Goal: Task Accomplishment & Management: Manage account settings

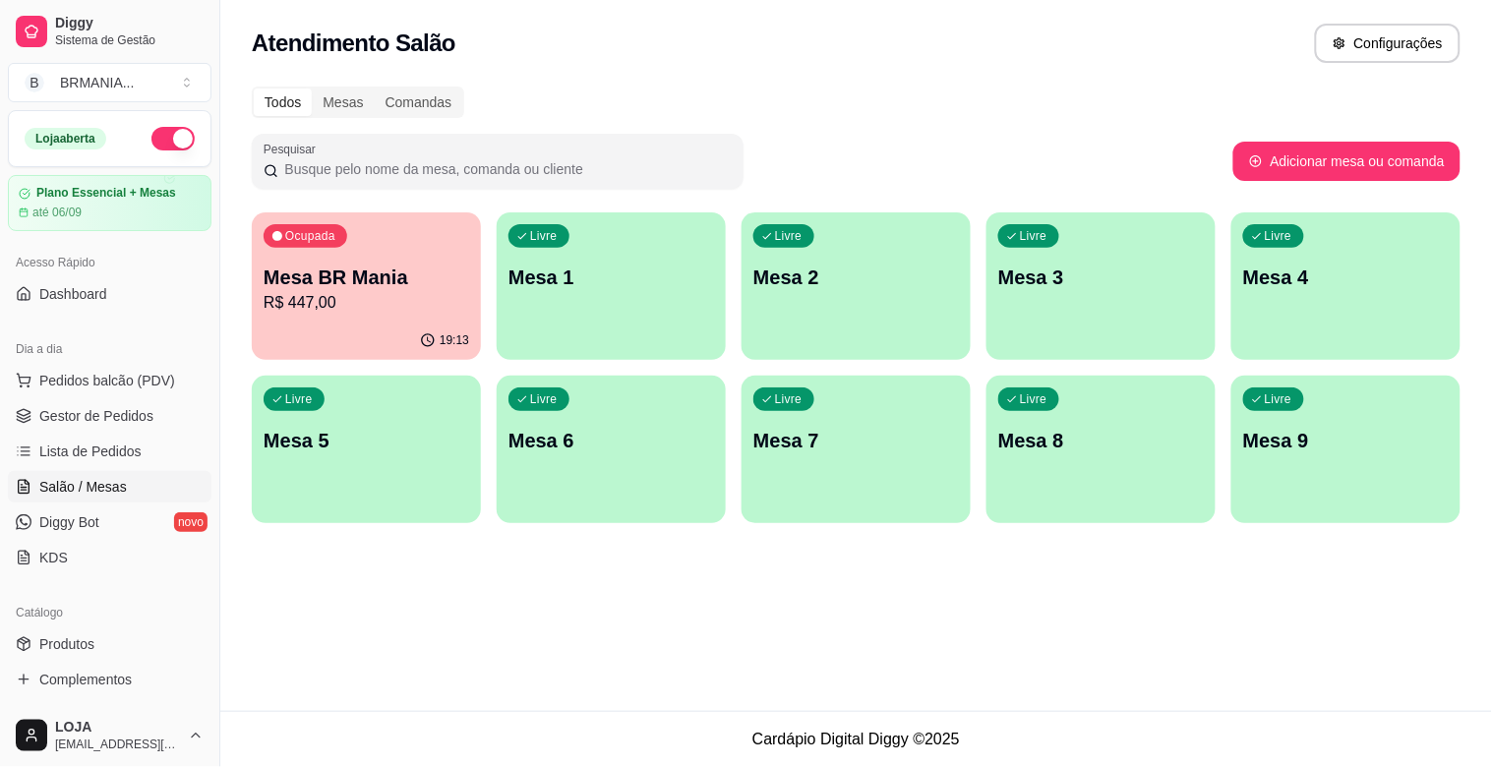
click at [114, 372] on span "Pedidos balcão (PDV)" at bounding box center [107, 381] width 136 height 20
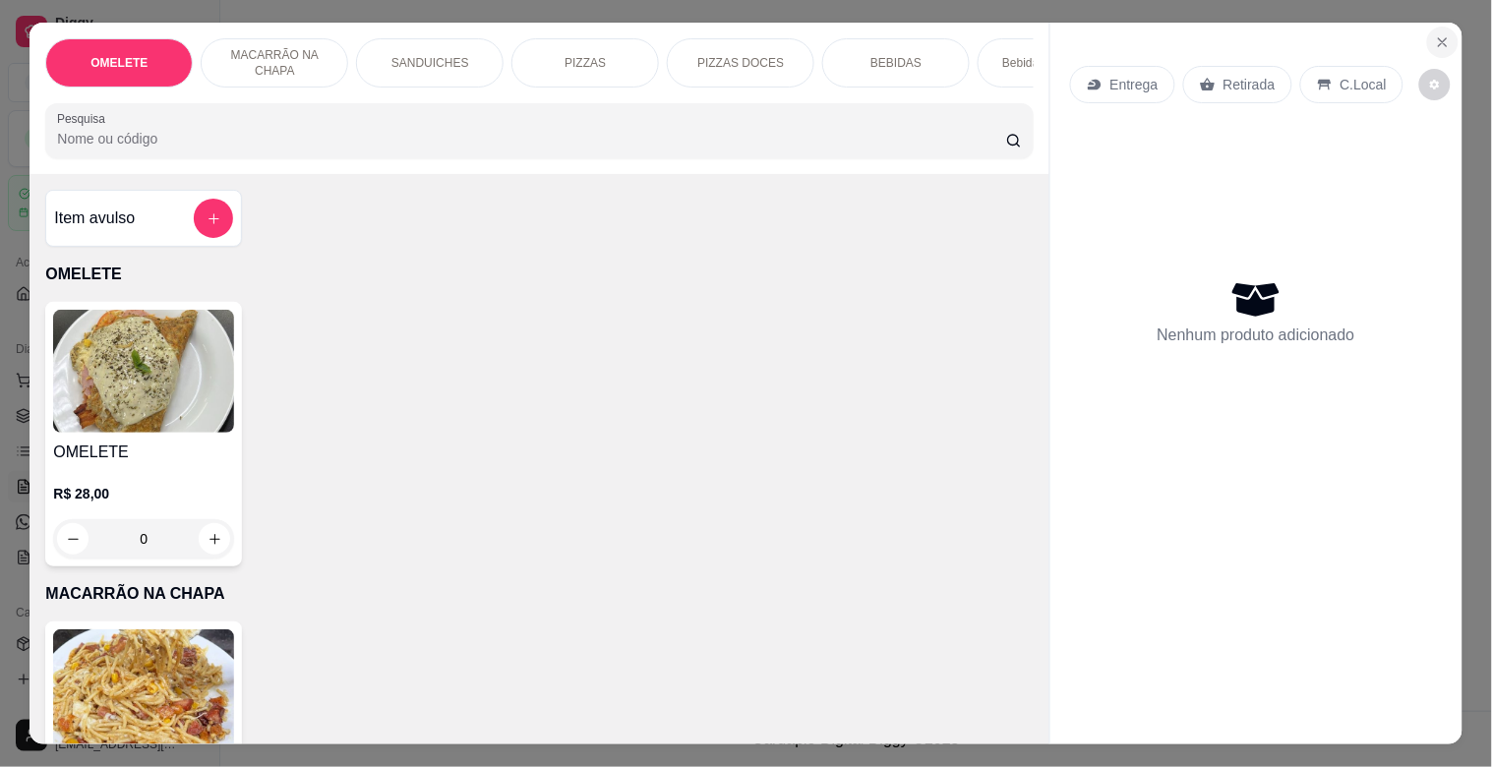
click at [1438, 34] on icon "Close" at bounding box center [1443, 42] width 16 height 16
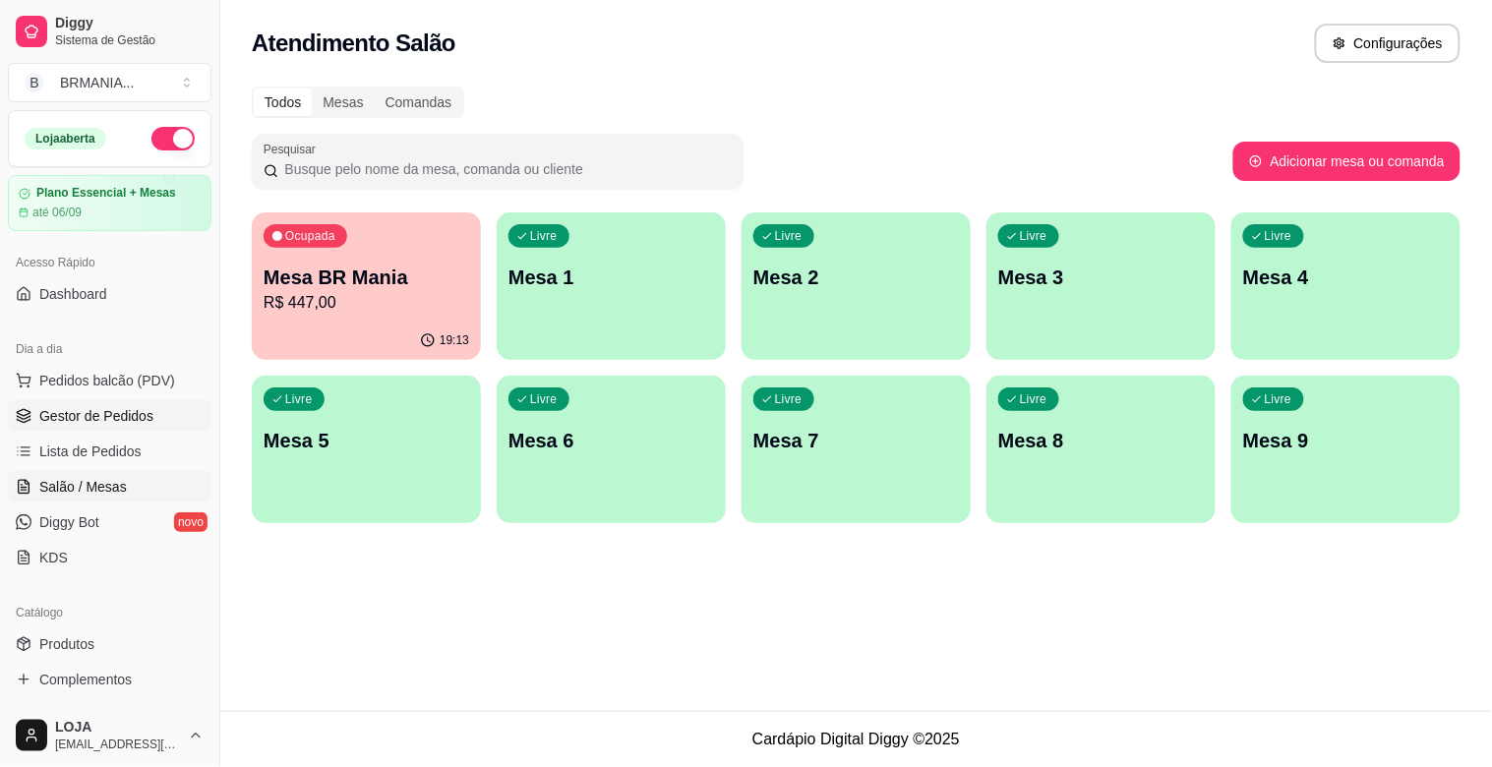
click at [106, 413] on span "Gestor de Pedidos" at bounding box center [96, 416] width 114 height 20
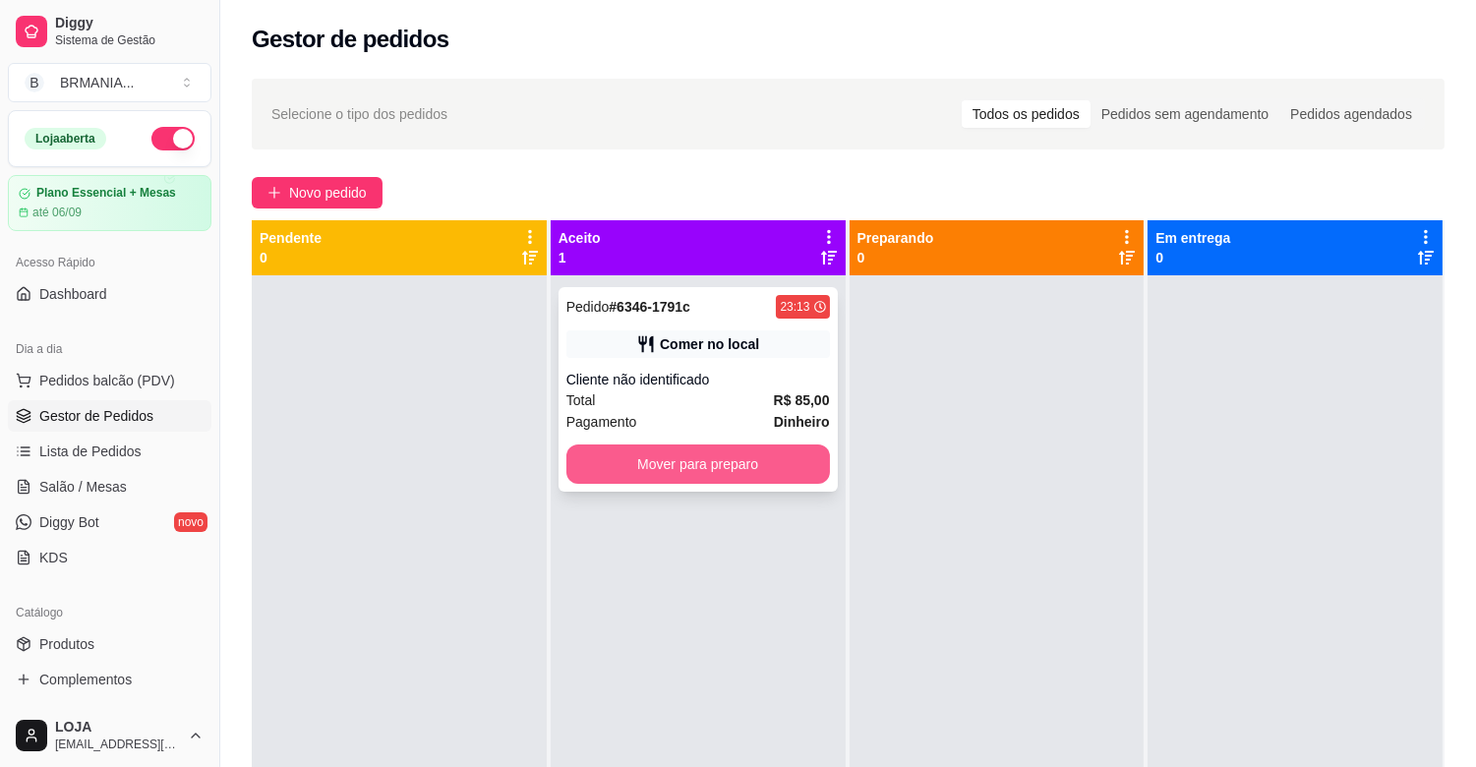
click at [780, 455] on button "Mover para preparo" at bounding box center [698, 463] width 264 height 39
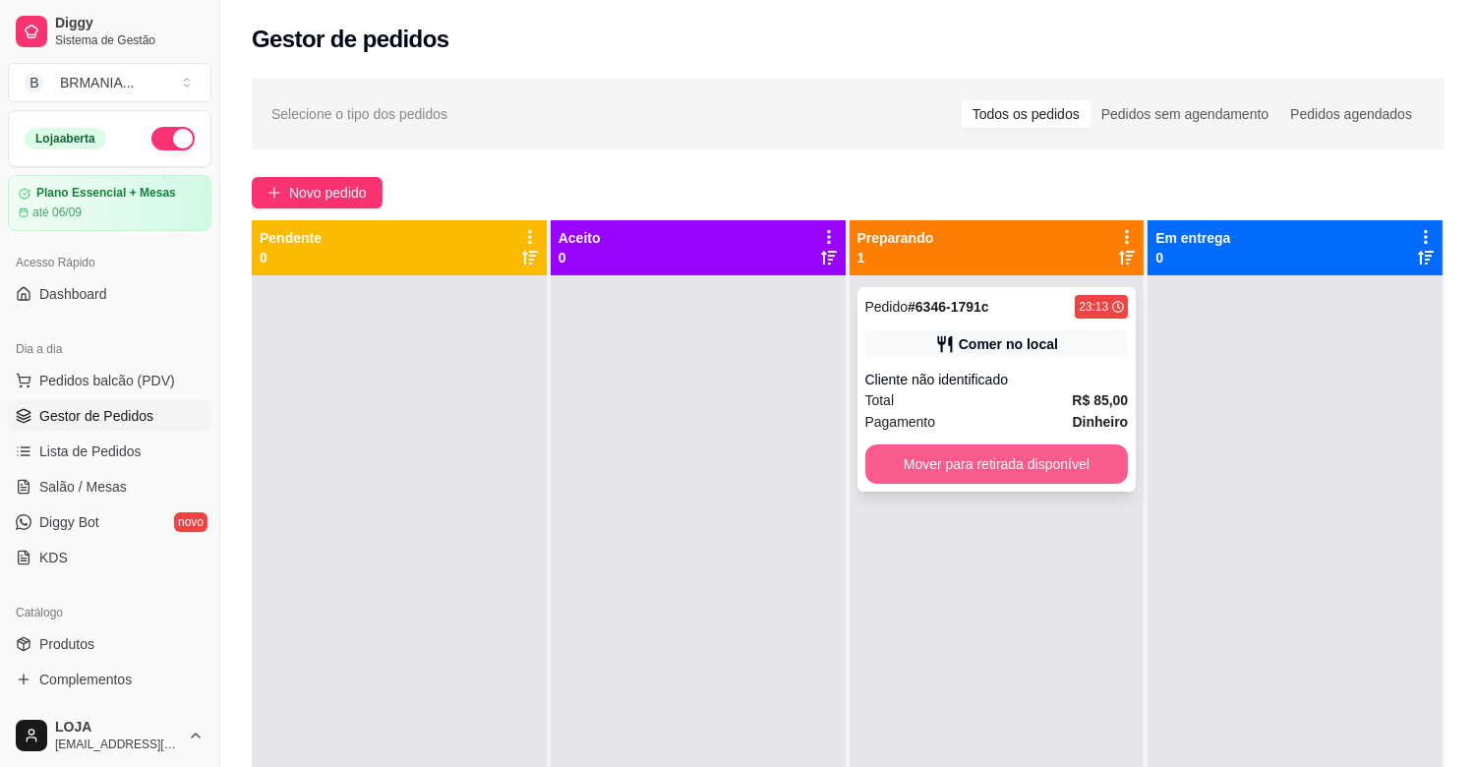
click at [1025, 458] on button "Mover para retirada disponível" at bounding box center [997, 463] width 264 height 39
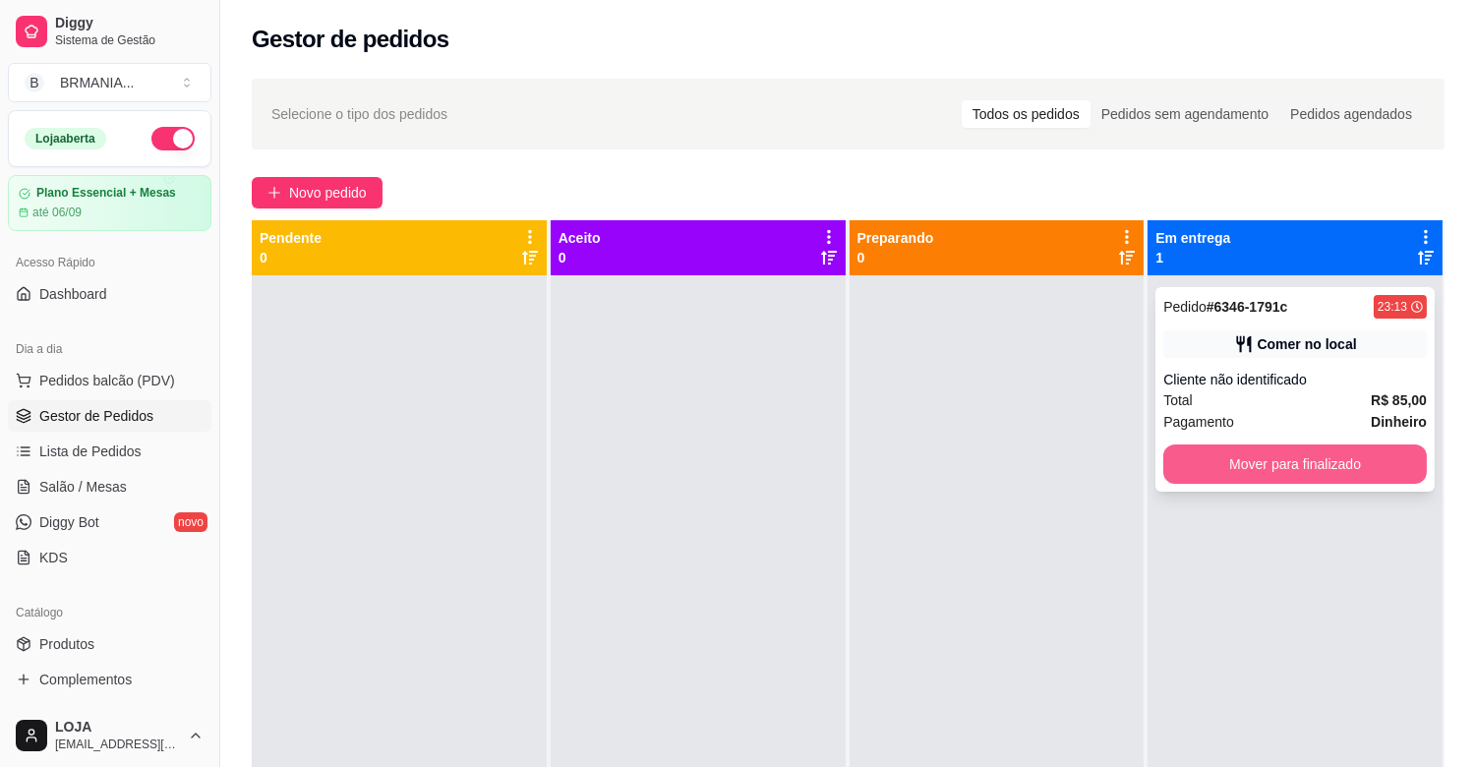
click at [1221, 463] on button "Mover para finalizado" at bounding box center [1295, 463] width 264 height 39
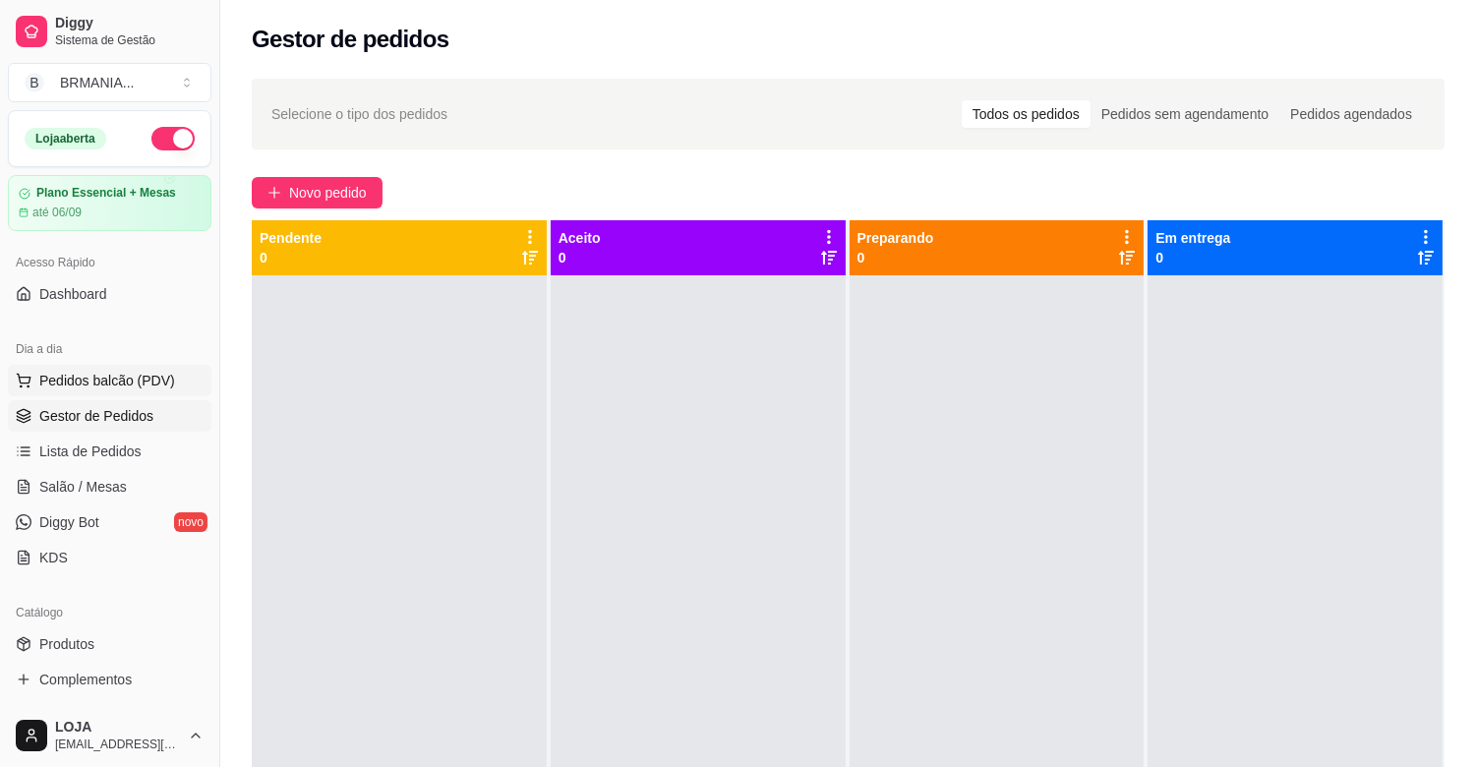
click at [152, 367] on button "Pedidos balcão (PDV)" at bounding box center [110, 380] width 204 height 31
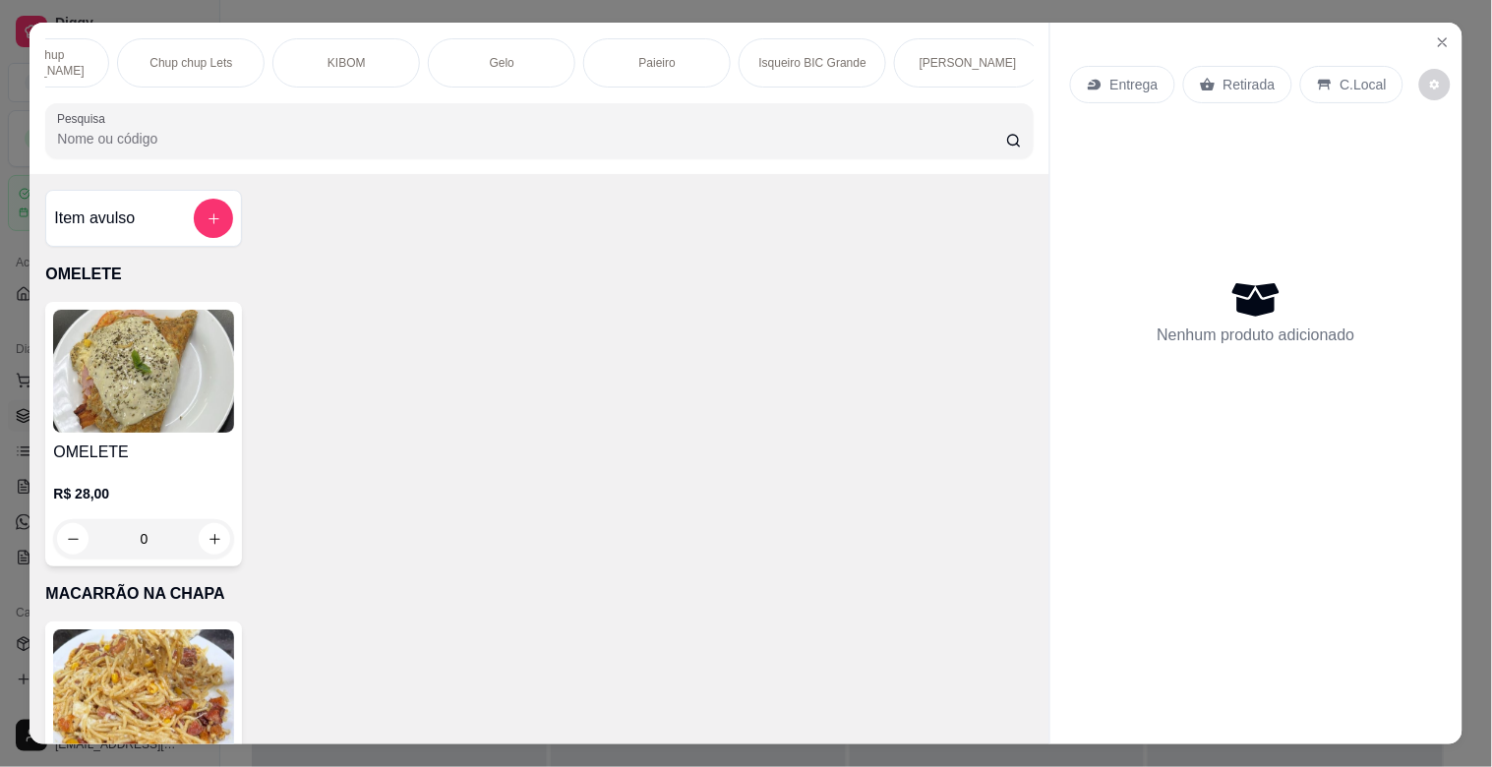
scroll to position [0, 1954]
click at [1013, 65] on div "[PERSON_NAME]" at bounding box center [962, 62] width 148 height 49
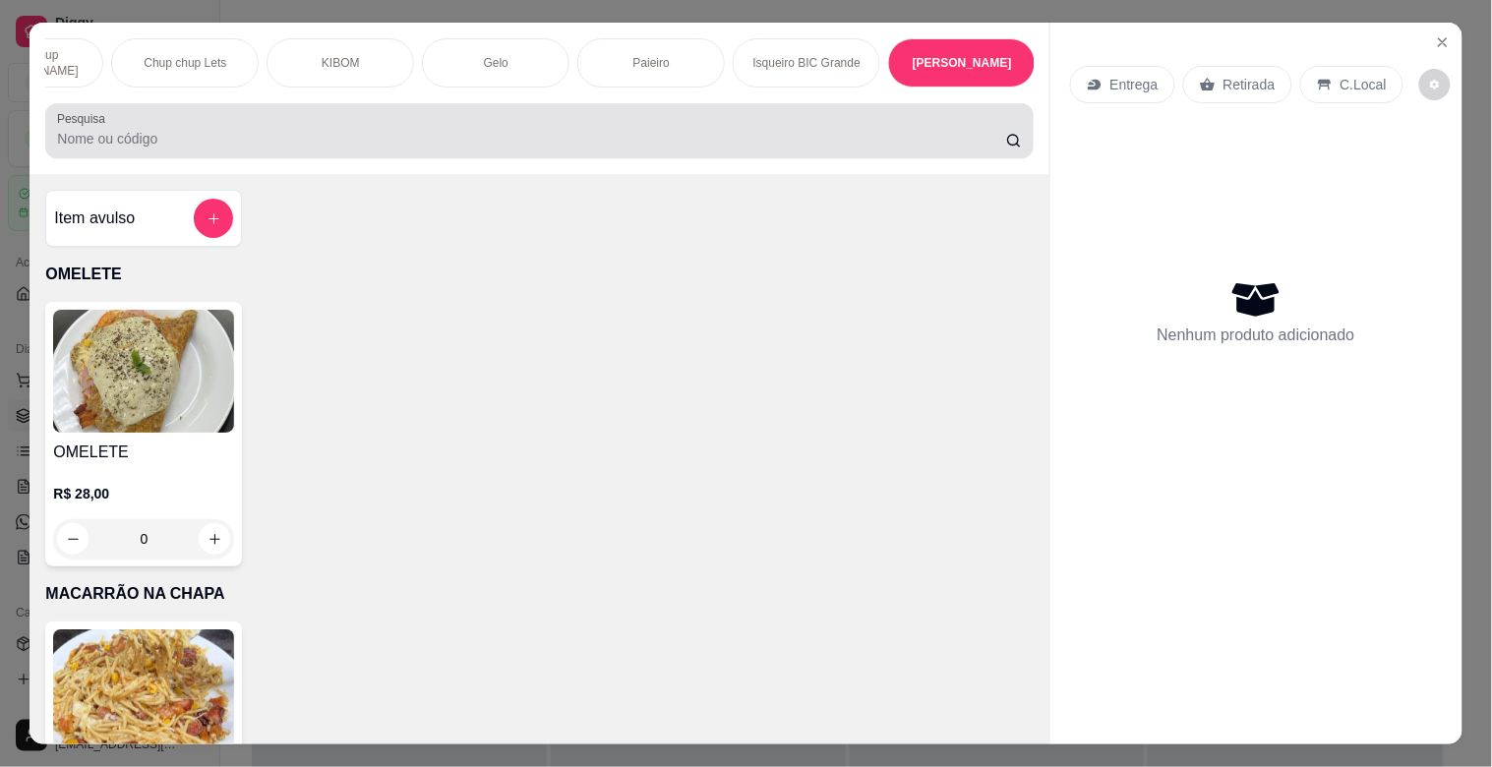
scroll to position [47, 0]
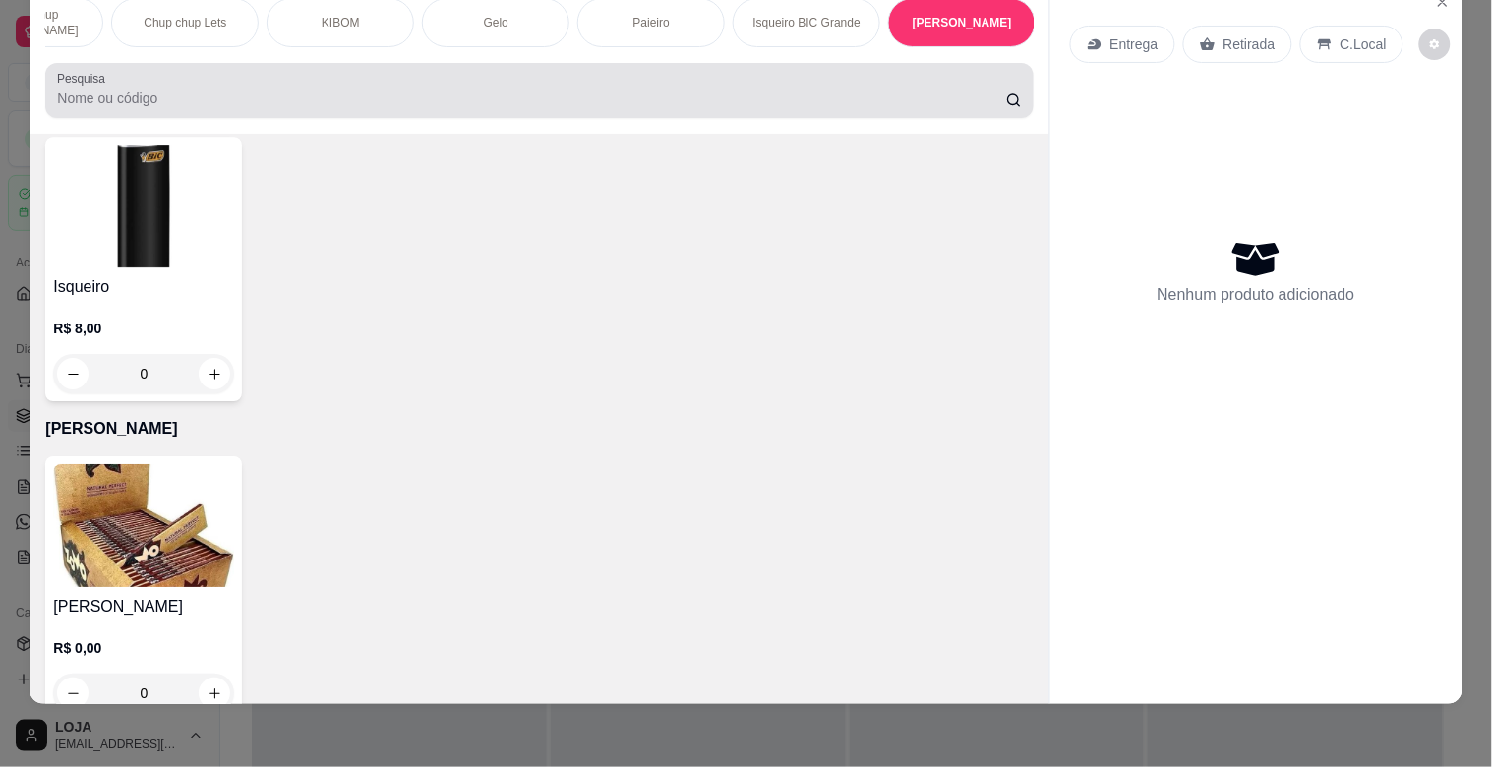
drag, startPoint x: 939, startPoint y: 77, endPoint x: 912, endPoint y: 79, distance: 27.6
click at [912, 79] on div at bounding box center [539, 90] width 964 height 39
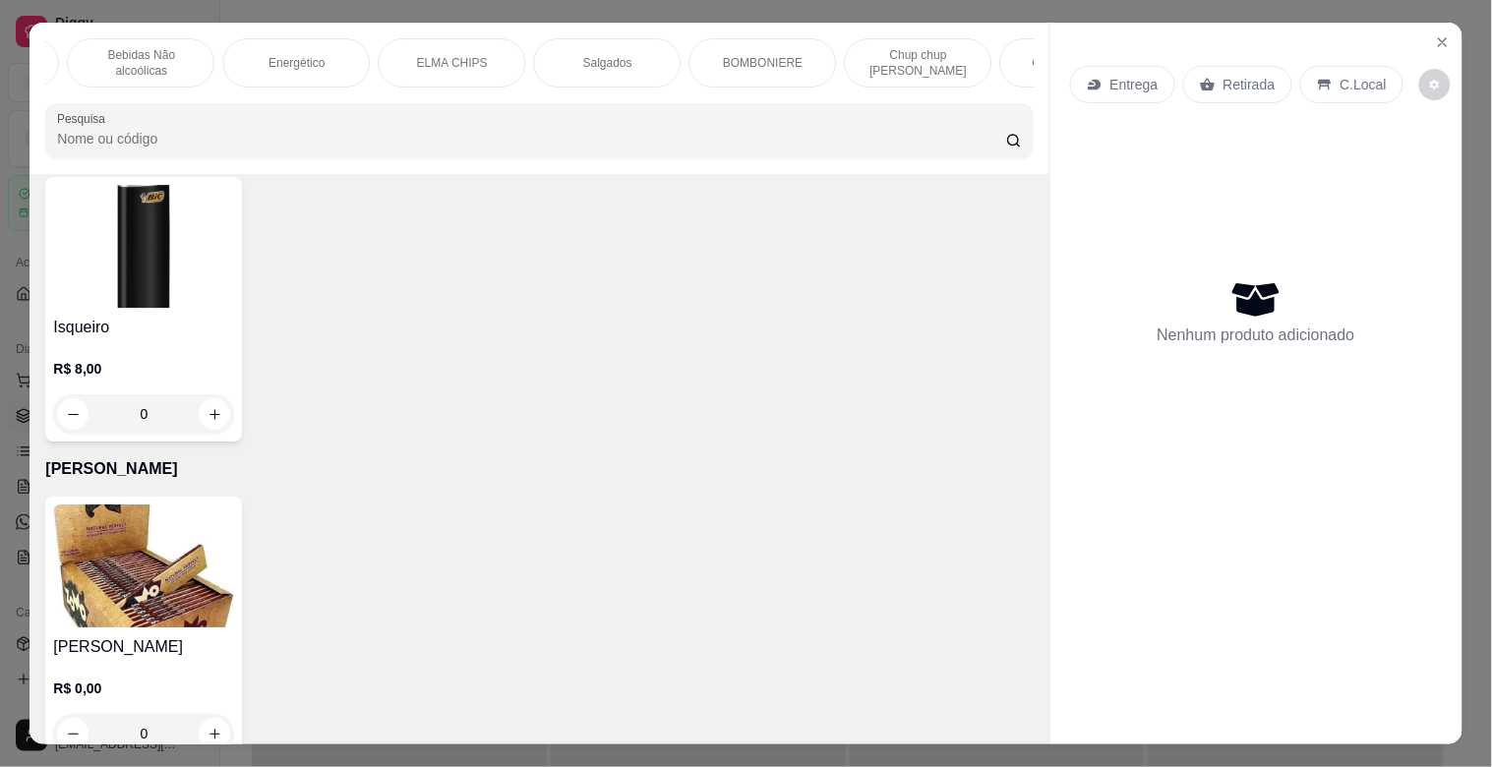
scroll to position [0, 996]
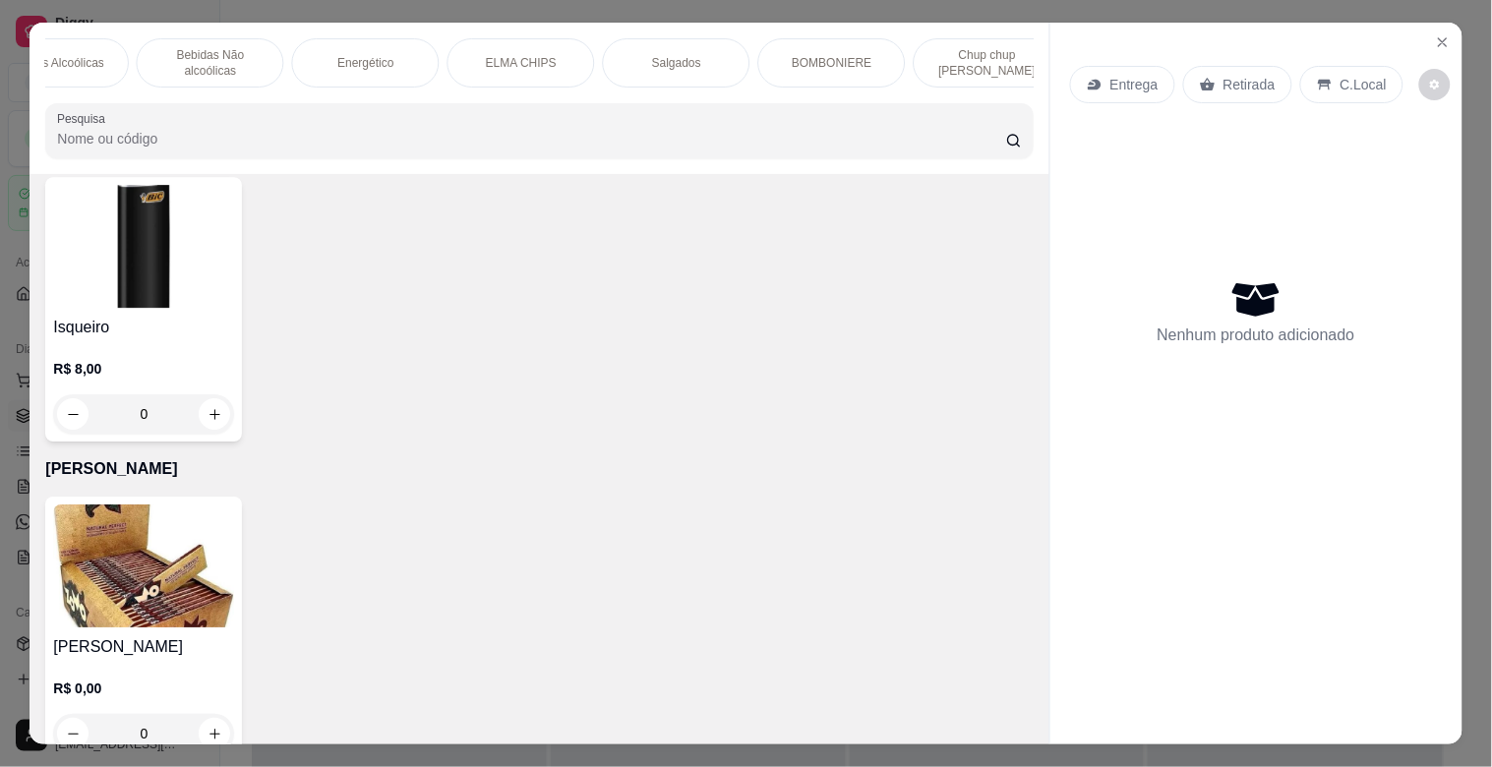
drag, startPoint x: 393, startPoint y: 50, endPoint x: 396, endPoint y: 62, distance: 12.2
click at [393, 49] on div "Energético" at bounding box center [366, 62] width 148 height 49
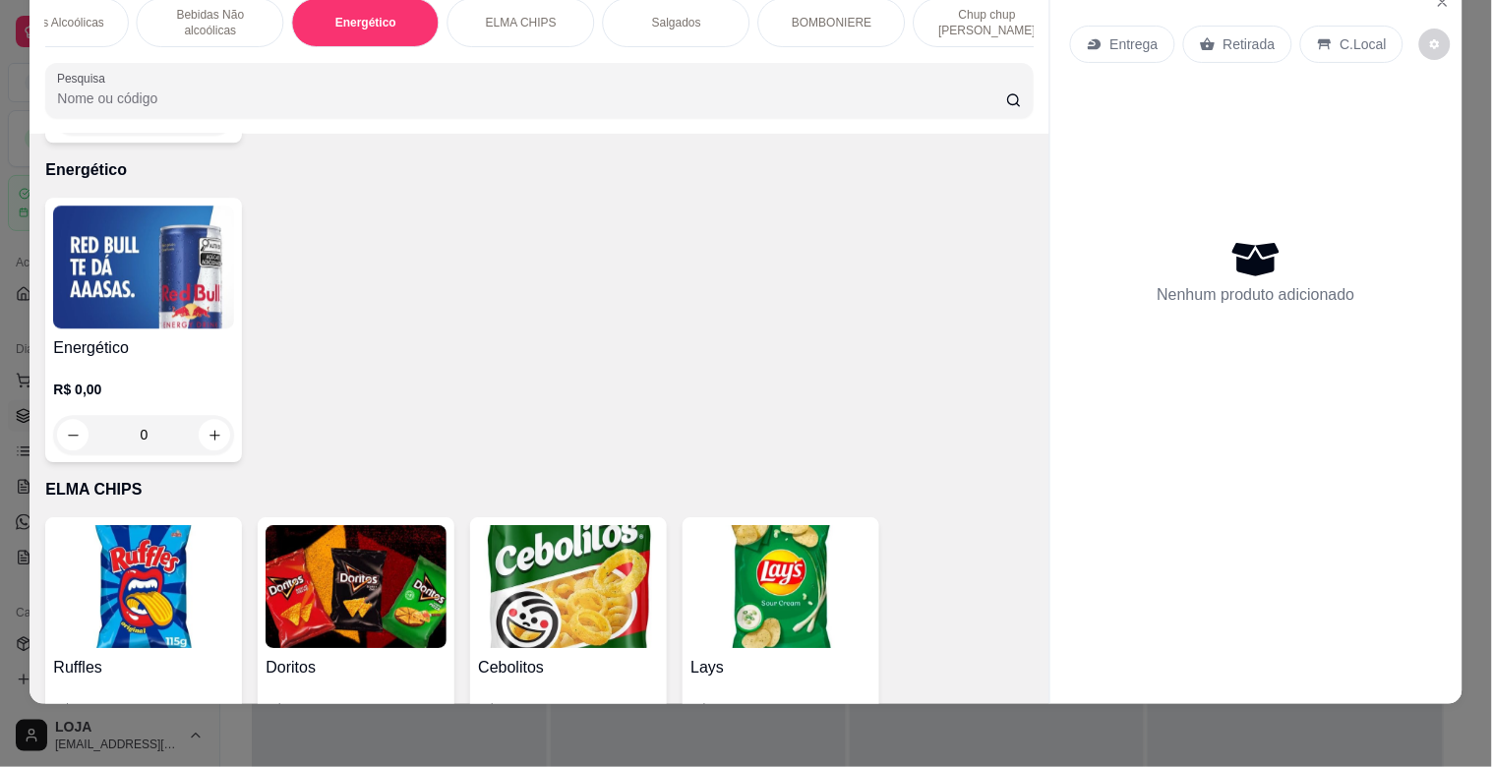
click at [175, 298] on img at bounding box center [143, 267] width 181 height 123
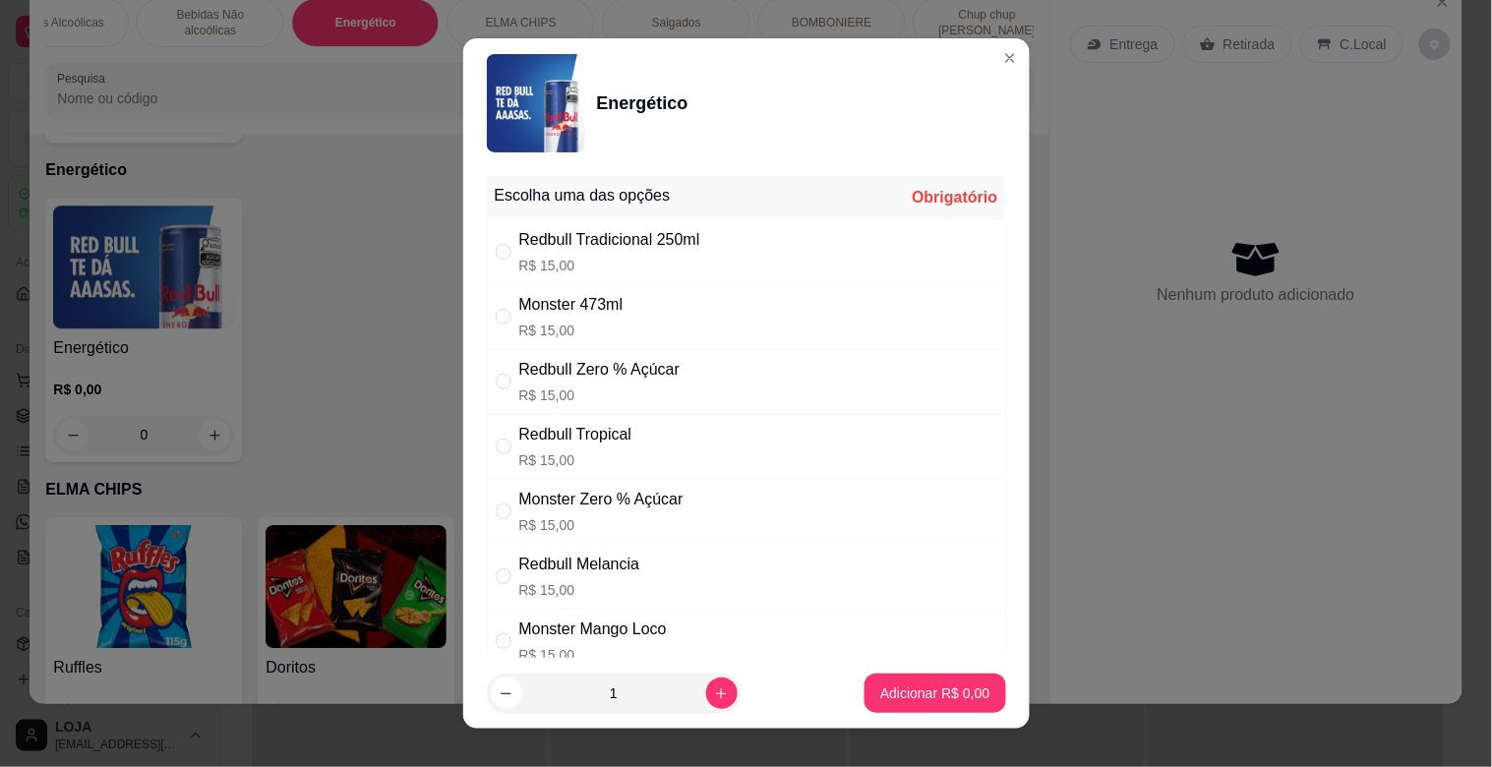
click at [570, 385] on p "R$ 15,00" at bounding box center [599, 395] width 161 height 20
click at [584, 372] on div "Redbull Zero % Açúcar" at bounding box center [599, 370] width 161 height 24
radio input "false"
drag, startPoint x: 596, startPoint y: 495, endPoint x: 734, endPoint y: 635, distance: 196.8
click at [597, 500] on div "Monster Zero % Açúcar" at bounding box center [601, 500] width 164 height 24
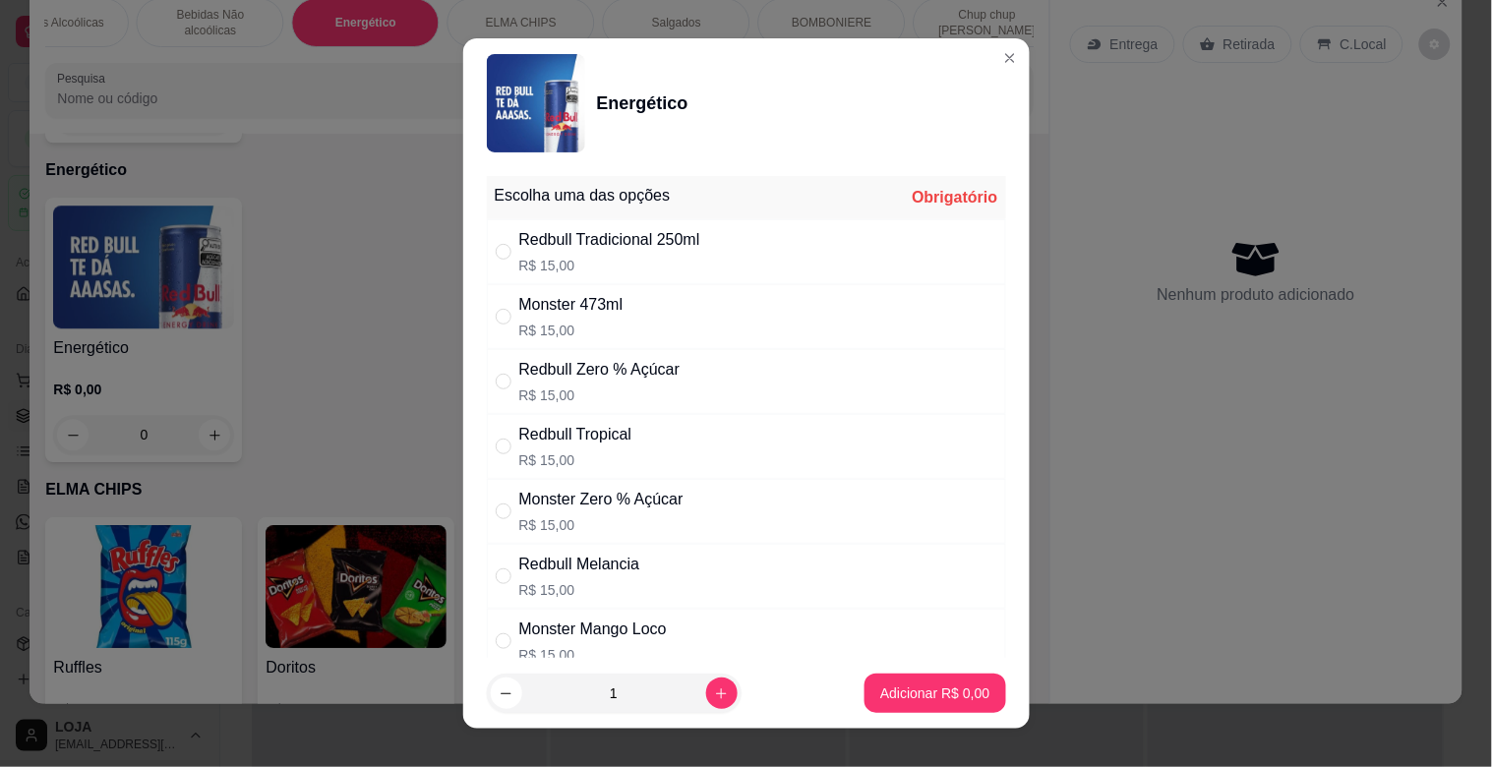
radio input "true"
click at [873, 679] on button "Adicionar R$ 15,00" at bounding box center [931, 693] width 148 height 39
type input "1"
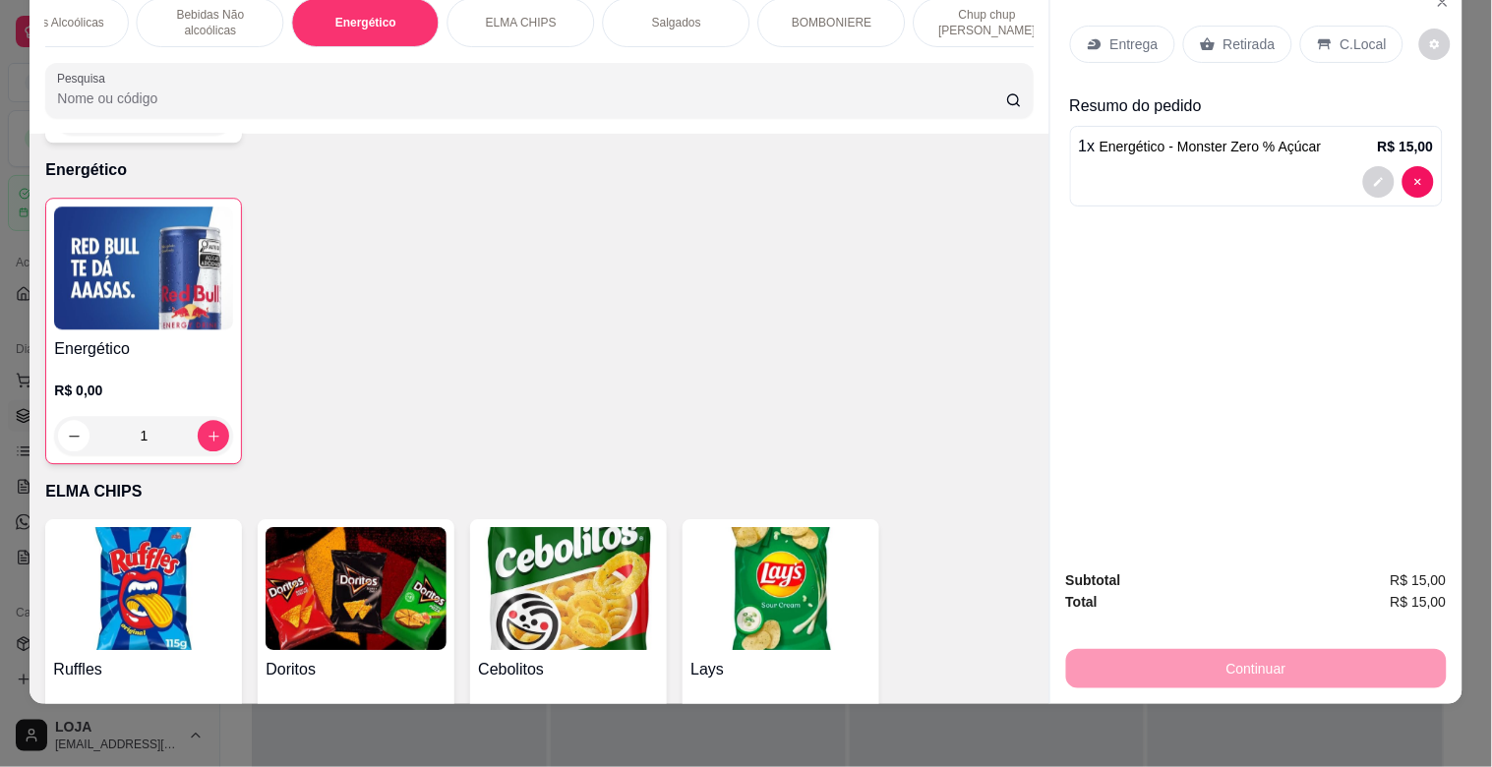
click at [1332, 42] on div "C.Local" at bounding box center [1351, 44] width 103 height 37
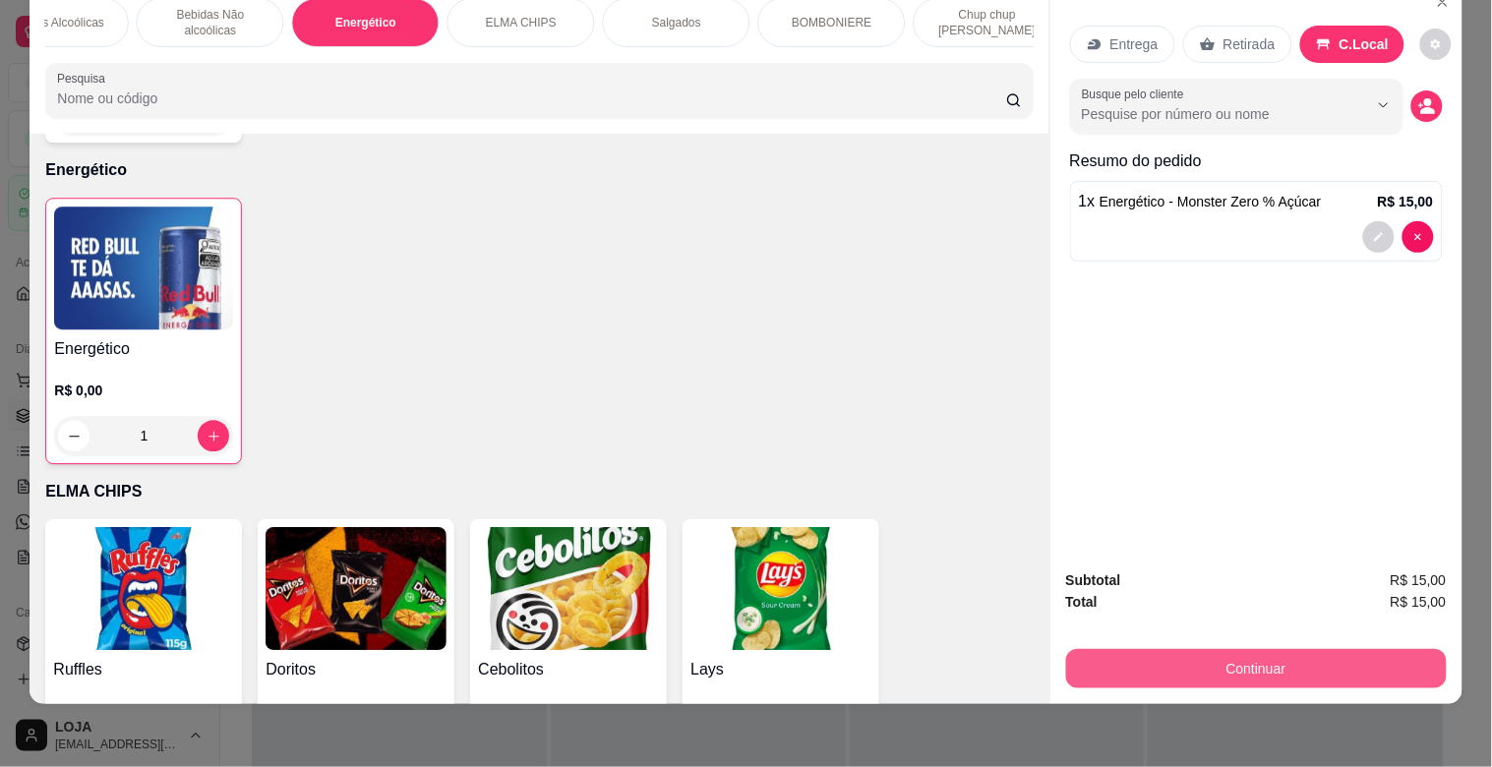
click at [1269, 651] on button "Continuar" at bounding box center [1256, 668] width 381 height 39
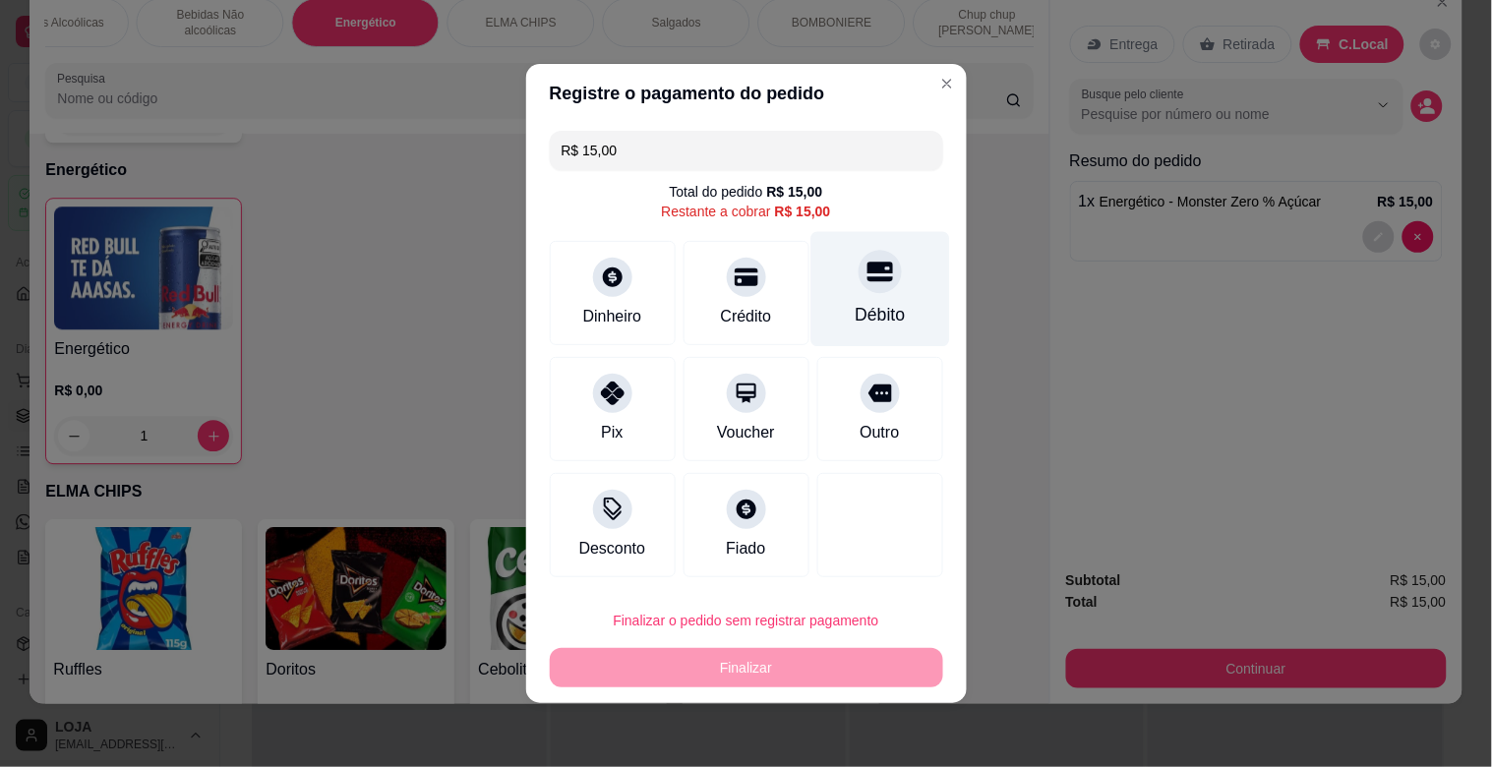
click at [871, 286] on div at bounding box center [879, 271] width 43 height 43
type input "R$ 0,00"
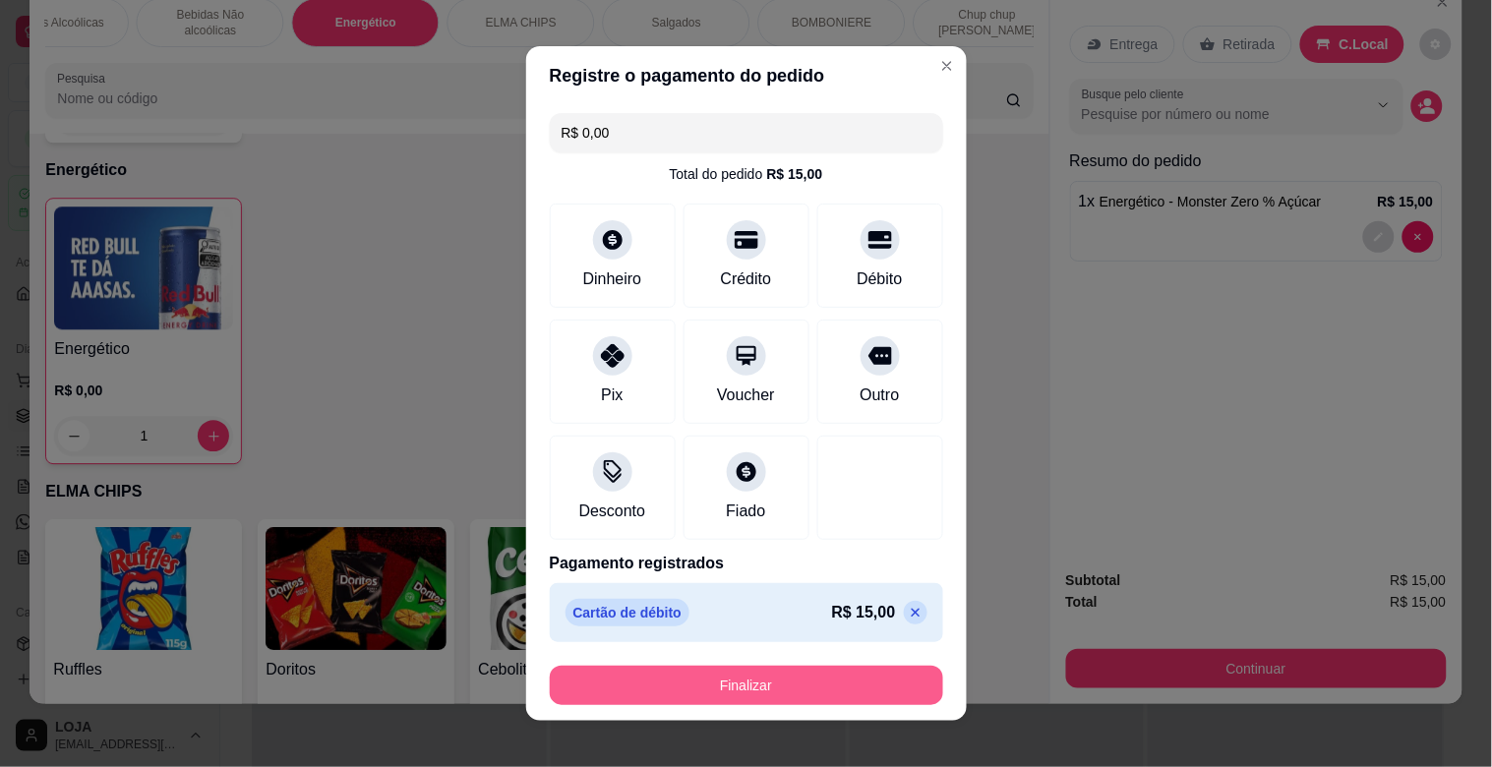
click at [715, 694] on button "Finalizar" at bounding box center [746, 685] width 393 height 39
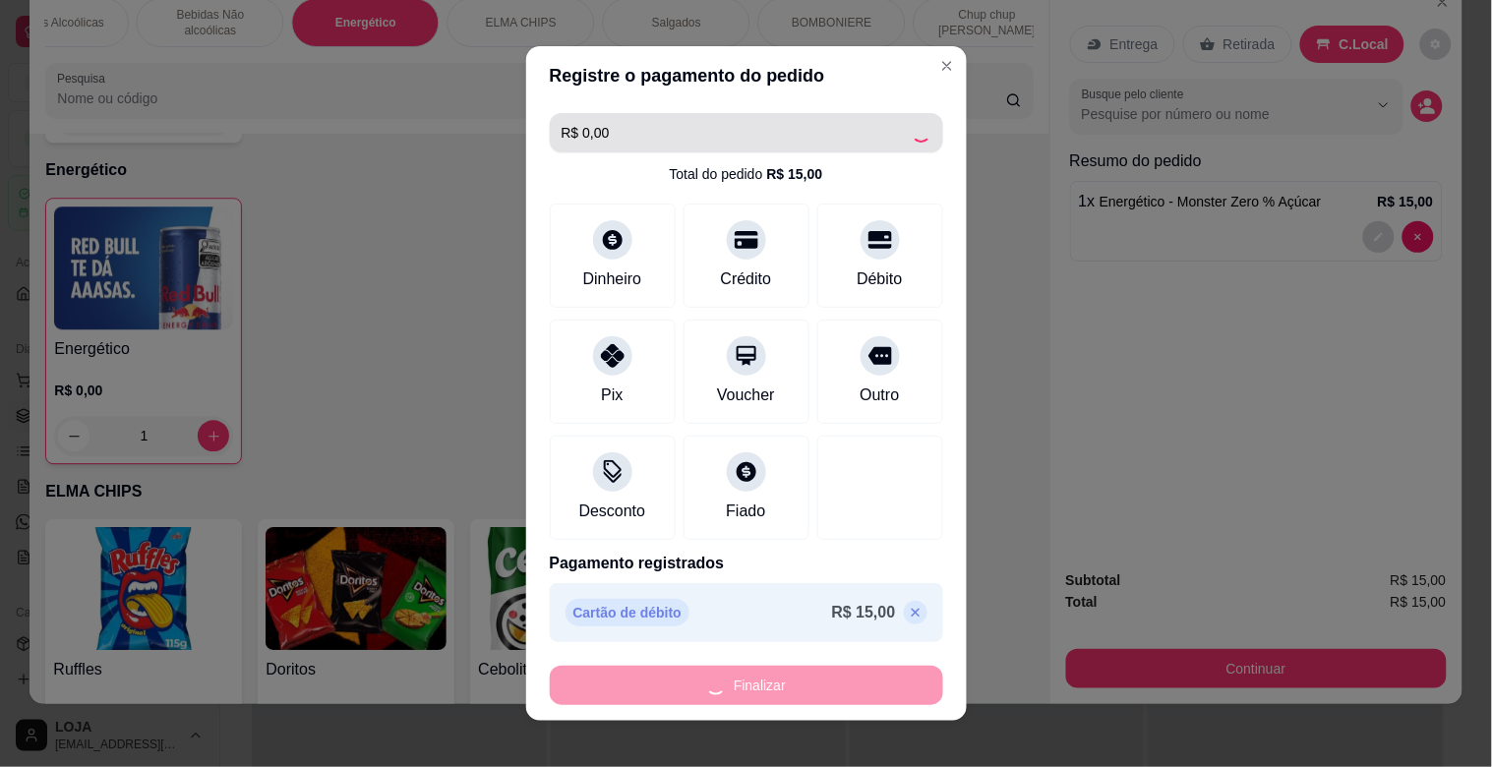
type input "0"
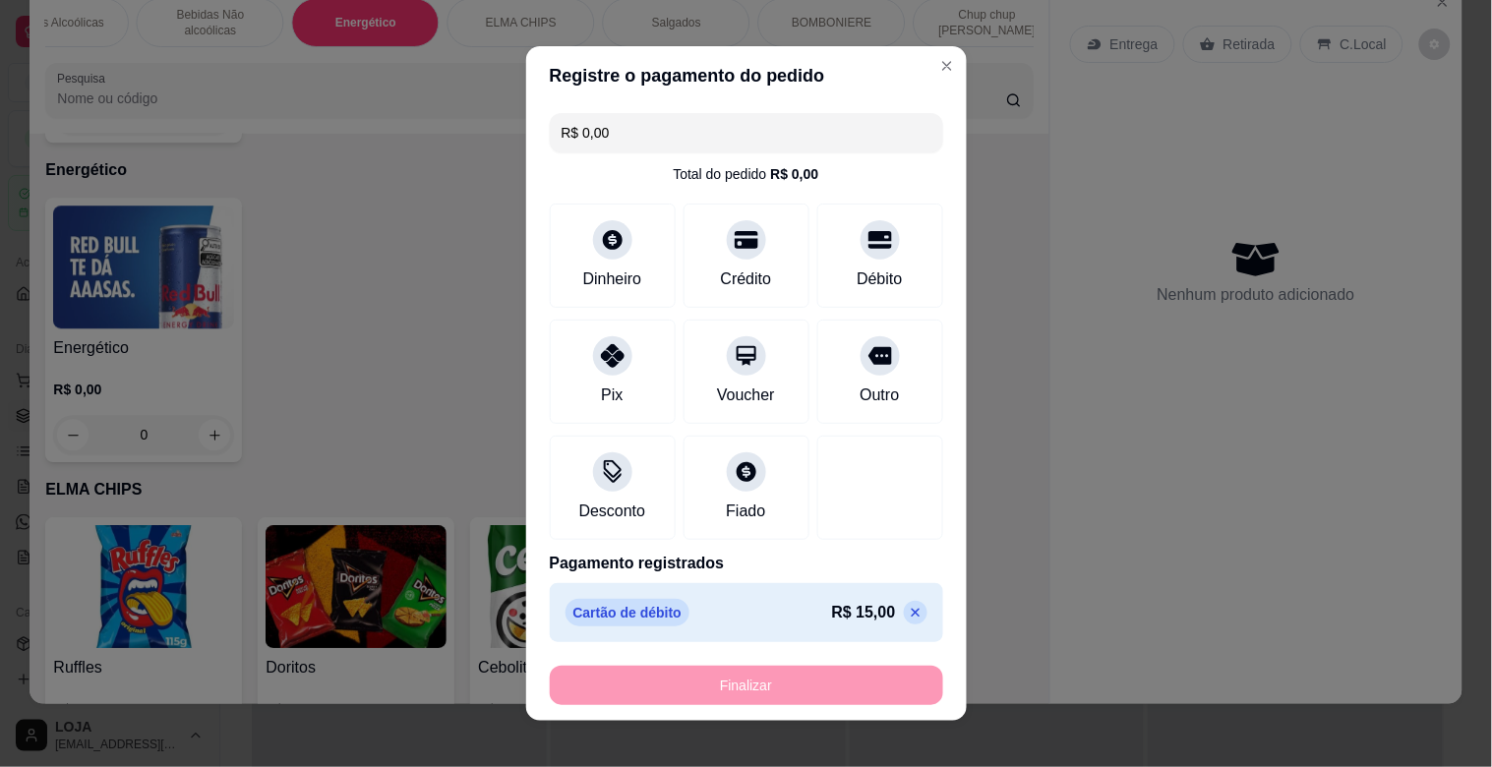
type input "-R$ 15,00"
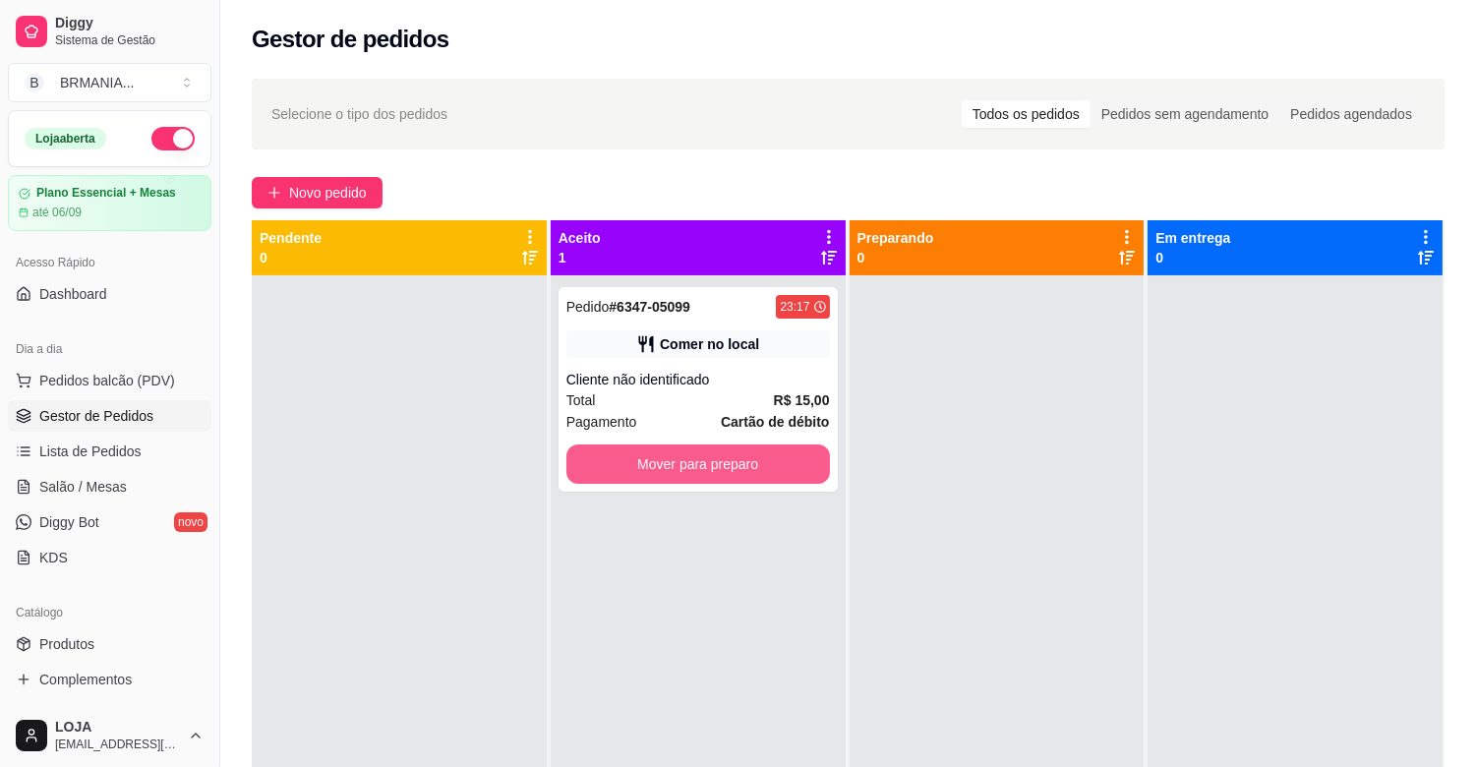
click at [716, 460] on button "Mover para preparo" at bounding box center [698, 463] width 264 height 39
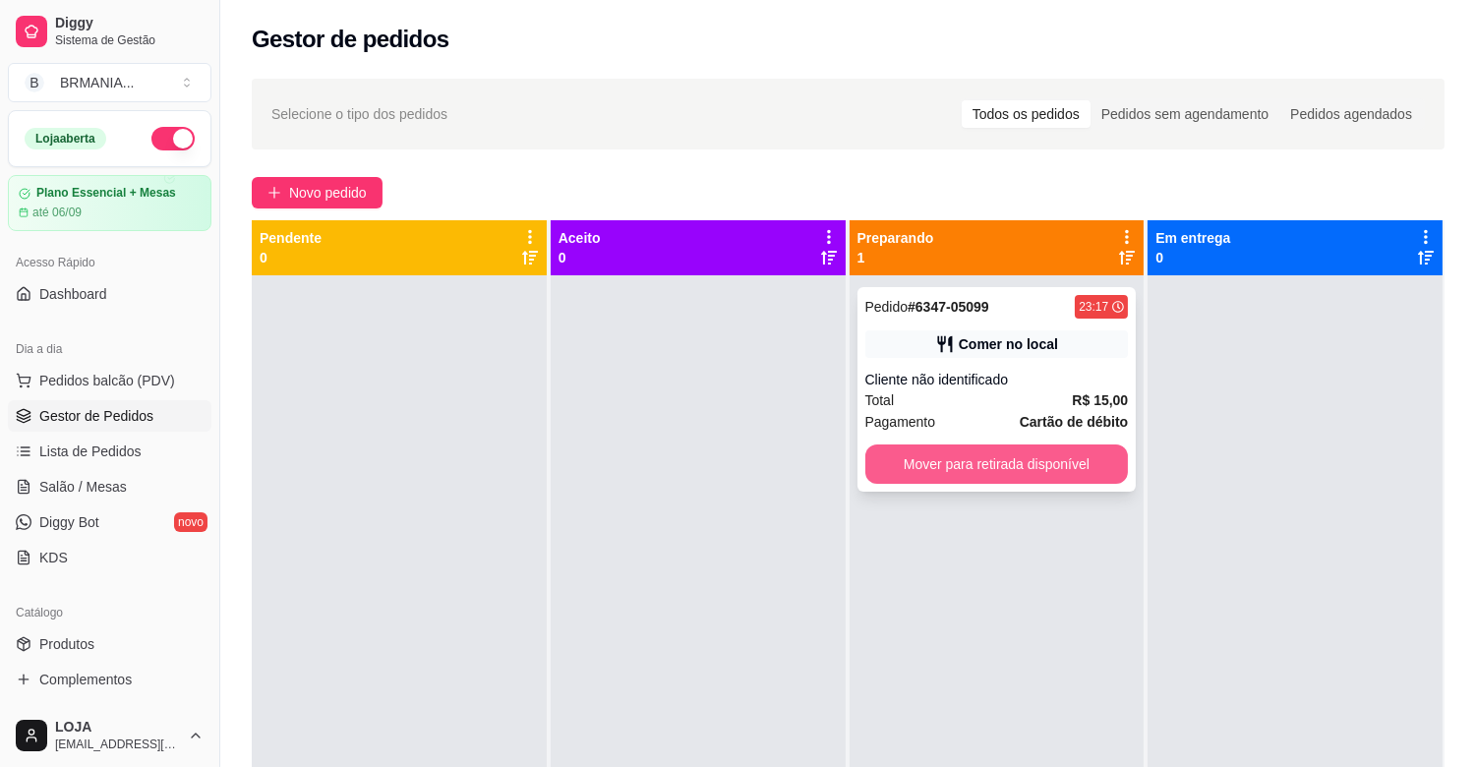
click at [1026, 462] on button "Mover para retirada disponível" at bounding box center [997, 463] width 264 height 39
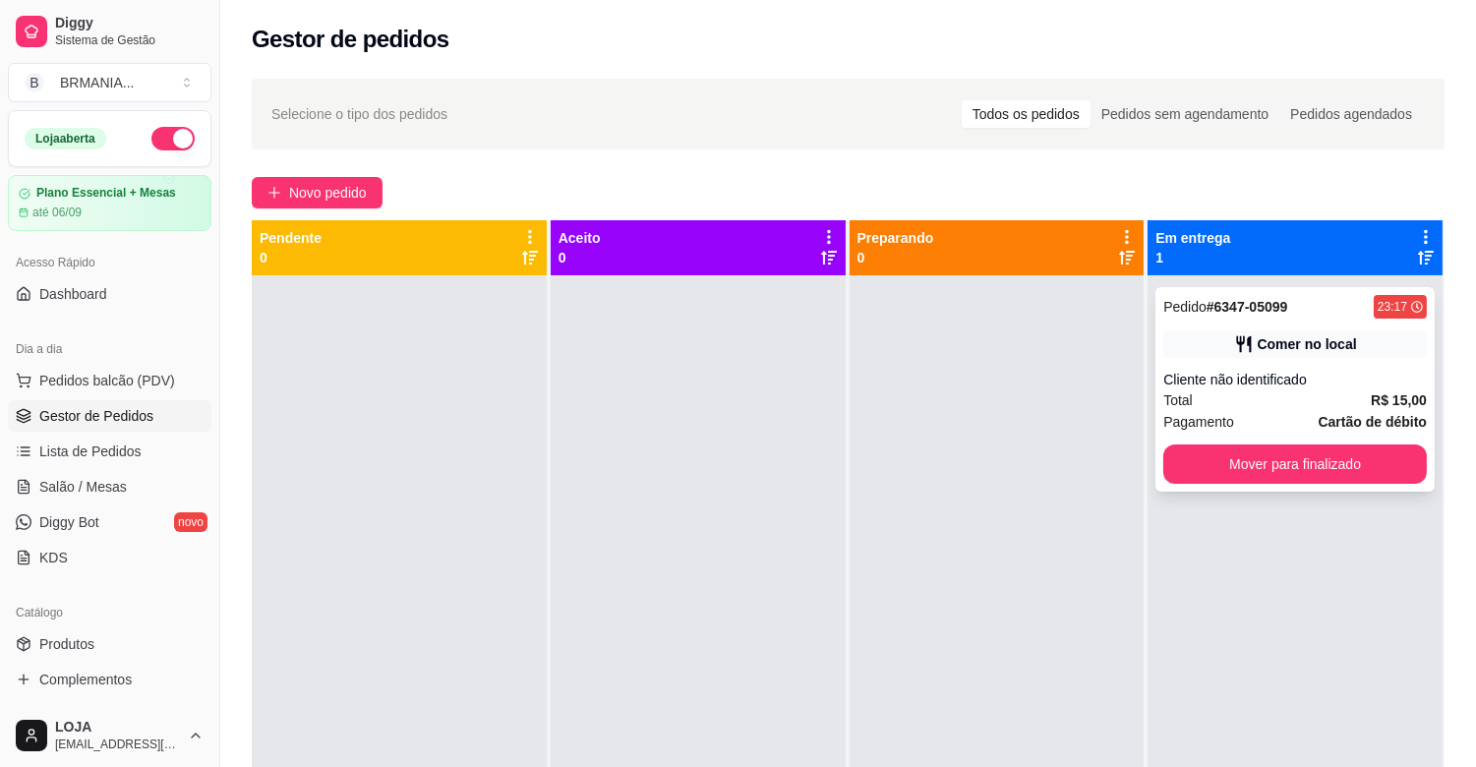
click at [1155, 462] on div "Pedido # 6347-05099 23:17 Comer no local Cliente não identificado Total R$ 15,0…" at bounding box center [1294, 389] width 279 height 205
click at [1219, 459] on button "Mover para finalizado" at bounding box center [1295, 463] width 264 height 39
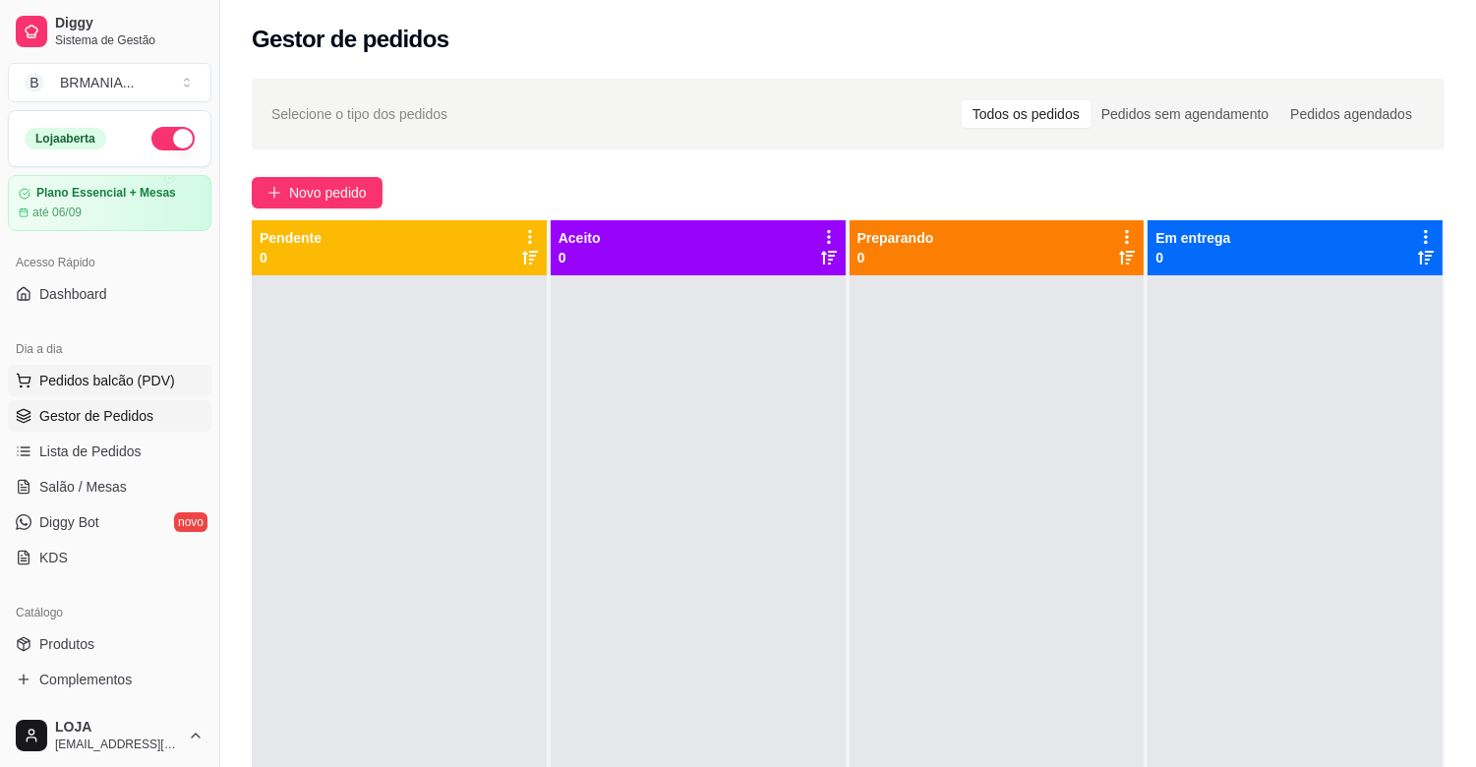
click at [69, 388] on span "Pedidos balcão (PDV)" at bounding box center [107, 381] width 136 height 20
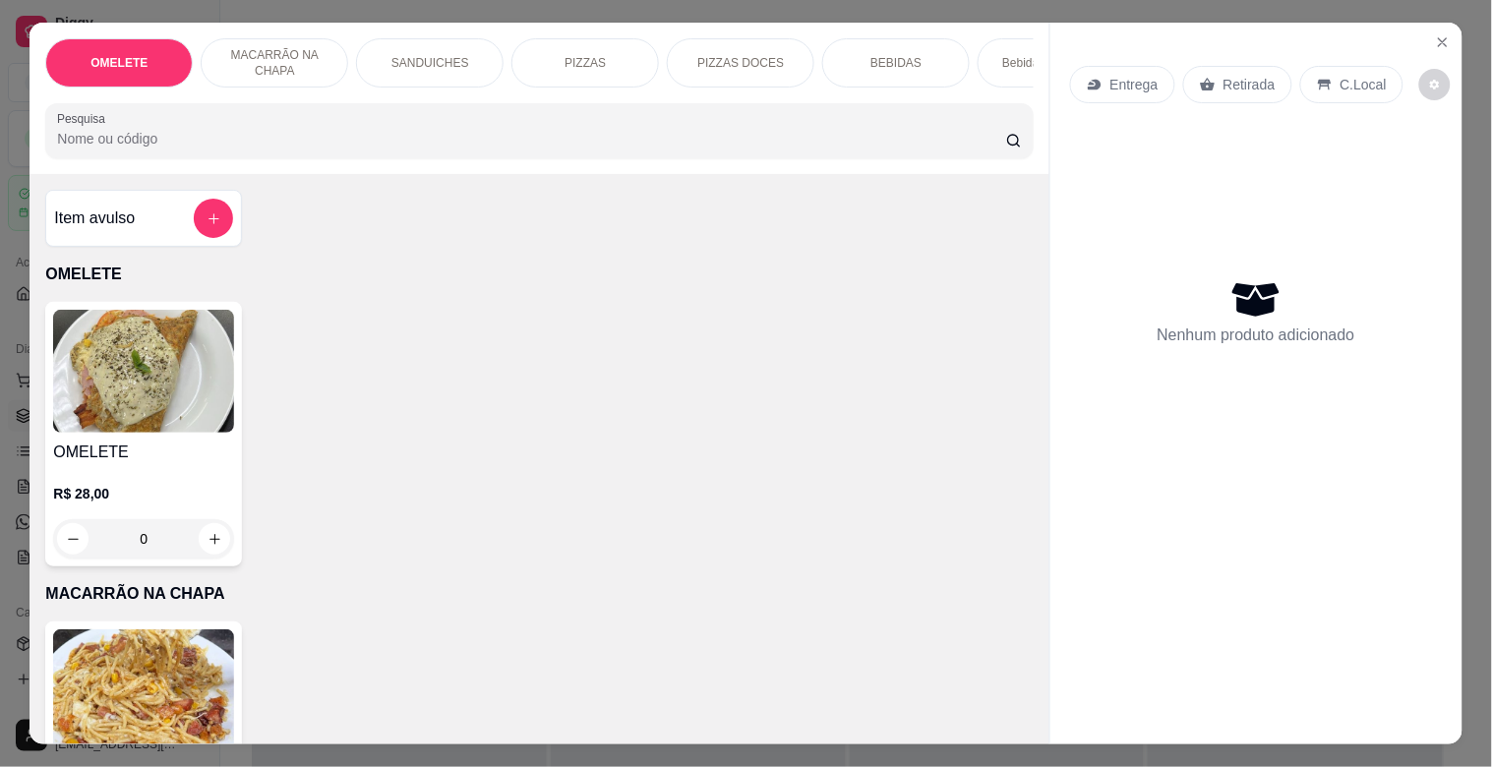
click at [901, 61] on p "BEBIDAS" at bounding box center [895, 63] width 51 height 16
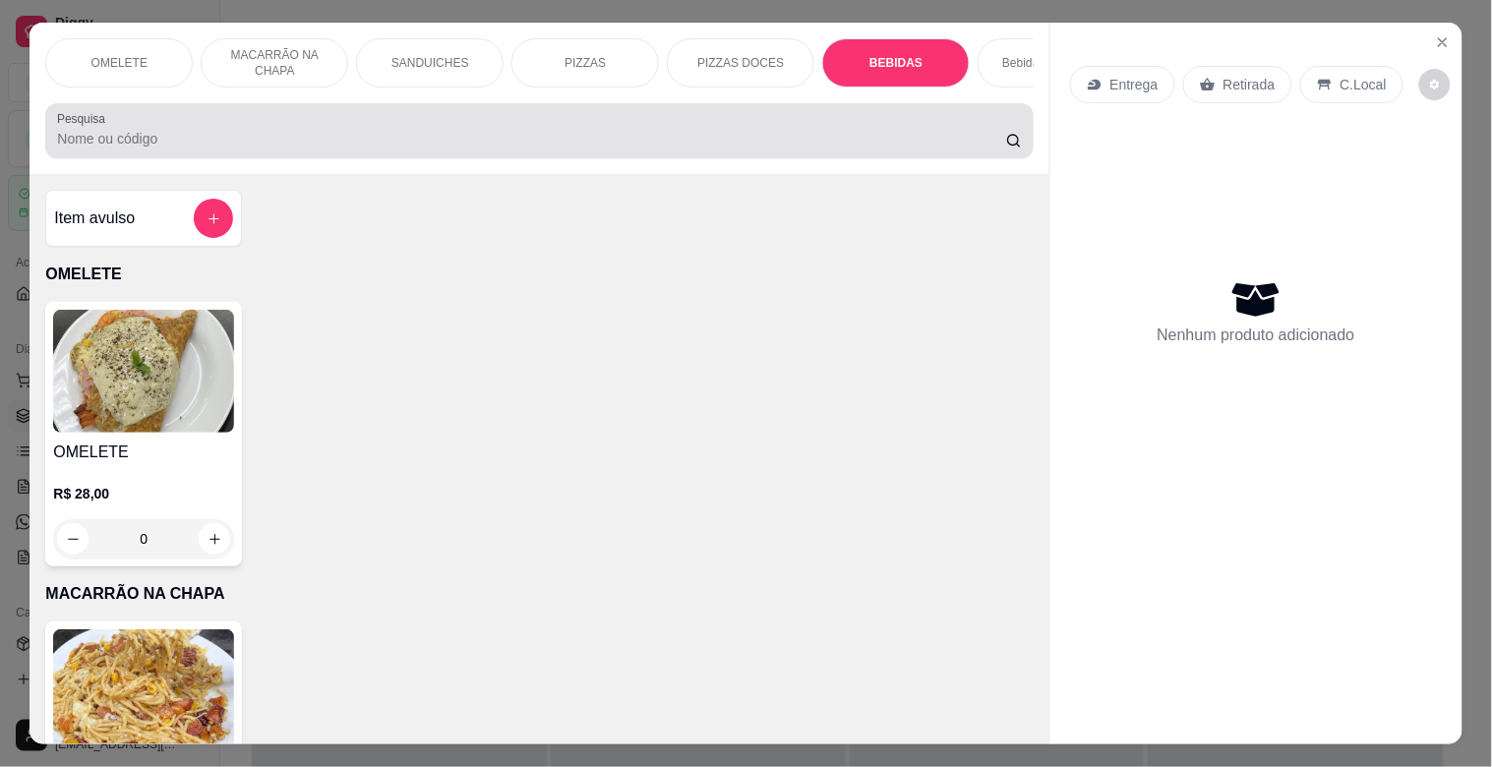
scroll to position [47, 0]
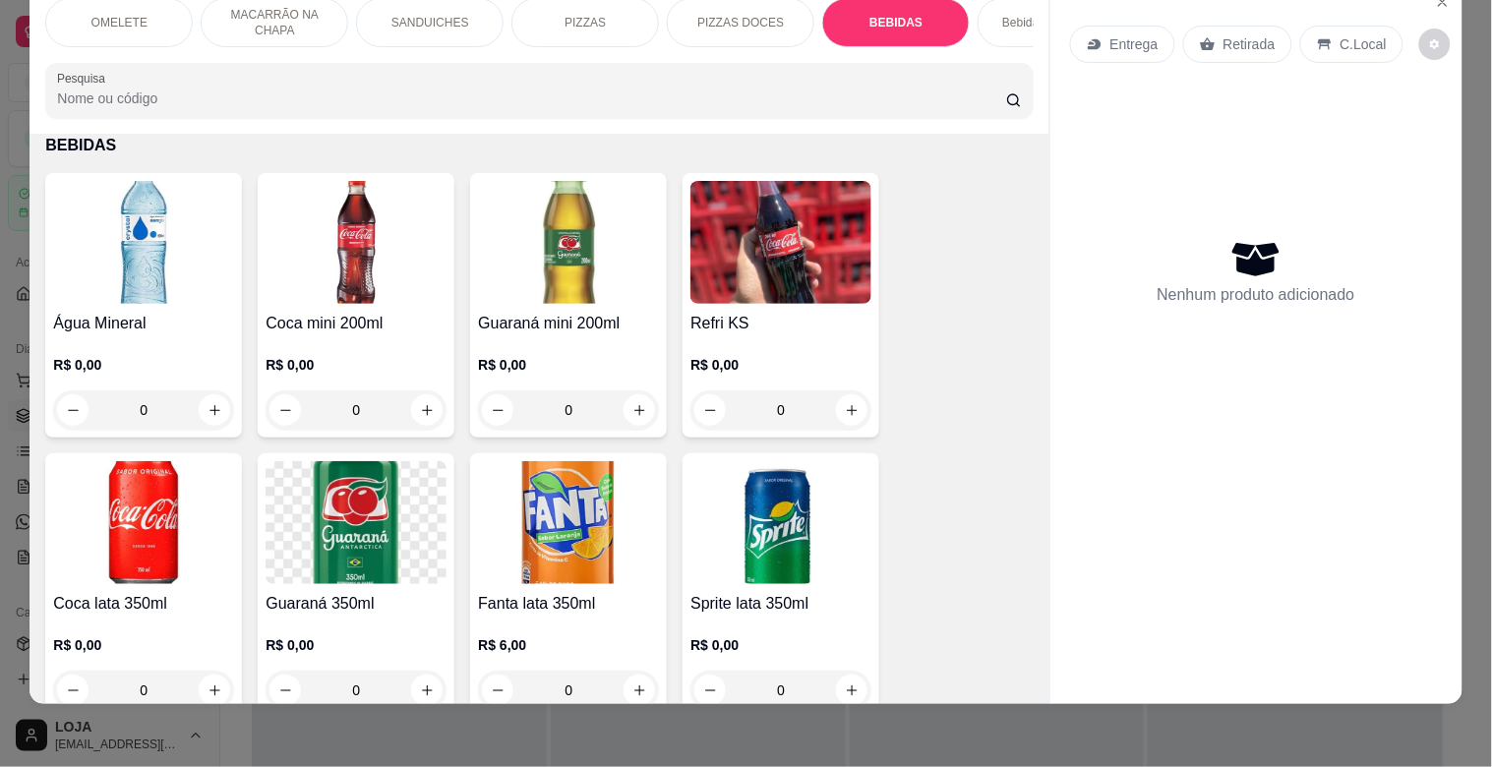
click at [1015, 15] on p "Bebidas Alcoólicas" at bounding box center [1051, 23] width 98 height 16
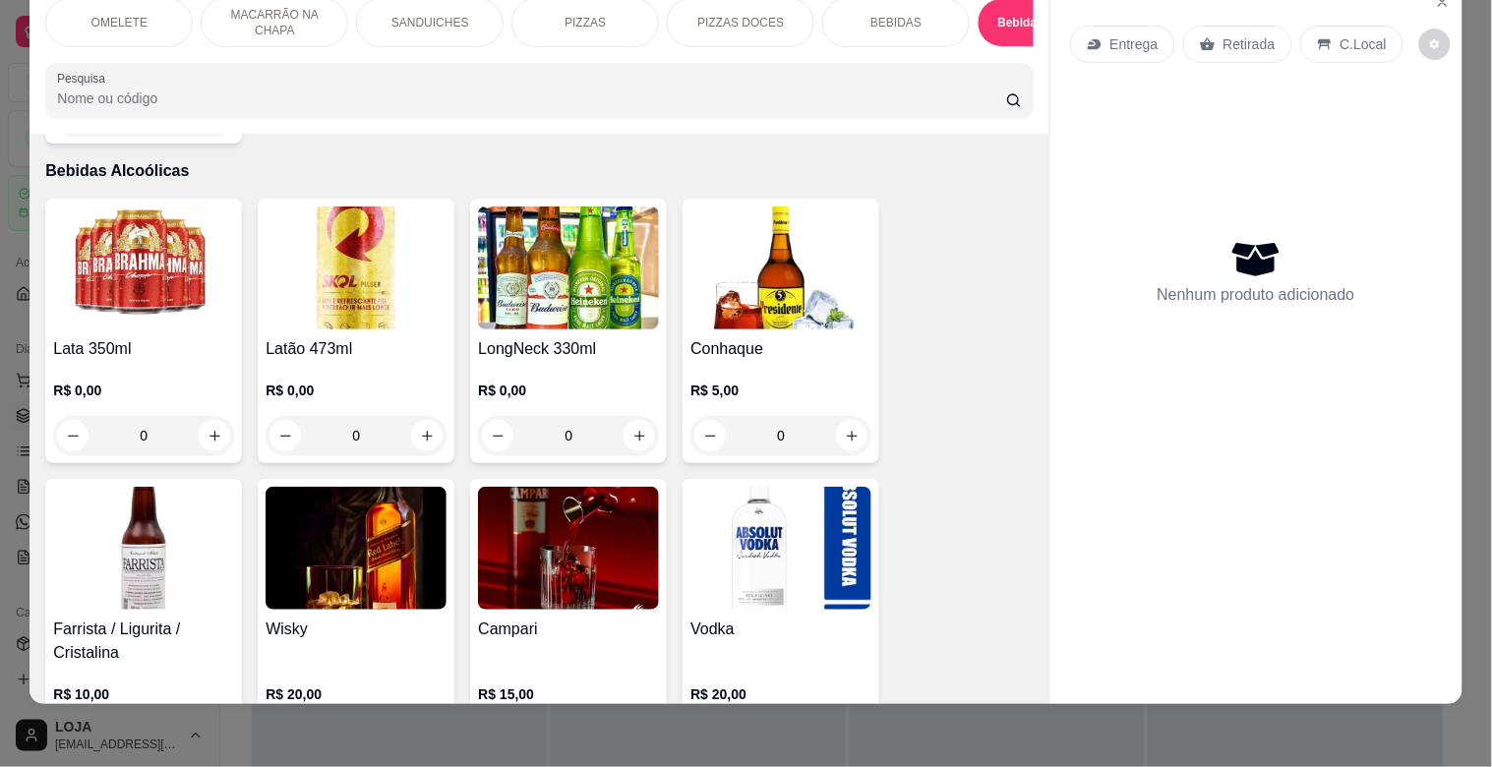
click at [135, 546] on img at bounding box center [143, 548] width 181 height 123
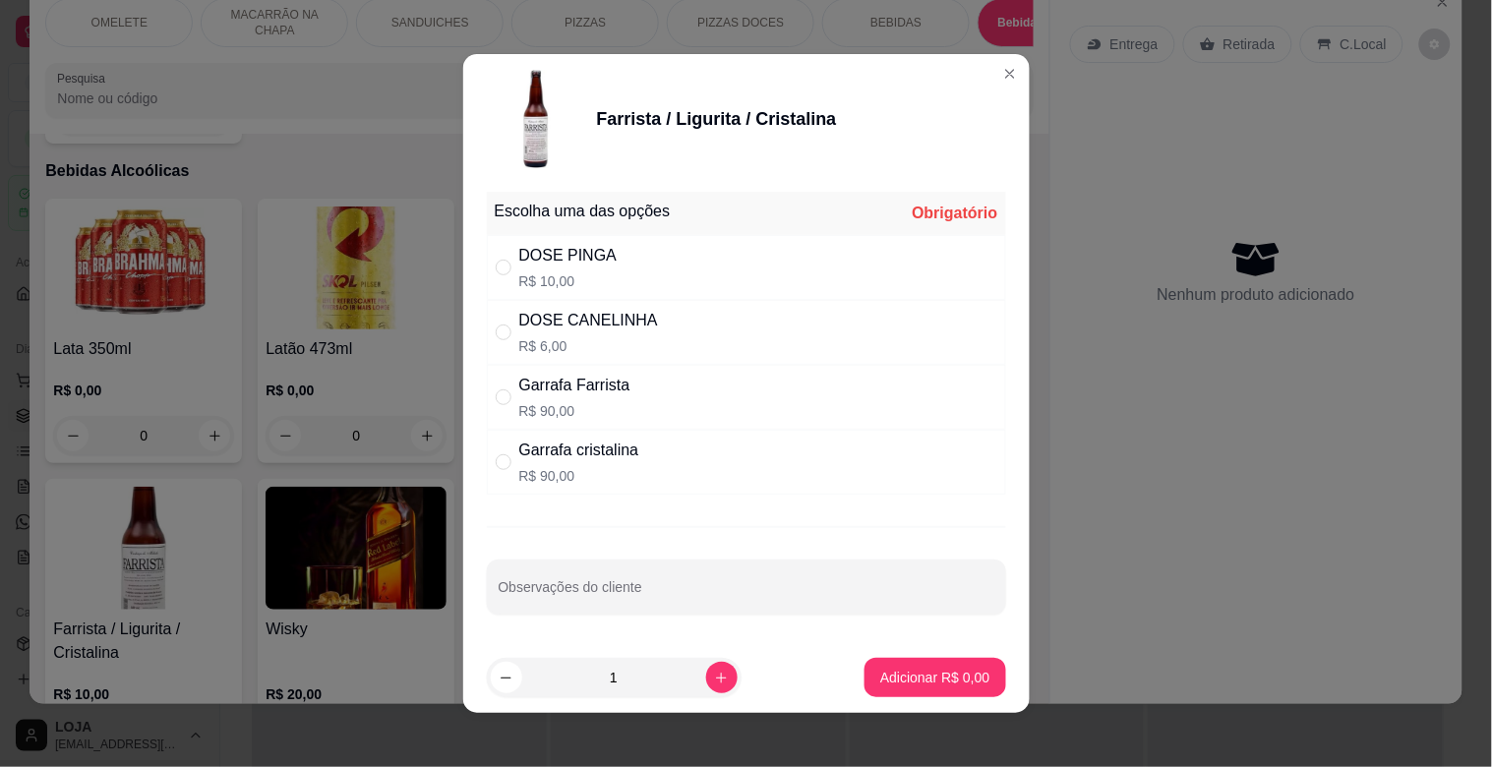
click at [575, 262] on div "DOSE PINGA" at bounding box center [568, 256] width 98 height 24
radio input "true"
click at [714, 684] on icon "increase-product-quantity" at bounding box center [721, 678] width 15 height 15
click at [714, 683] on icon "increase-product-quantity" at bounding box center [721, 678] width 15 height 15
click at [714, 680] on icon "increase-product-quantity" at bounding box center [721, 678] width 15 height 15
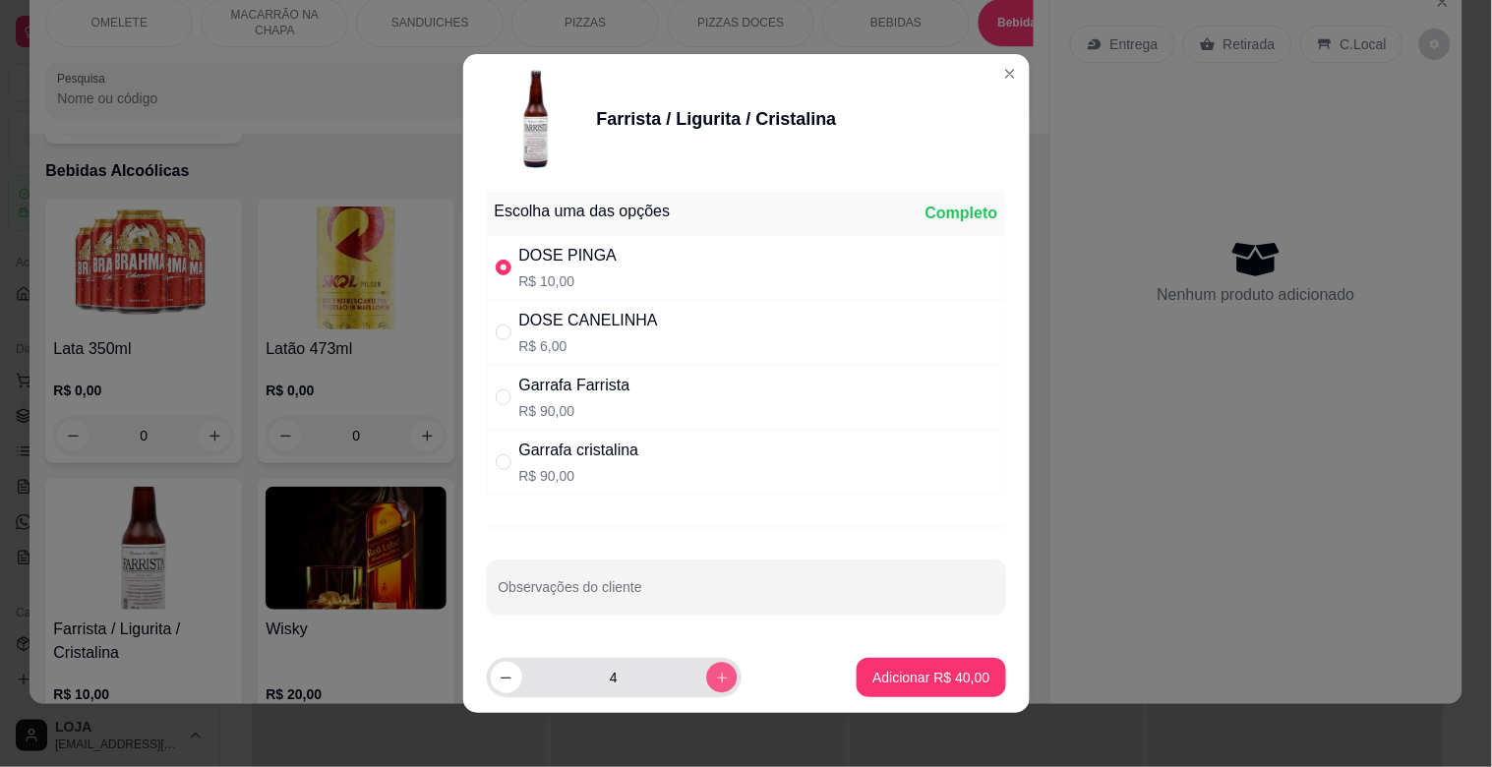
click at [714, 676] on icon "increase-product-quantity" at bounding box center [721, 678] width 15 height 15
click at [499, 677] on icon "decrease-product-quantity" at bounding box center [506, 678] width 15 height 15
click at [501, 678] on icon "decrease-product-quantity" at bounding box center [506, 678] width 11 height 1
type input "3"
click at [917, 689] on button "Adicionar R$ 30,00" at bounding box center [931, 677] width 148 height 39
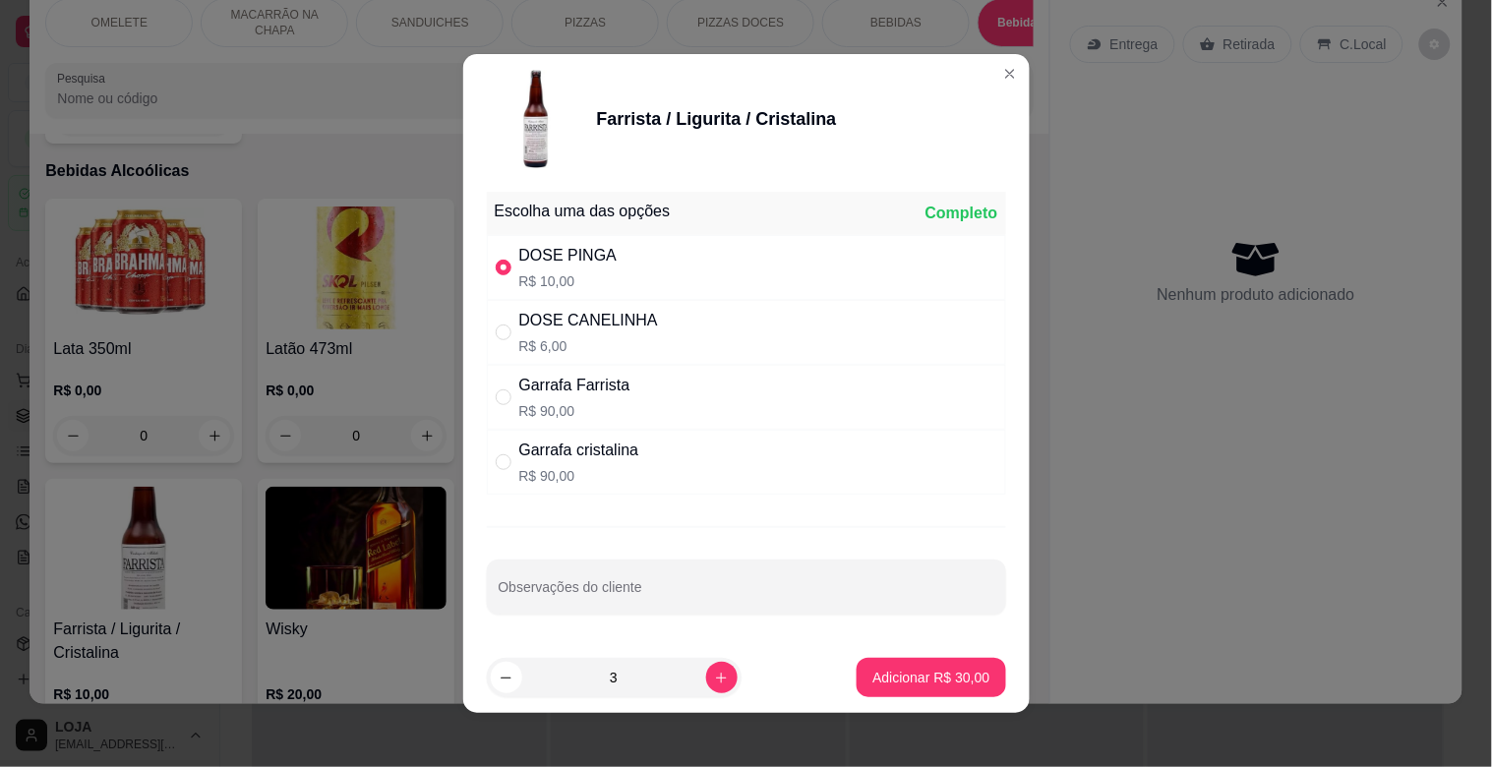
type input "3"
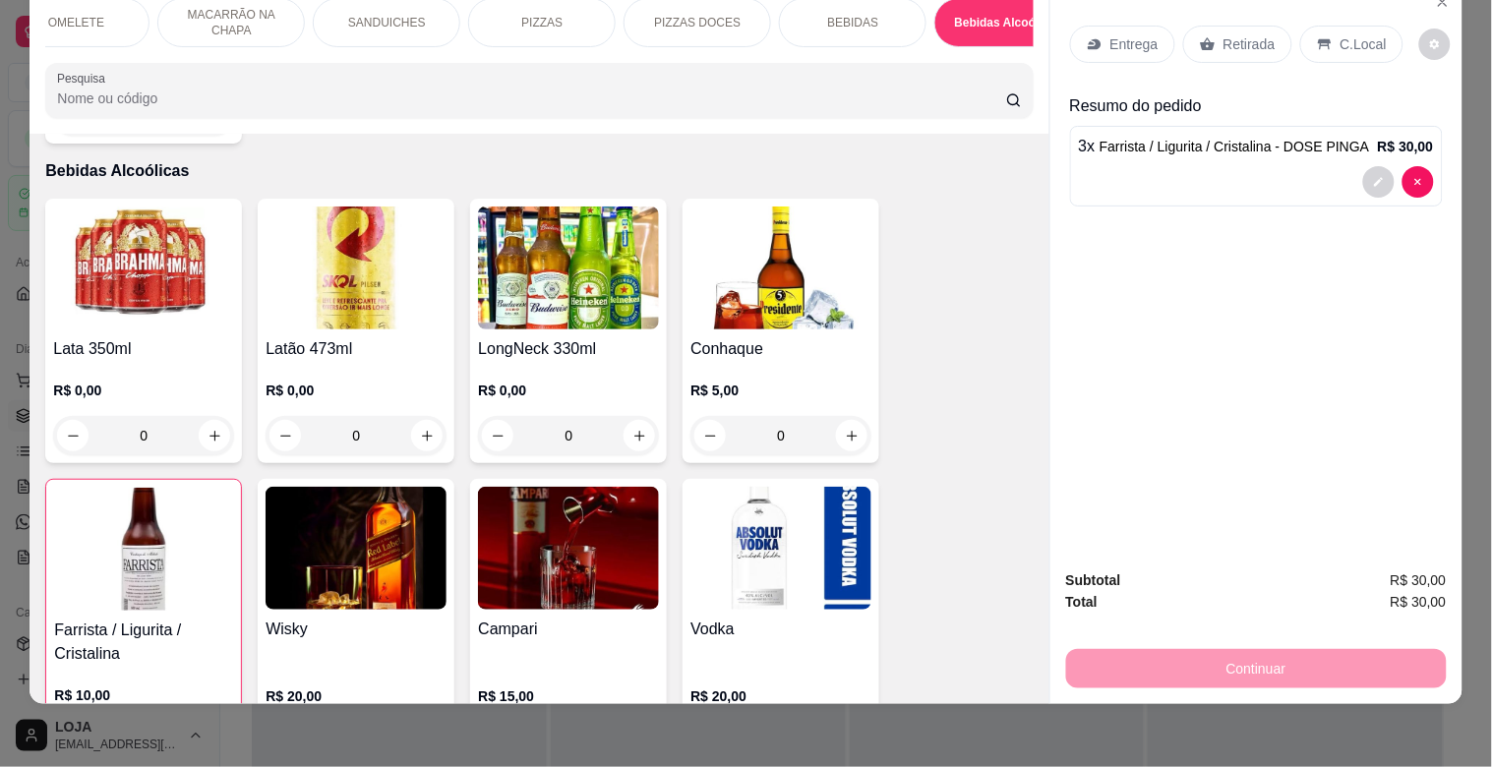
scroll to position [0, 1774]
click at [844, 8] on div "Paieiro" at bounding box center [831, 22] width 148 height 49
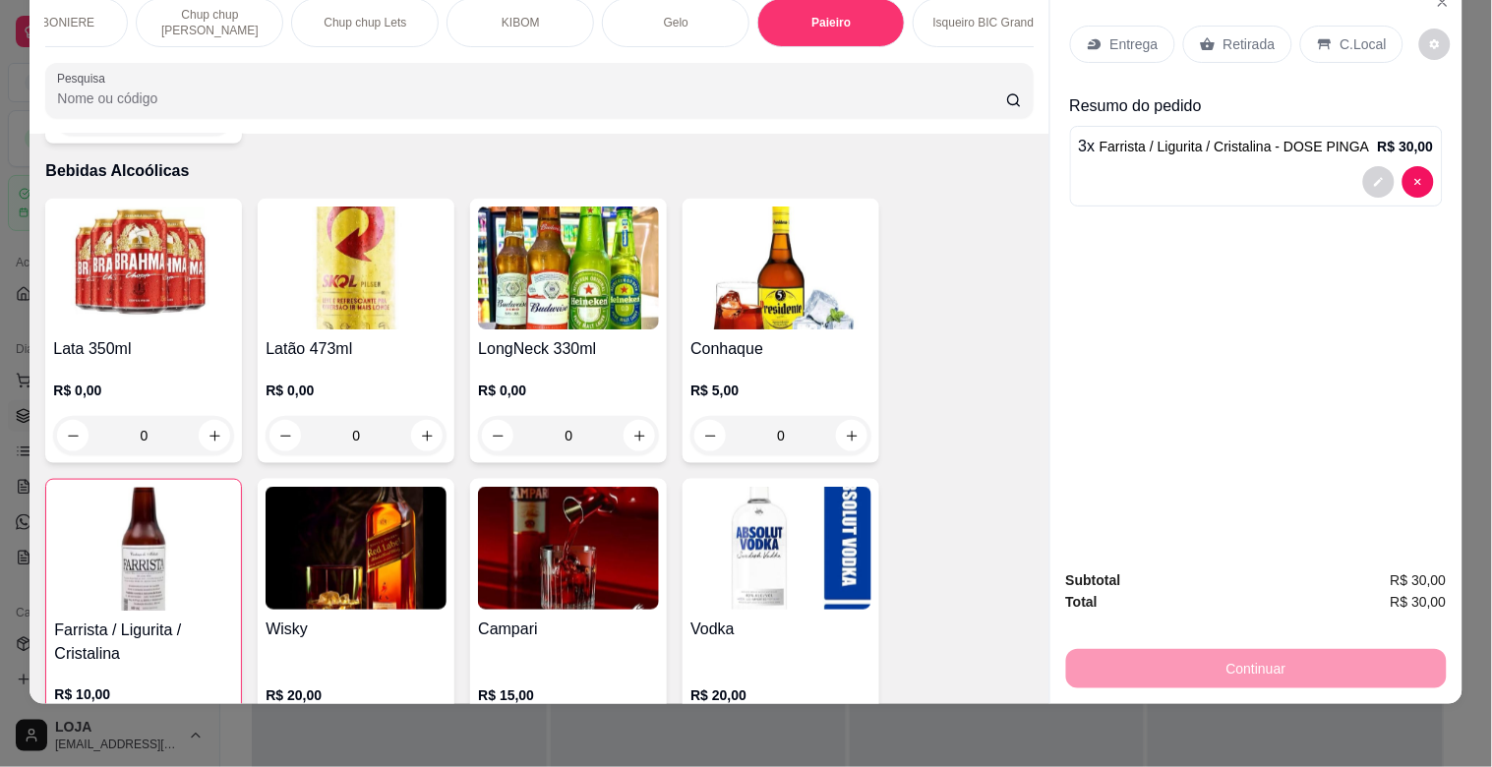
scroll to position [10854, 0]
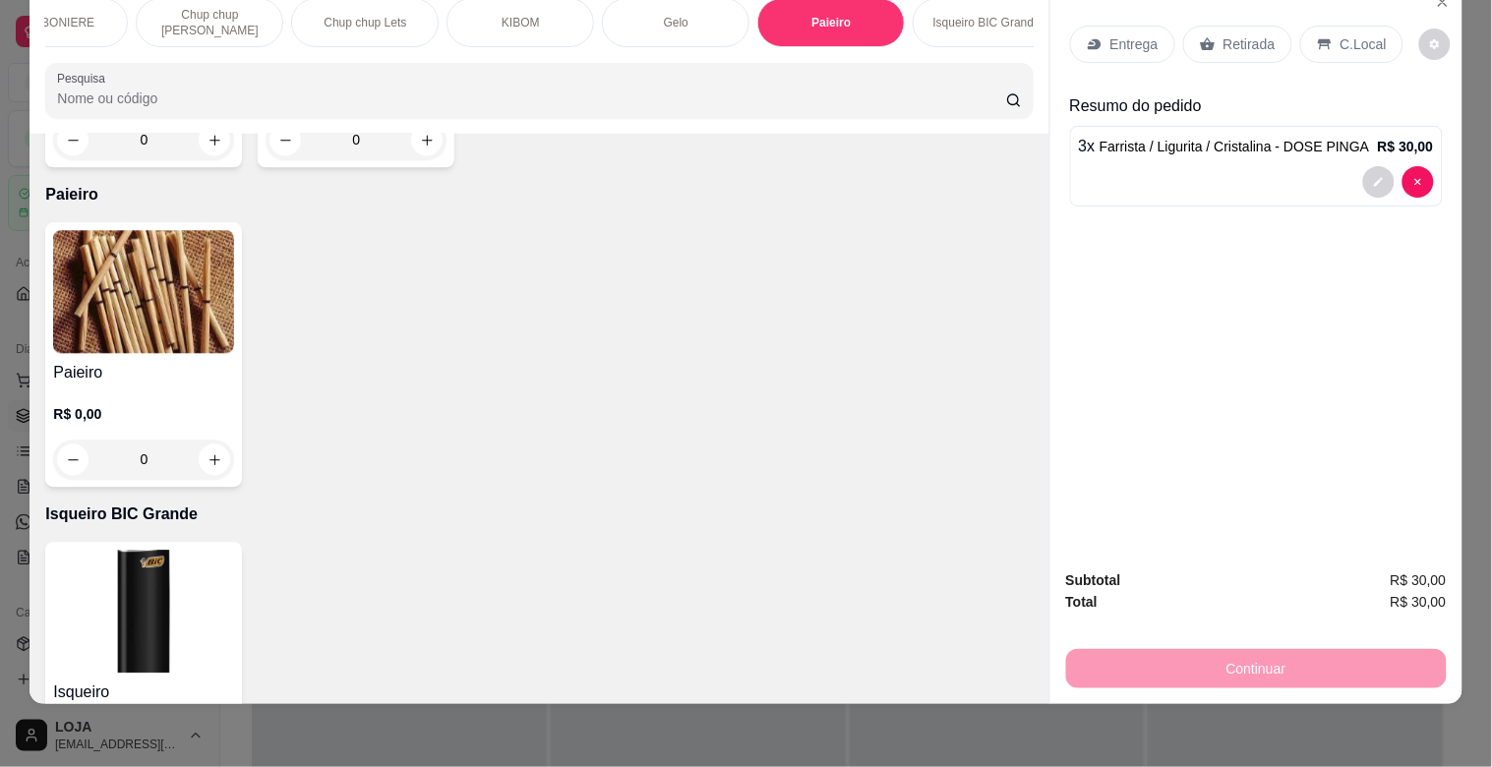
click at [123, 242] on img at bounding box center [143, 291] width 181 height 123
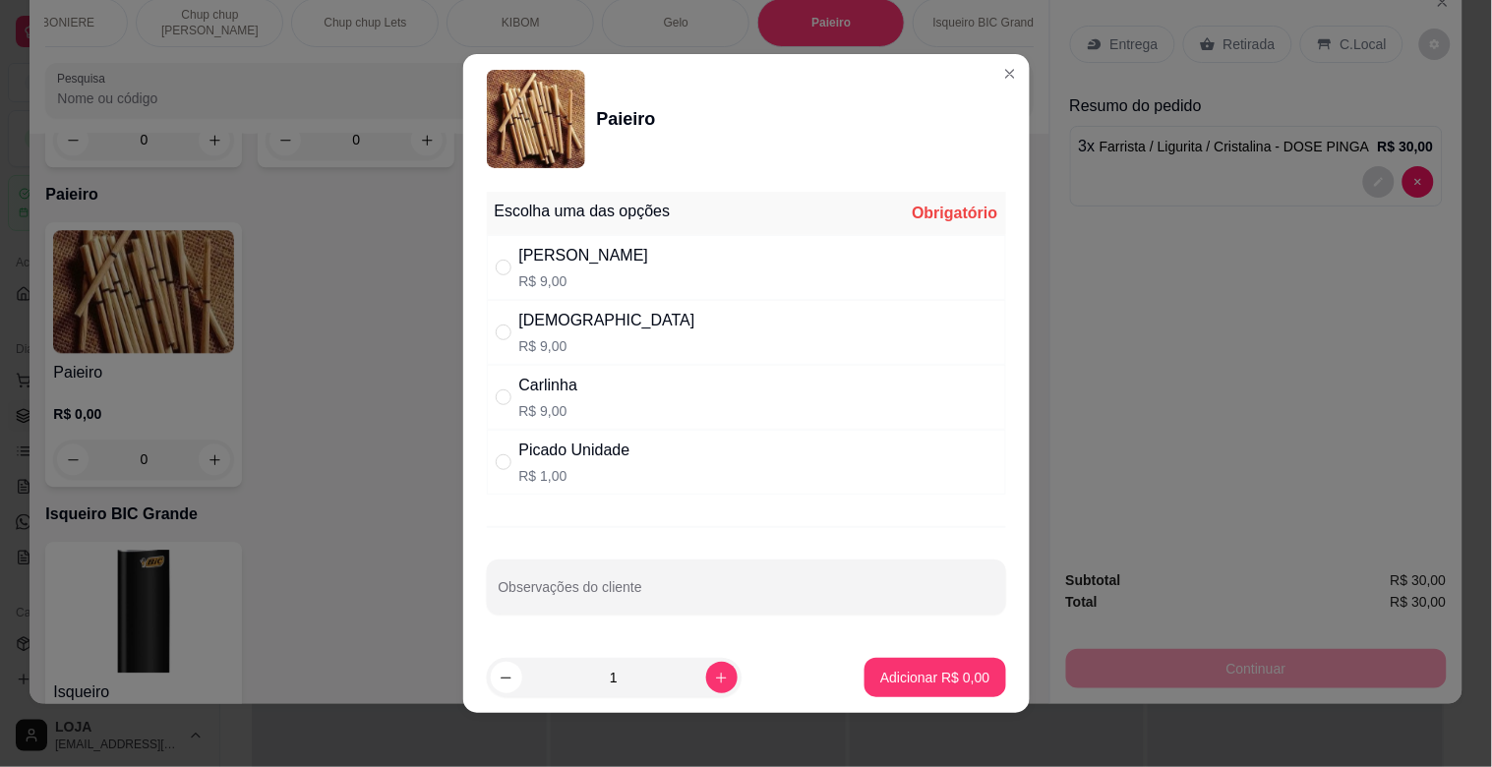
click at [570, 472] on p "R$ 1,00" at bounding box center [574, 476] width 111 height 20
radio input "true"
click at [714, 680] on icon "increase-product-quantity" at bounding box center [721, 678] width 15 height 15
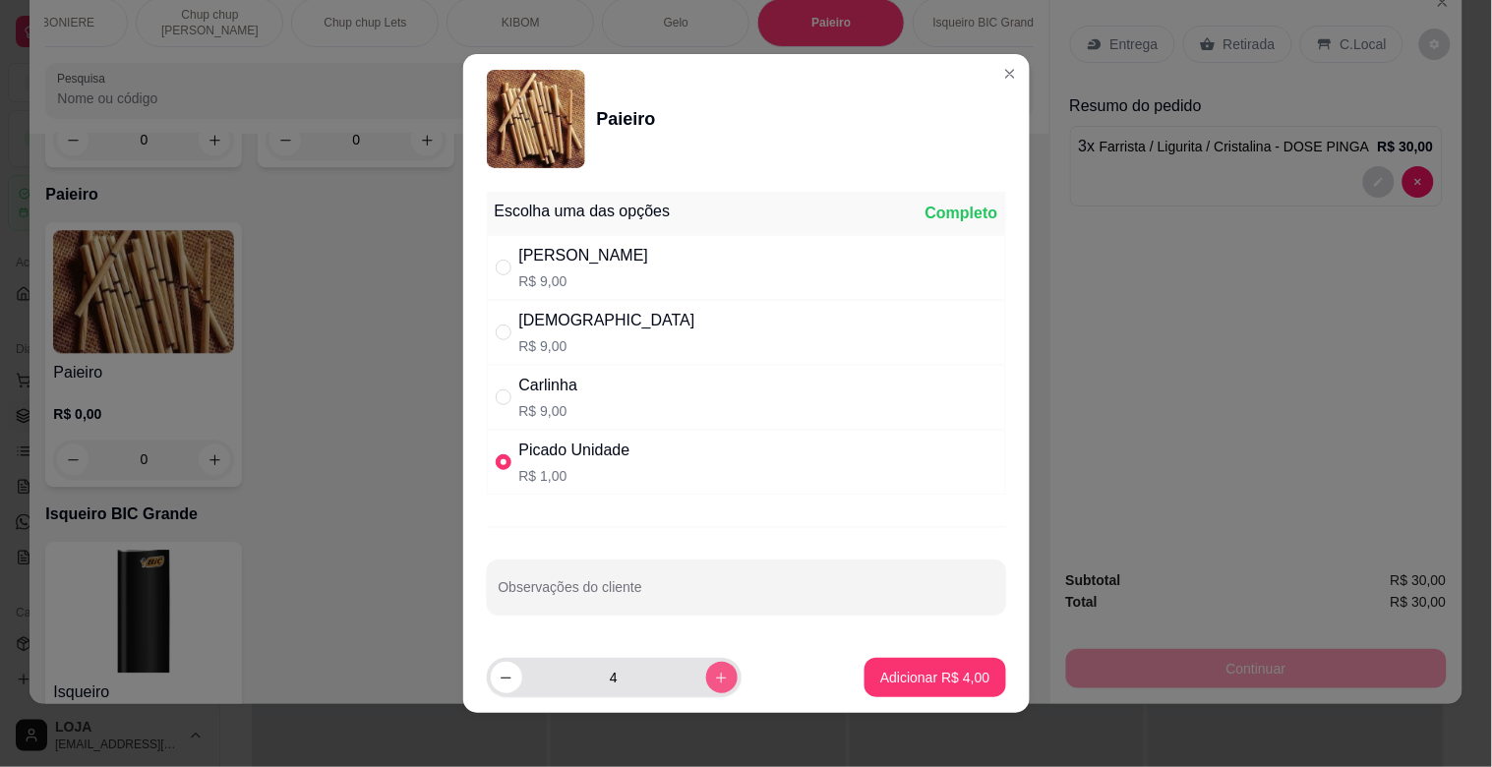
click at [714, 680] on icon "increase-product-quantity" at bounding box center [721, 678] width 15 height 15
click at [499, 673] on icon "decrease-product-quantity" at bounding box center [506, 678] width 15 height 15
type input "5"
click at [925, 676] on p "Adicionar R$ 5,00" at bounding box center [935, 677] width 106 height 19
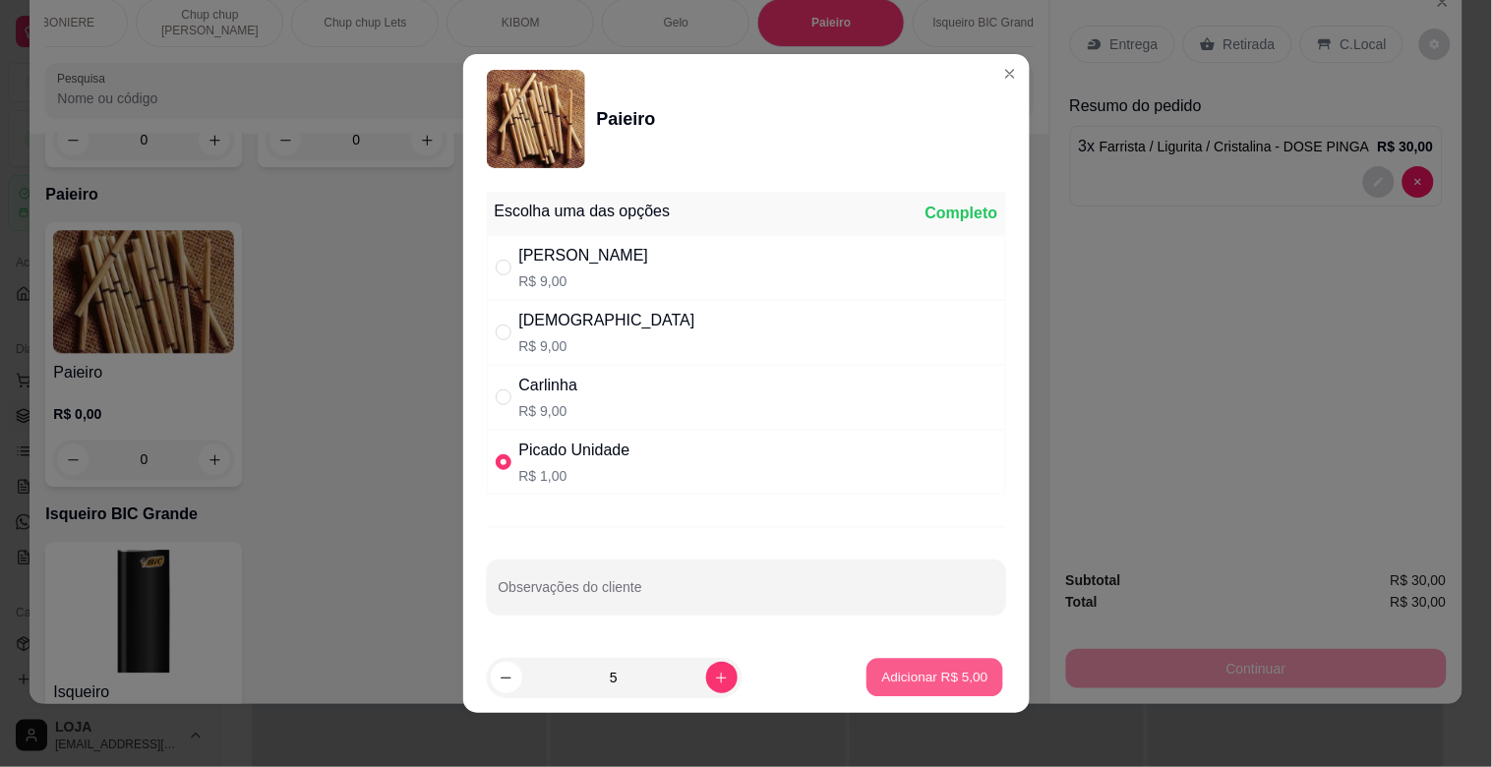
type input "5"
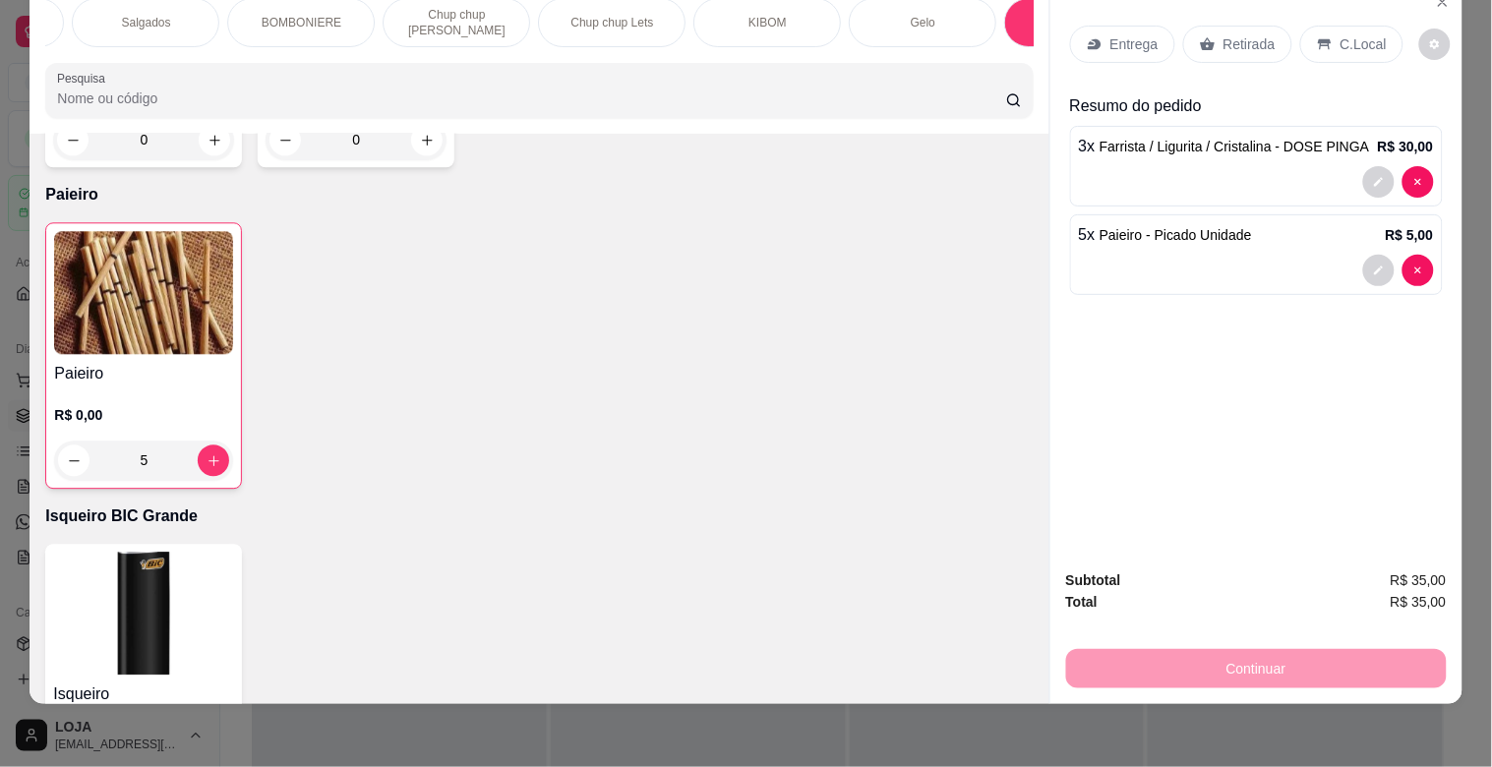
scroll to position [0, 1511]
click at [137, 15] on p "Salgados" at bounding box center [161, 23] width 49 height 16
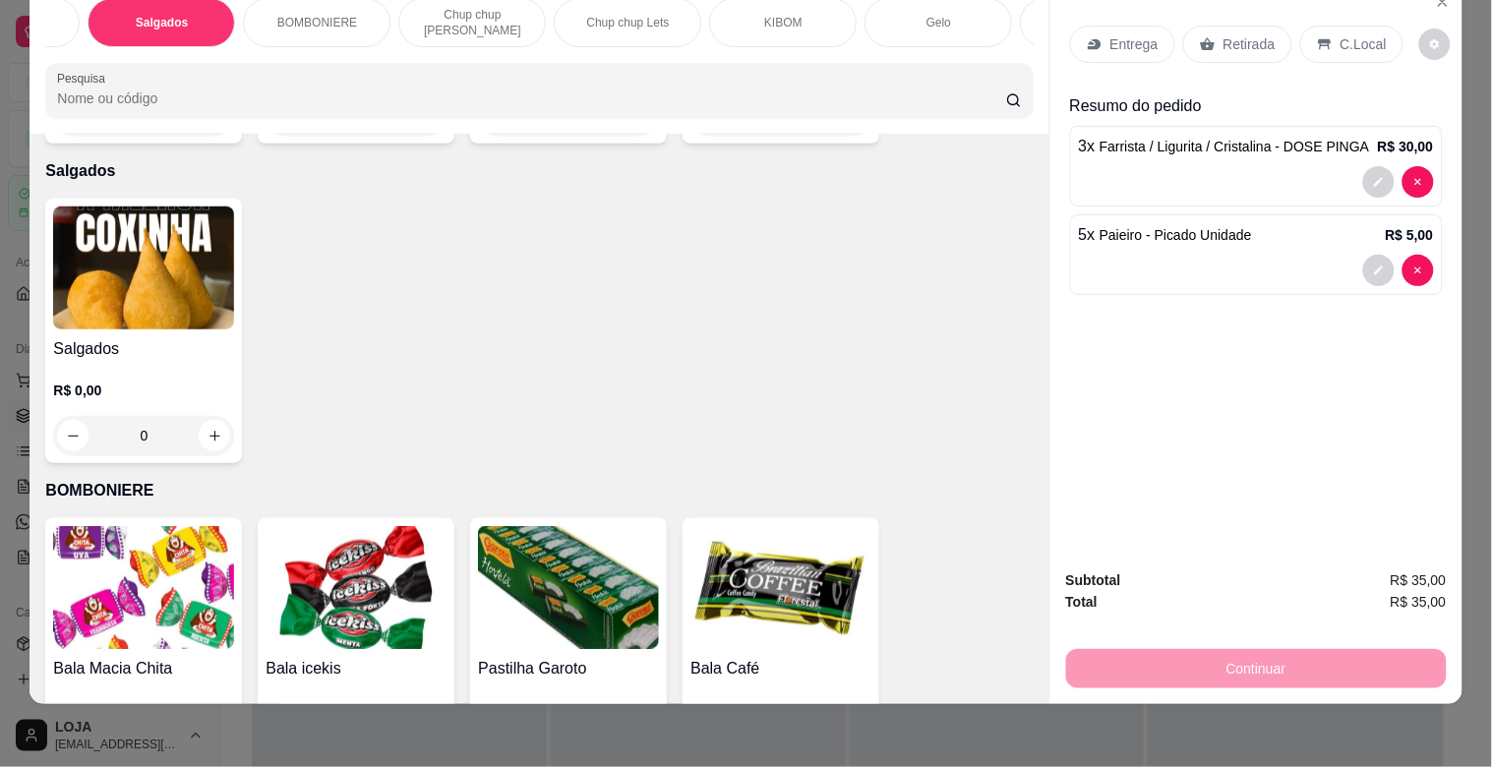
click at [195, 257] on img at bounding box center [143, 268] width 181 height 123
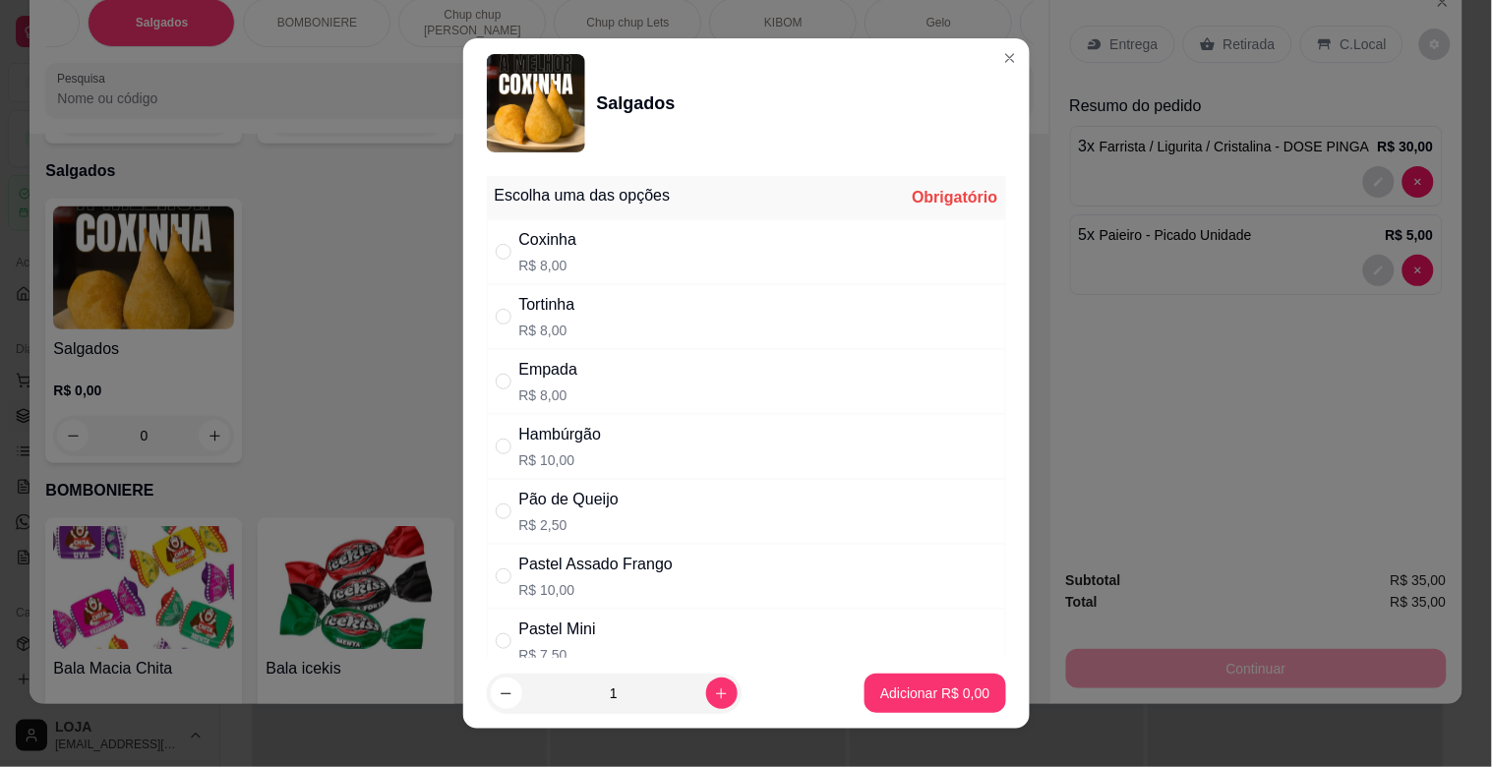
click at [588, 317] on div "Tortinha R$ 8,00" at bounding box center [746, 316] width 519 height 65
radio input "true"
click at [709, 698] on button "increase-product-quantity" at bounding box center [721, 693] width 31 height 31
type input "2"
click at [969, 690] on button "Adicionar R$ 16,00" at bounding box center [931, 693] width 148 height 39
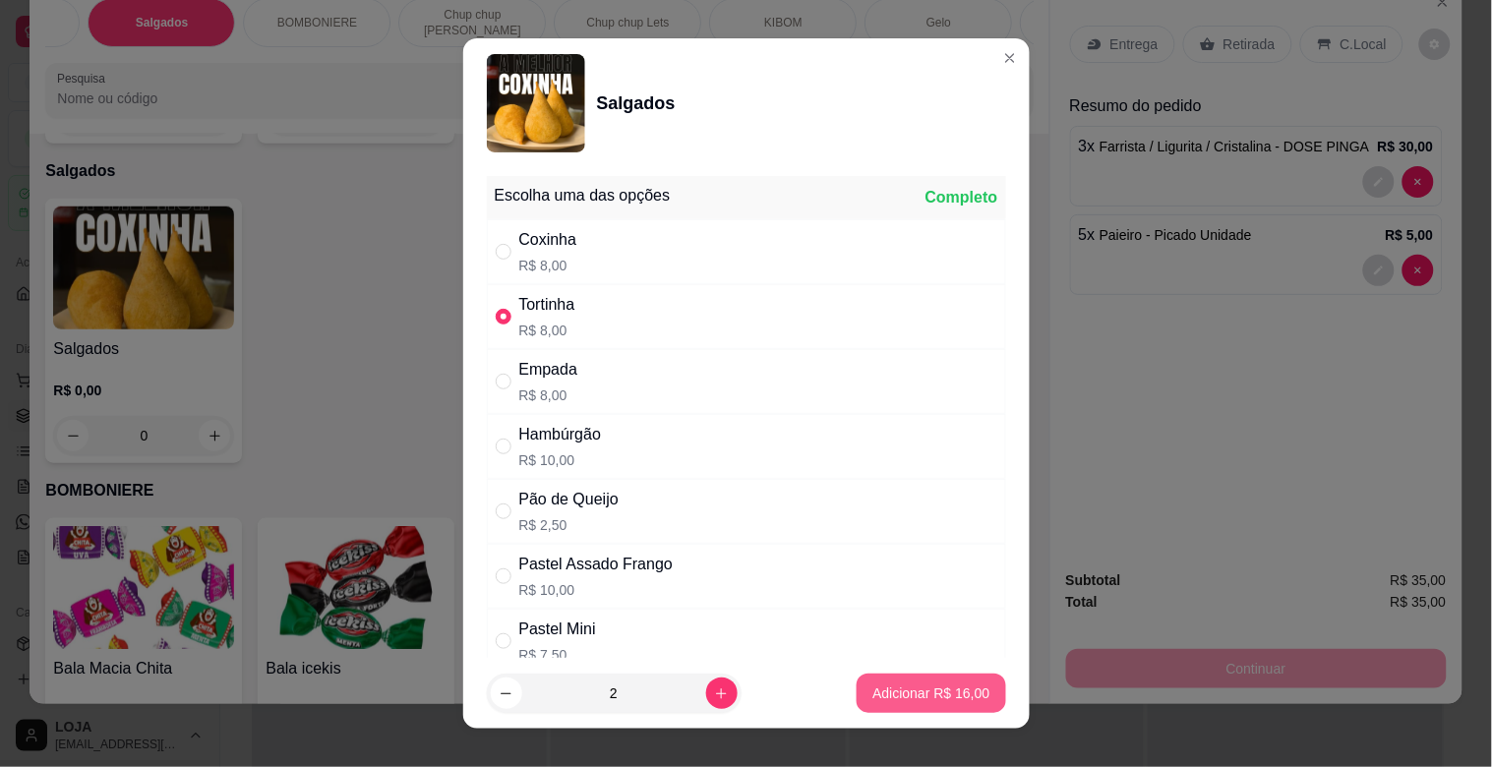
type input "2"
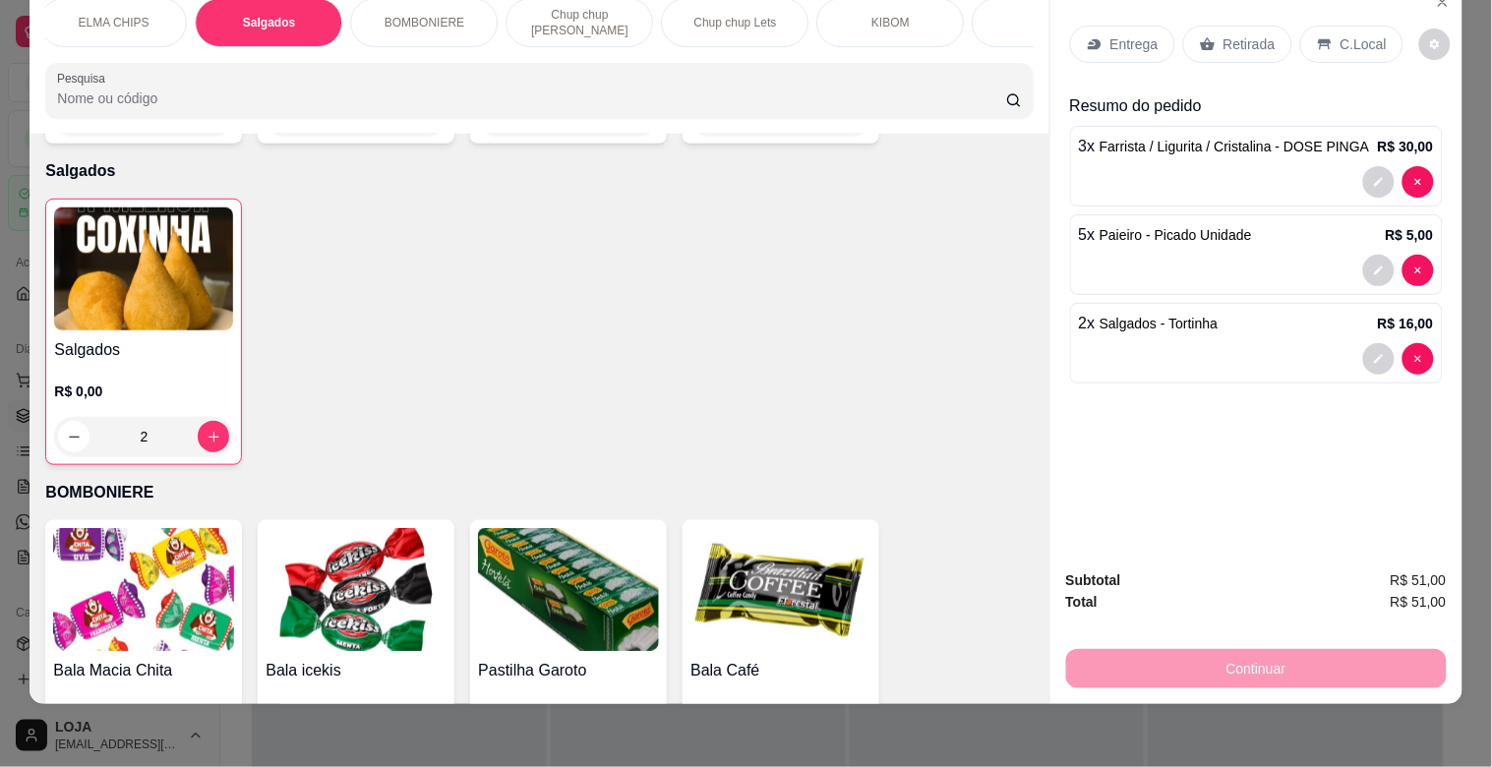
scroll to position [0, 1333]
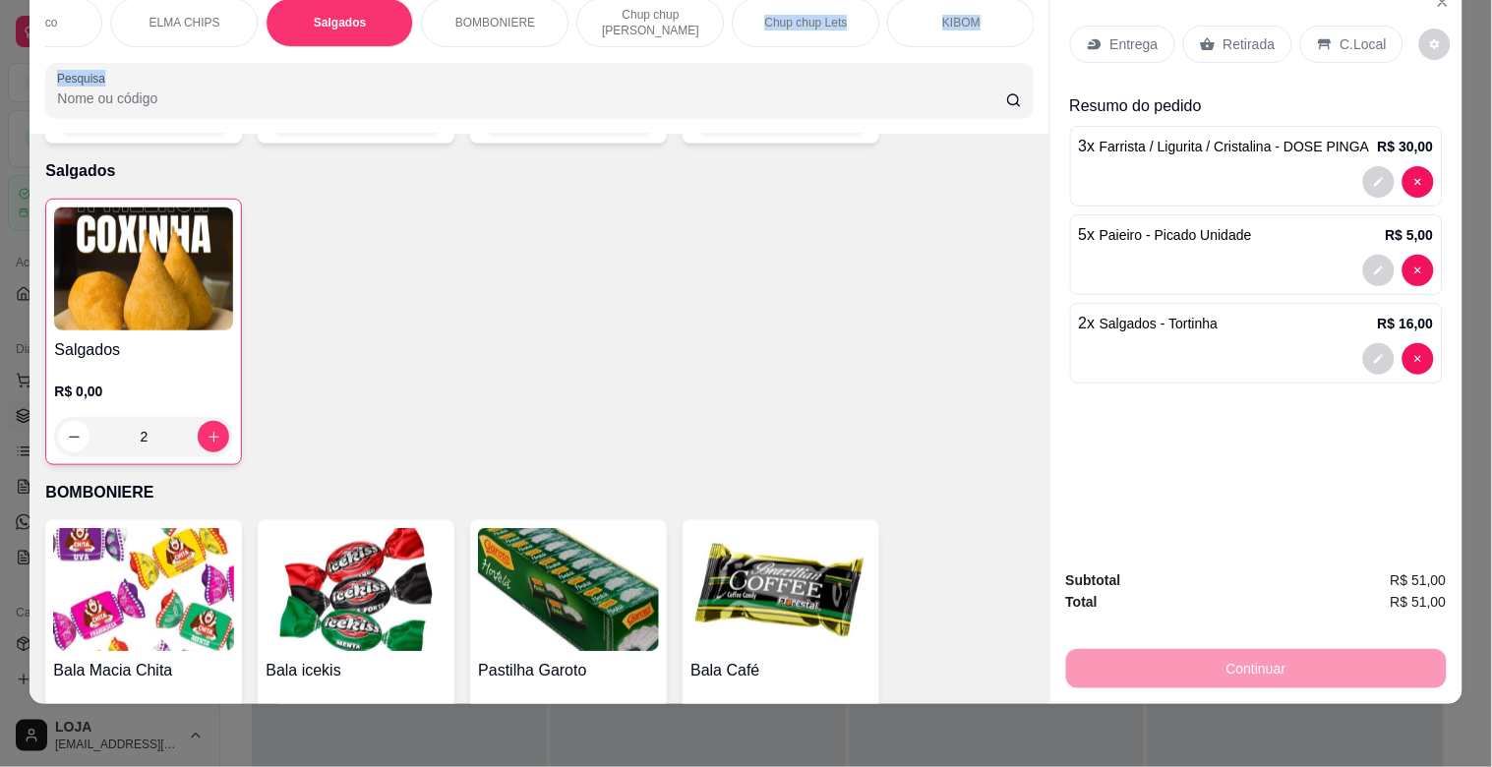
drag, startPoint x: 731, startPoint y: 52, endPoint x: 633, endPoint y: 52, distance: 97.4
click at [633, 52] on div "OMELETE MACARRÃO NA CHAPA SANDUICHES PIZZAS PIZZAS DOCES BEBIDAS Bebidas Alcoól…" at bounding box center [539, 57] width 1019 height 151
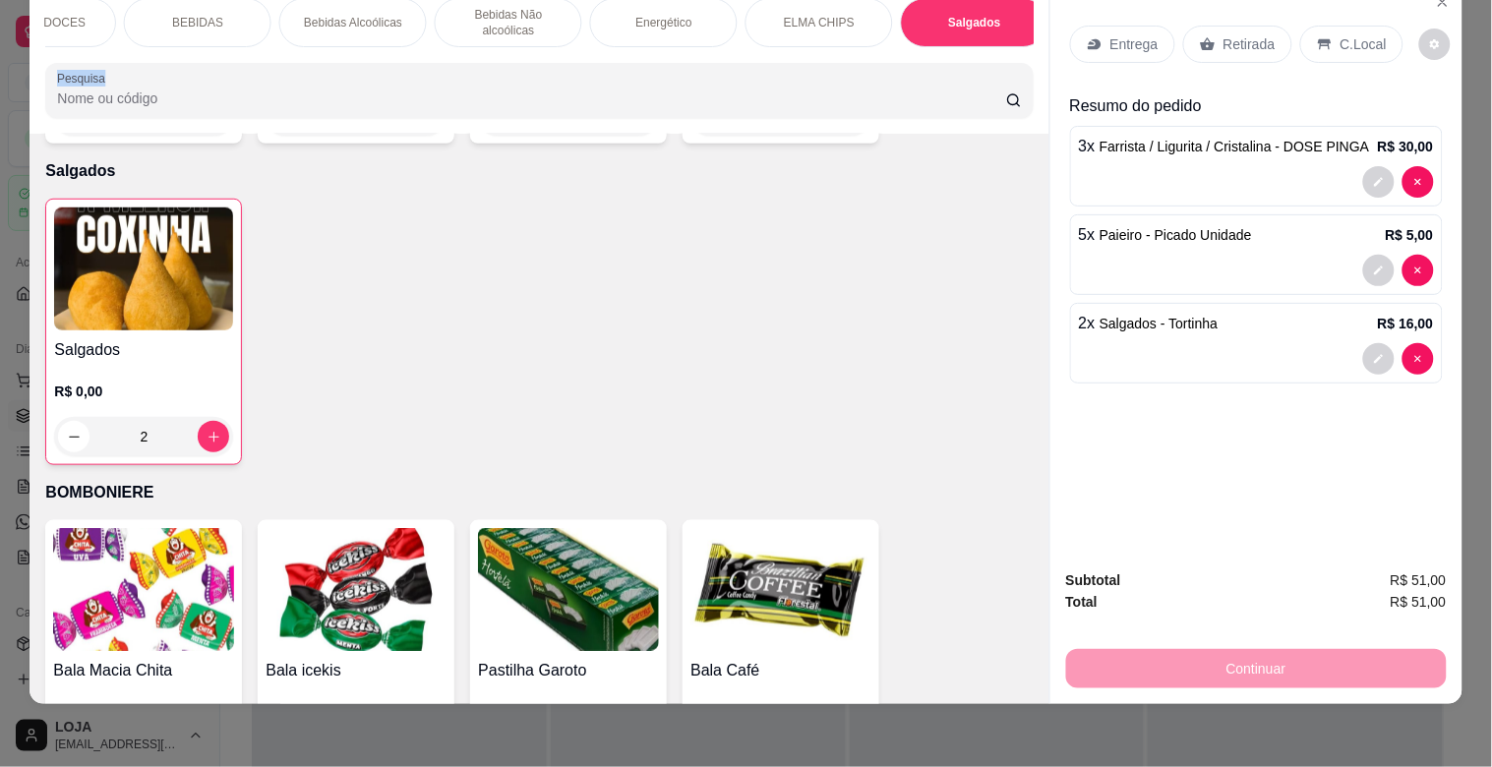
scroll to position [0, 636]
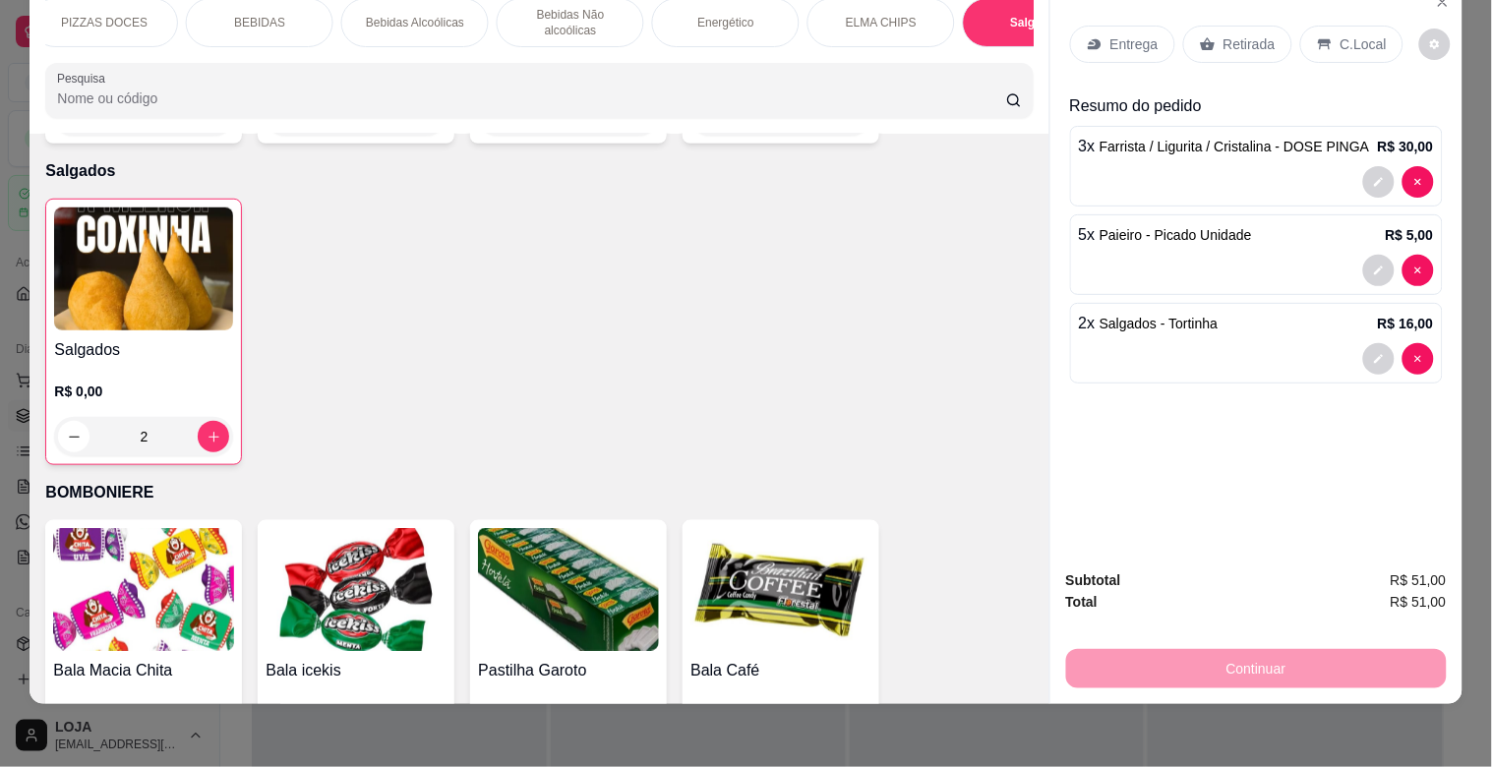
click at [252, 15] on div "BEBIDAS" at bounding box center [260, 22] width 148 height 49
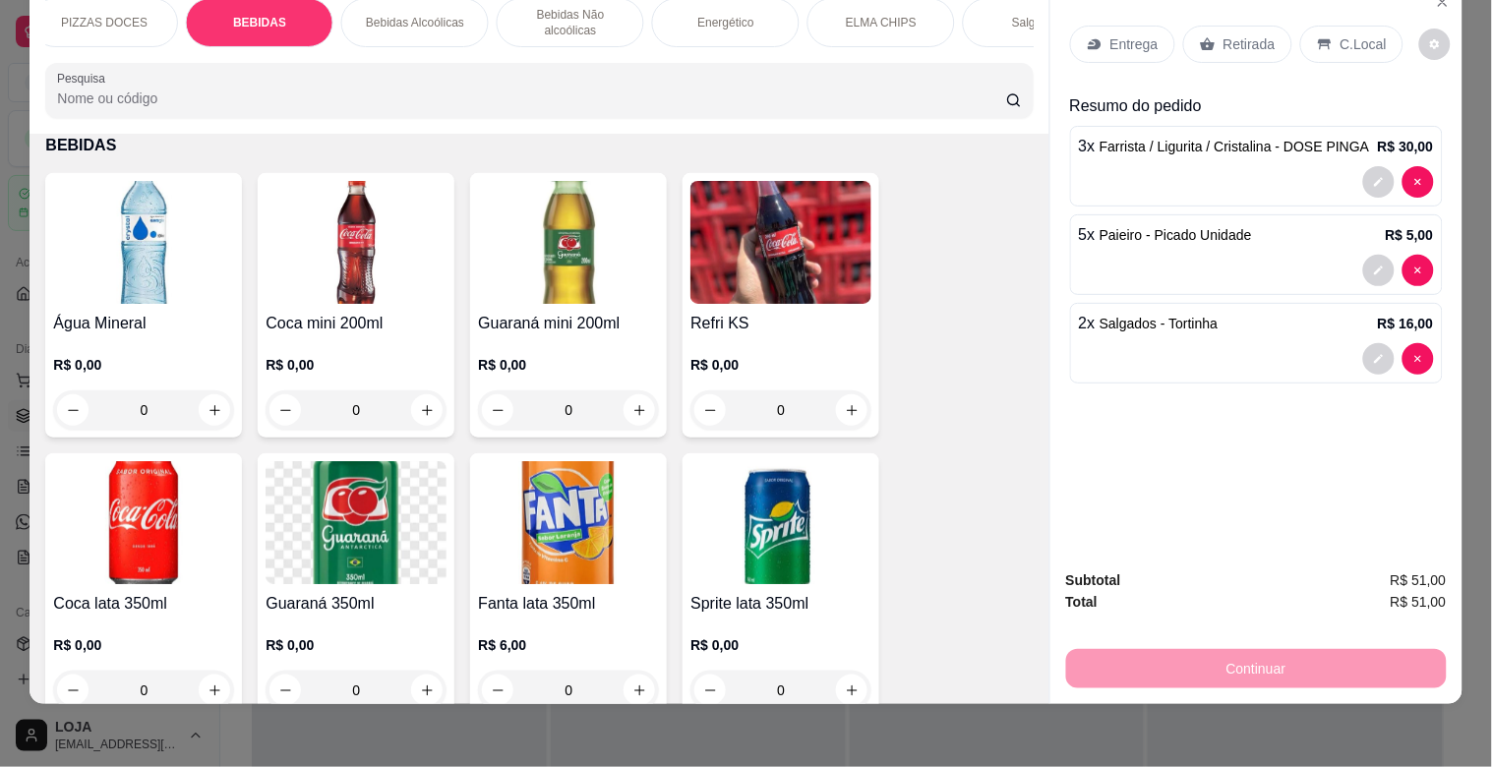
click at [591, 281] on img at bounding box center [568, 242] width 181 height 123
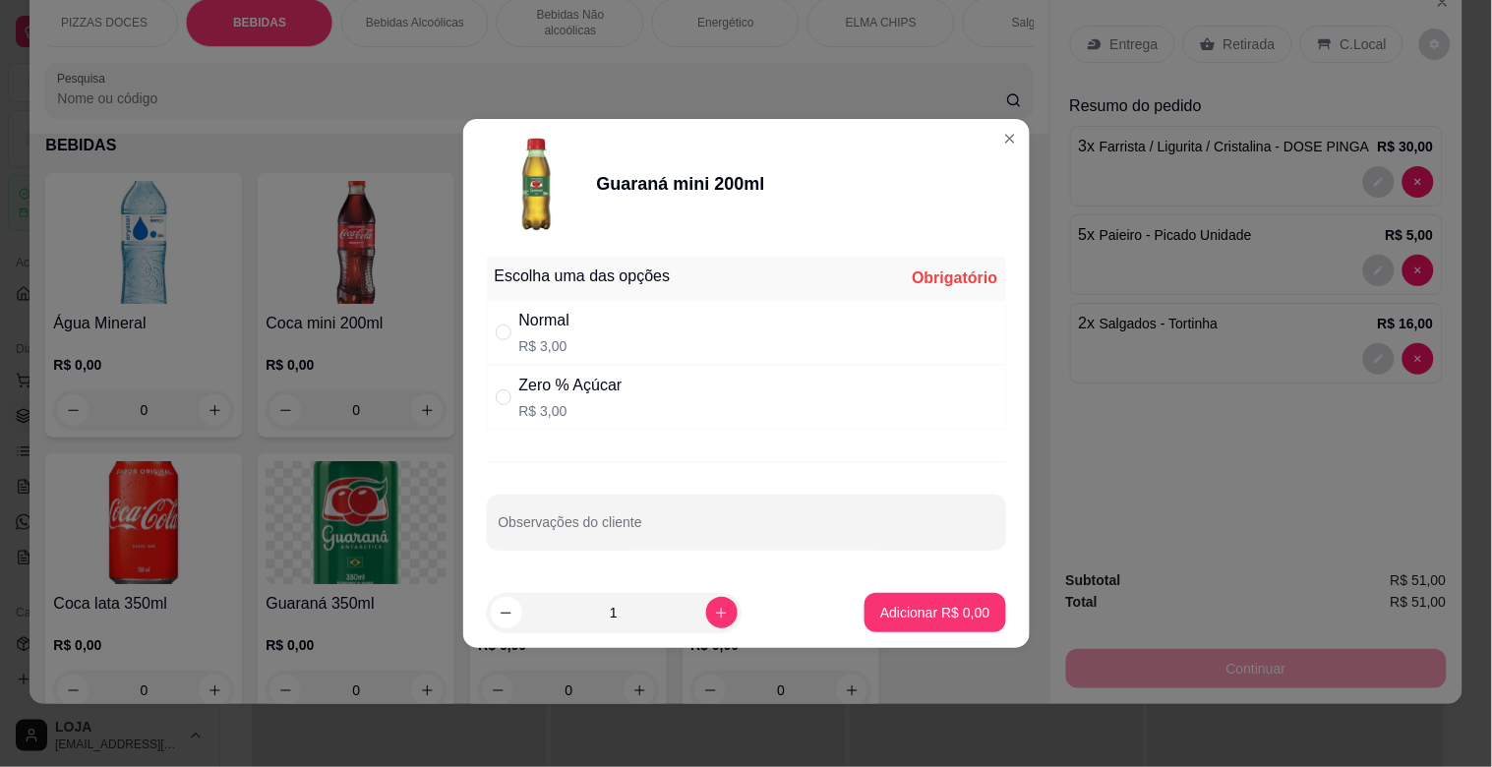
click at [537, 336] on p "R$ 3,00" at bounding box center [544, 346] width 51 height 20
radio input "true"
click at [716, 613] on icon "increase-product-quantity" at bounding box center [721, 613] width 11 height 11
type input "2"
click at [906, 618] on p "Adicionar R$ 6,00" at bounding box center [934, 613] width 109 height 20
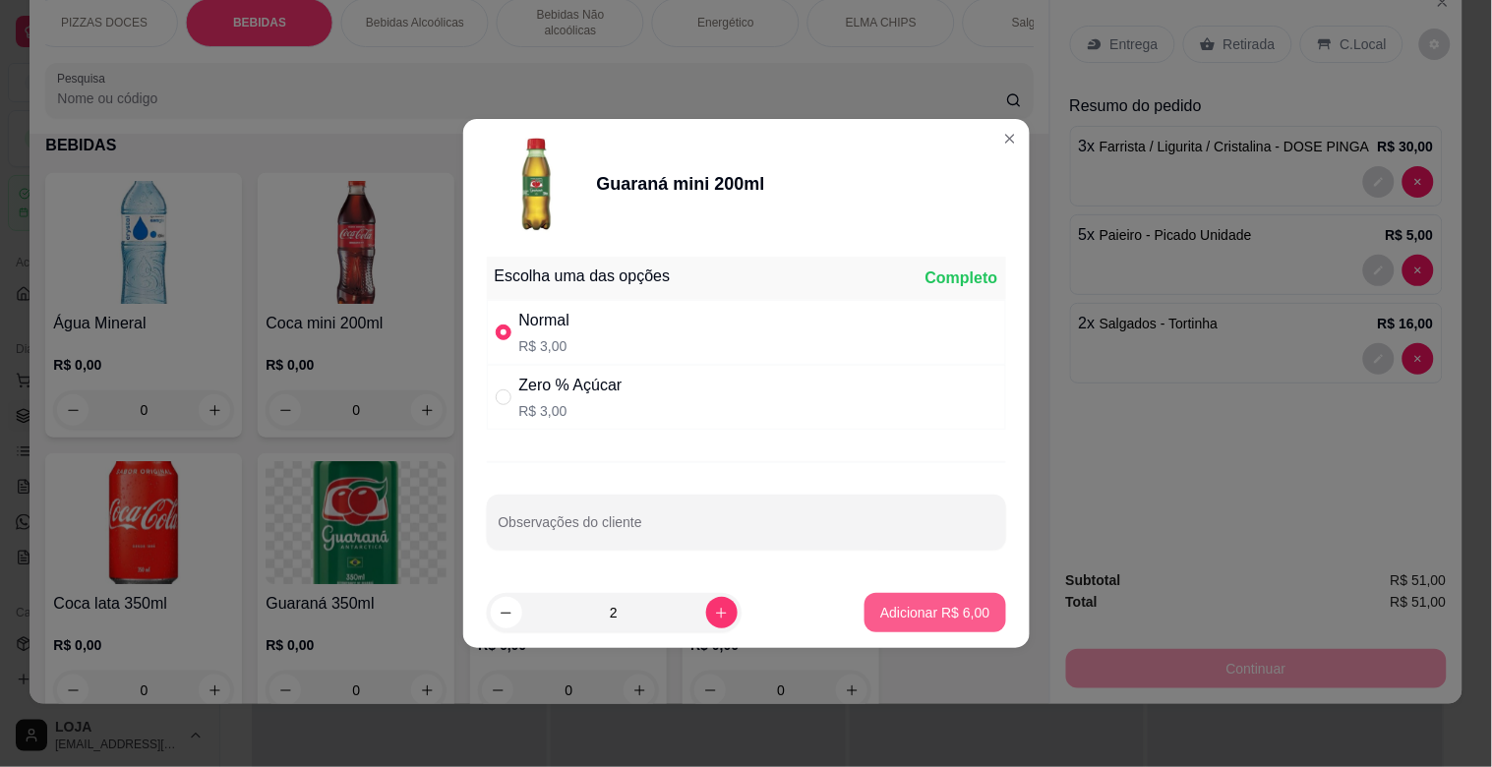
type input "2"
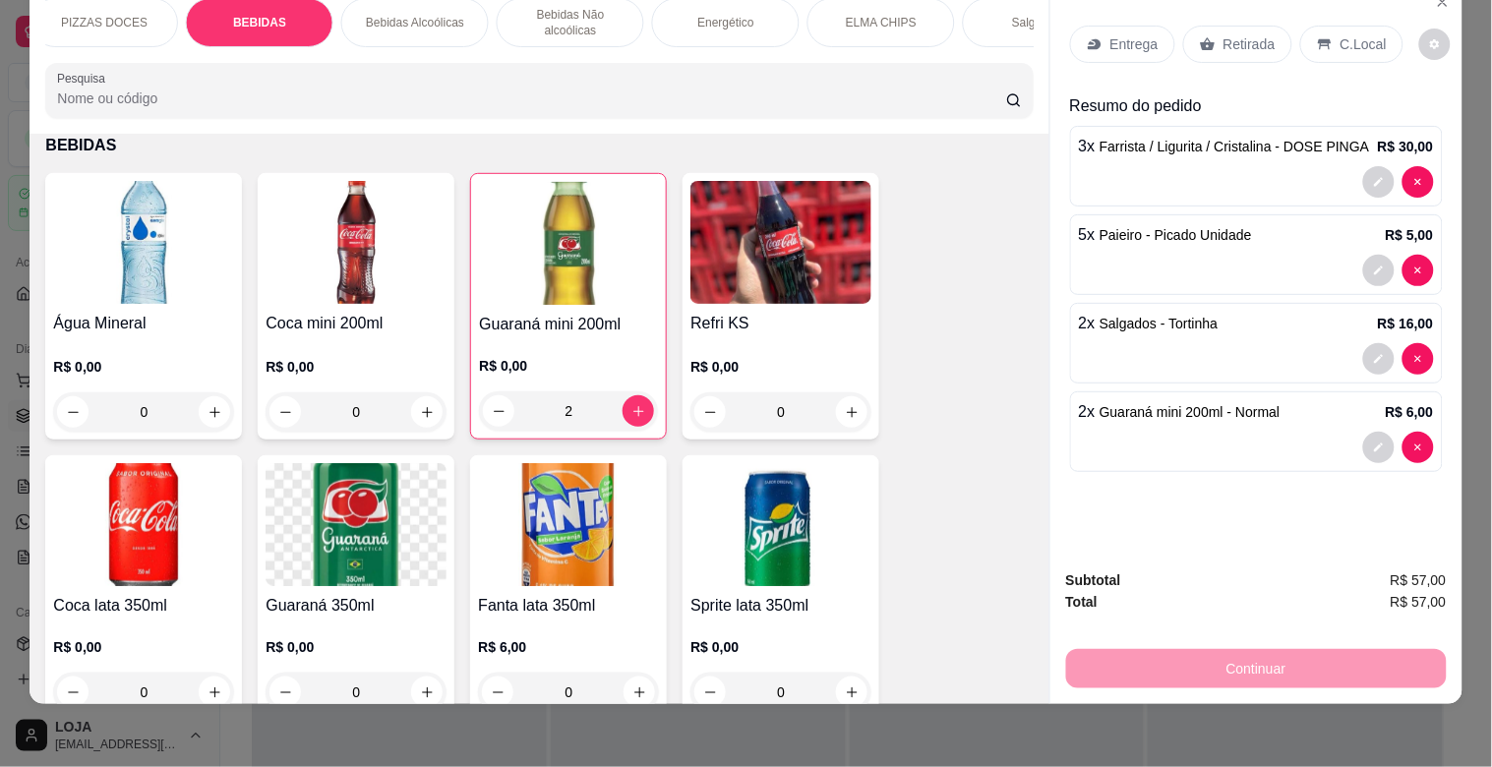
click at [729, 21] on div "Energético" at bounding box center [726, 22] width 148 height 49
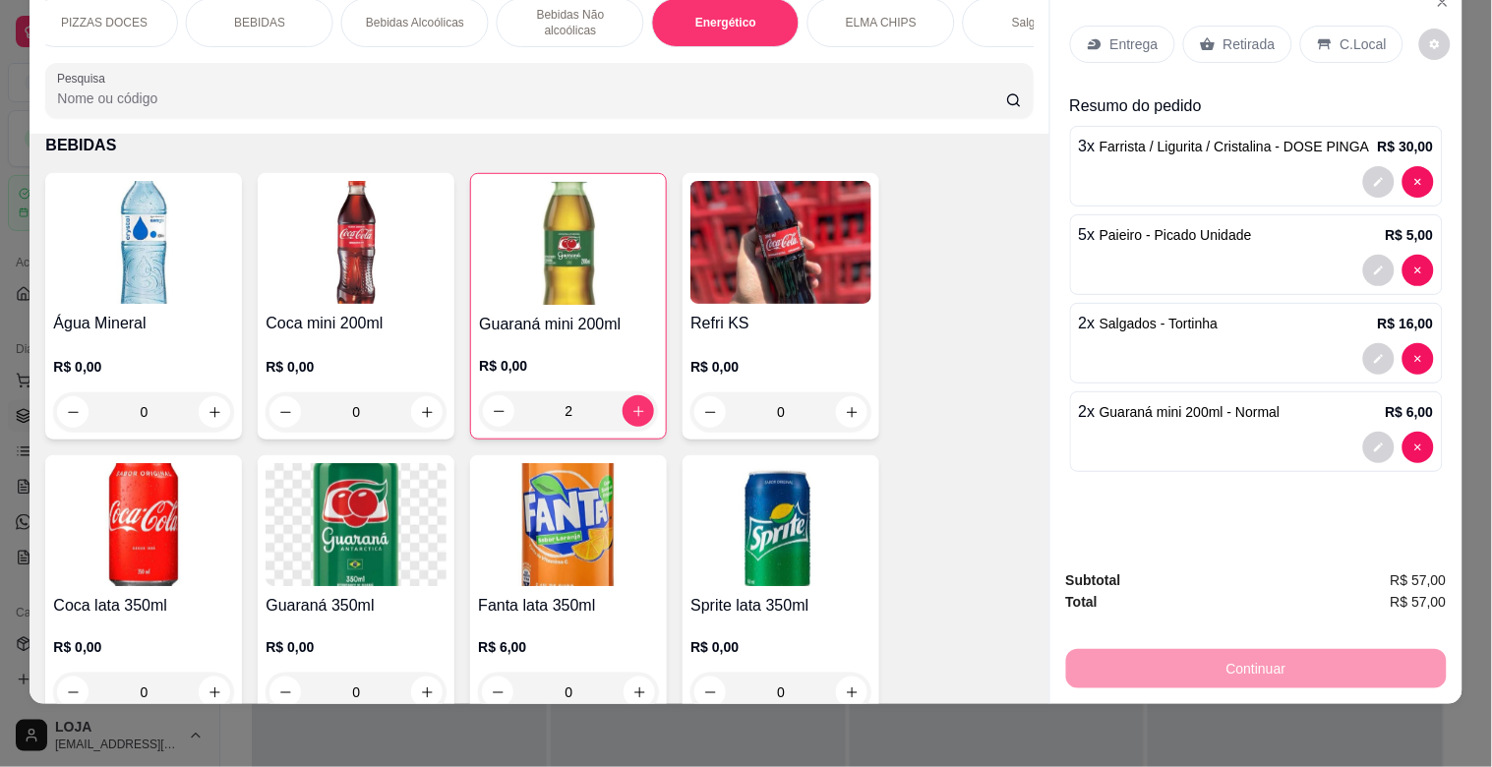
scroll to position [5218, 0]
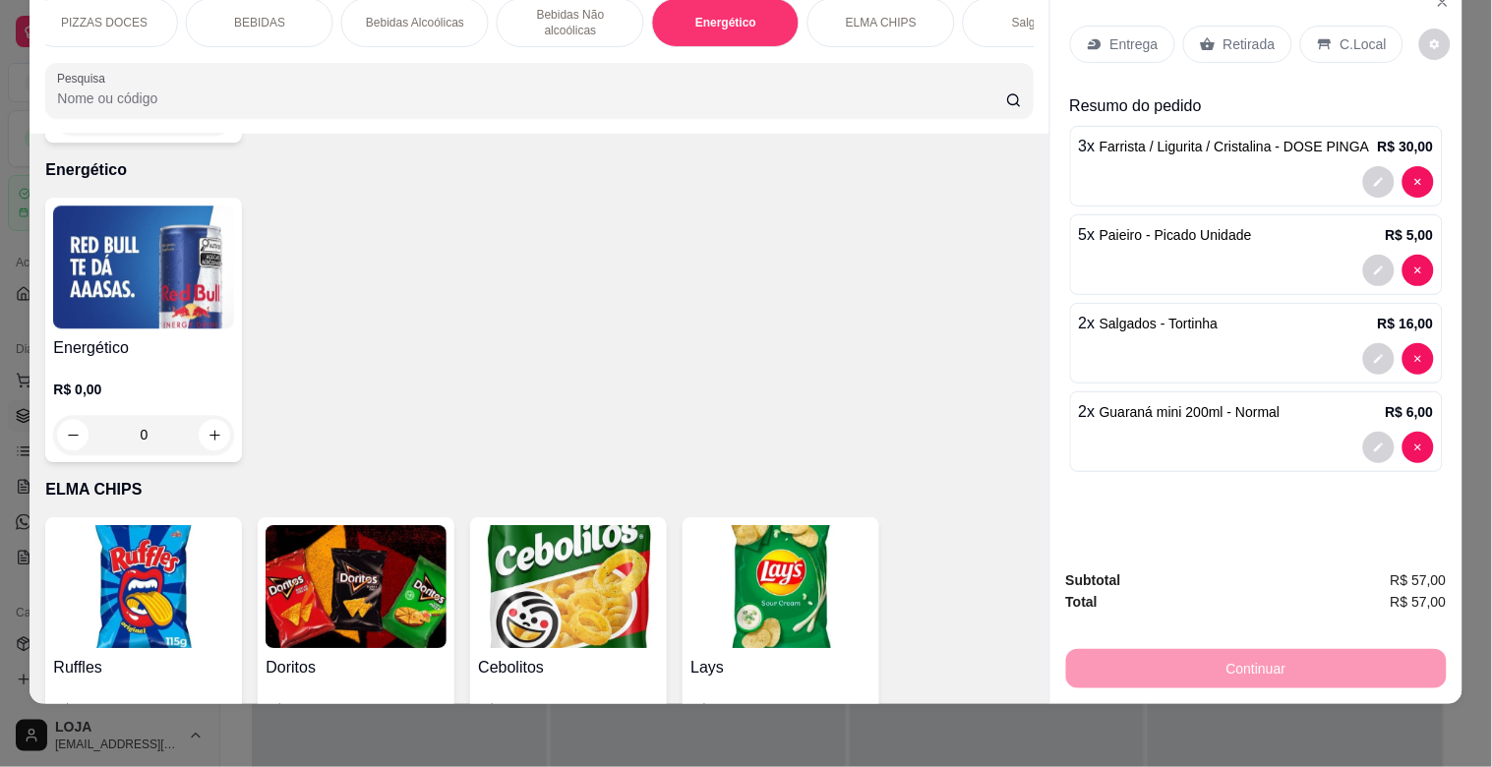
click at [119, 336] on h4 "Energético" at bounding box center [143, 348] width 181 height 24
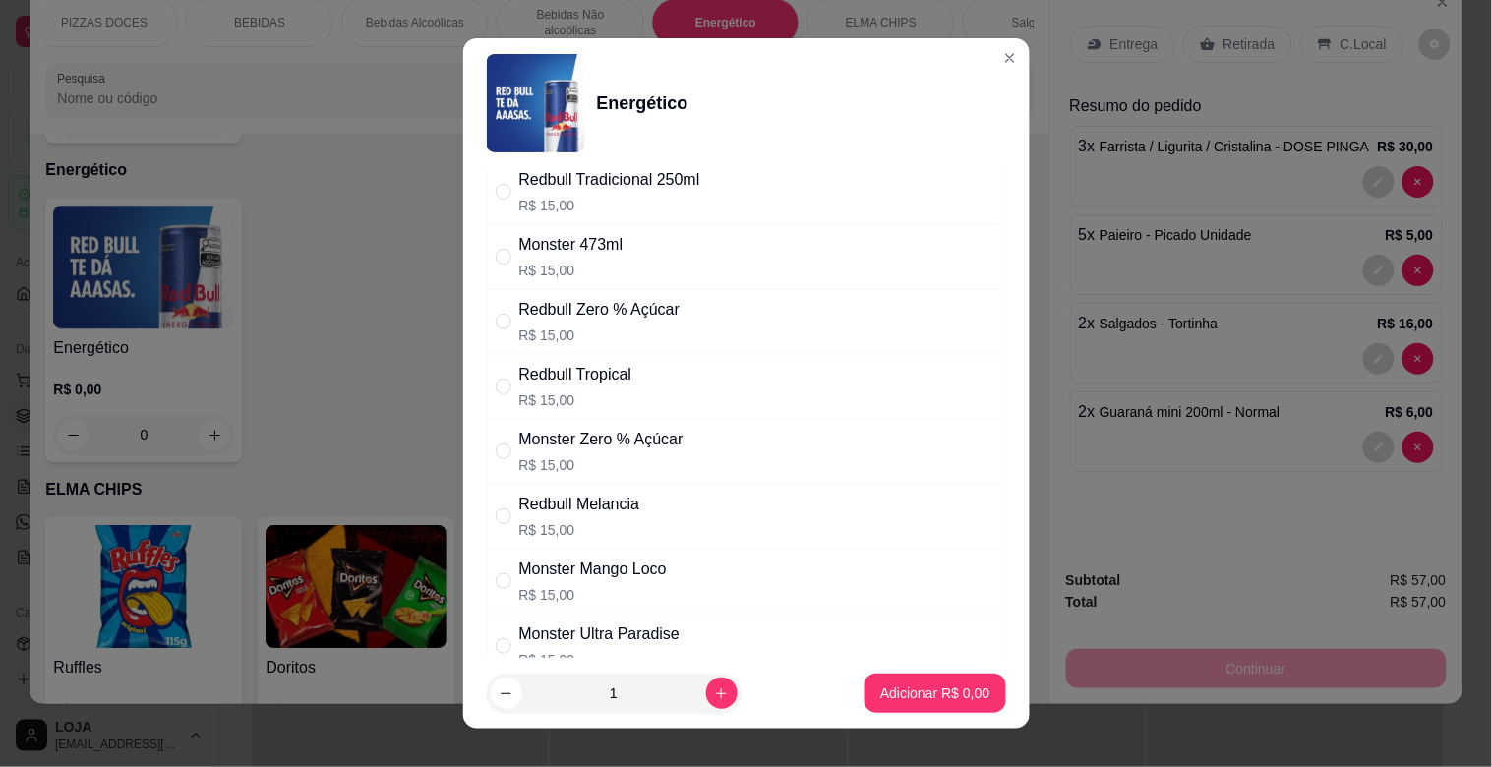
scroll to position [80, 0]
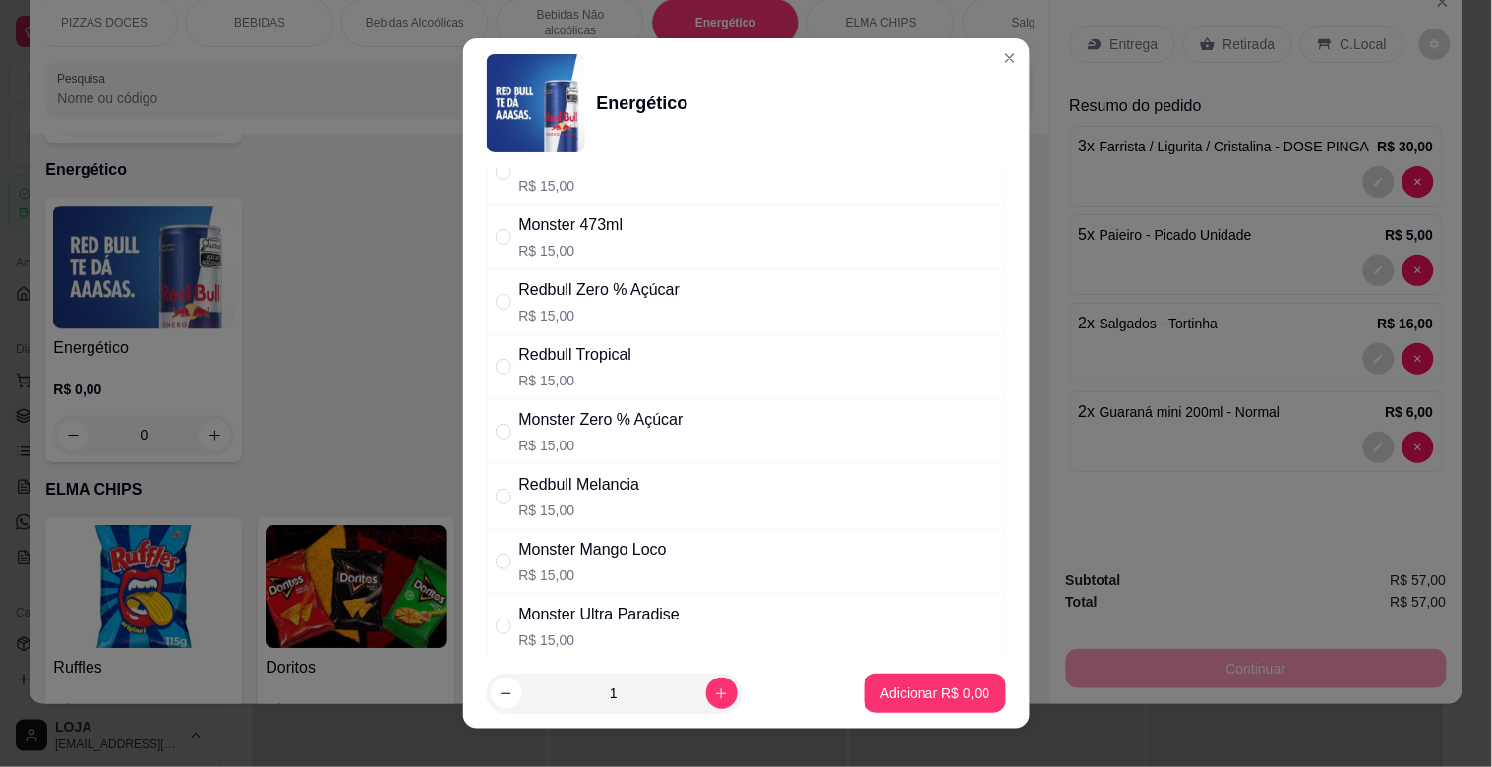
click at [596, 562] on div "Monster Mango Loco" at bounding box center [593, 550] width 148 height 24
radio input "true"
click at [872, 691] on p "Adicionar R$ 15,00" at bounding box center [930, 693] width 117 height 20
type input "1"
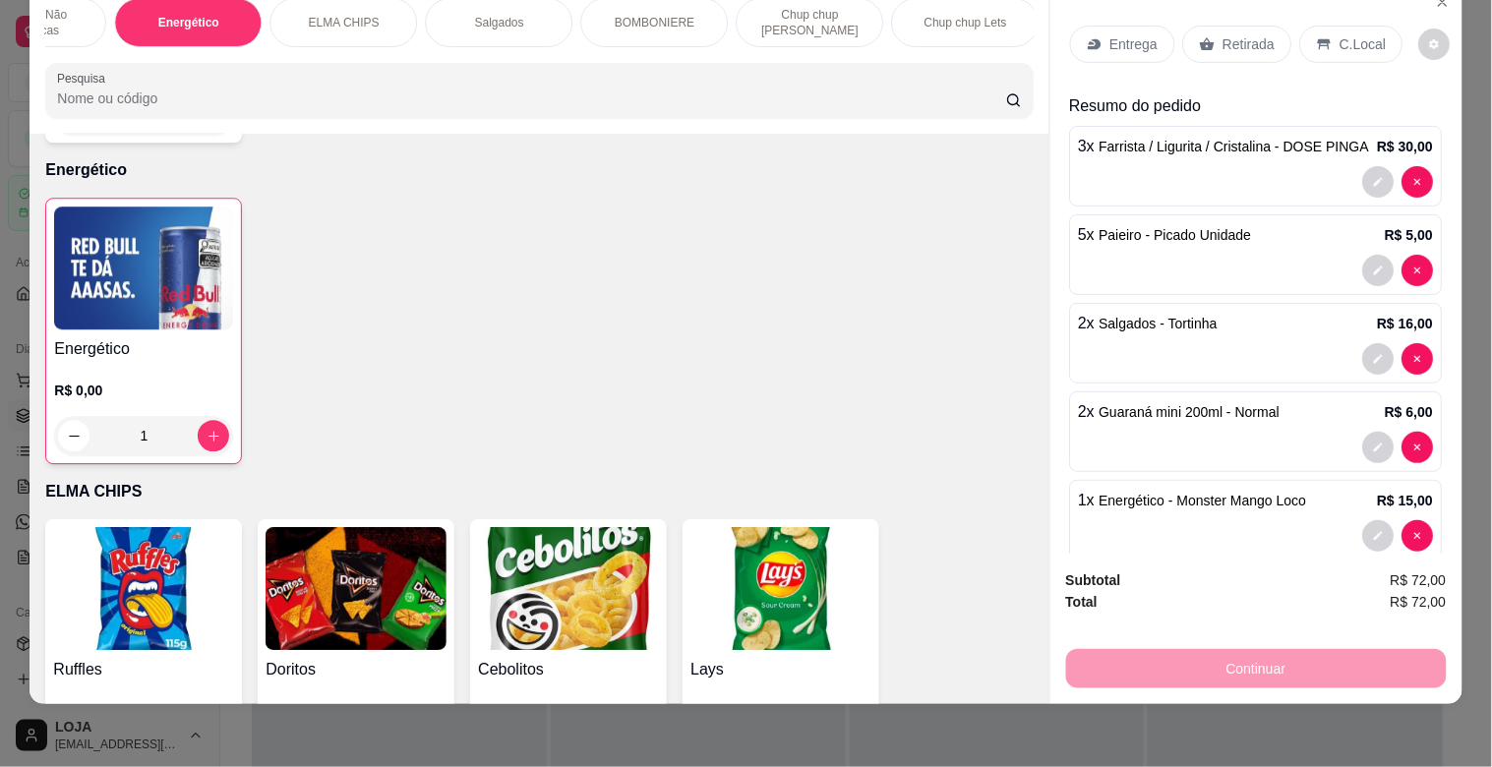
scroll to position [0, 758]
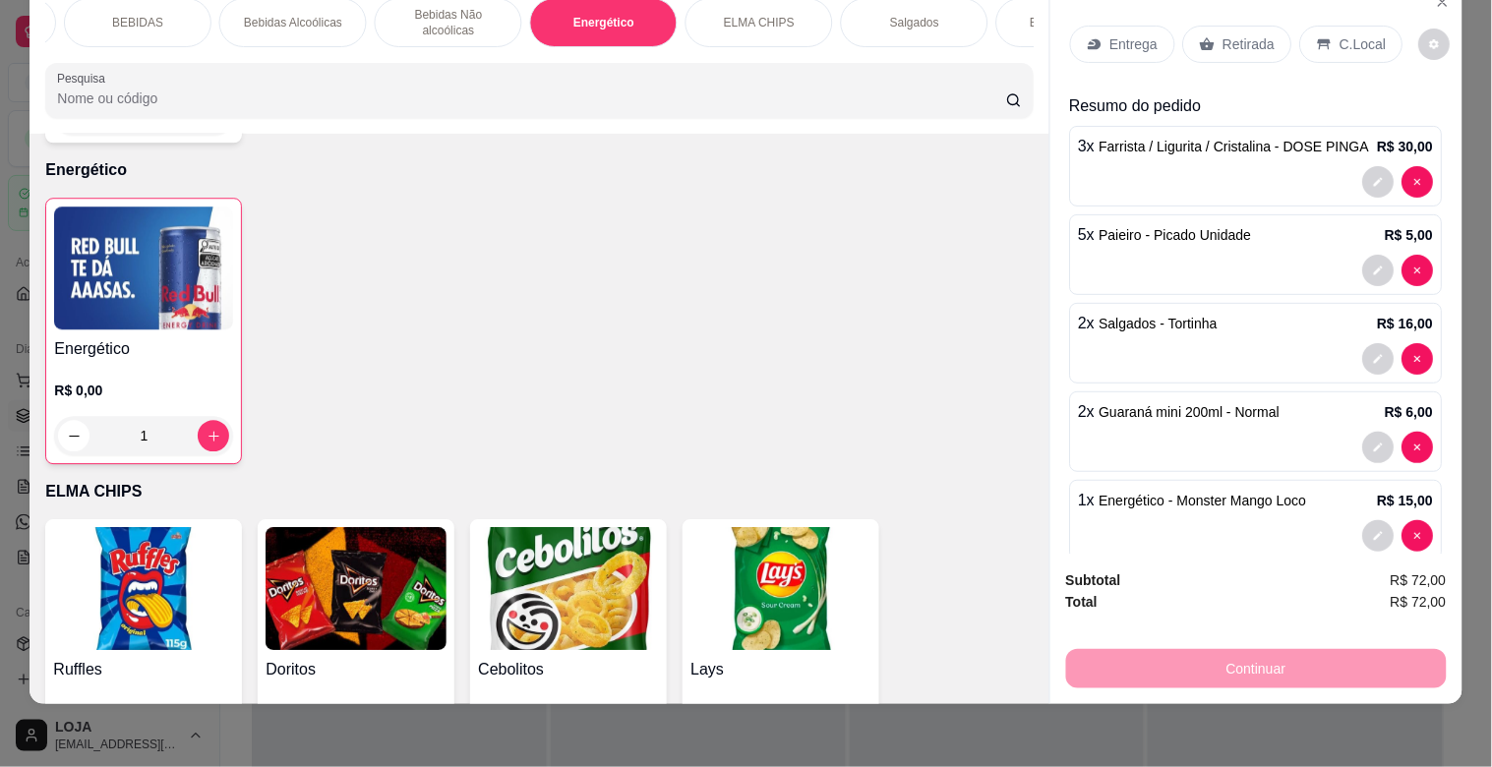
drag, startPoint x: 488, startPoint y: 51, endPoint x: 300, endPoint y: 44, distance: 188.0
click at [438, 50] on div "OMELETE MACARRÃO NA CHAPA SANDUICHES PIZZAS PIZZAS DOCES BEBIDAS Bebidas Alcoól…" at bounding box center [539, 57] width 1019 height 151
click at [149, 15] on div "BEBIDAS" at bounding box center [138, 22] width 148 height 49
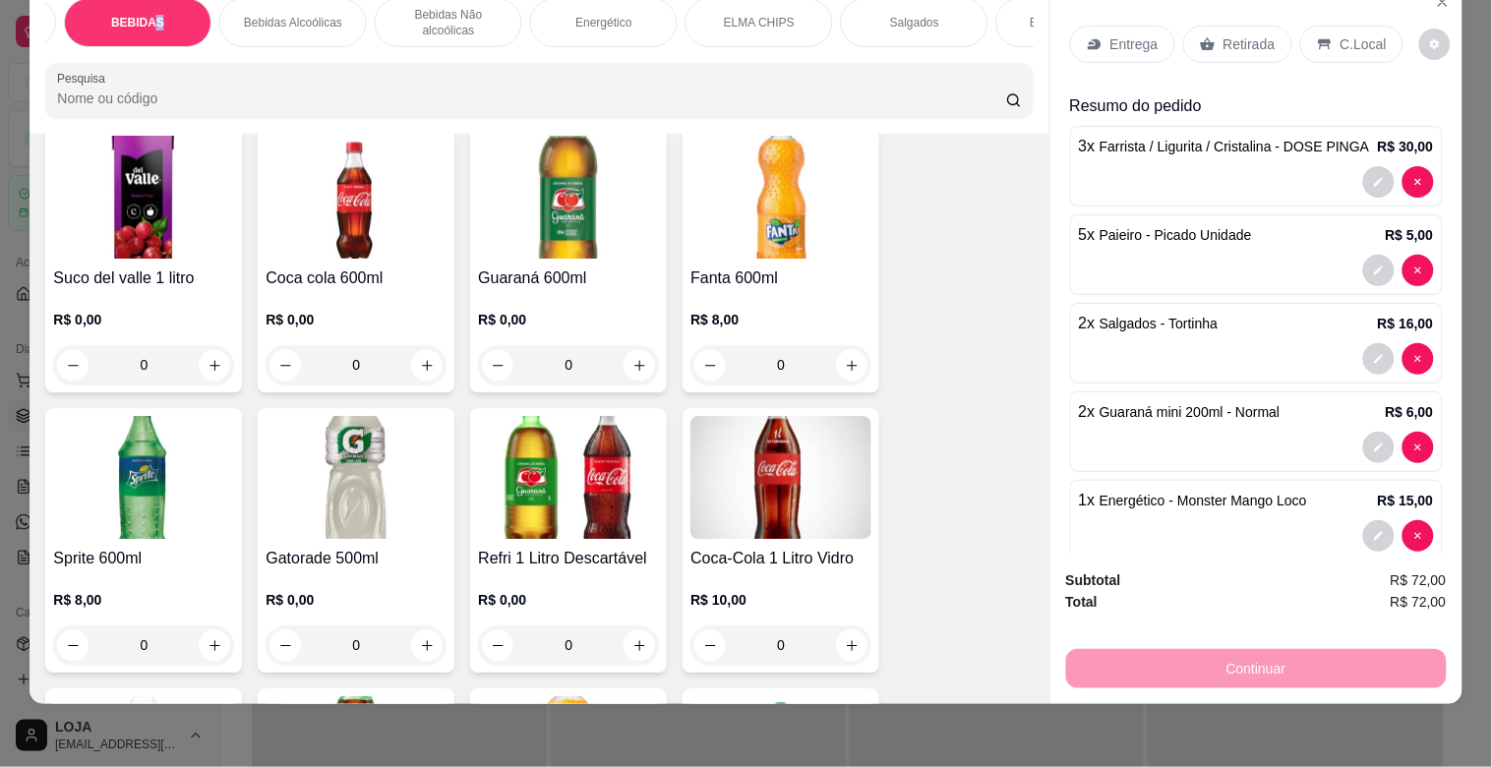
scroll to position [3141, 0]
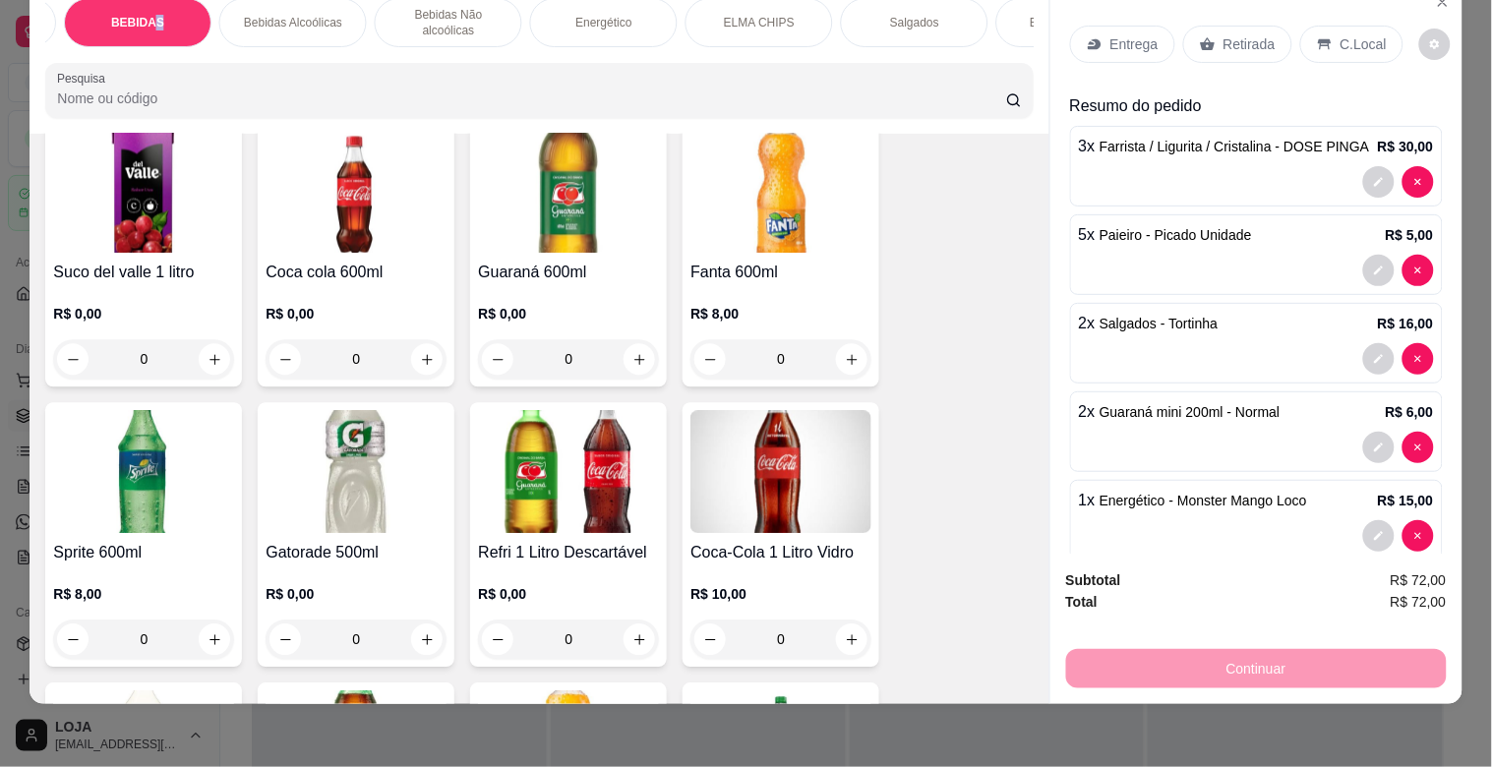
click at [565, 488] on img at bounding box center [568, 471] width 181 height 123
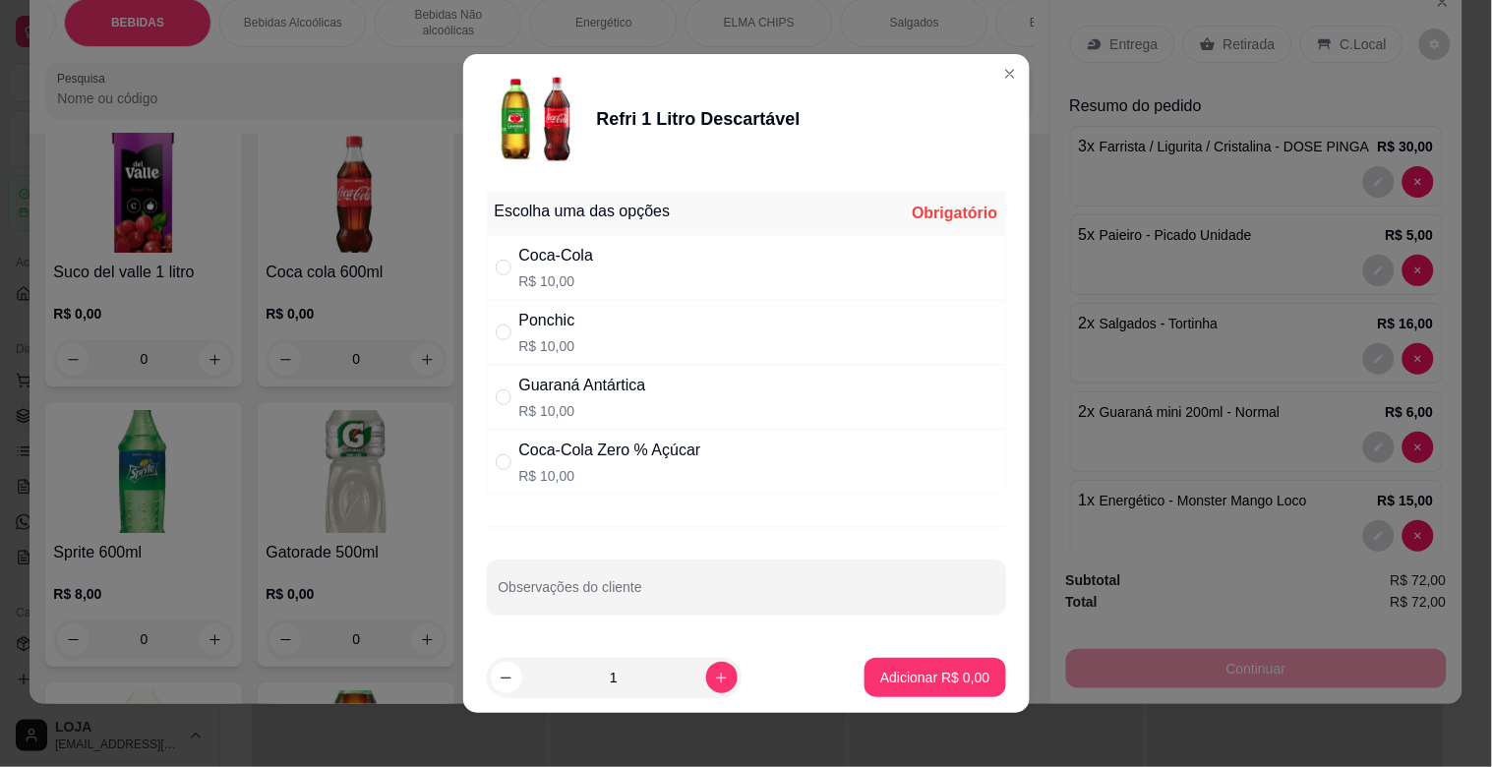
click at [624, 439] on div "Coca-Cola Zero % Açúcar" at bounding box center [610, 451] width 182 height 24
radio input "true"
click at [947, 680] on p "Adicionar R$ 10,00" at bounding box center [931, 677] width 114 height 19
type input "1"
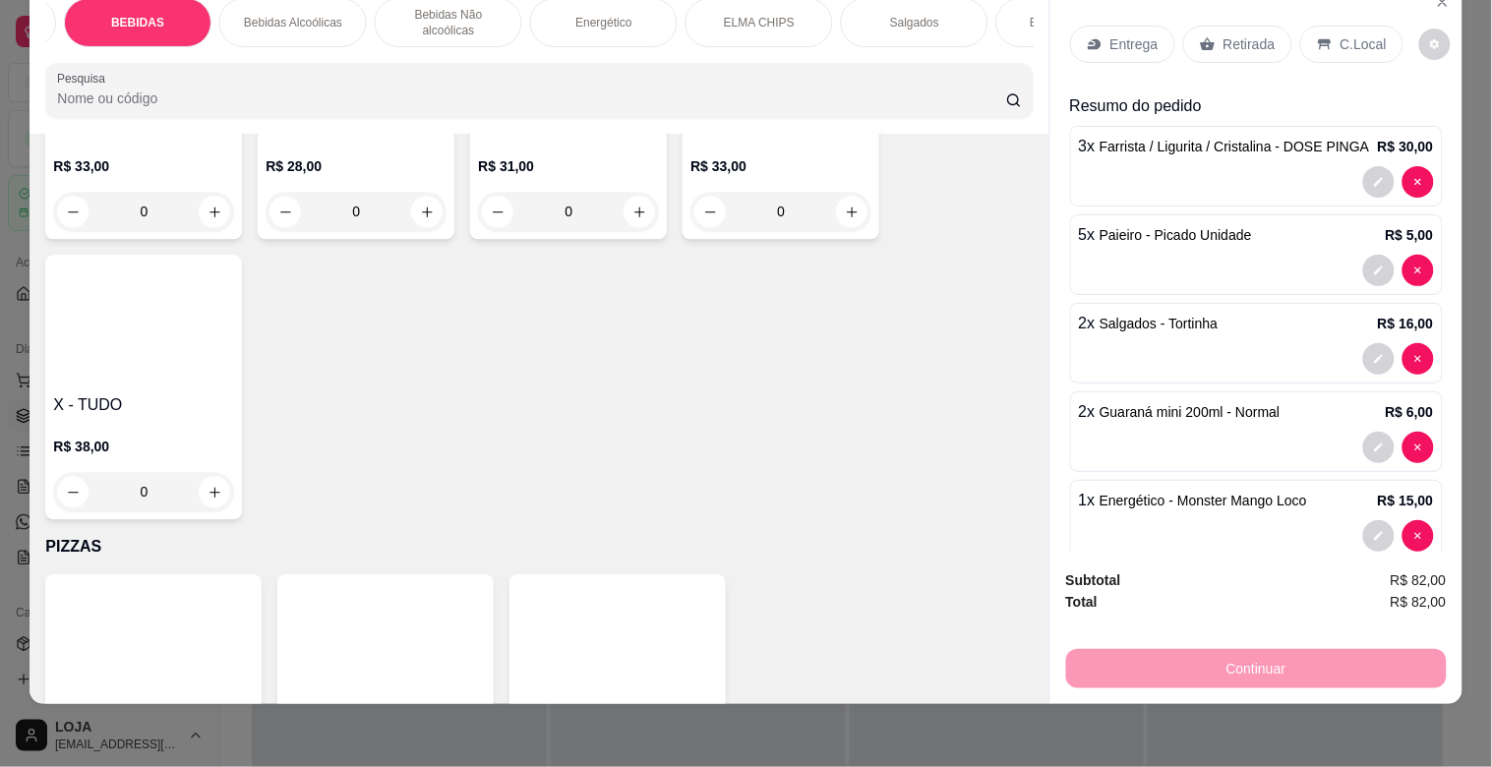
scroll to position [1056, 0]
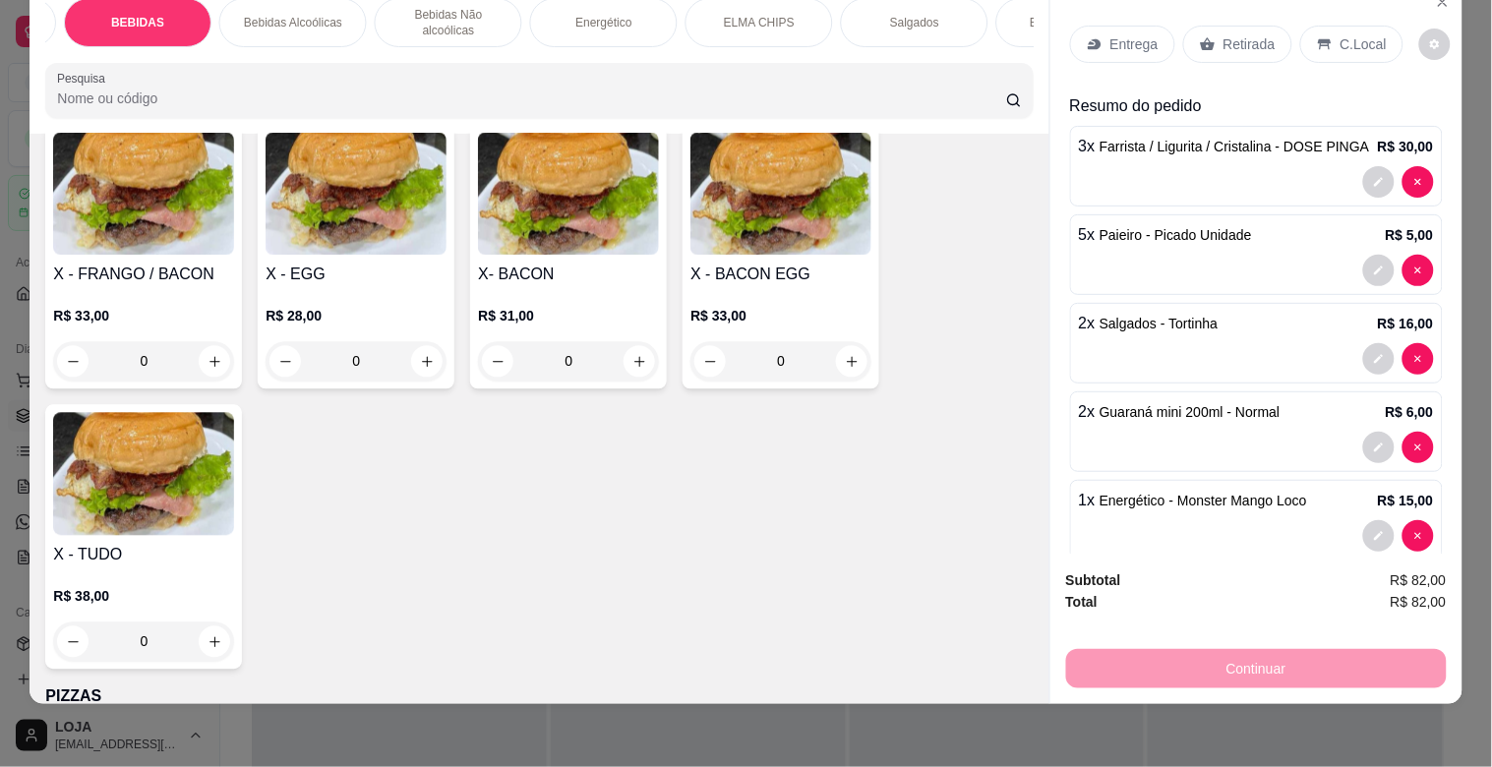
click at [209, 358] on div "0" at bounding box center [143, 361] width 181 height 39
click at [189, 290] on div "R$ 33,00 0" at bounding box center [143, 334] width 181 height 94
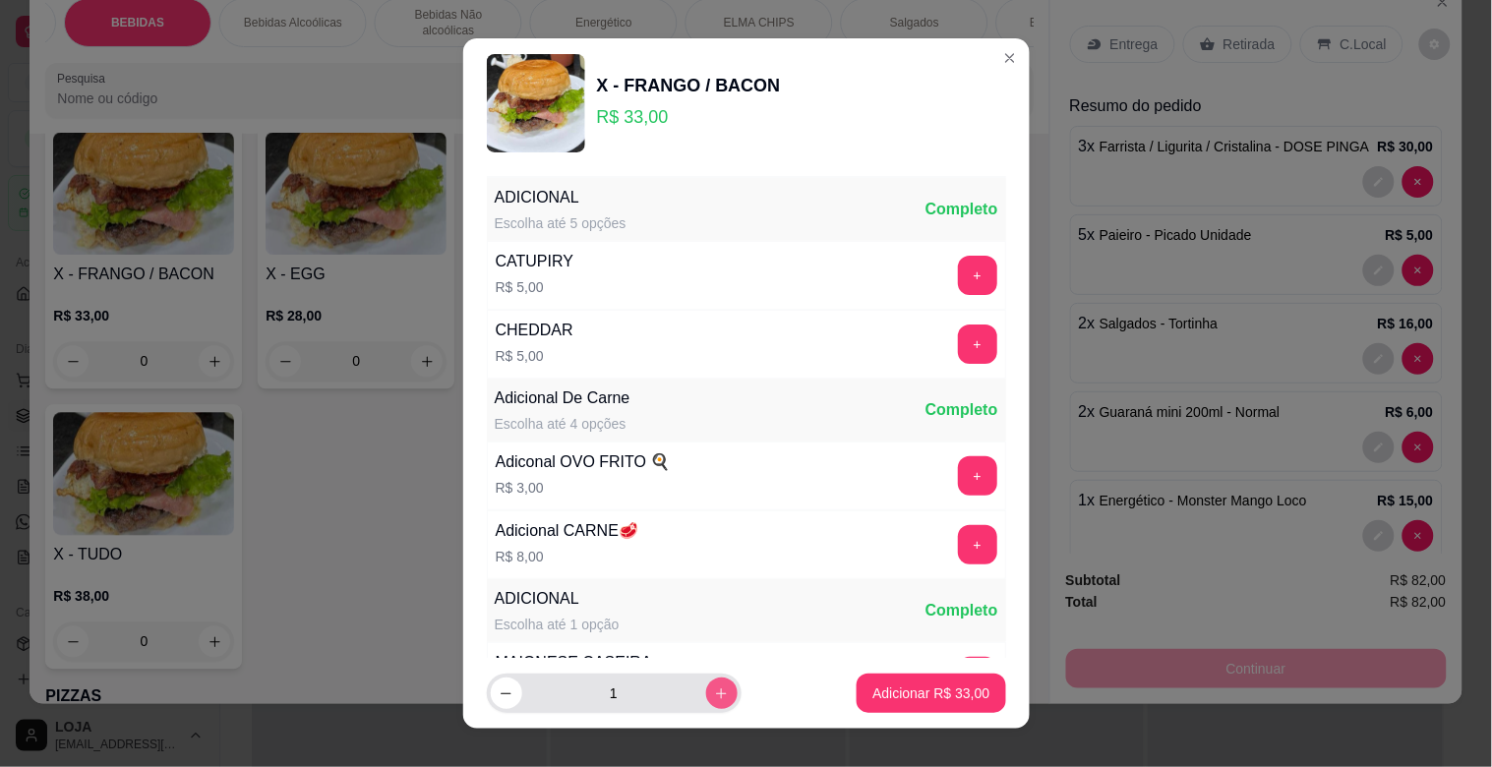
click at [714, 689] on icon "increase-product-quantity" at bounding box center [721, 693] width 15 height 15
type input "3"
click at [912, 695] on p "Adicionar R$ 99,00" at bounding box center [930, 693] width 117 height 20
type input "3"
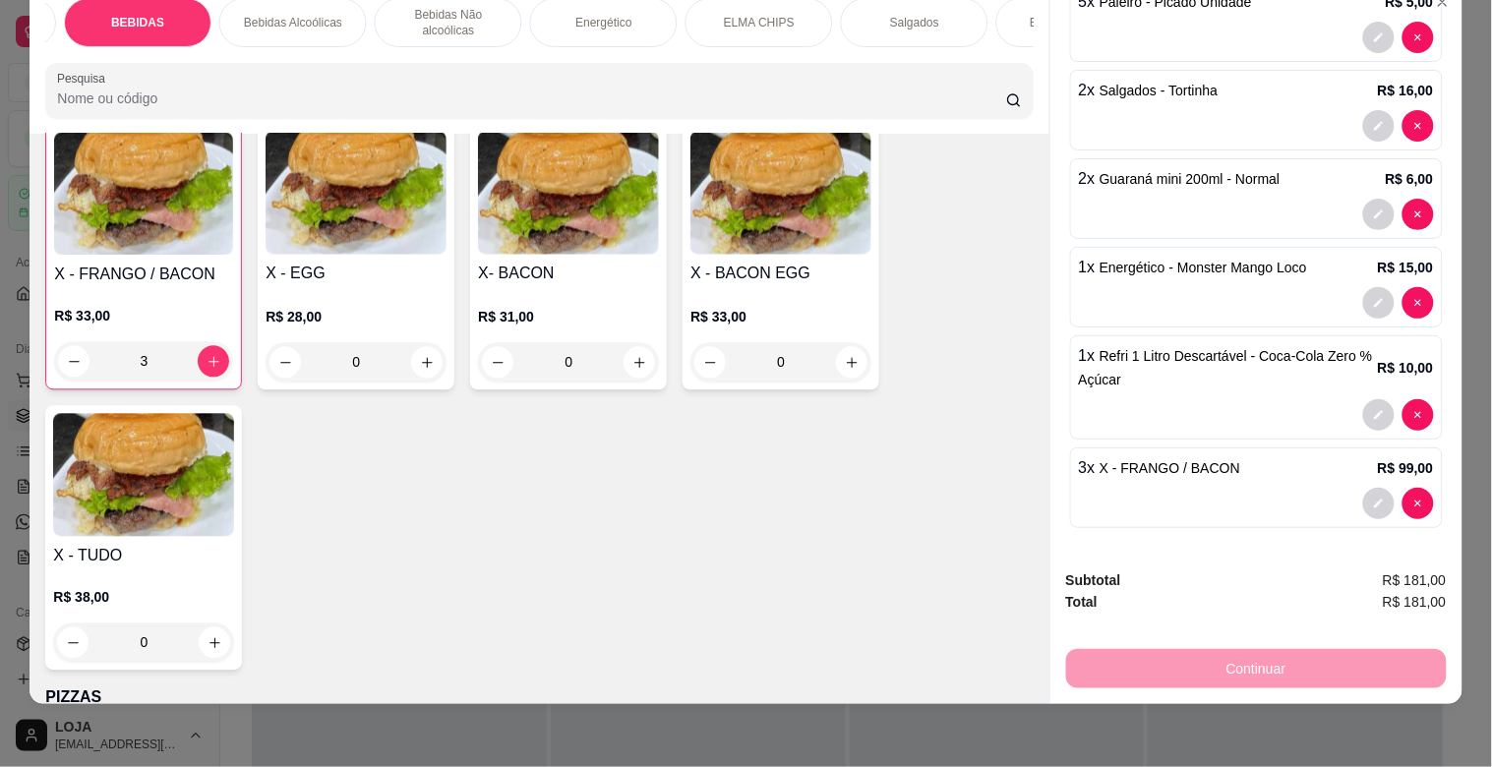
scroll to position [237, 0]
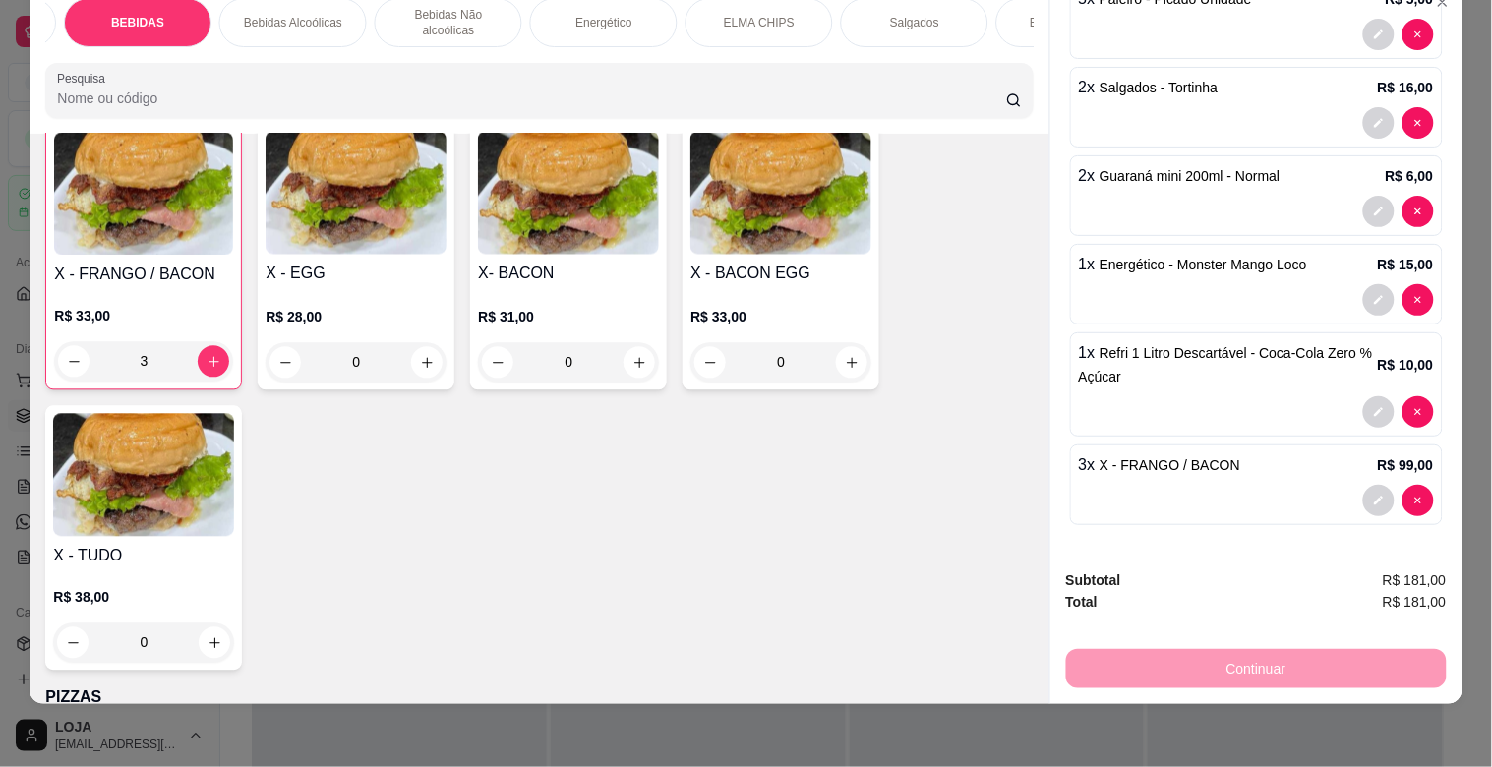
click at [1465, 580] on div "OMELETE MACARRÃO NA CHAPA SANDUICHES PIZZAS PIZZAS DOCES BEBIDAS Bebidas Alcoól…" at bounding box center [746, 383] width 1492 height 767
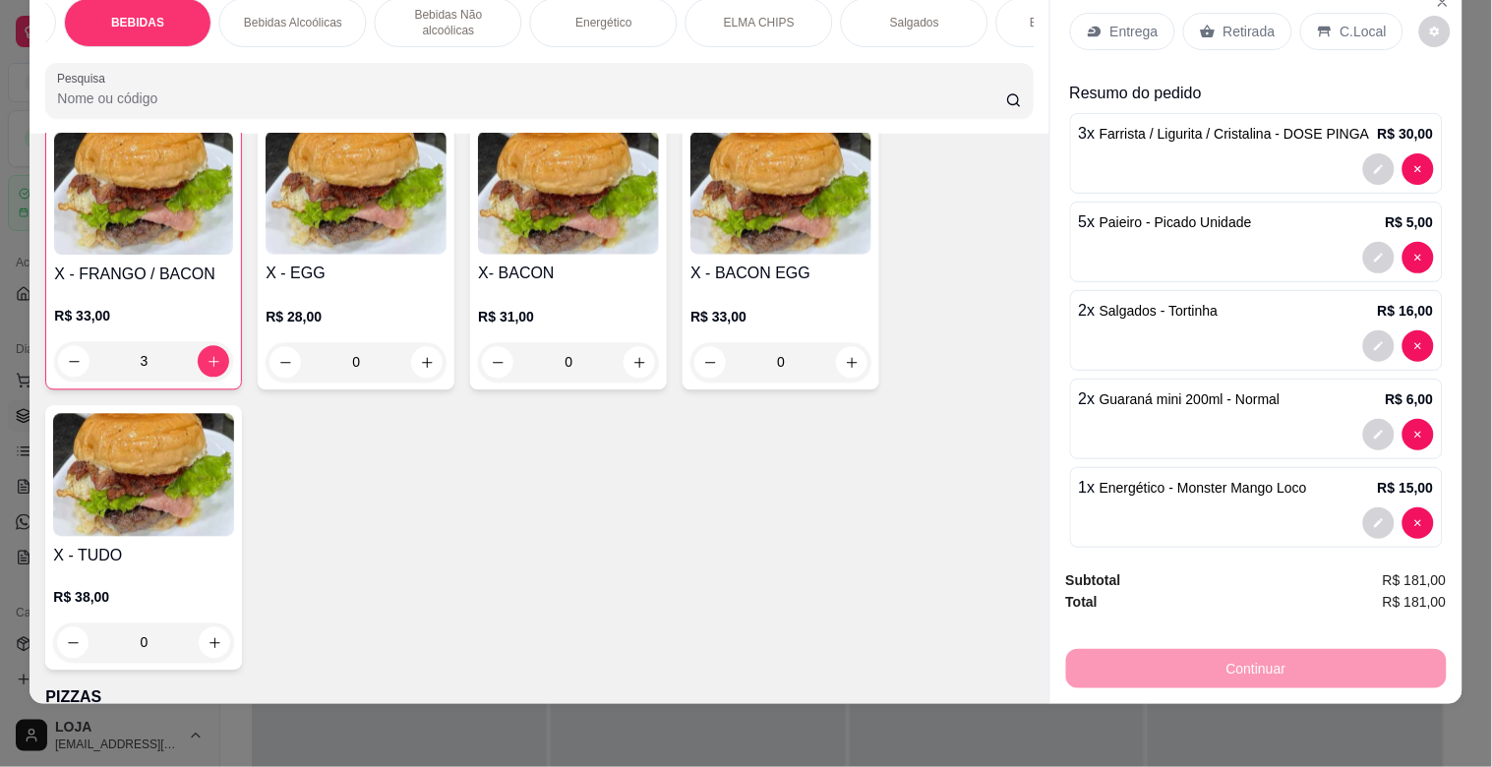
scroll to position [0, 0]
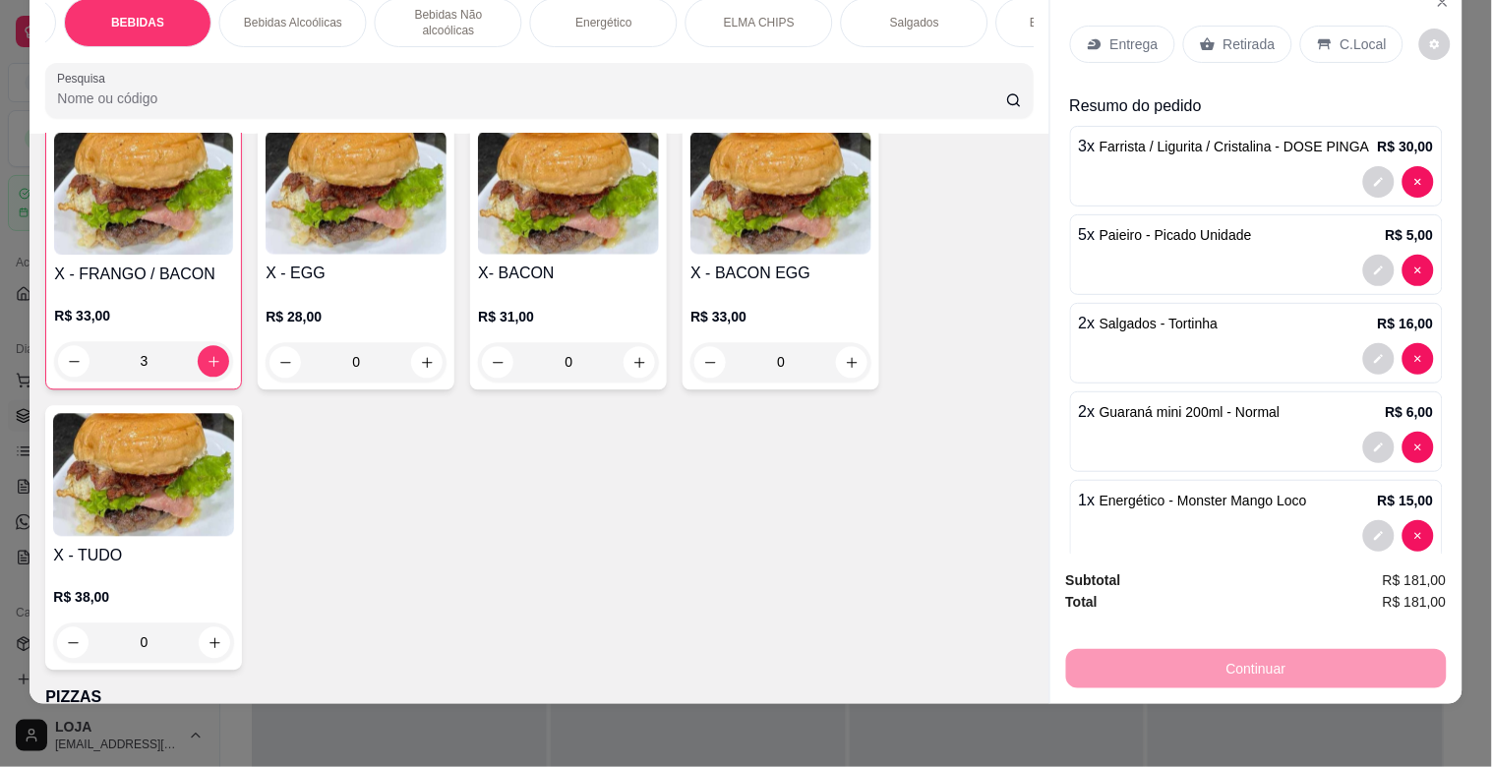
click at [1360, 34] on p "C.Local" at bounding box center [1363, 44] width 46 height 20
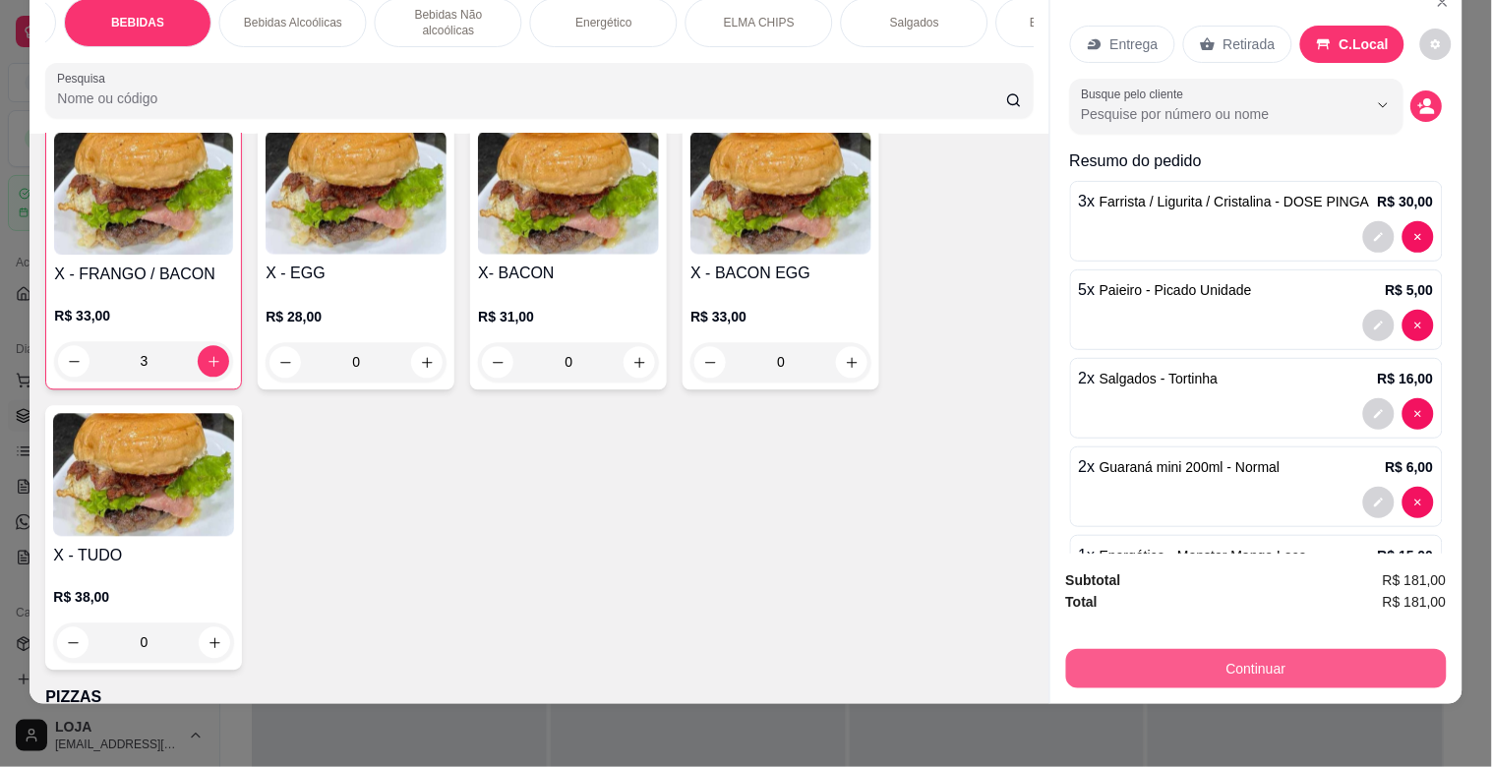
click at [1306, 656] on button "Continuar" at bounding box center [1256, 668] width 381 height 39
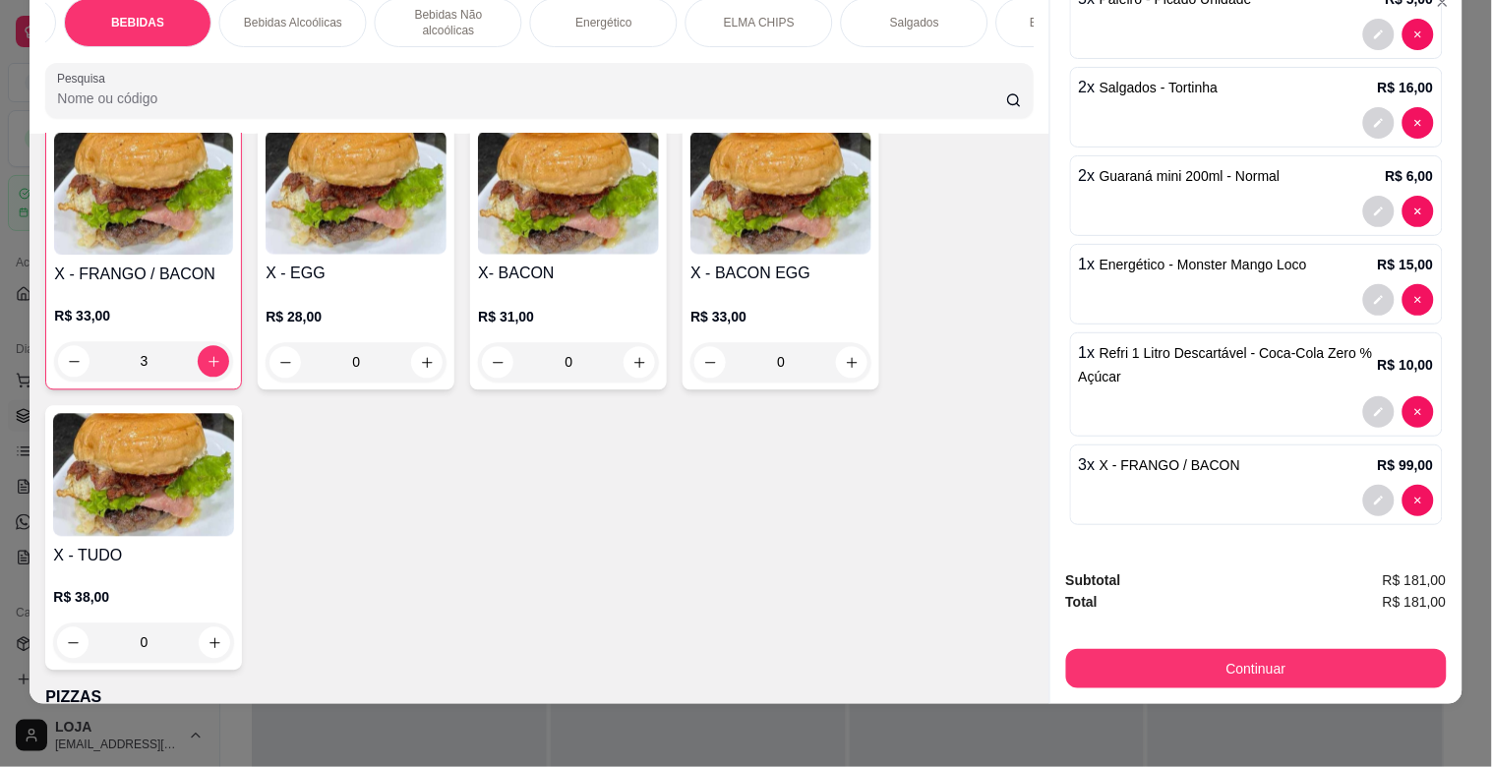
scroll to position [47, 2]
drag, startPoint x: 1460, startPoint y: 507, endPoint x: 1439, endPoint y: 377, distance: 132.6
click at [1439, 377] on div "OMELETE MACARRÃO NA CHAPA SANDUICHES PIZZAS PIZZAS DOCES BEBIDAS Bebidas Alcoól…" at bounding box center [746, 383] width 1492 height 767
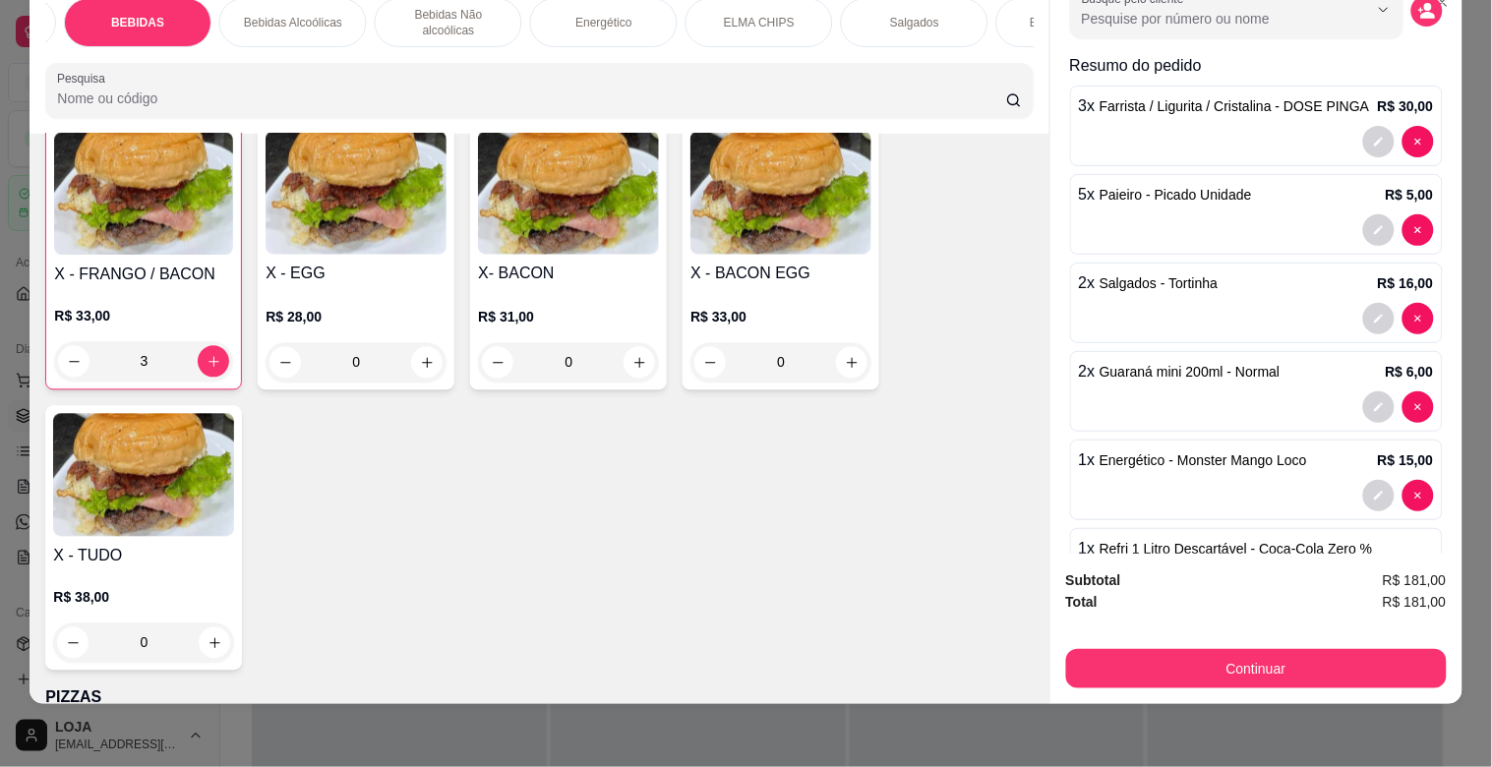
scroll to position [291, 0]
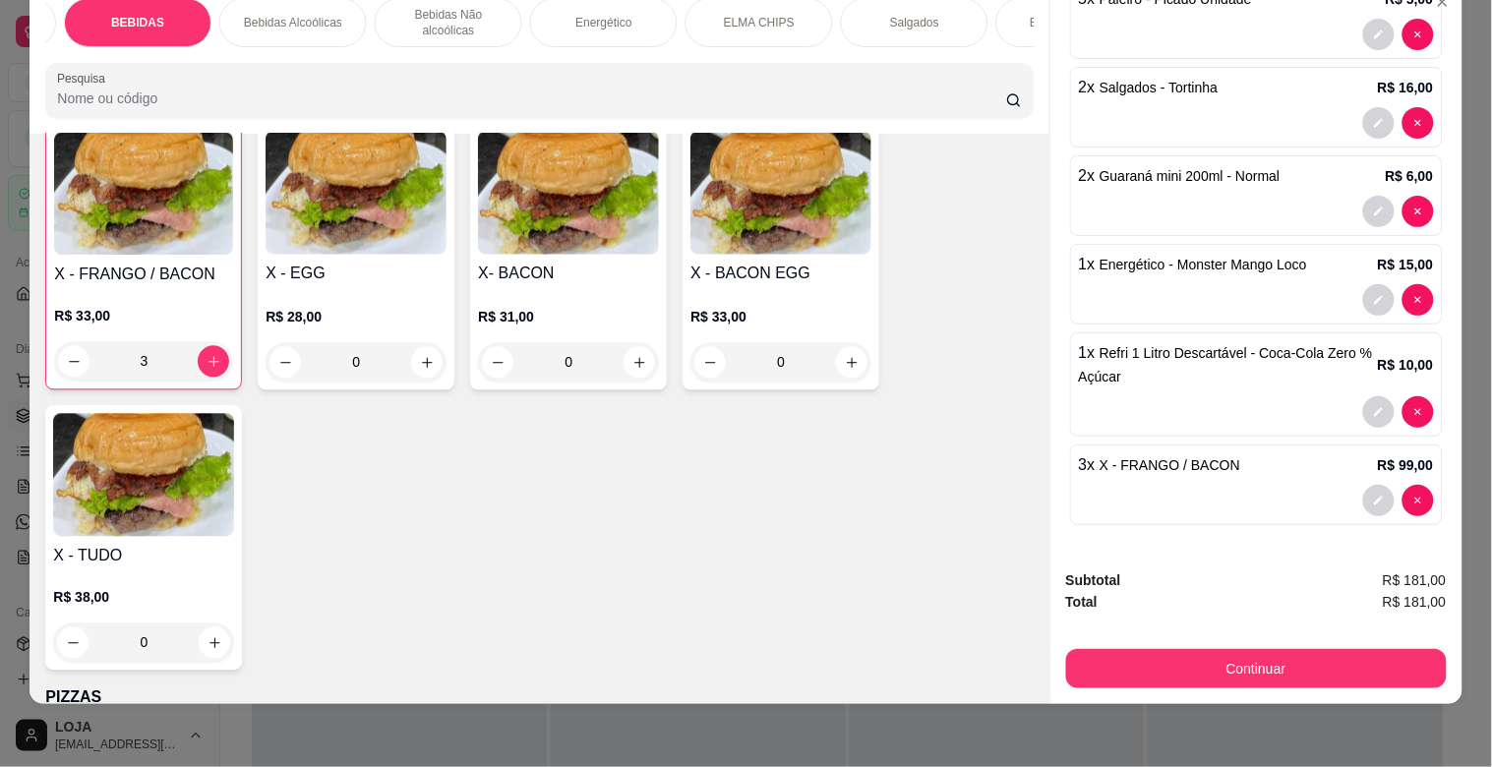
click at [944, 567] on div "MISTO QUENTE R$ 16,00 0 X- BURGUER R$ 23,00 0 X - SALADA R$ 26,00 0 X - FRANGO …" at bounding box center [538, 257] width 987 height 827
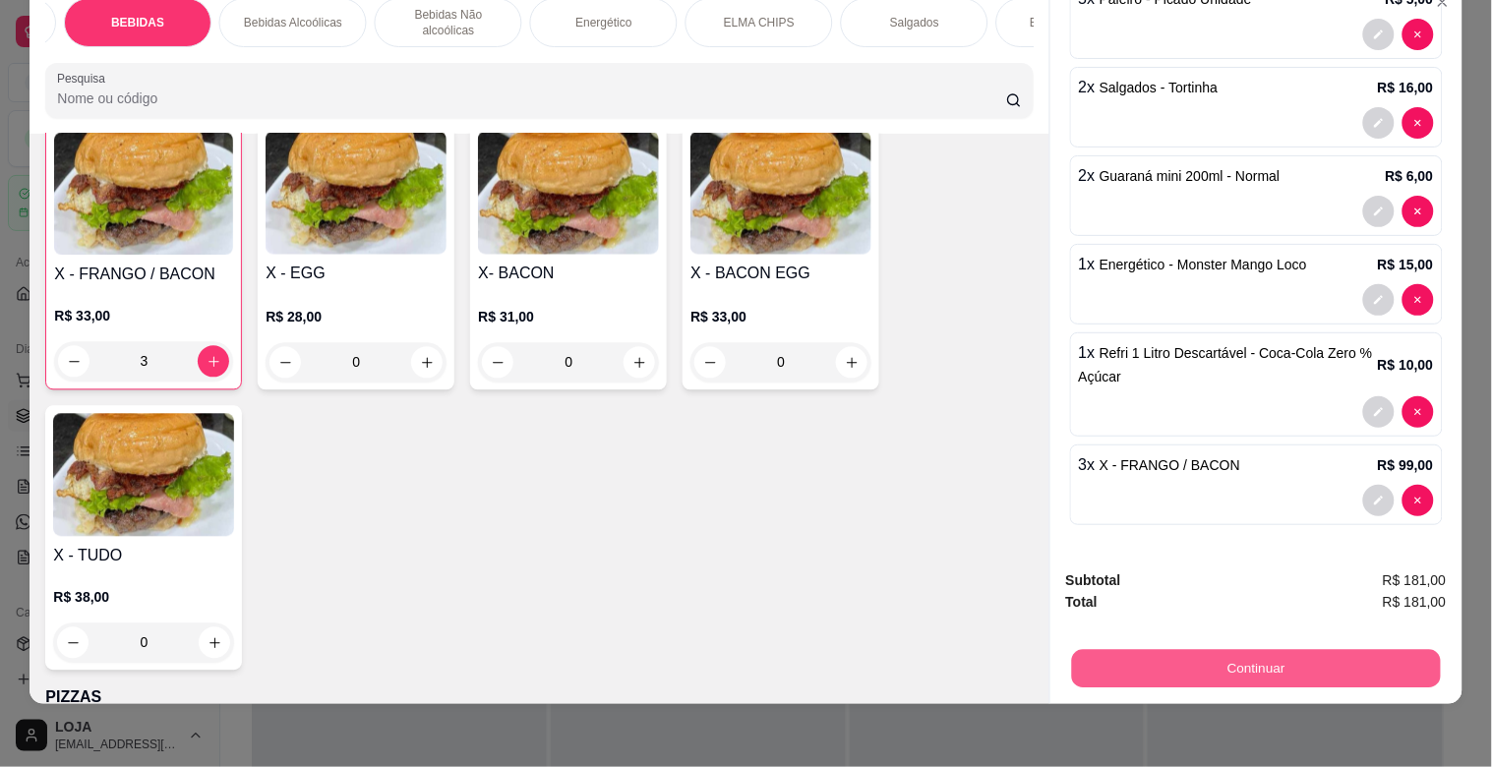
click at [1236, 649] on button "Continuar" at bounding box center [1255, 668] width 369 height 38
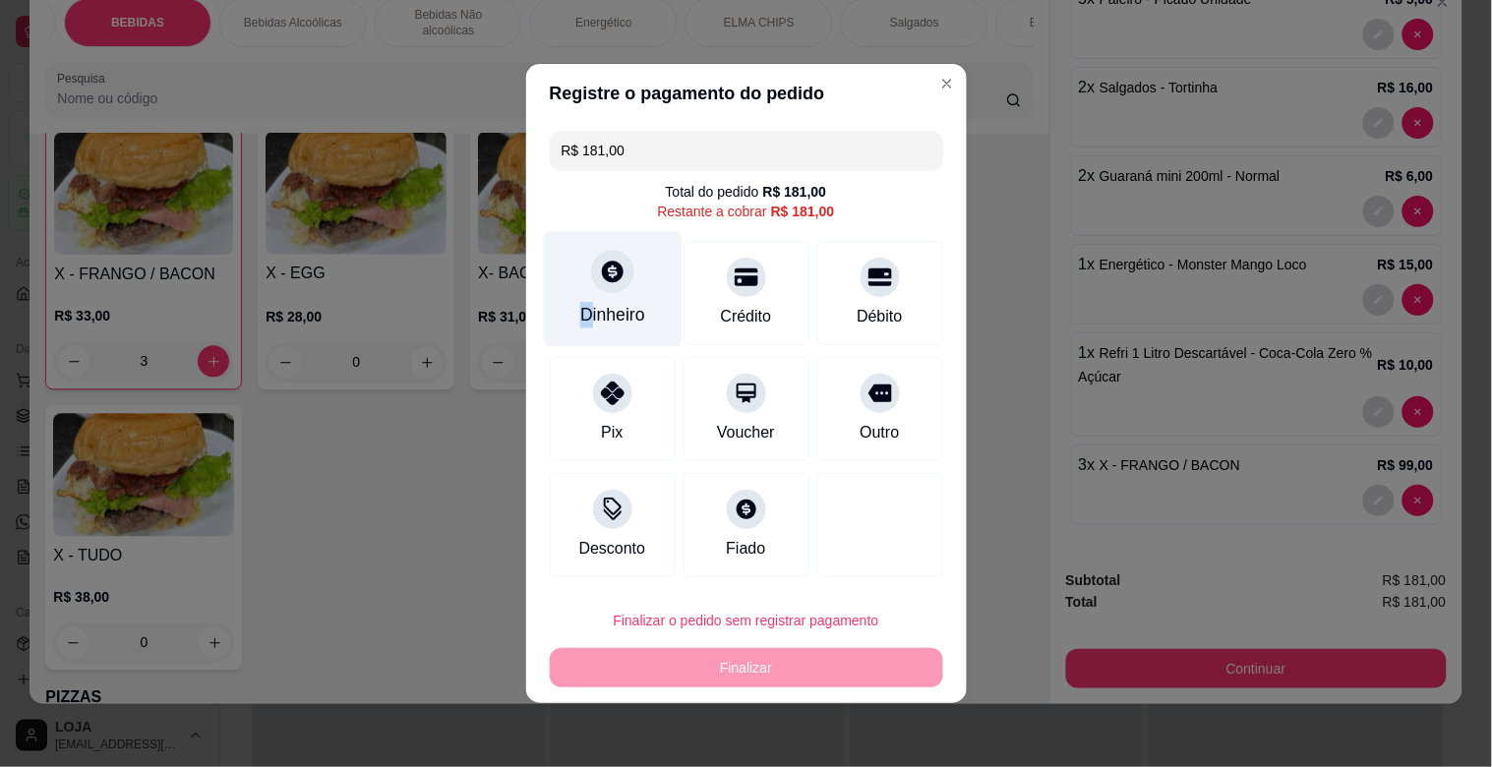
click at [587, 297] on div "Dinheiro" at bounding box center [612, 289] width 139 height 115
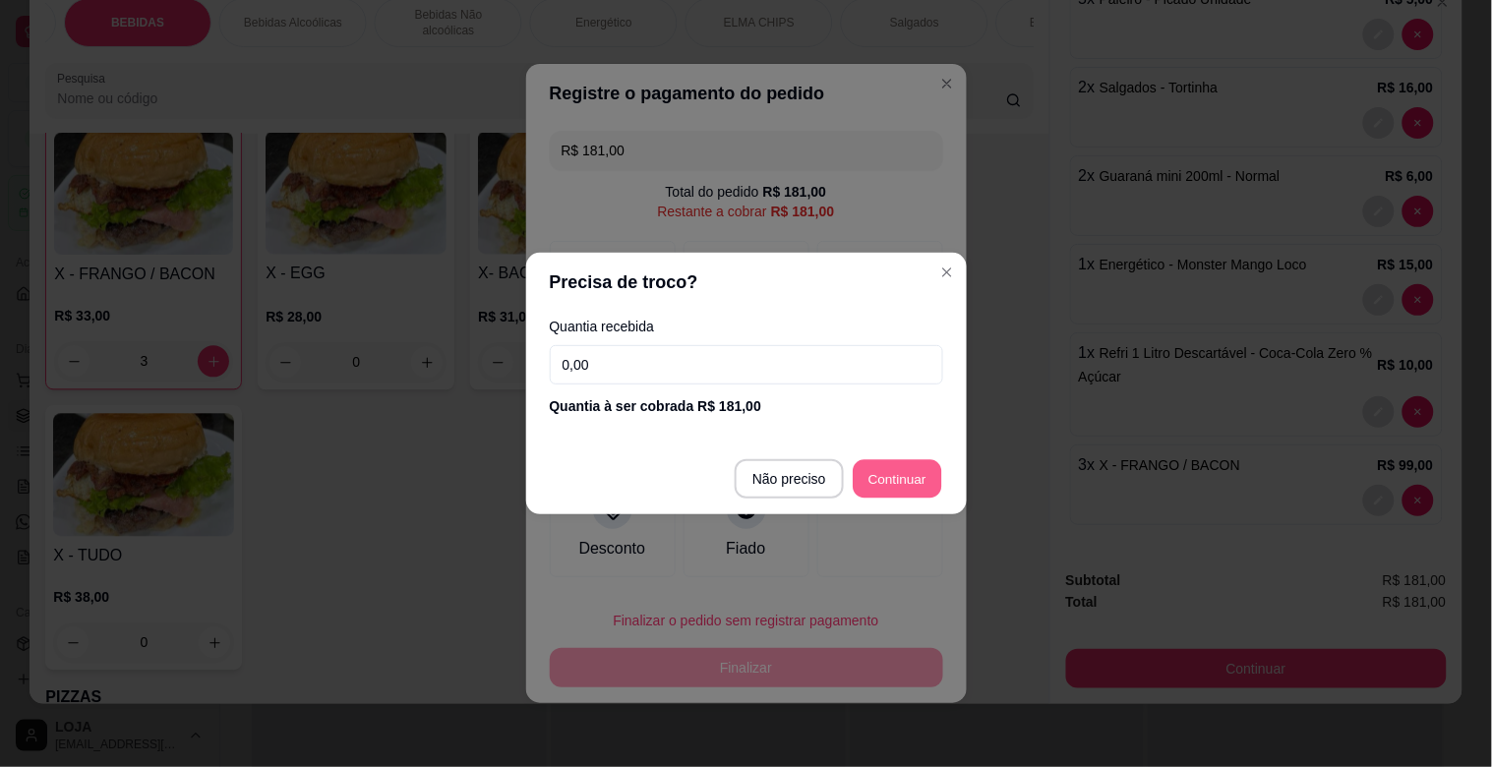
type input "R$ 0,00"
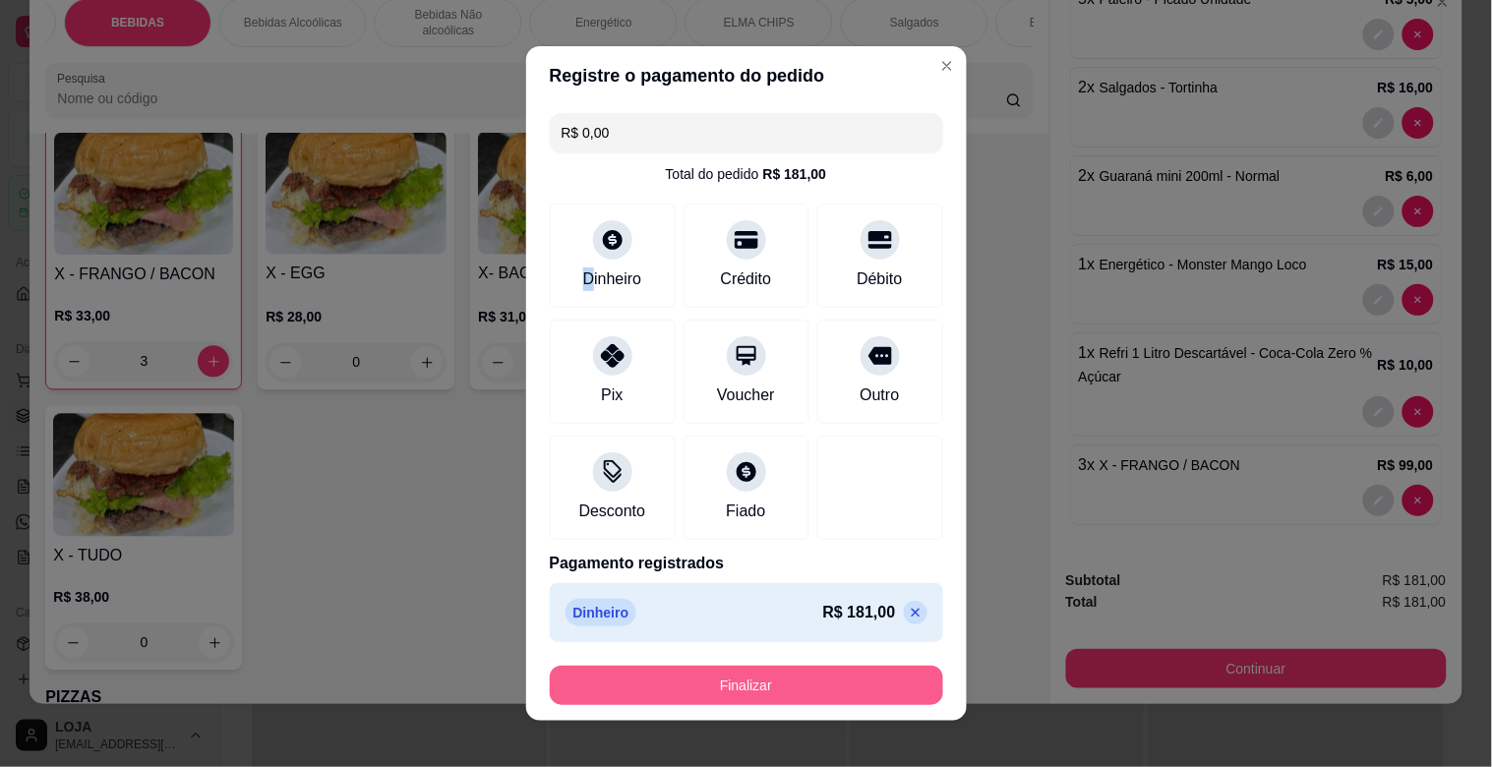
click at [798, 675] on button "Finalizar" at bounding box center [746, 685] width 393 height 39
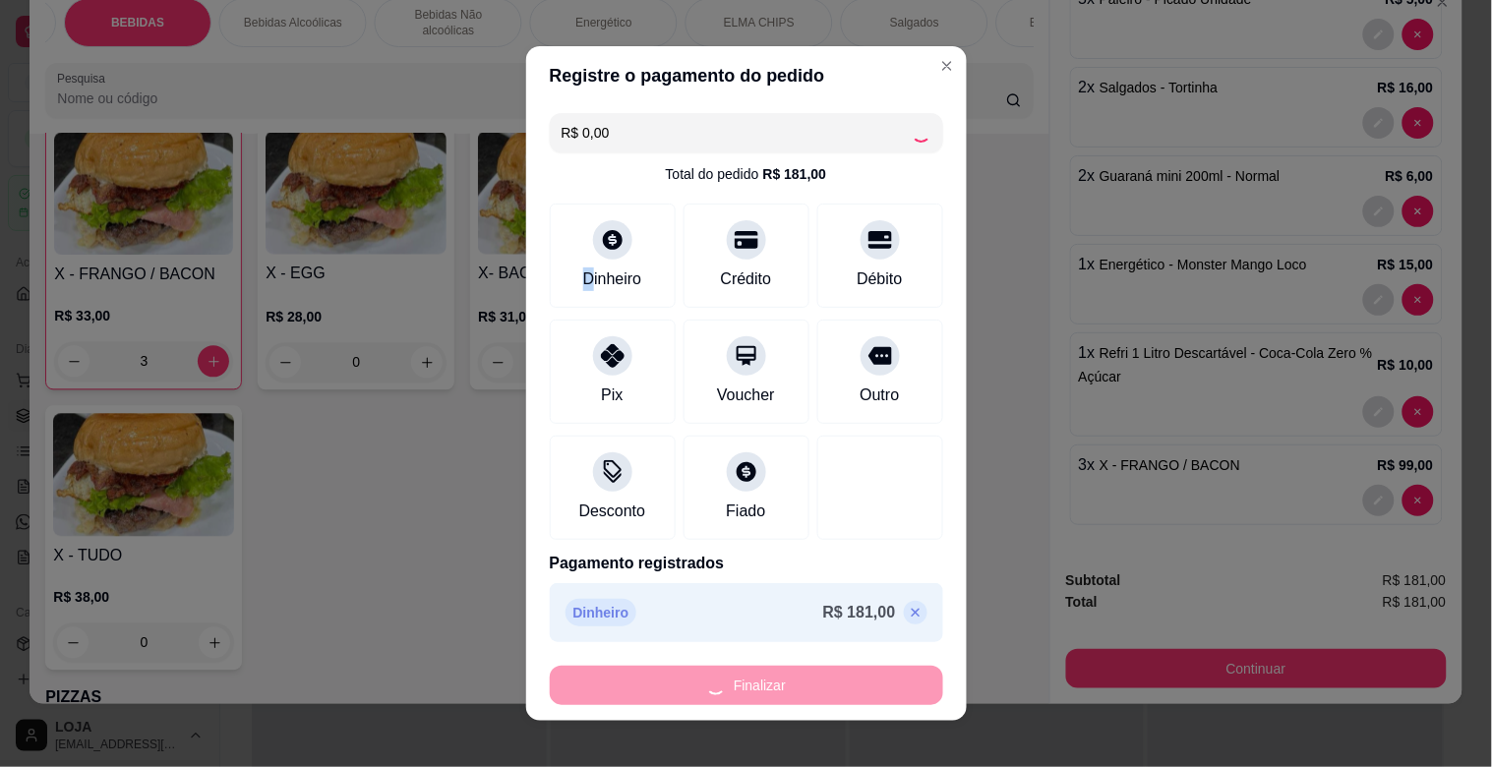
type input "0"
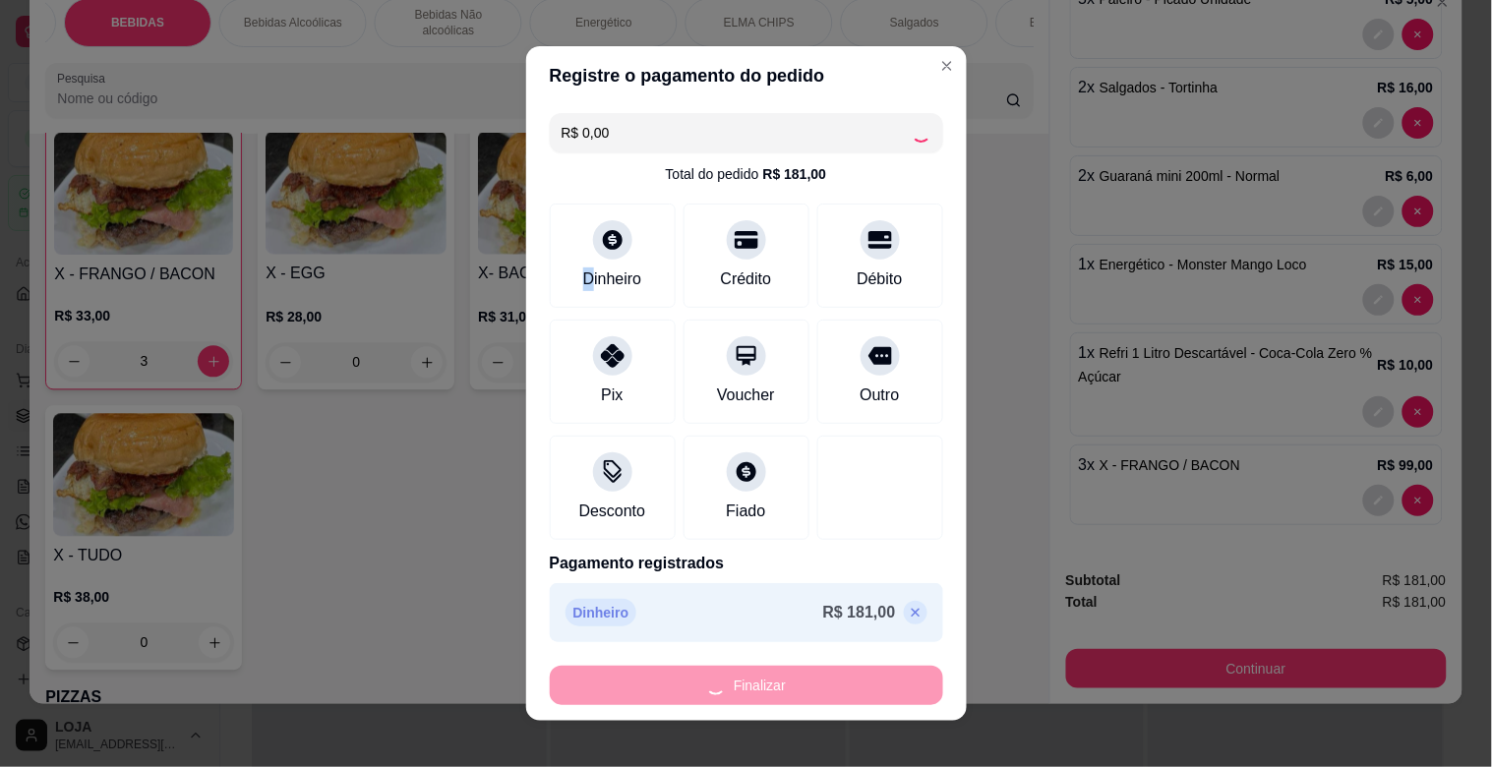
type input "0"
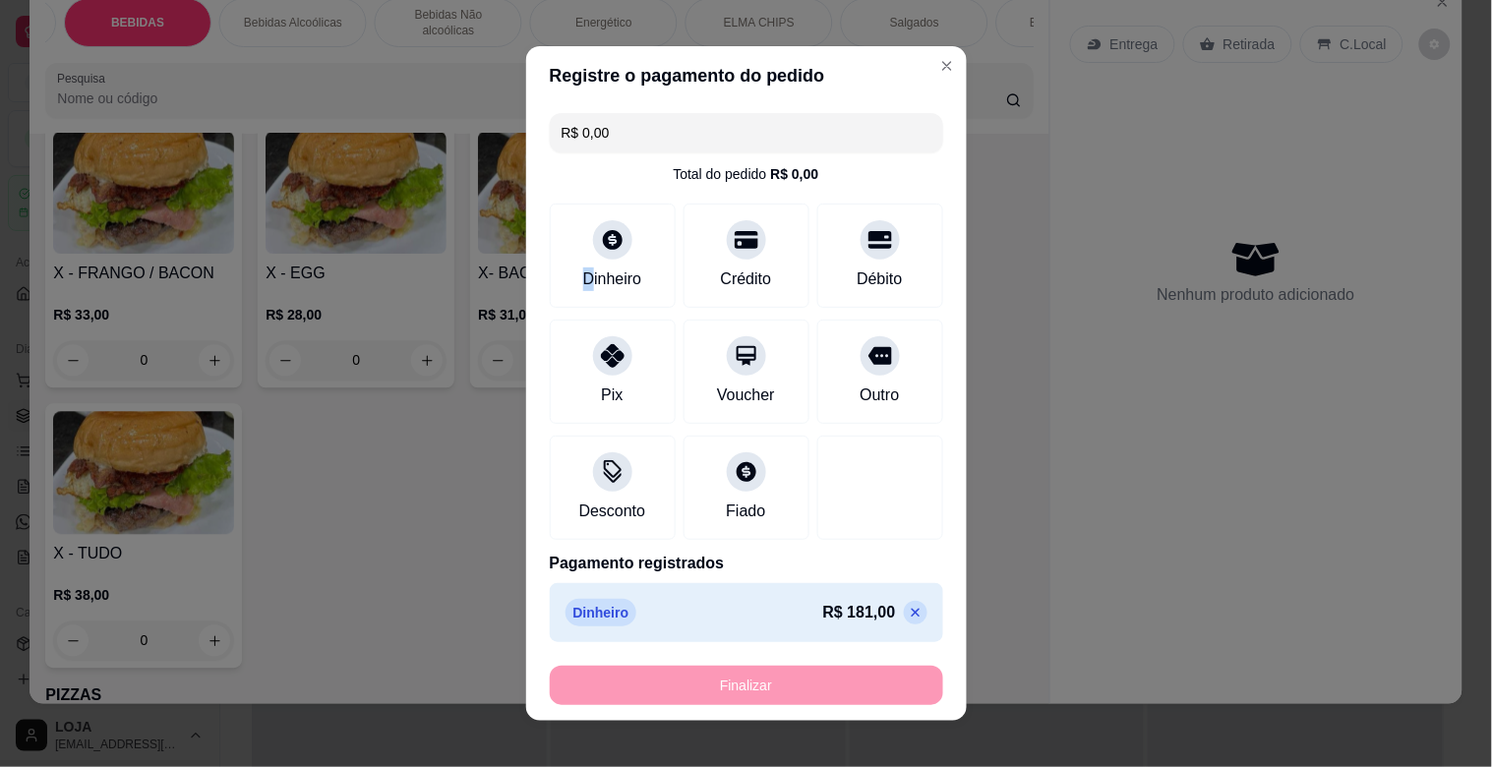
type input "-R$ 181,00"
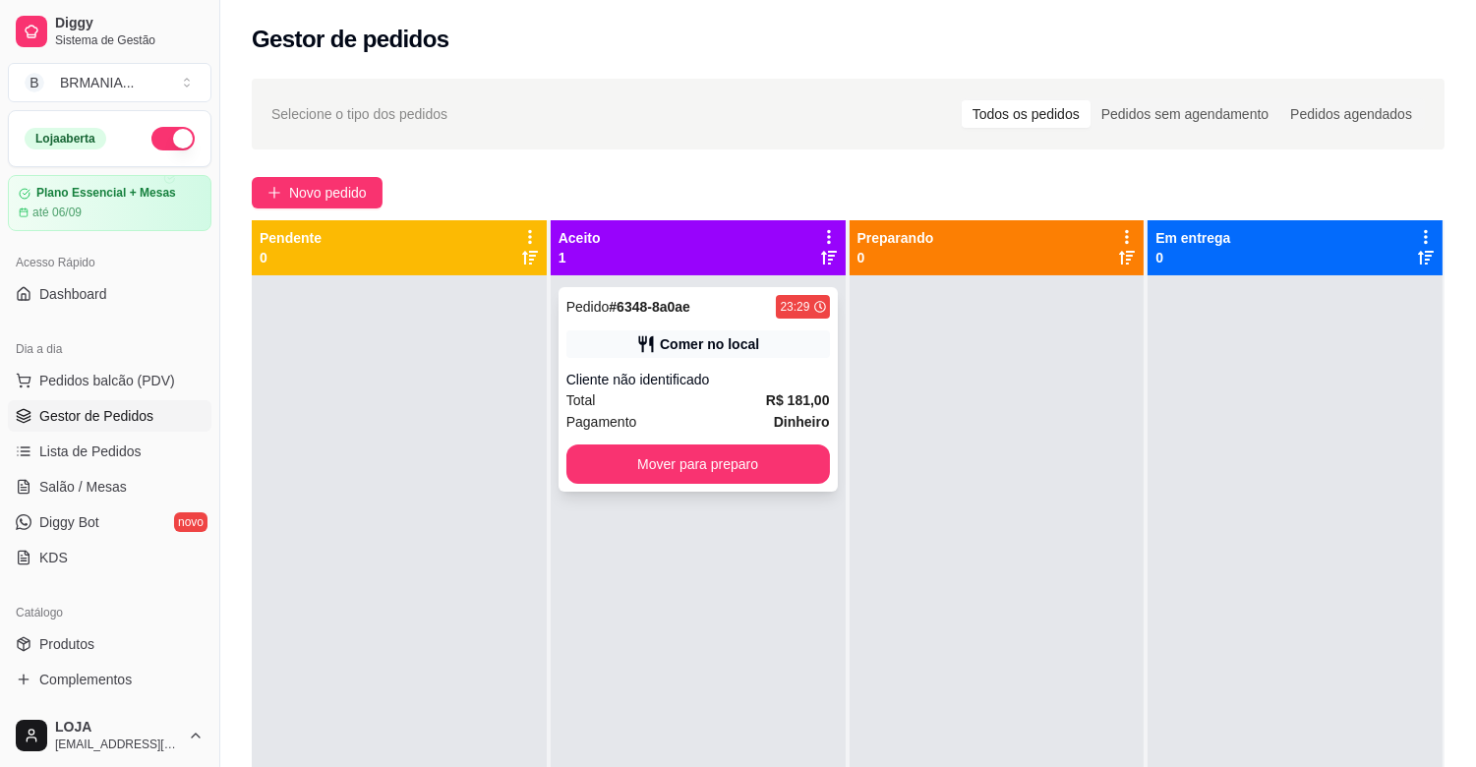
click at [706, 397] on div "Total R$ 181,00" at bounding box center [698, 400] width 264 height 22
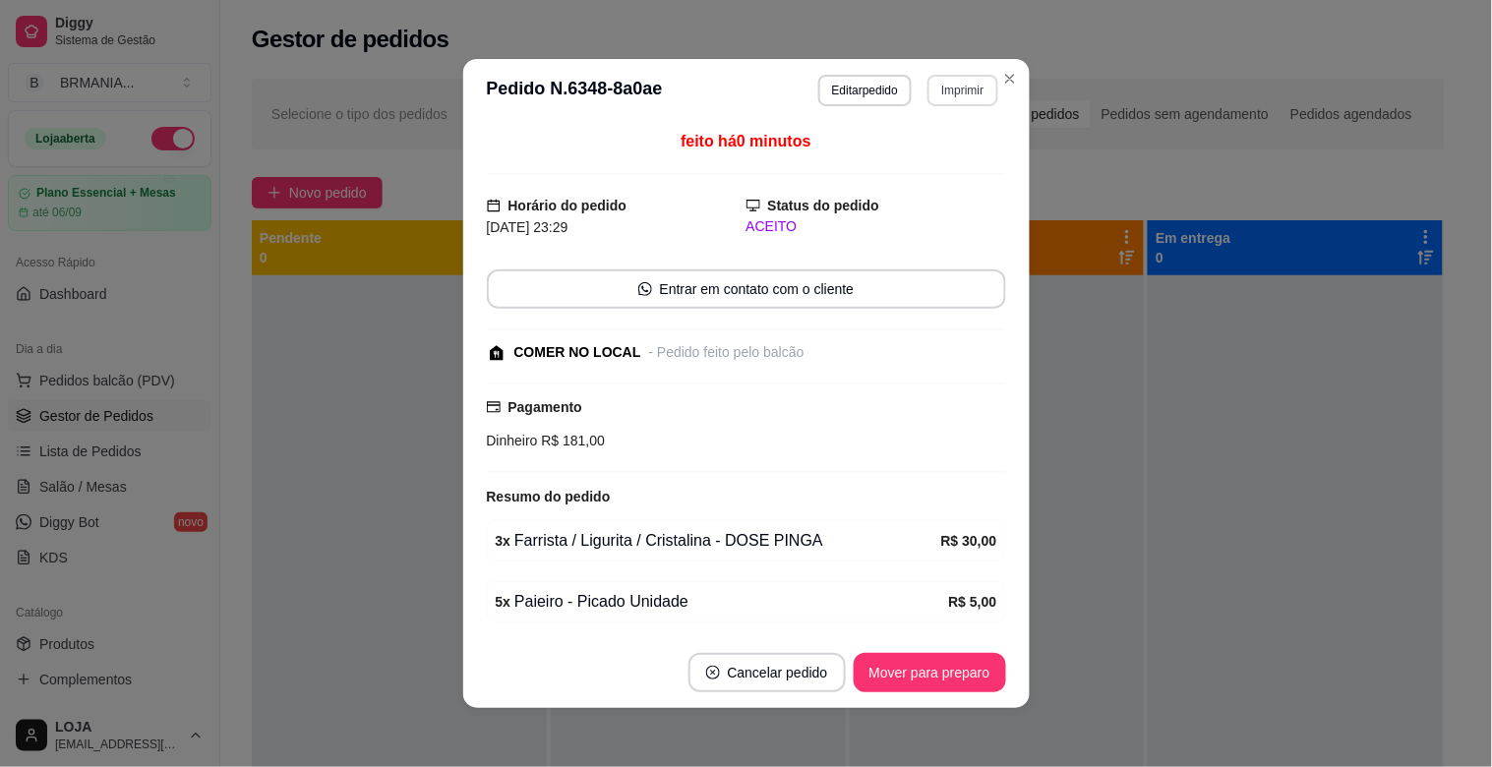
click at [964, 96] on button "Imprimir" at bounding box center [962, 90] width 70 height 31
click at [942, 158] on button "IMPRESSORA" at bounding box center [921, 160] width 143 height 31
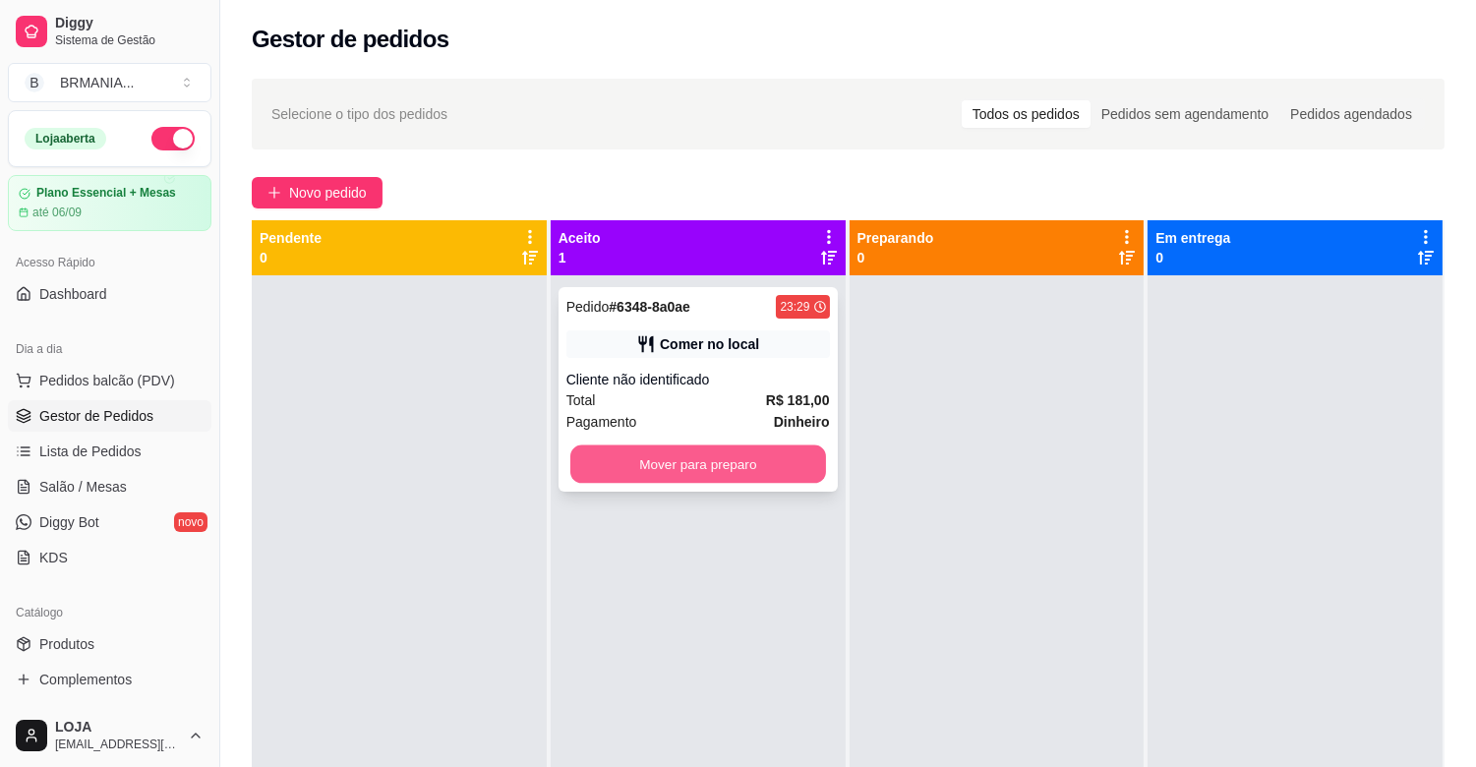
click at [769, 450] on button "Mover para preparo" at bounding box center [698, 464] width 256 height 38
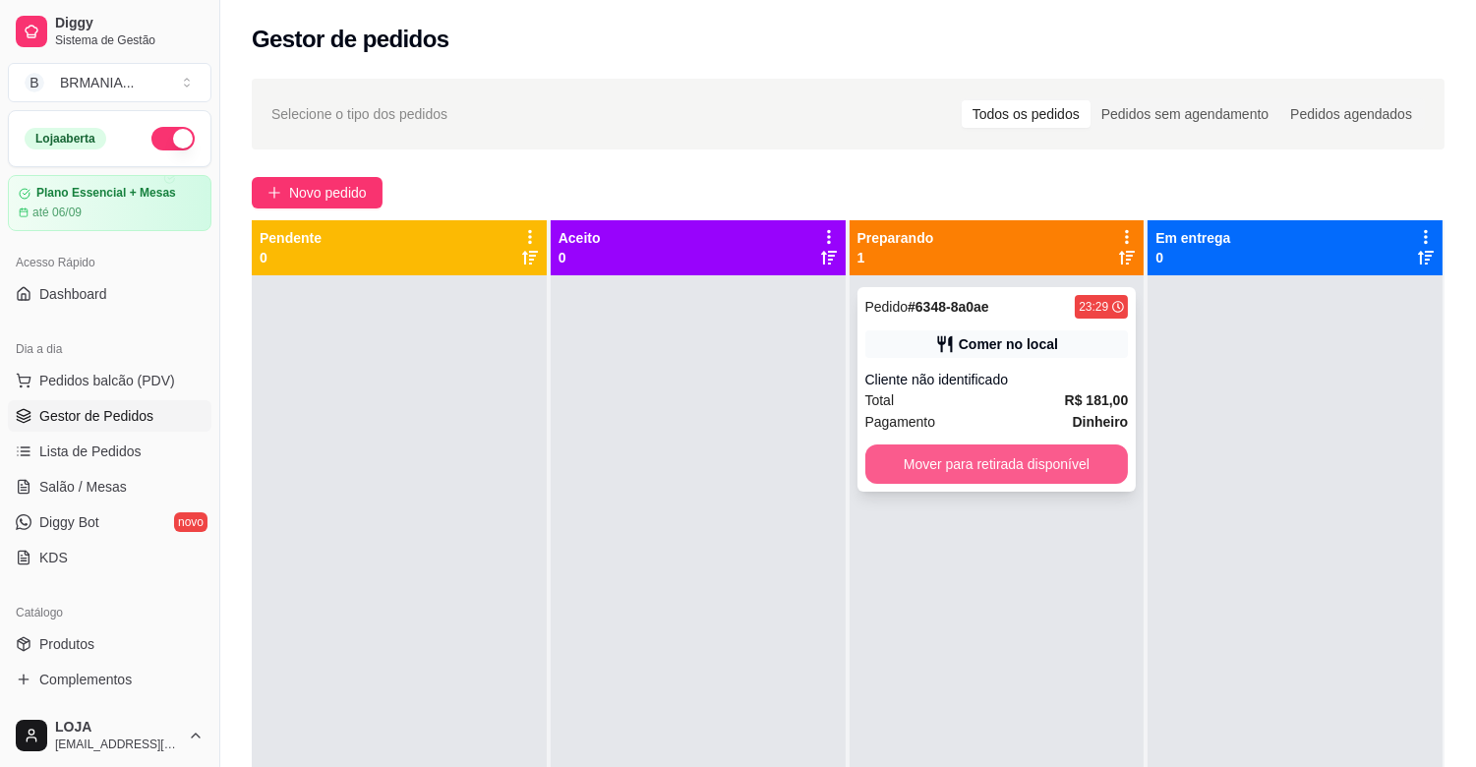
click at [1015, 448] on button "Mover para retirada disponível" at bounding box center [997, 463] width 264 height 39
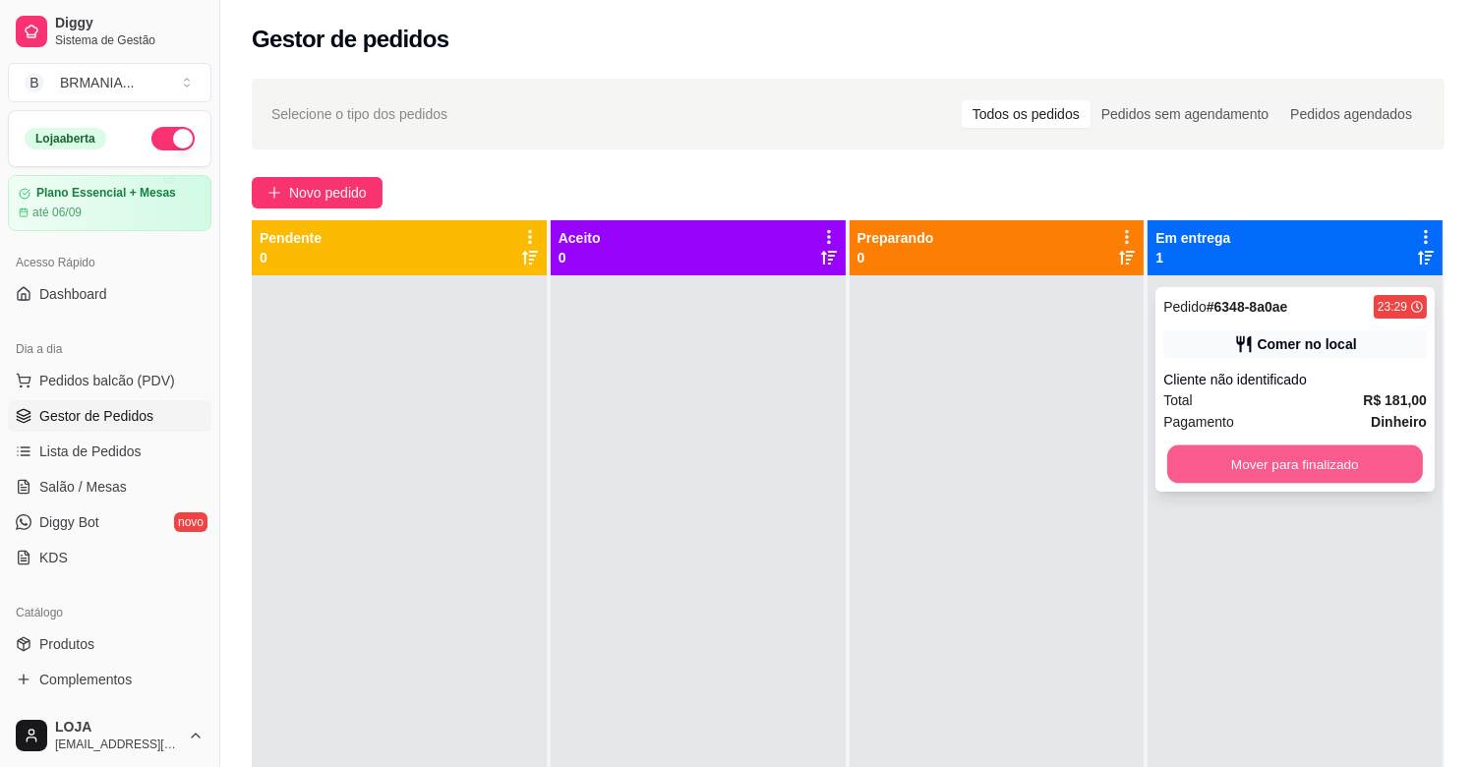
click at [1212, 457] on button "Mover para finalizado" at bounding box center [1295, 464] width 256 height 38
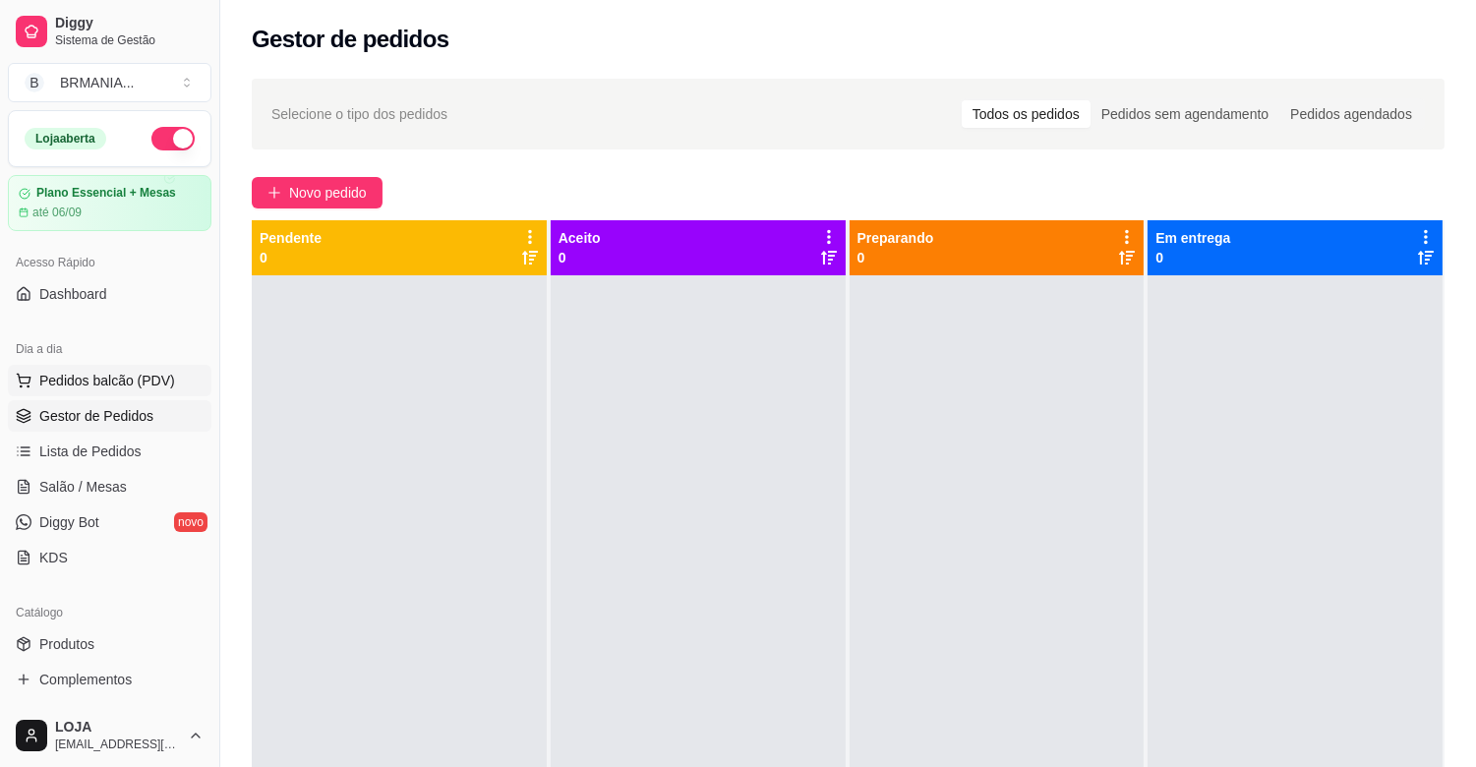
click at [141, 371] on span "Pedidos balcão (PDV)" at bounding box center [107, 381] width 136 height 20
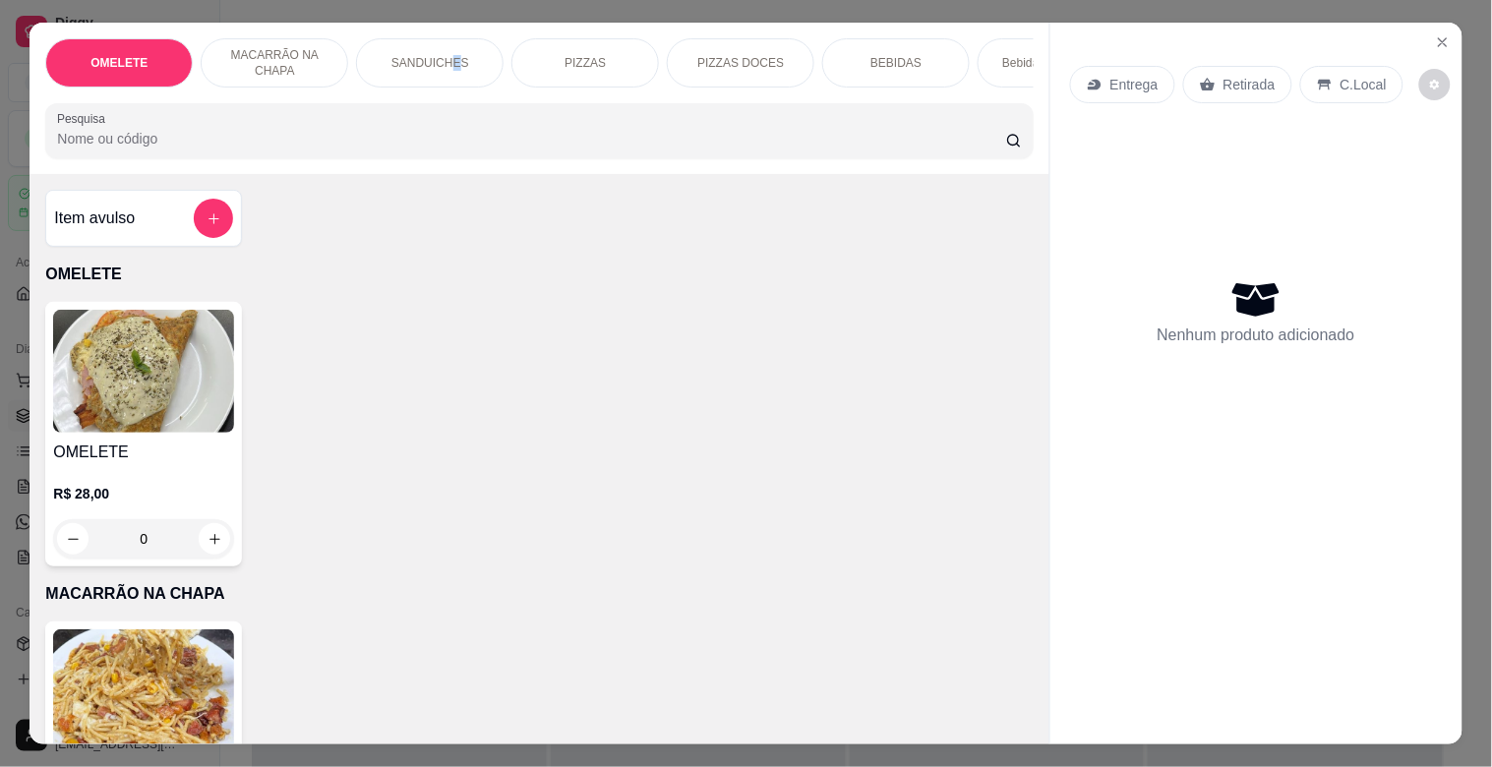
drag, startPoint x: 448, startPoint y: 47, endPoint x: 459, endPoint y: 52, distance: 11.9
click at [457, 47] on div "SANDUICHES" at bounding box center [430, 62] width 148 height 49
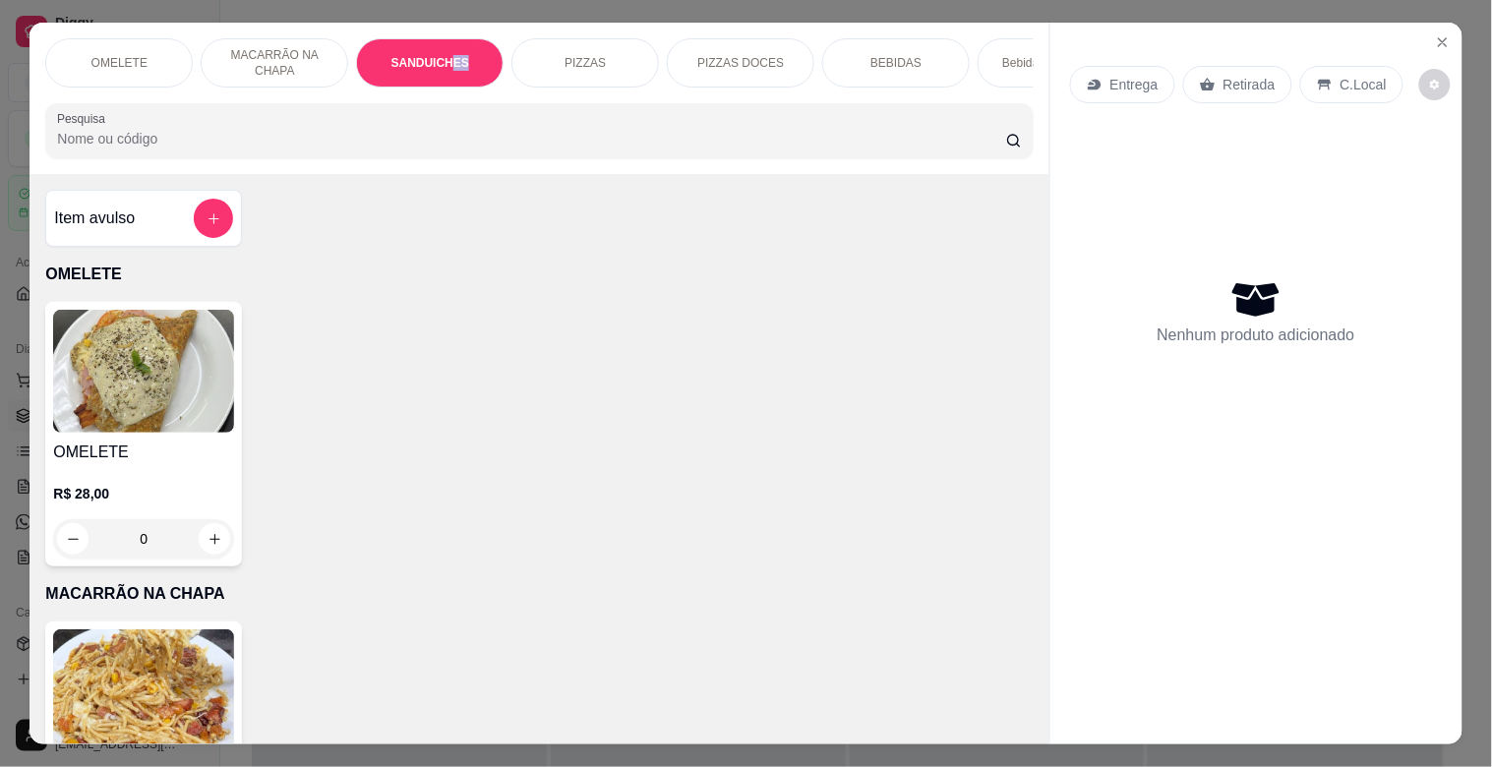
scroll to position [47, 0]
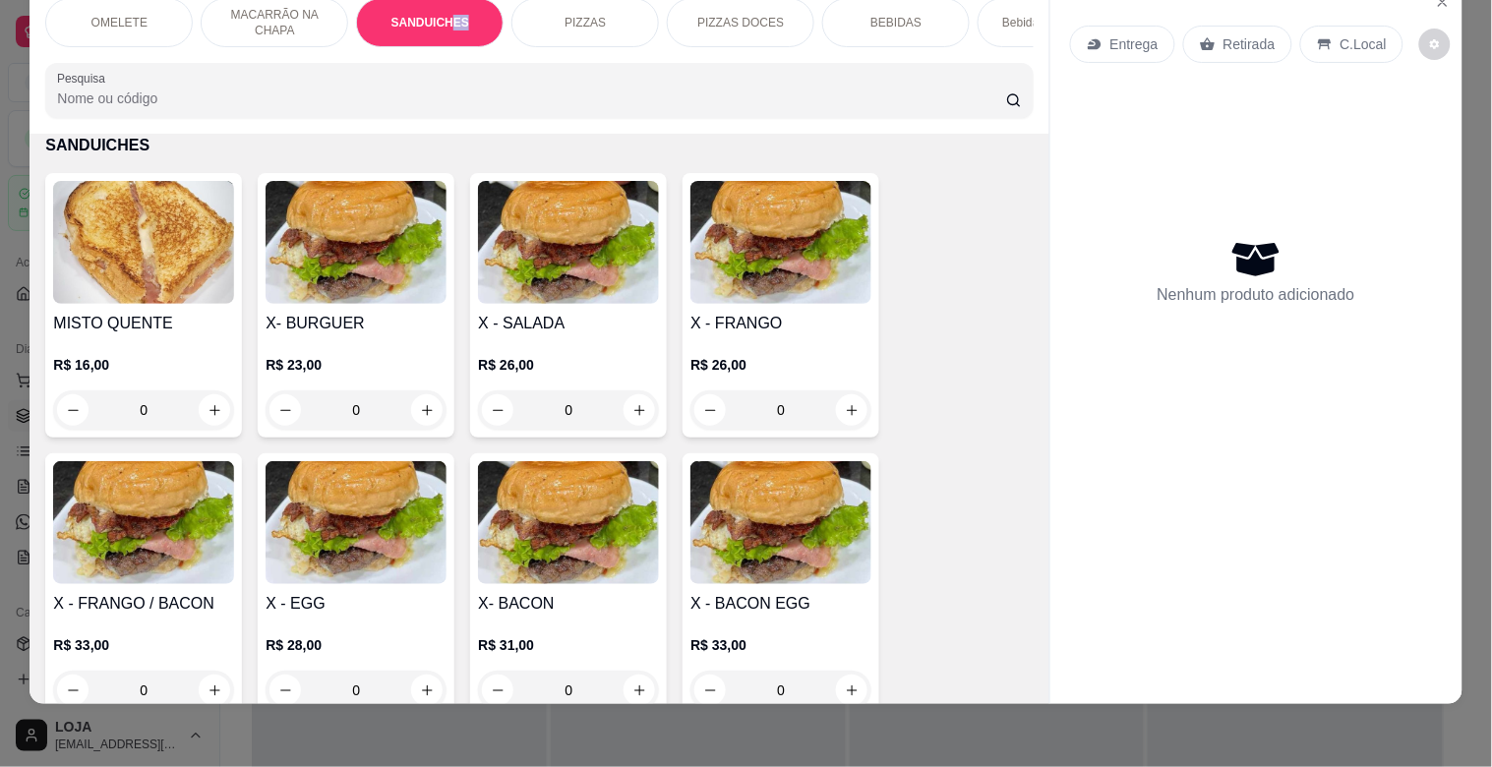
click at [138, 543] on img at bounding box center [143, 522] width 181 height 123
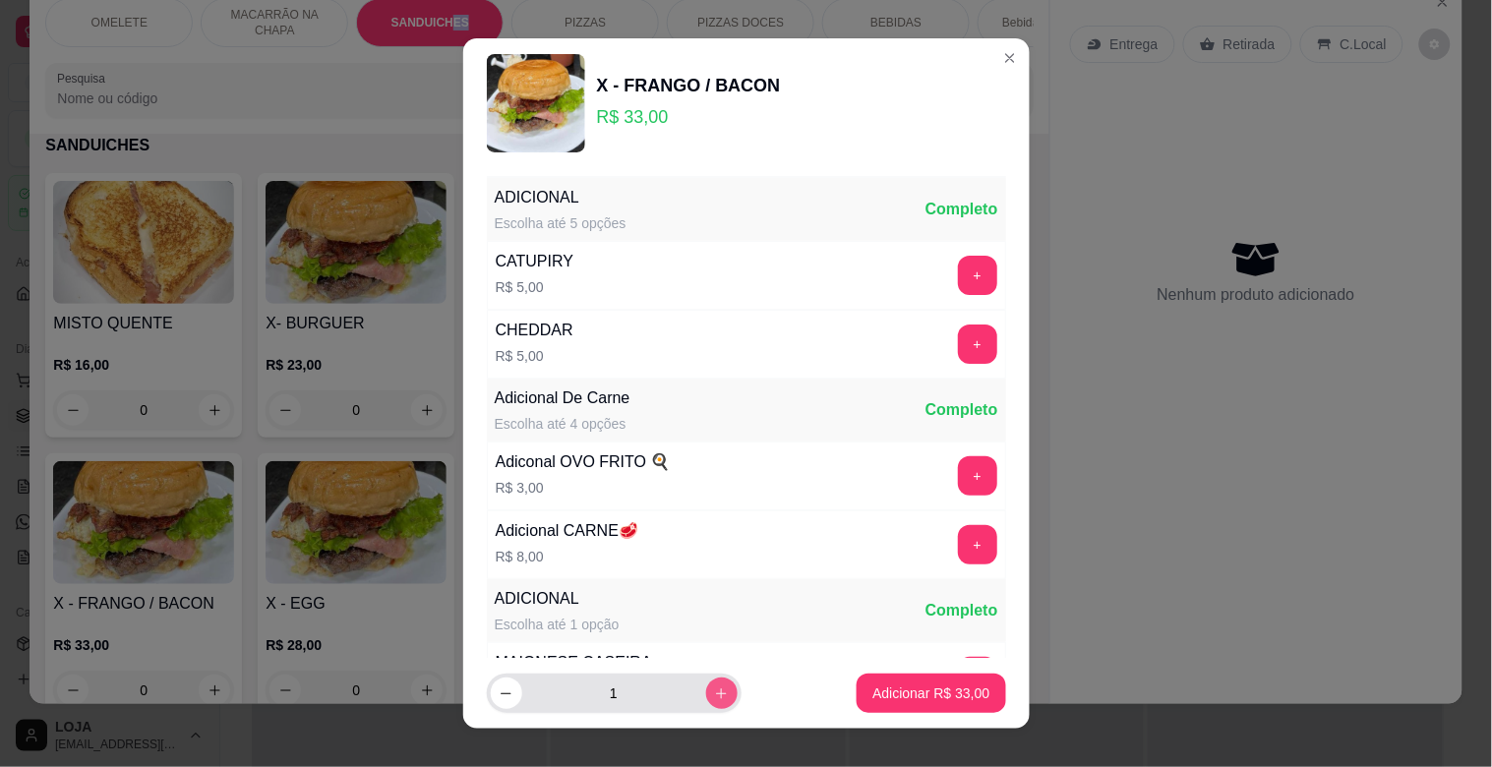
click at [714, 696] on icon "increase-product-quantity" at bounding box center [721, 693] width 15 height 15
type input "2"
click at [877, 705] on button "Adicionar R$ 66,00" at bounding box center [931, 694] width 145 height 38
type input "2"
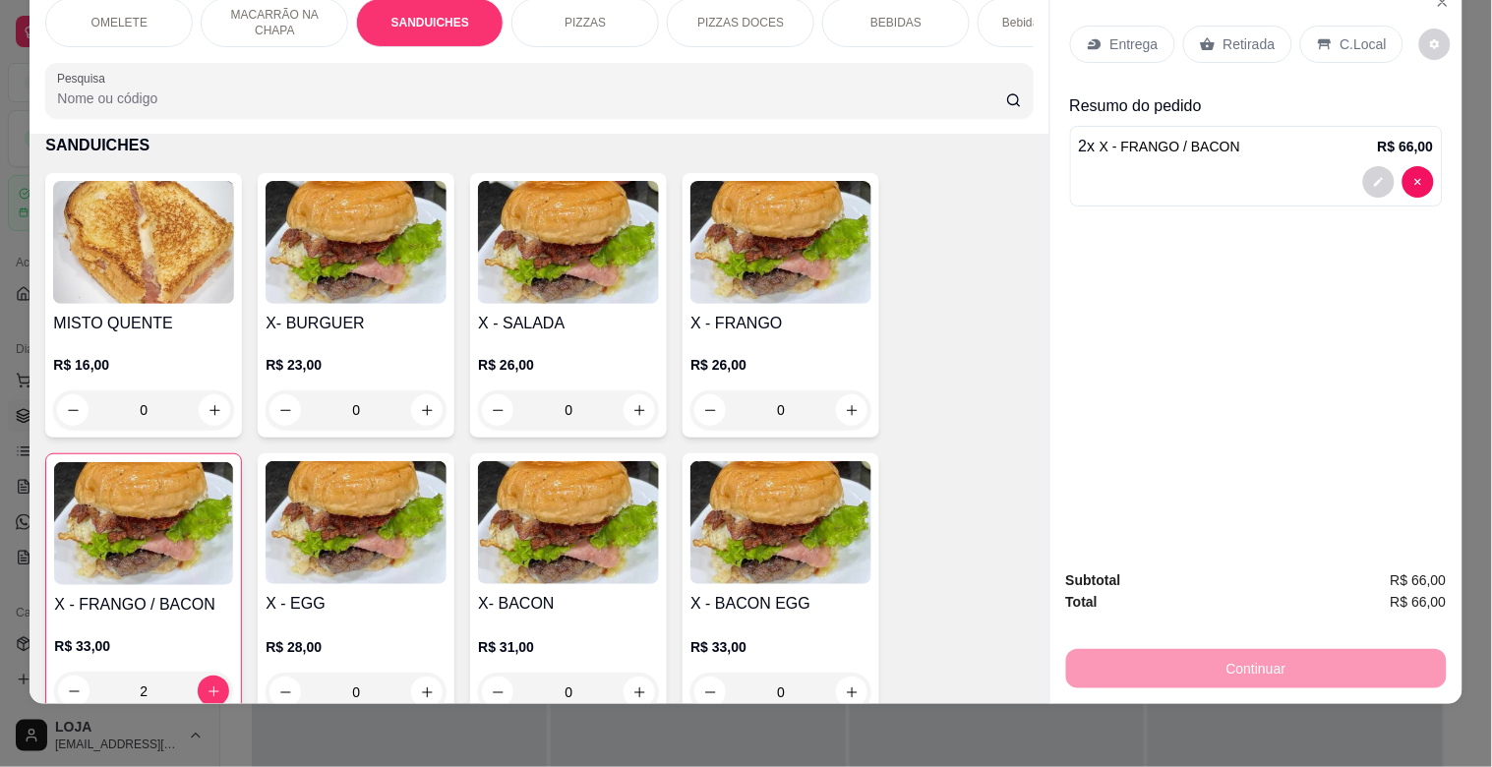
click at [883, 15] on p "BEBIDAS" at bounding box center [895, 23] width 51 height 16
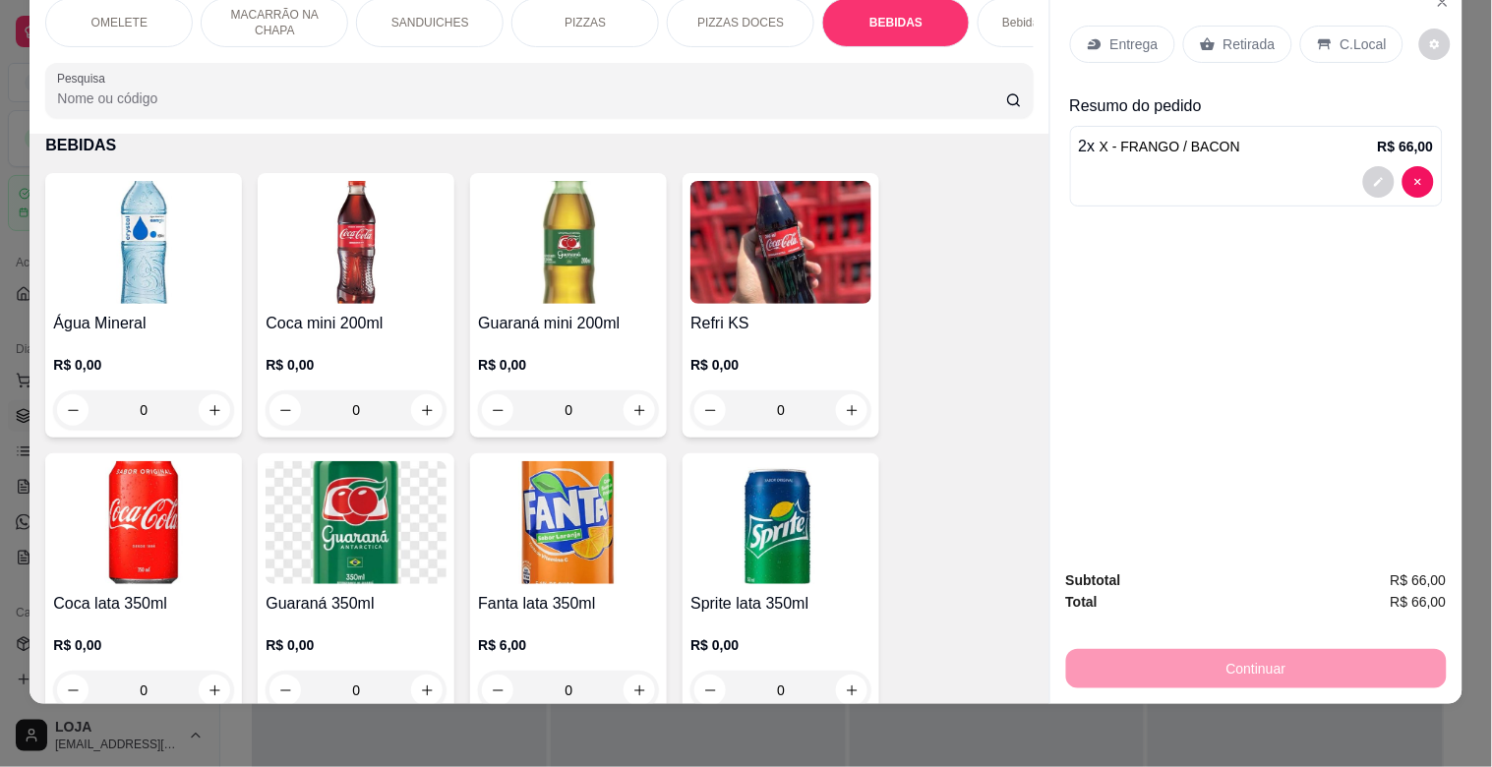
scroll to position [2709, 0]
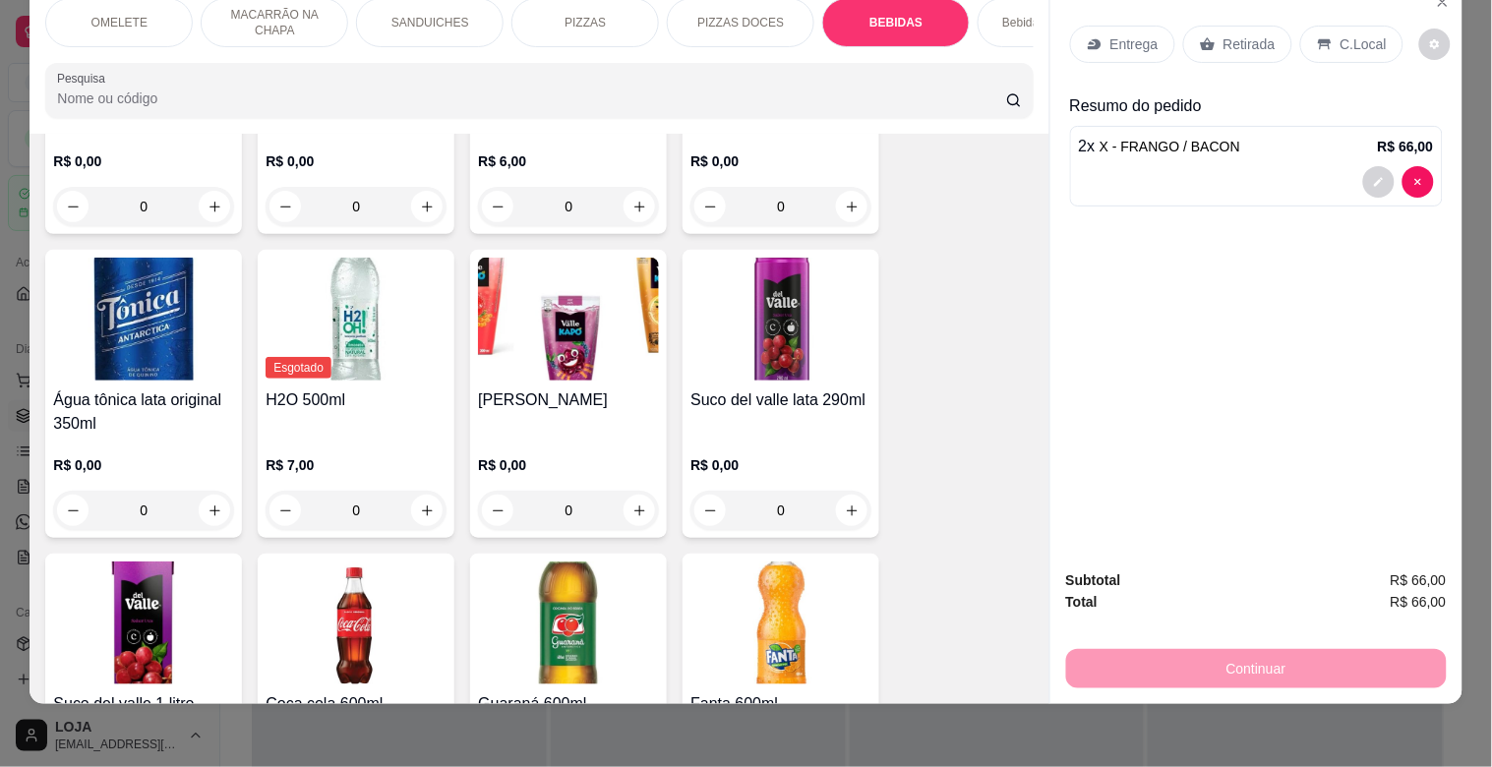
click at [341, 588] on img at bounding box center [356, 623] width 181 height 123
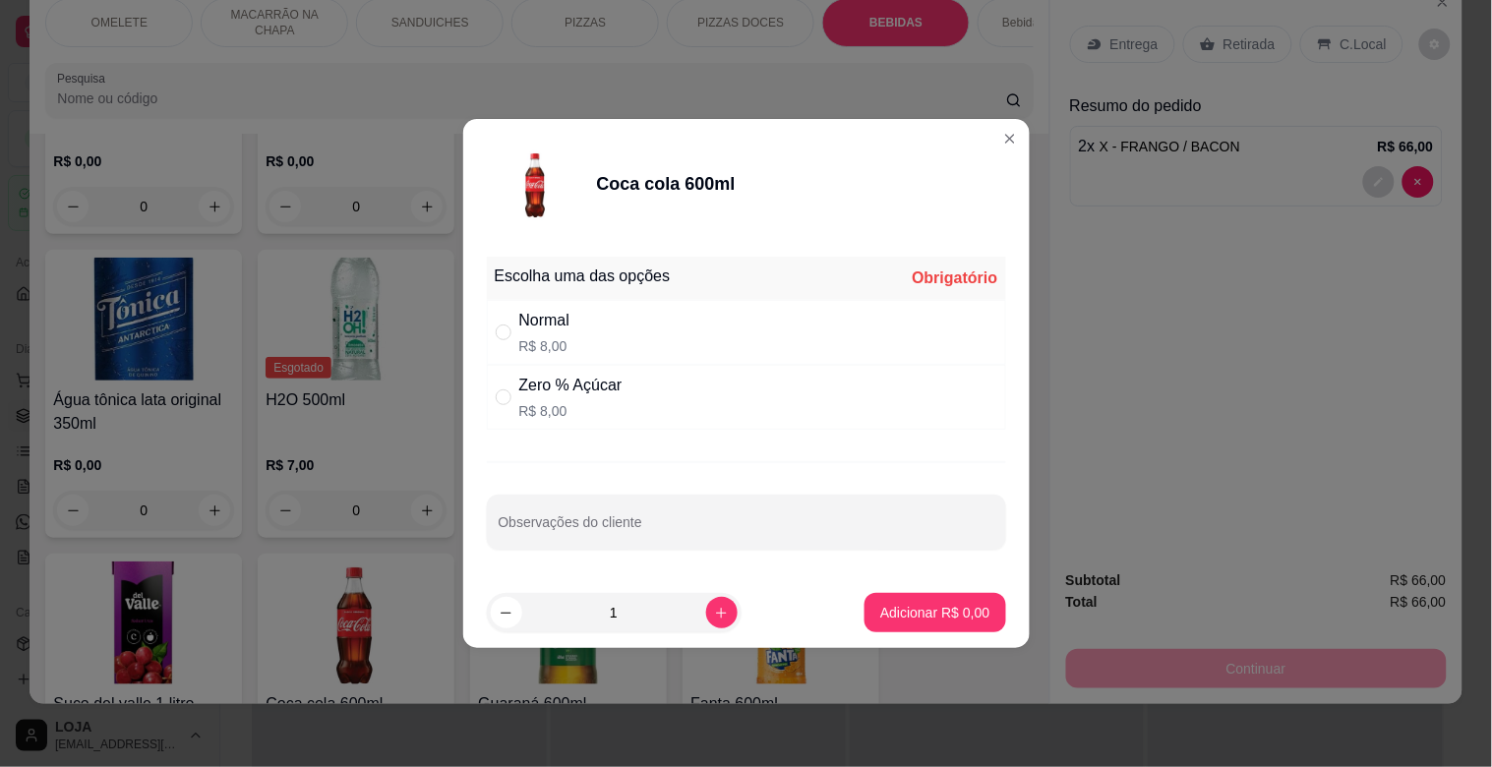
click at [556, 339] on p "R$ 8,00" at bounding box center [544, 346] width 51 height 20
radio input "true"
click at [910, 594] on button "Adicionar R$ 8,00" at bounding box center [934, 612] width 141 height 39
type input "1"
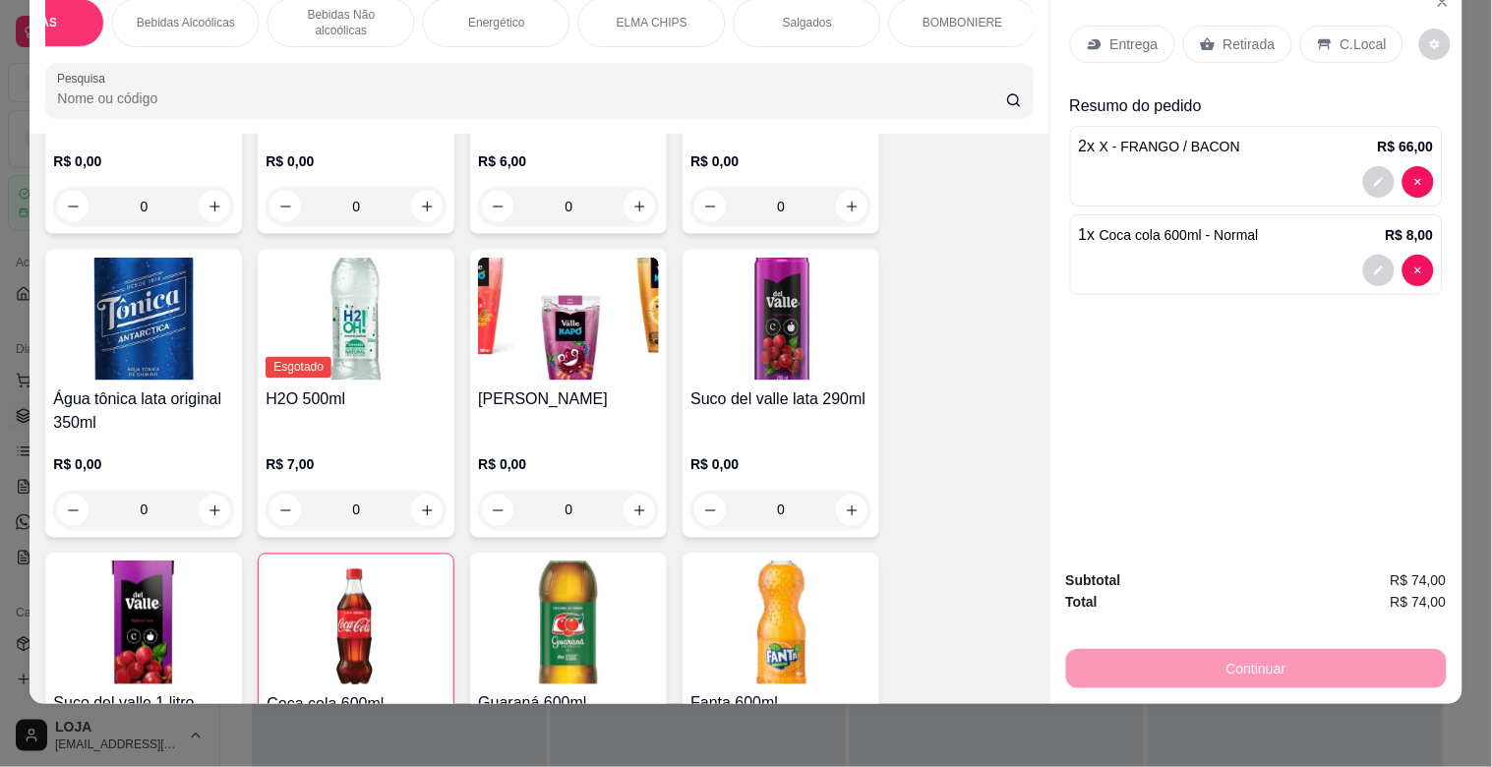
scroll to position [0, 1731]
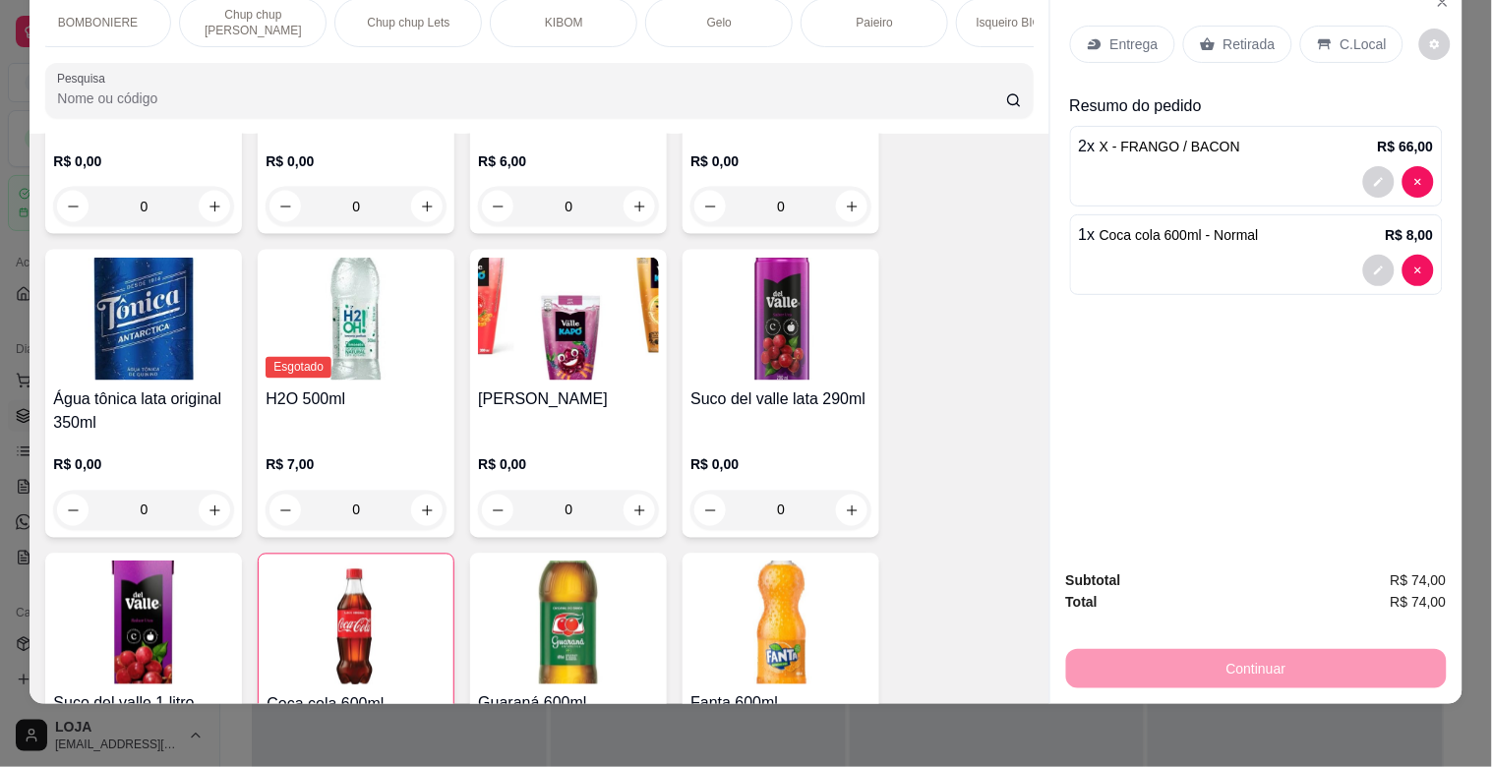
drag, startPoint x: 889, startPoint y: 11, endPoint x: 880, endPoint y: 22, distance: 14.0
click at [888, 11] on div "Paieiro" at bounding box center [874, 22] width 148 height 49
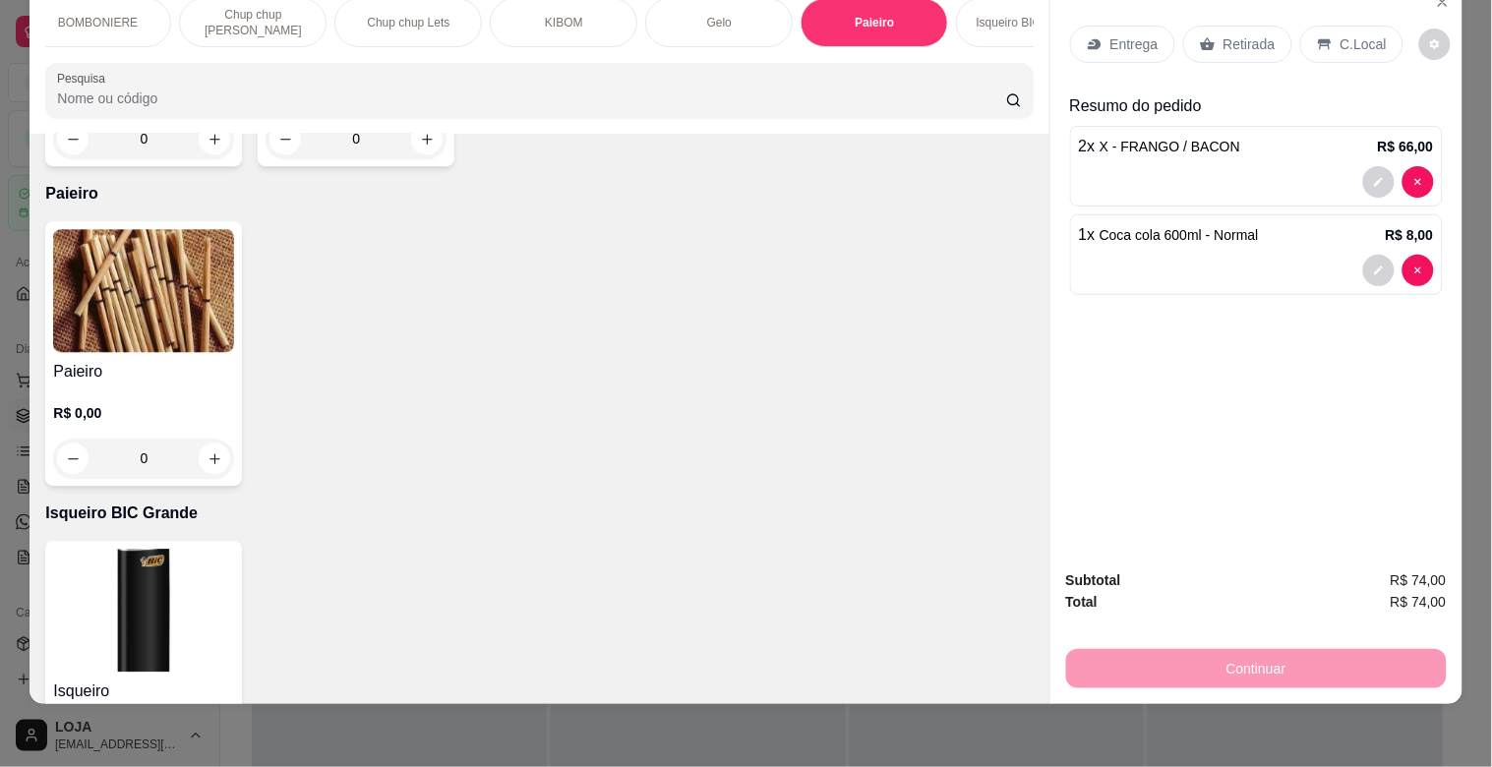
click at [110, 290] on img at bounding box center [143, 290] width 181 height 123
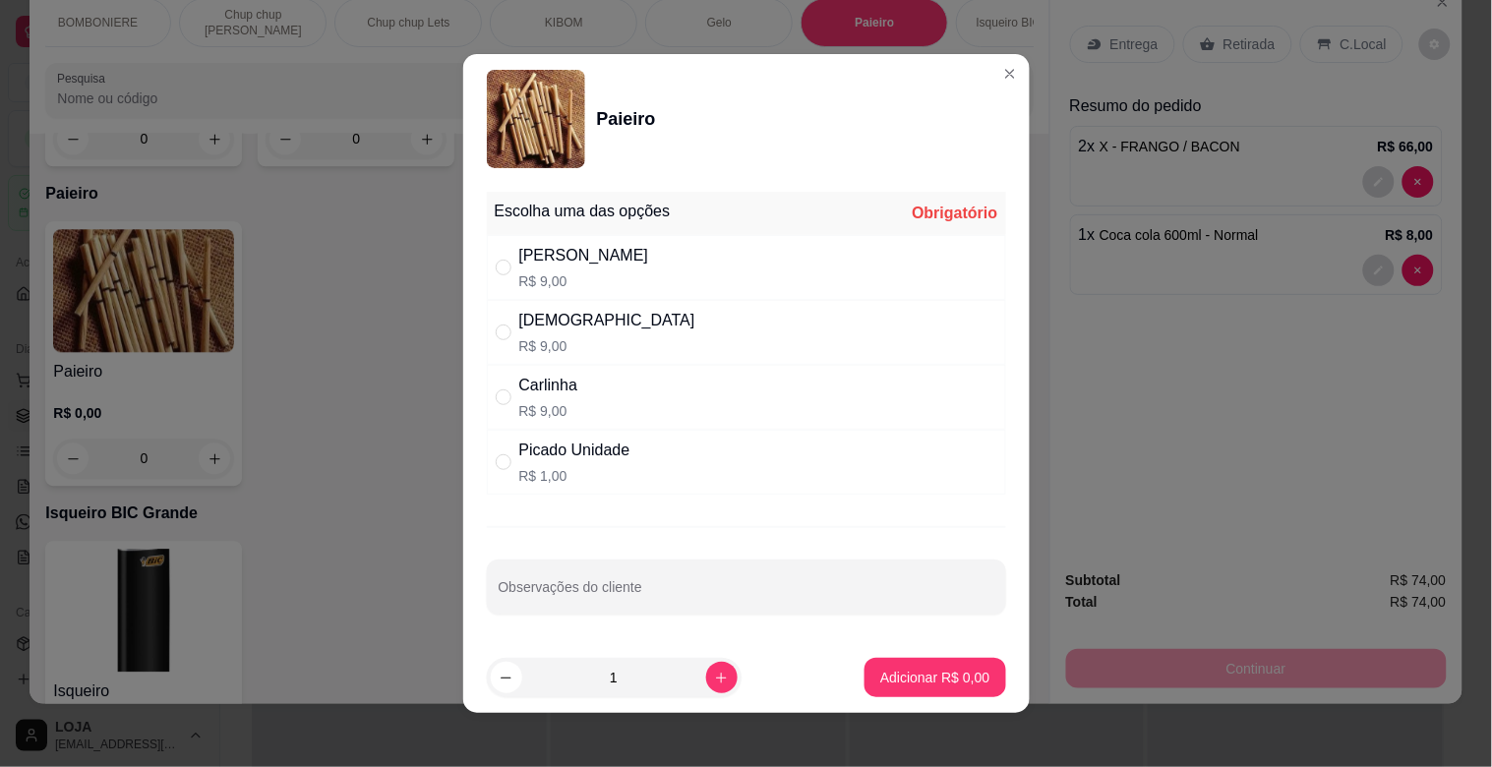
click at [527, 263] on div "[PERSON_NAME]" at bounding box center [584, 256] width 130 height 24
click at [572, 330] on div "Dinha R$ 9,00" at bounding box center [746, 332] width 519 height 65
radio input "false"
radio input "true"
click at [935, 680] on p "Adicionar R$ 9,00" at bounding box center [935, 677] width 106 height 19
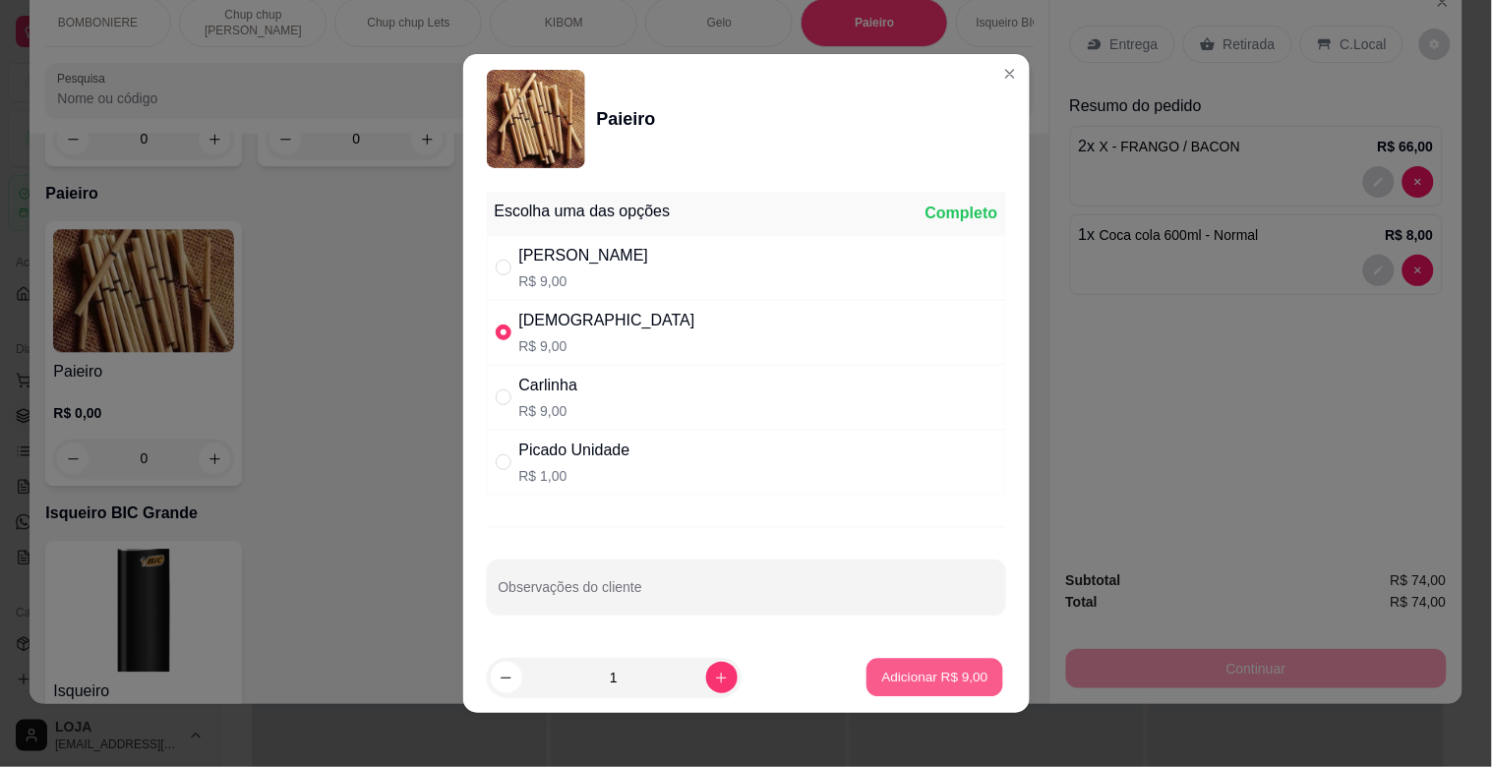
type input "1"
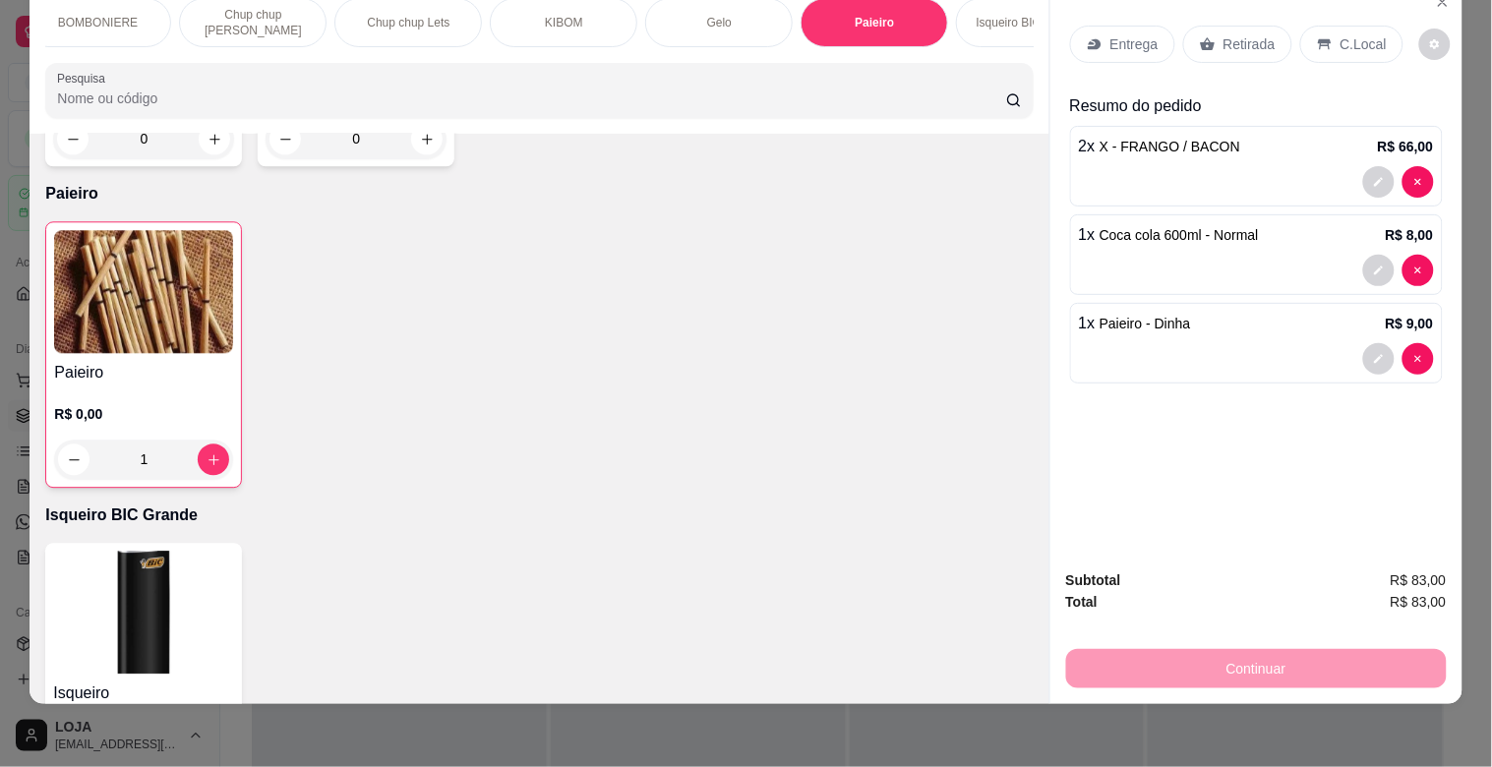
click at [1133, 34] on p "Entrega" at bounding box center [1134, 44] width 48 height 20
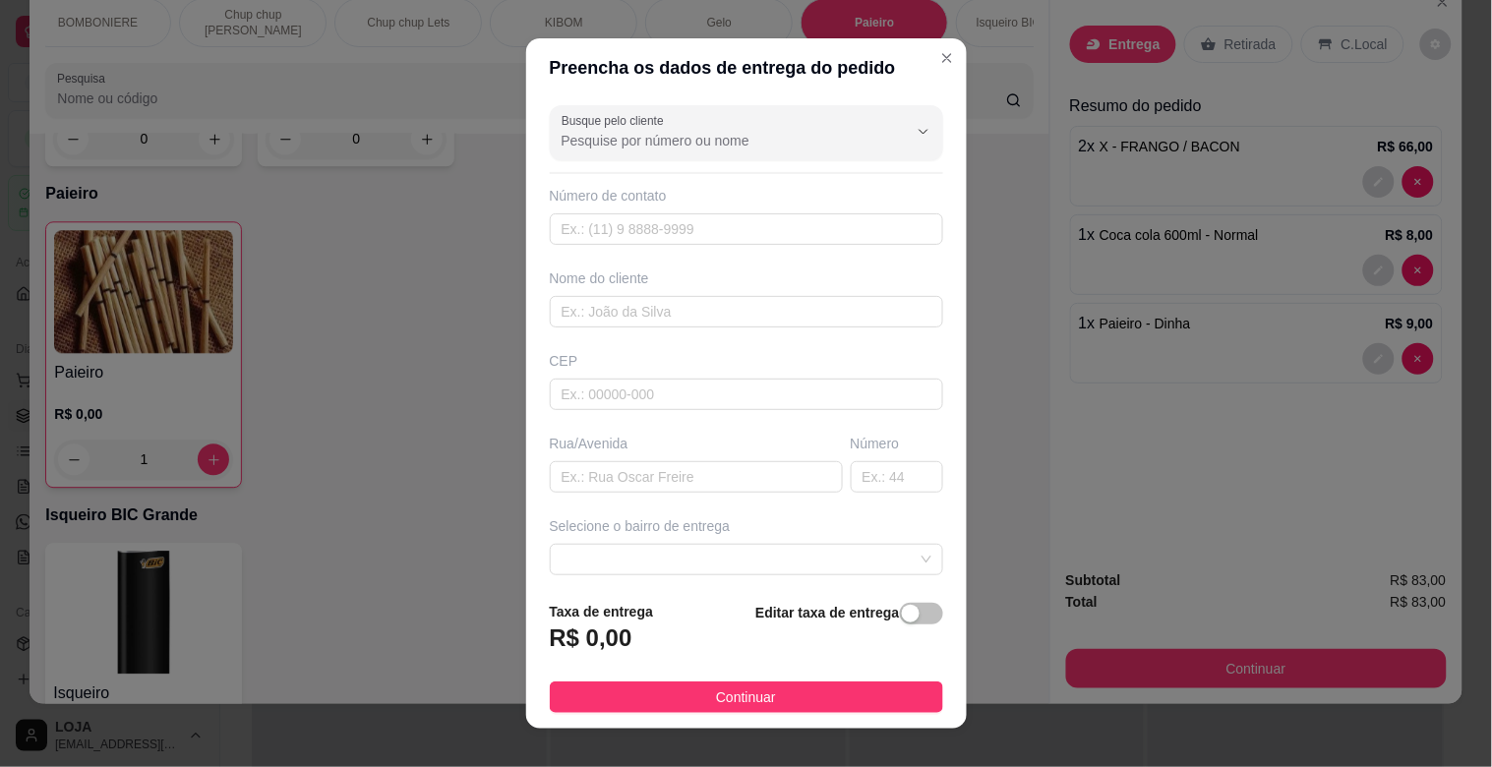
click at [902, 621] on div "button" at bounding box center [911, 614] width 18 height 18
click at [682, 637] on input "0,00" at bounding box center [656, 645] width 210 height 37
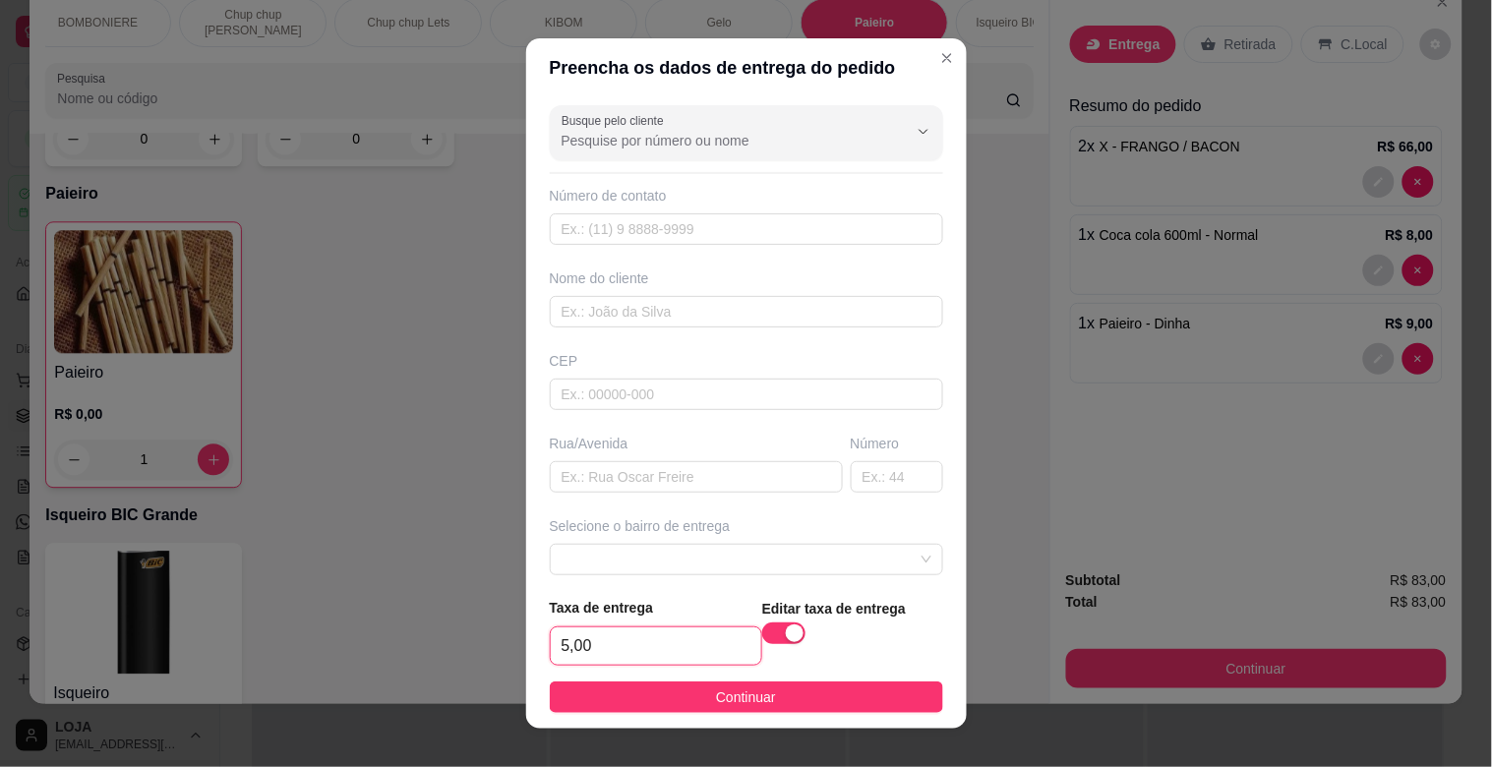
type input "5,00"
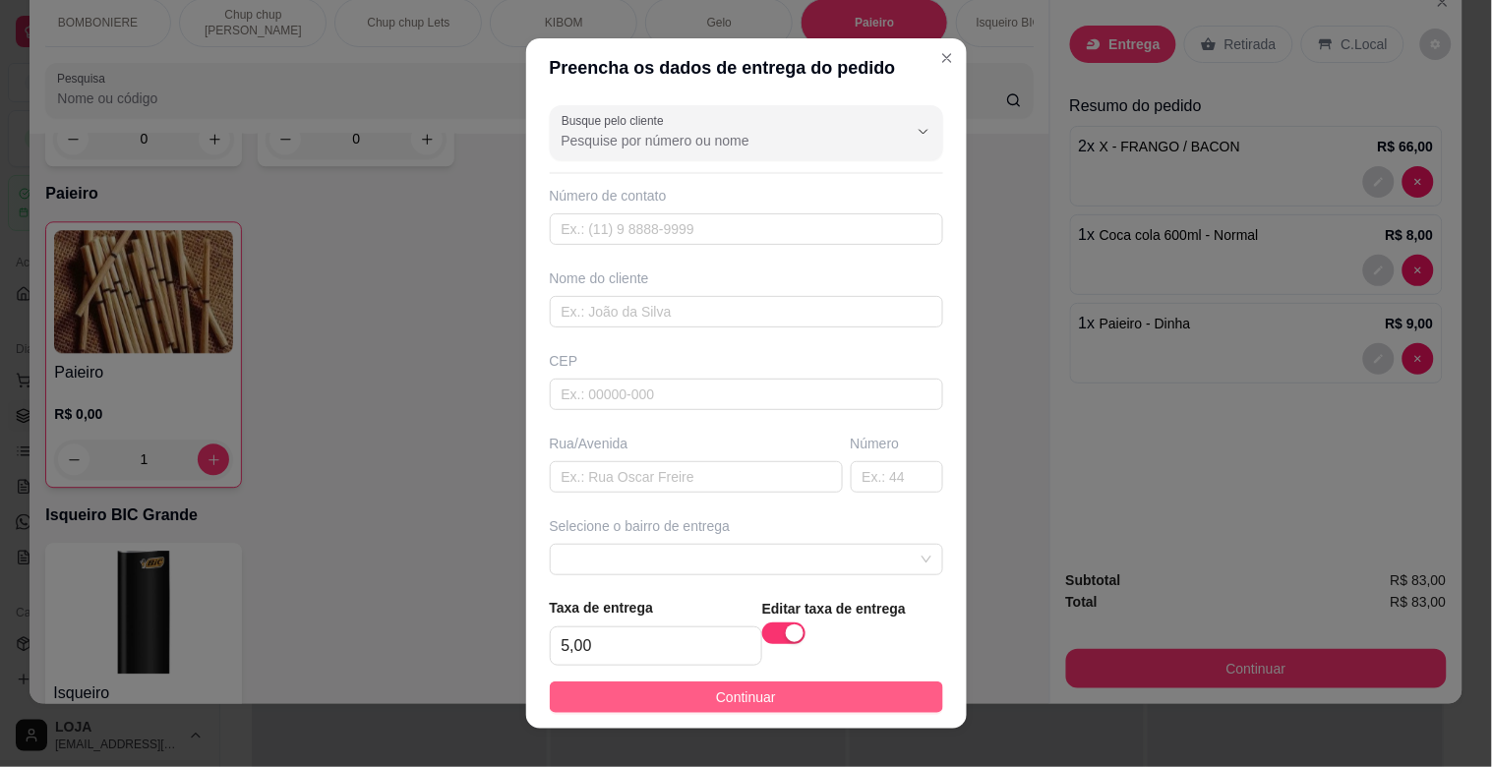
click at [788, 693] on button "Continuar" at bounding box center [746, 696] width 393 height 31
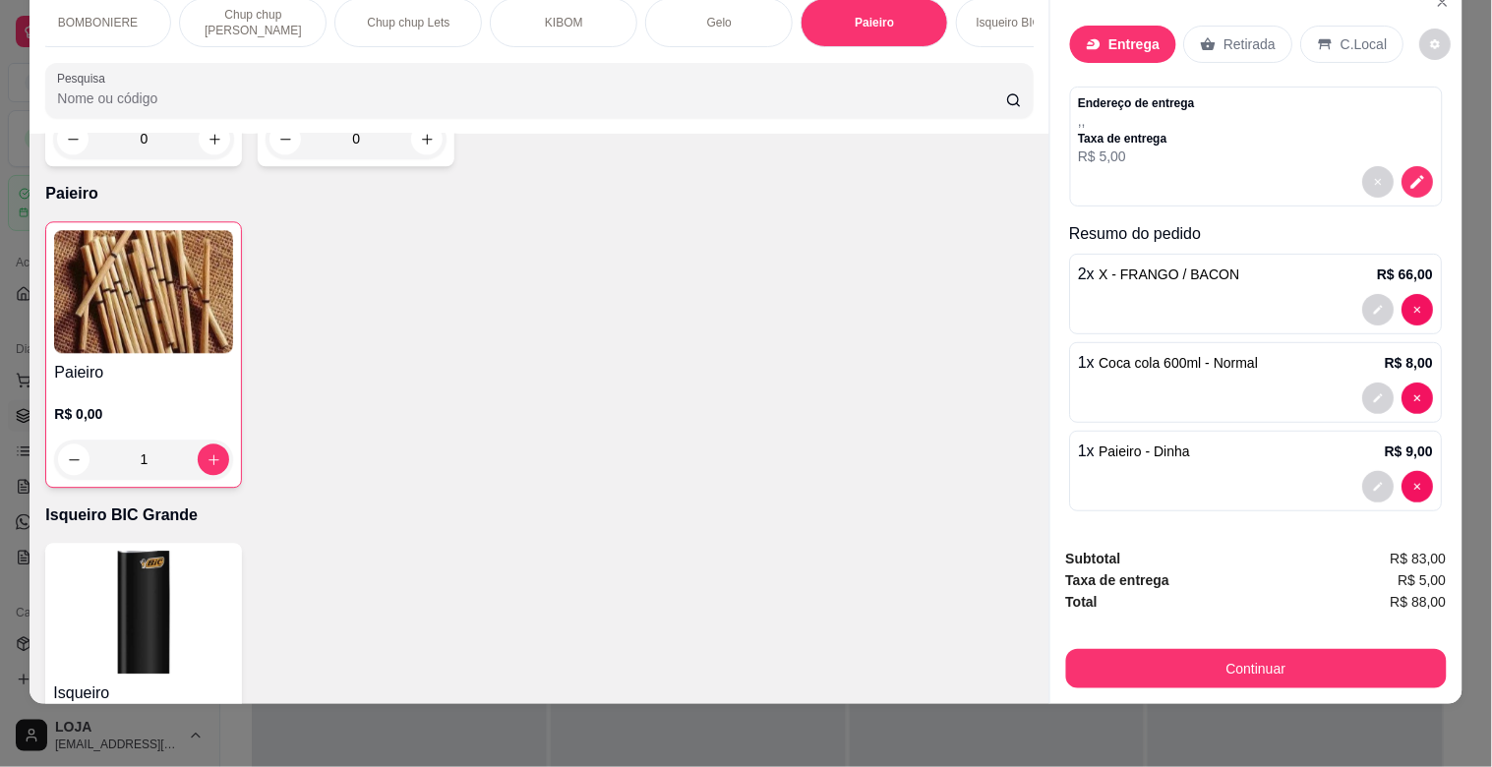
click at [1282, 95] on div "Endereço de entrega , , Taxa de entrega R$ 5,00" at bounding box center [1256, 130] width 355 height 71
click at [1410, 171] on div "Endereço de entrega , , Taxa de entrega R$ 5,00" at bounding box center [1256, 147] width 373 height 120
click at [1409, 173] on icon "decrease-product-quantity" at bounding box center [1418, 182] width 18 height 18
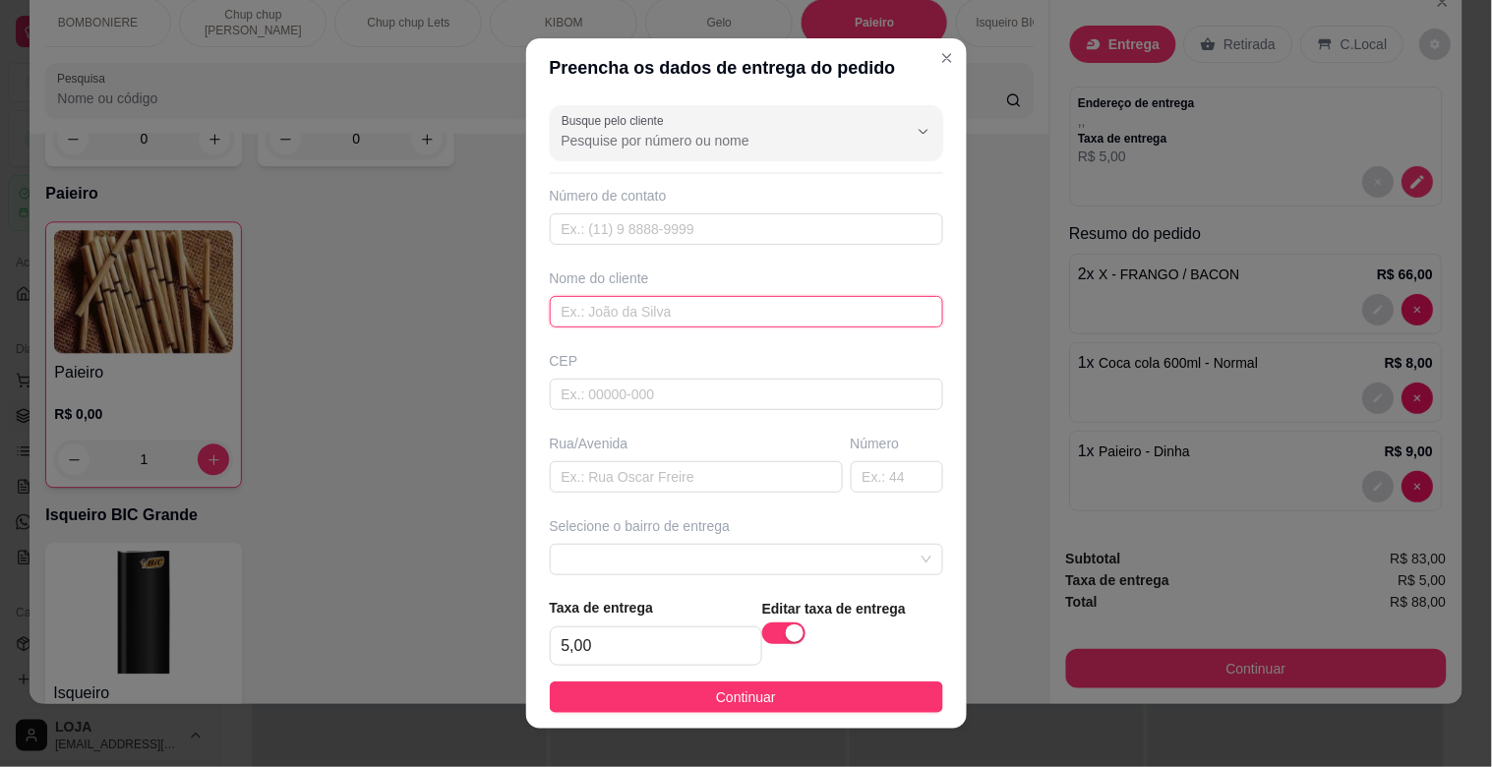
click at [651, 297] on input "text" at bounding box center [746, 311] width 393 height 31
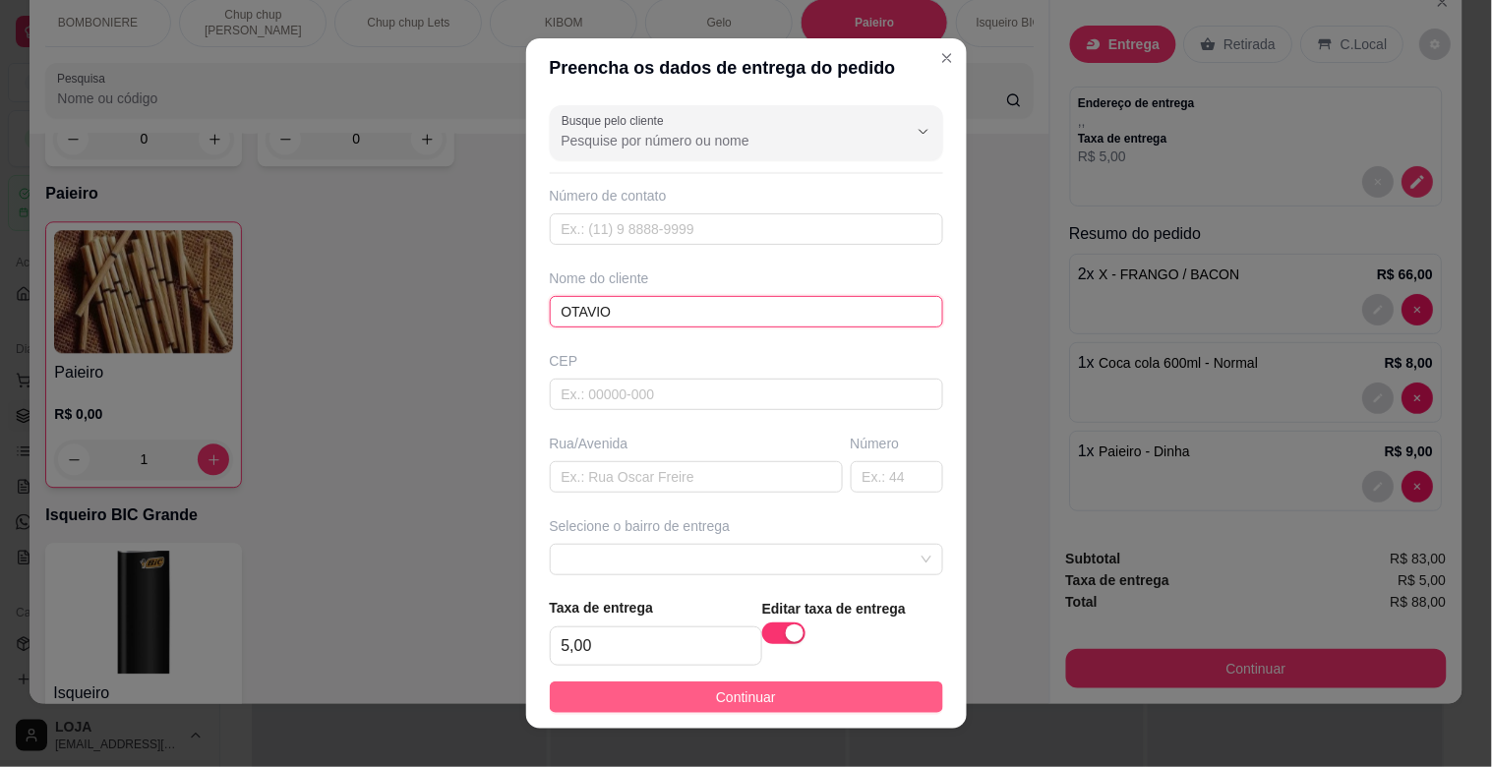
type input "OTAVIO"
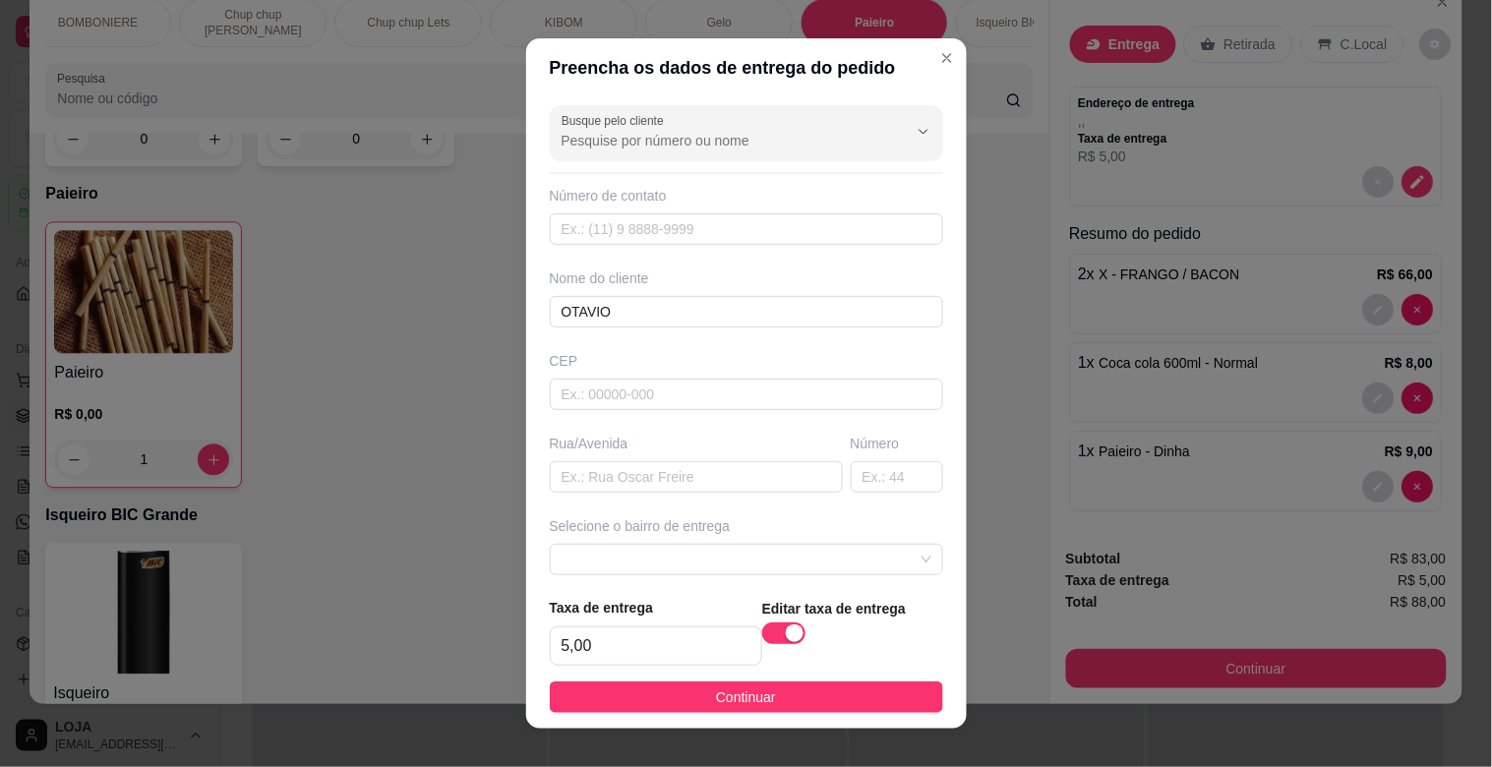
drag, startPoint x: 699, startPoint y: 695, endPoint x: 757, endPoint y: 676, distance: 61.3
click at [716, 694] on span "Continuar" at bounding box center [746, 697] width 60 height 22
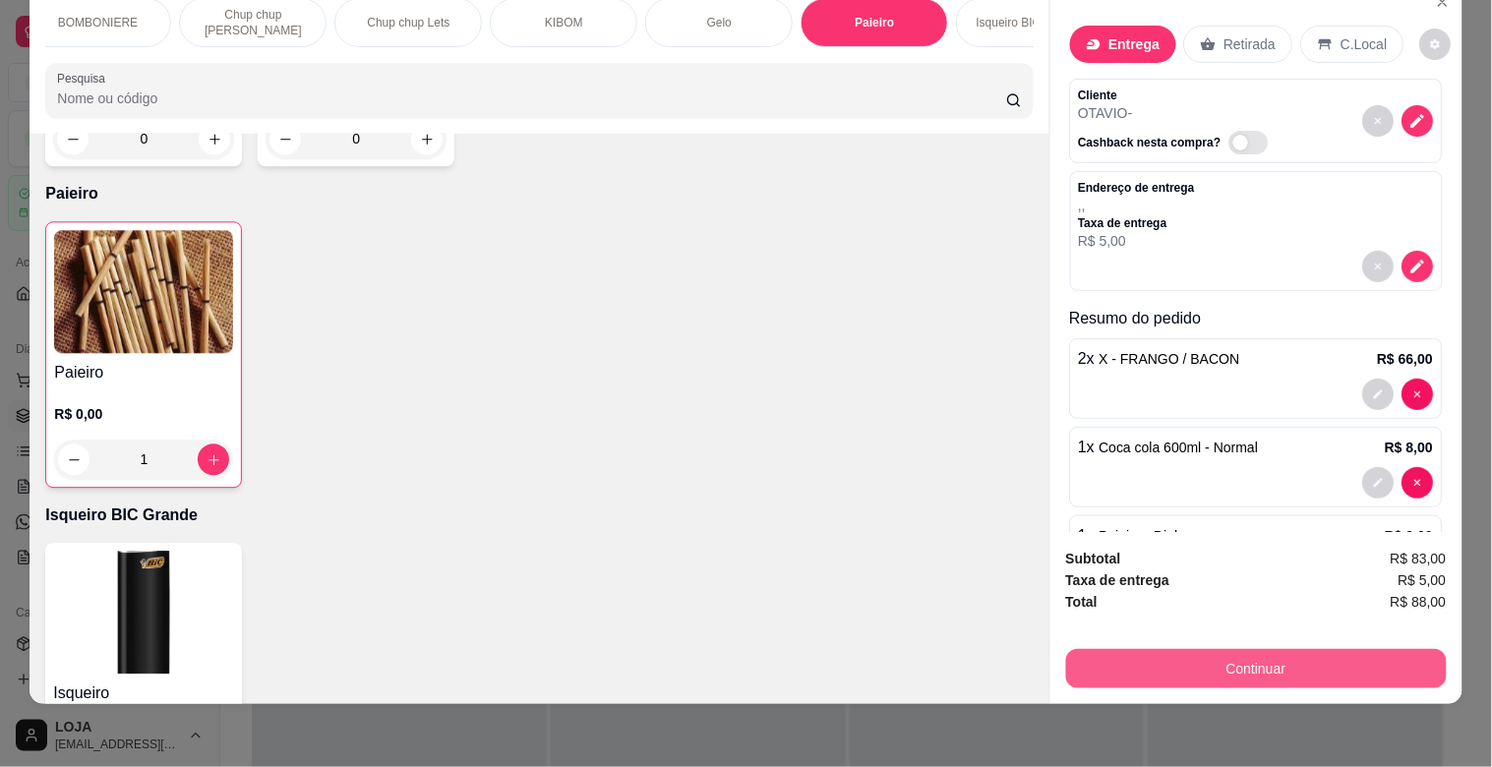
click at [1333, 663] on button "Continuar" at bounding box center [1256, 668] width 381 height 39
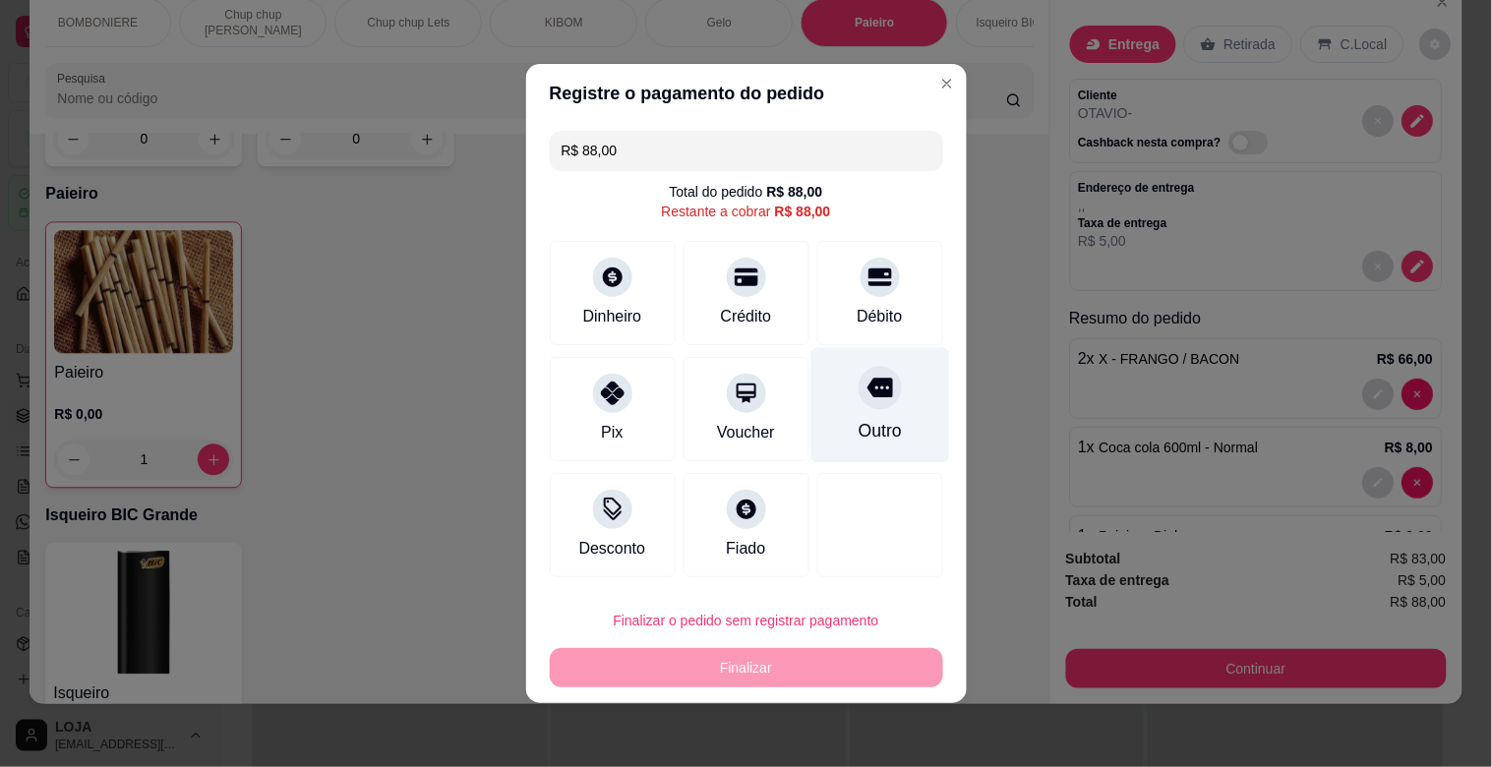
click at [870, 393] on icon at bounding box center [879, 389] width 26 height 20
type input "R$ 0,00"
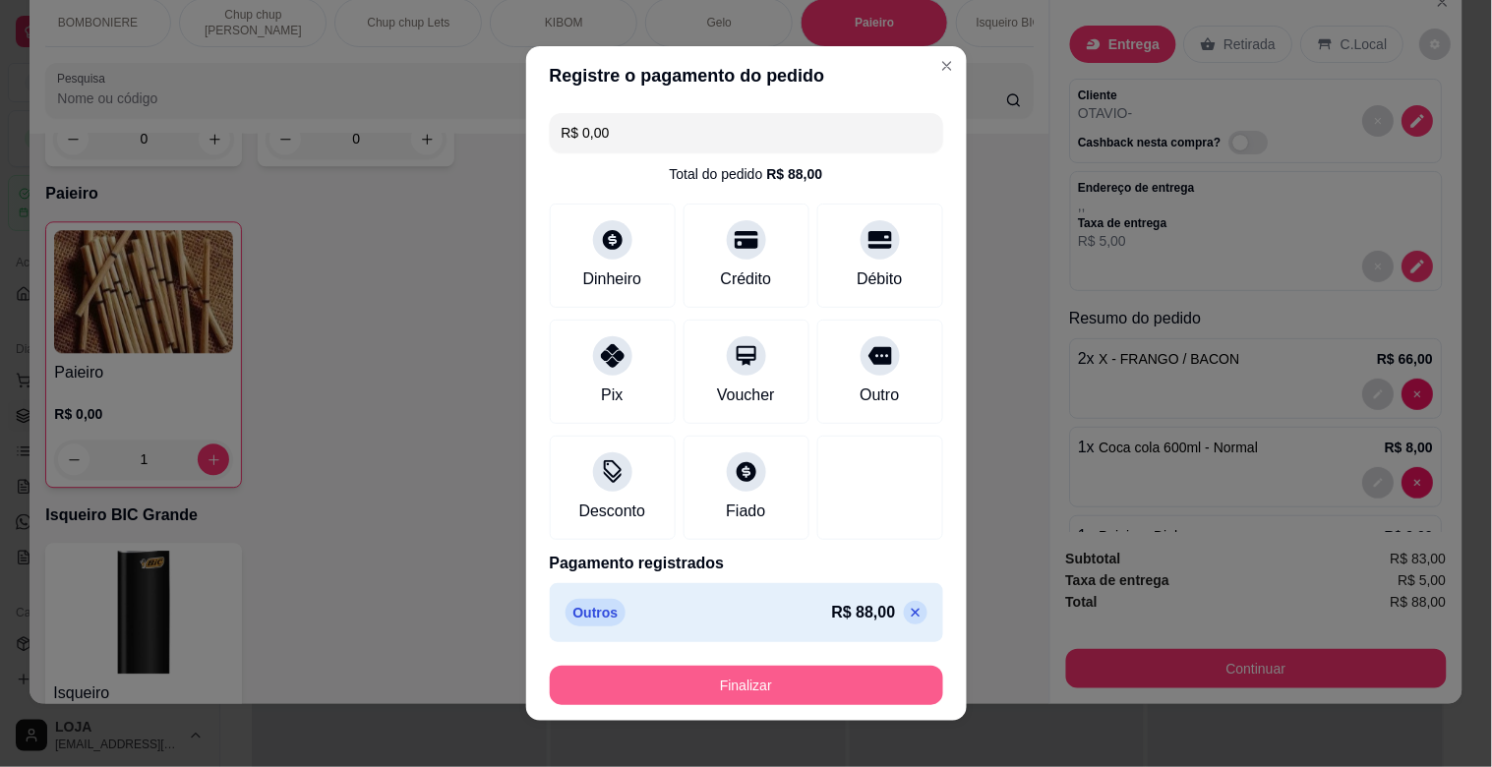
click at [876, 672] on button "Finalizar" at bounding box center [746, 685] width 393 height 39
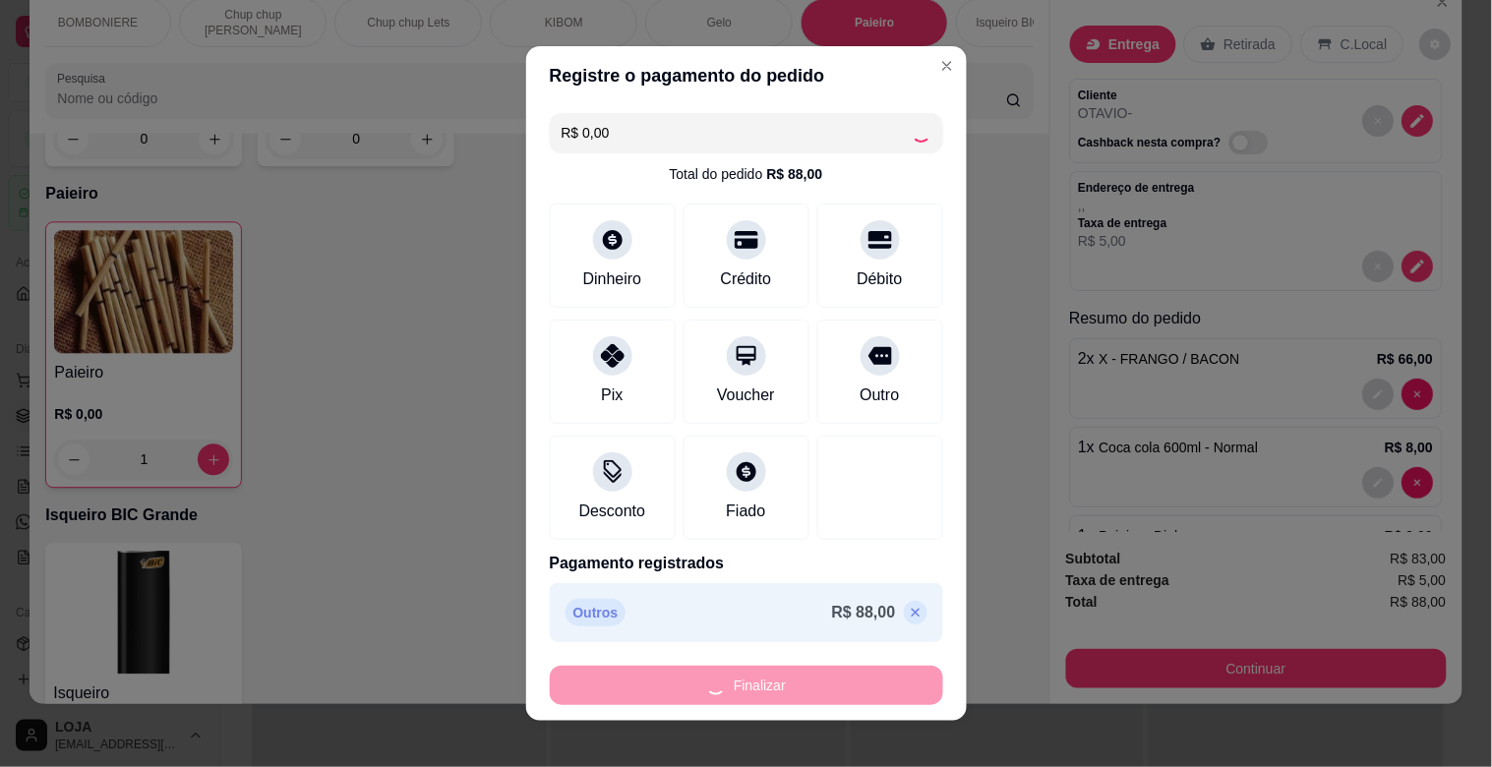
type input "0"
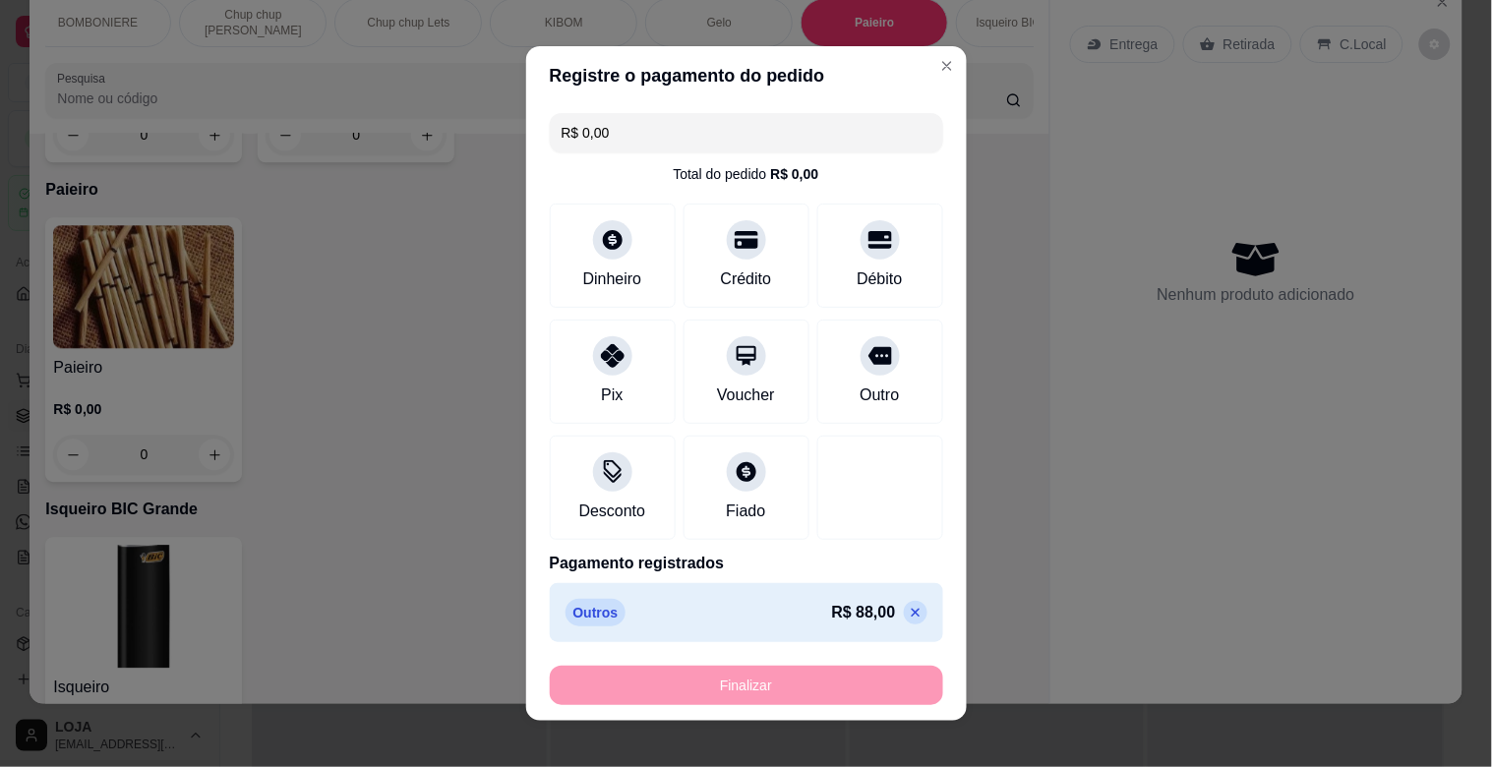
type input "-R$ 88,00"
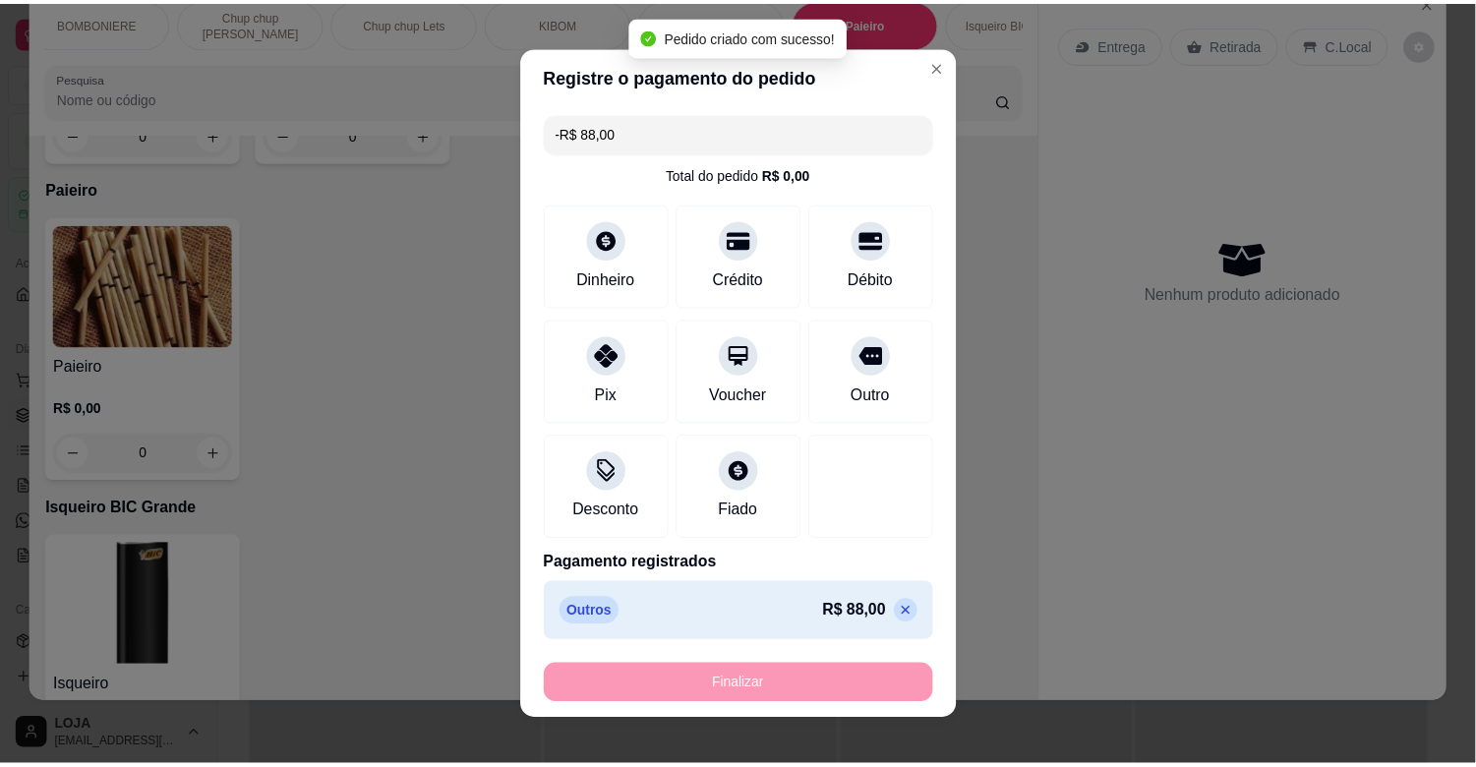
scroll to position [10852, 0]
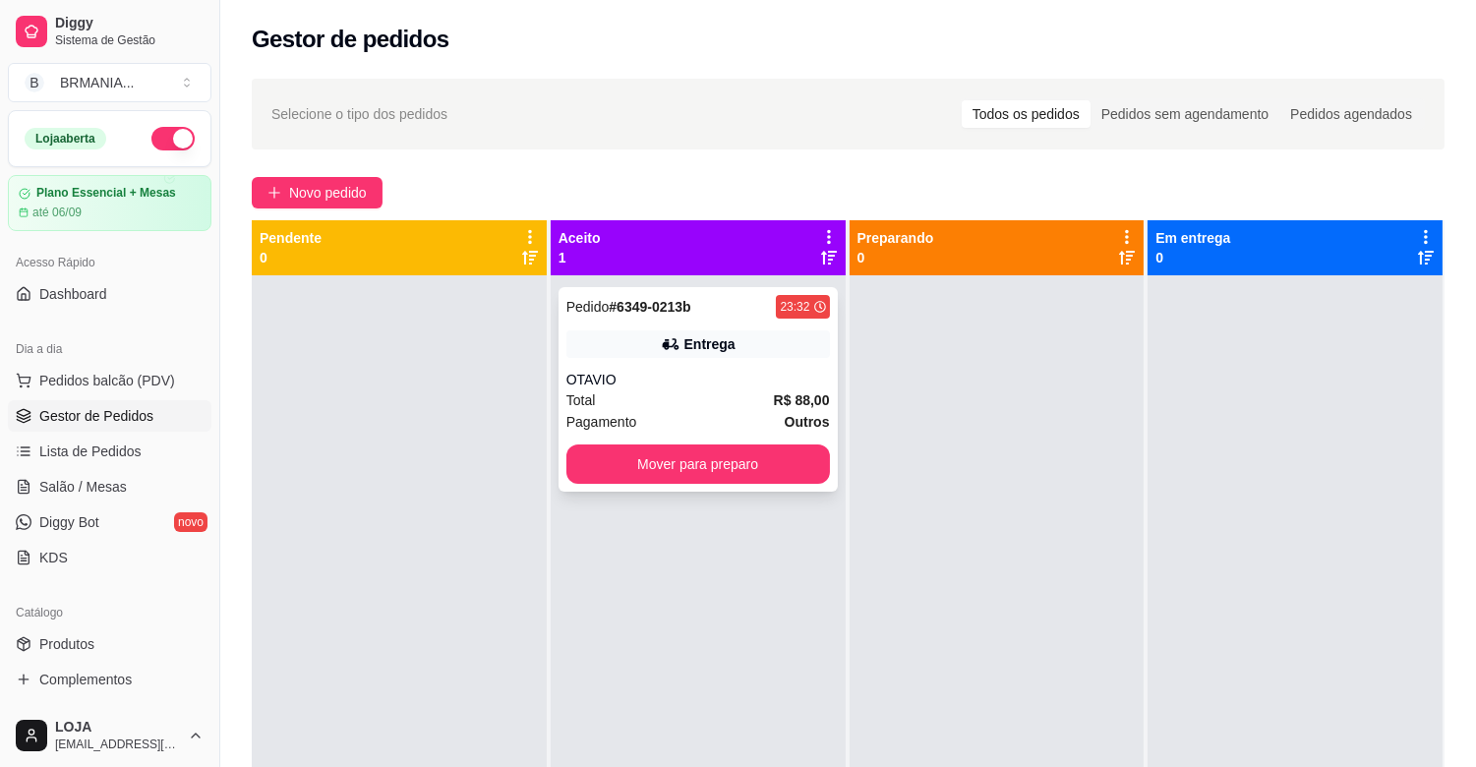
click at [763, 360] on div "Pedido # 6349-0213b 23:32 Entrega OTAVIO Total R$ 88,00 Pagamento Outros Mover …" at bounding box center [698, 389] width 279 height 205
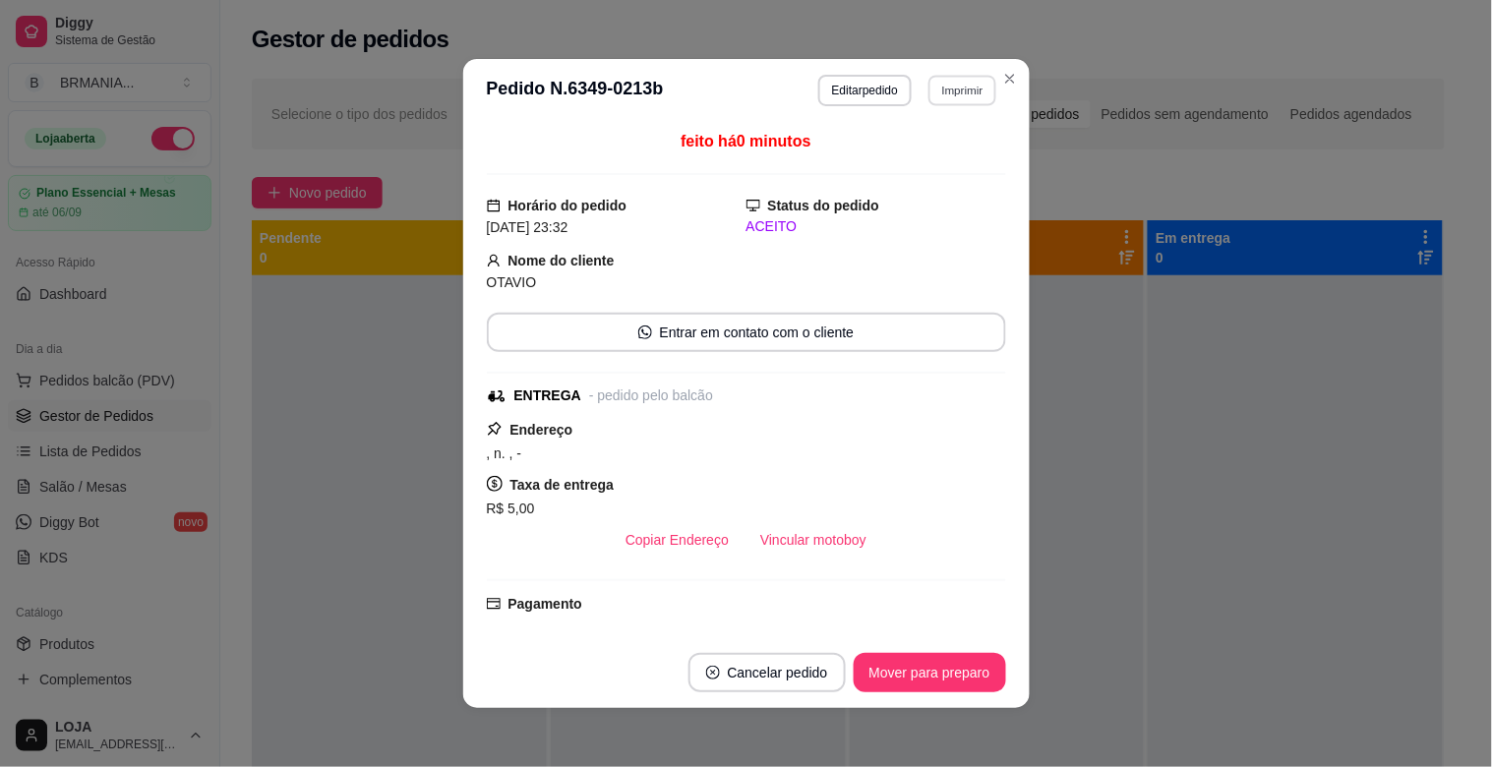
click at [965, 92] on button "Imprimir" at bounding box center [962, 90] width 68 height 30
click at [915, 161] on button "IMPRESSORA" at bounding box center [921, 160] width 138 height 30
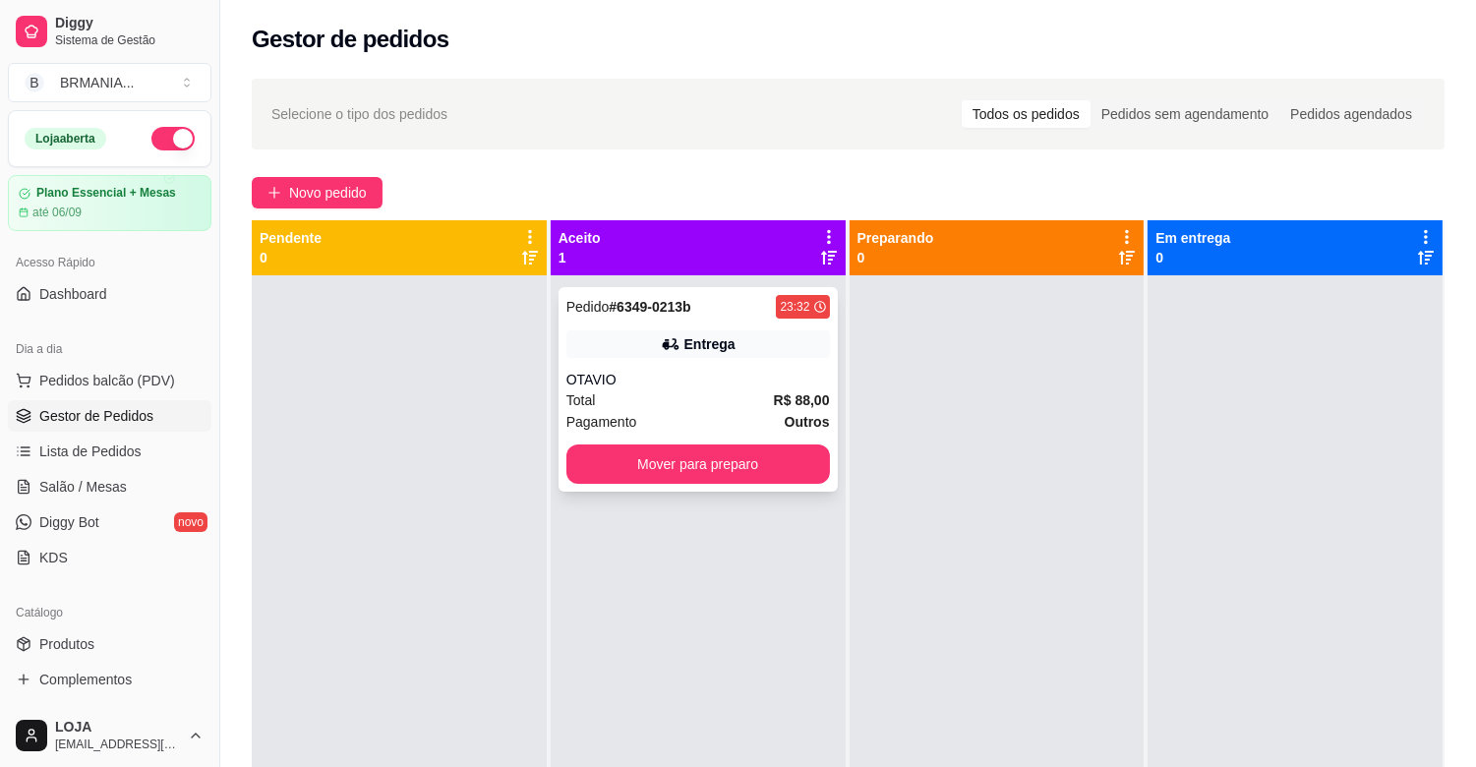
click at [755, 474] on button "Mover para preparo" at bounding box center [698, 463] width 264 height 39
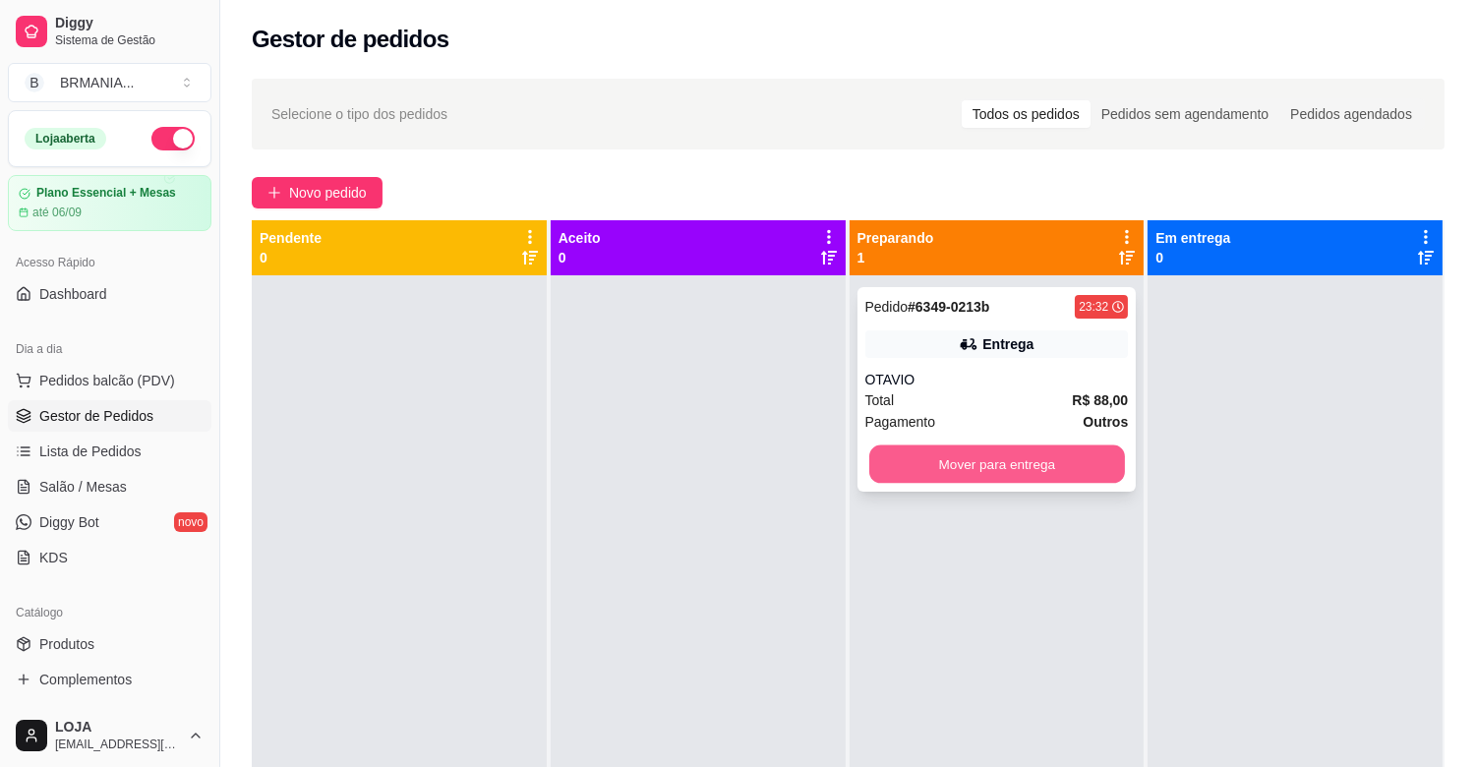
click at [960, 455] on button "Mover para entrega" at bounding box center [997, 464] width 256 height 38
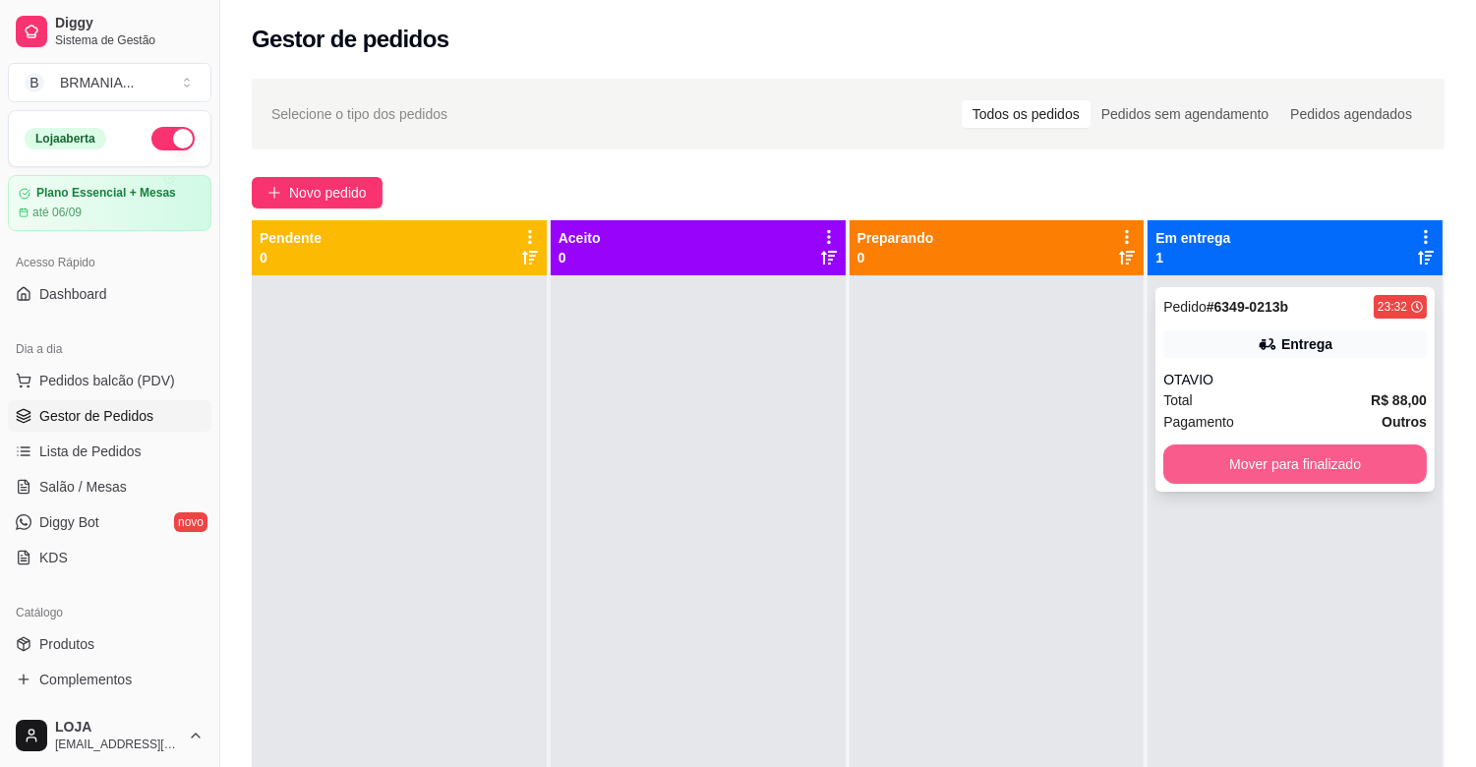
click at [1187, 463] on button "Mover para finalizado" at bounding box center [1295, 463] width 264 height 39
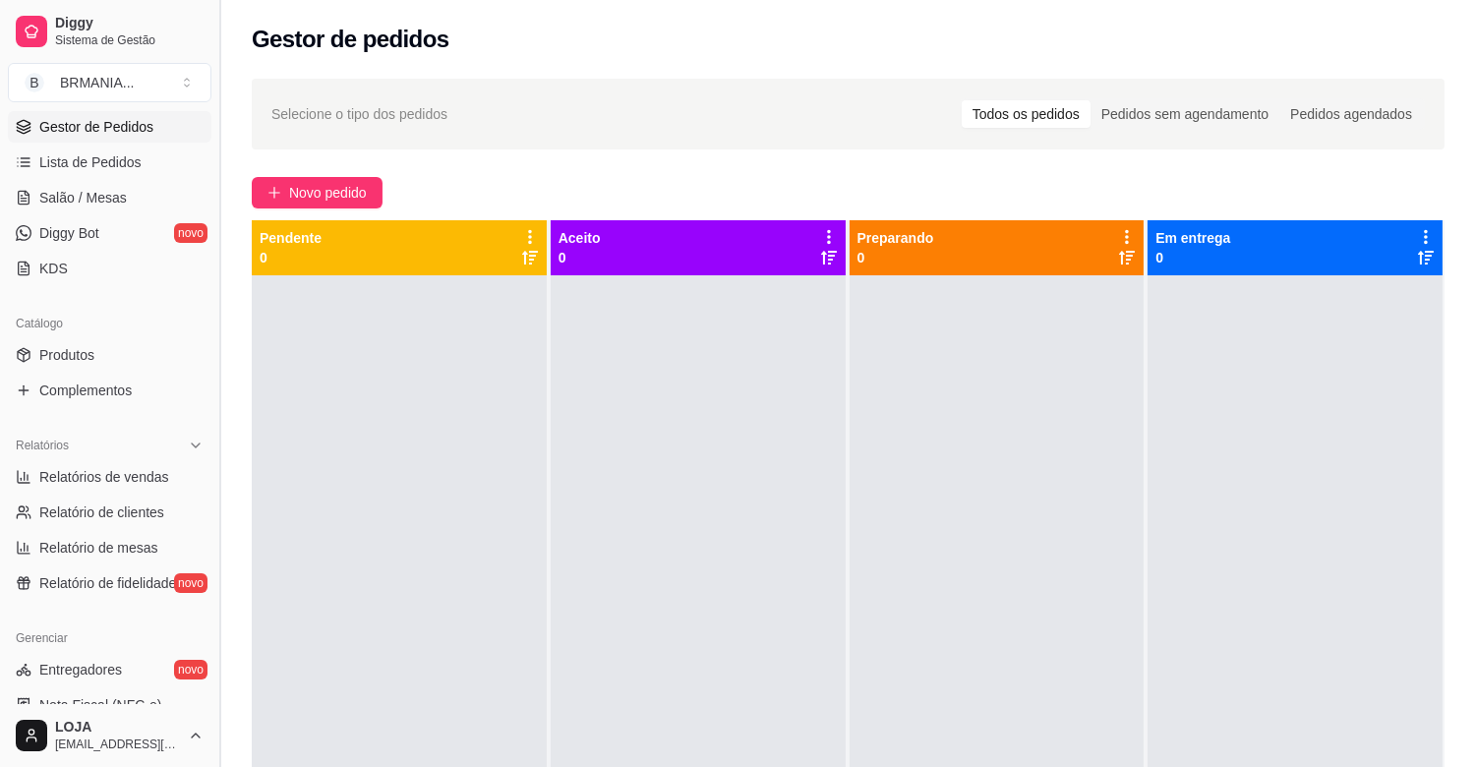
scroll to position [295, 0]
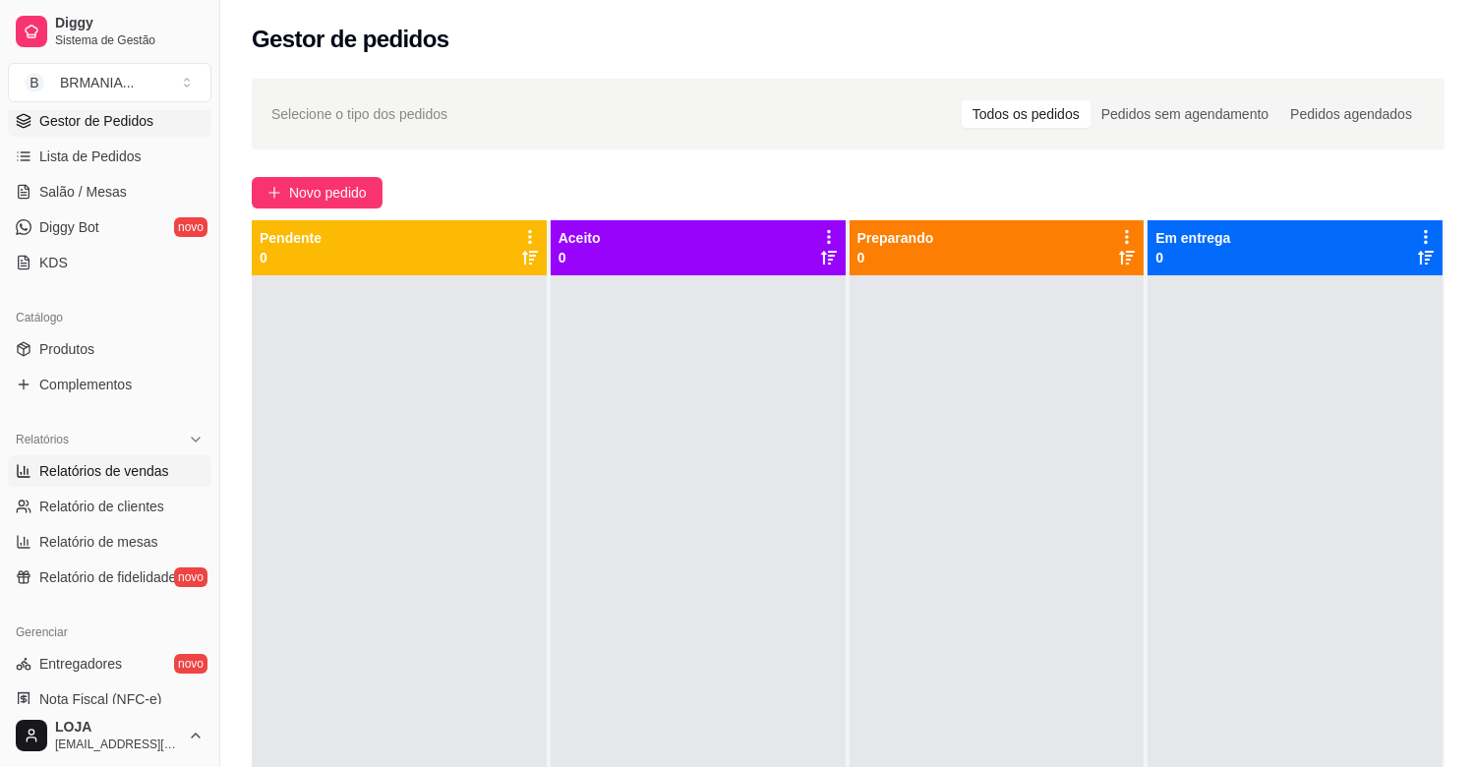
drag, startPoint x: 139, startPoint y: 484, endPoint x: 159, endPoint y: 484, distance: 20.7
click at [140, 484] on link "Relatórios de vendas" at bounding box center [110, 470] width 204 height 31
select select "ALL"
select select "0"
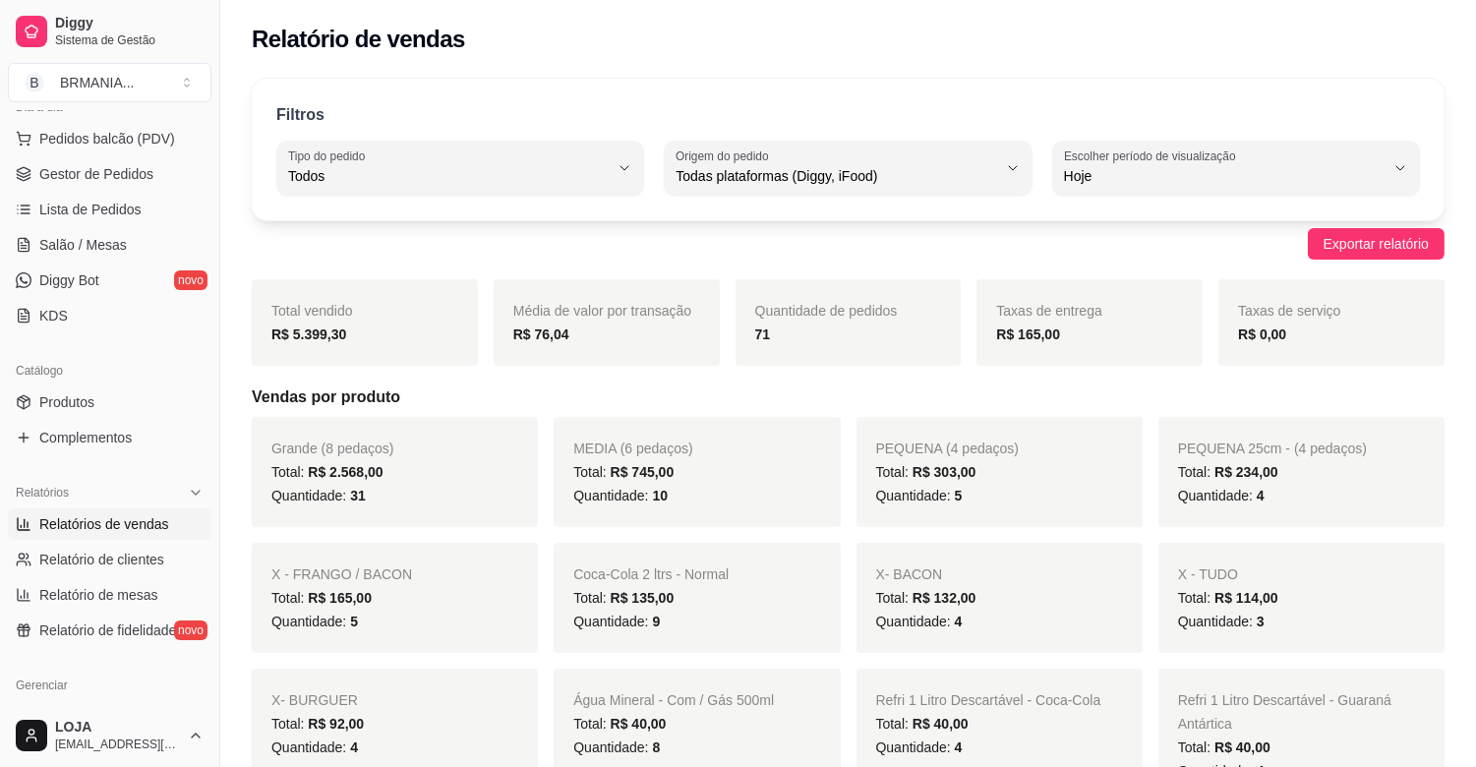
scroll to position [240, 0]
drag, startPoint x: 211, startPoint y: 375, endPoint x: 195, endPoint y: 552, distance: 177.8
click at [195, 552] on div "Diggy Sistema de Gestão B BRMANIA ... Loja aberta Plano Essencial + Mesas até 0…" at bounding box center [109, 383] width 219 height 767
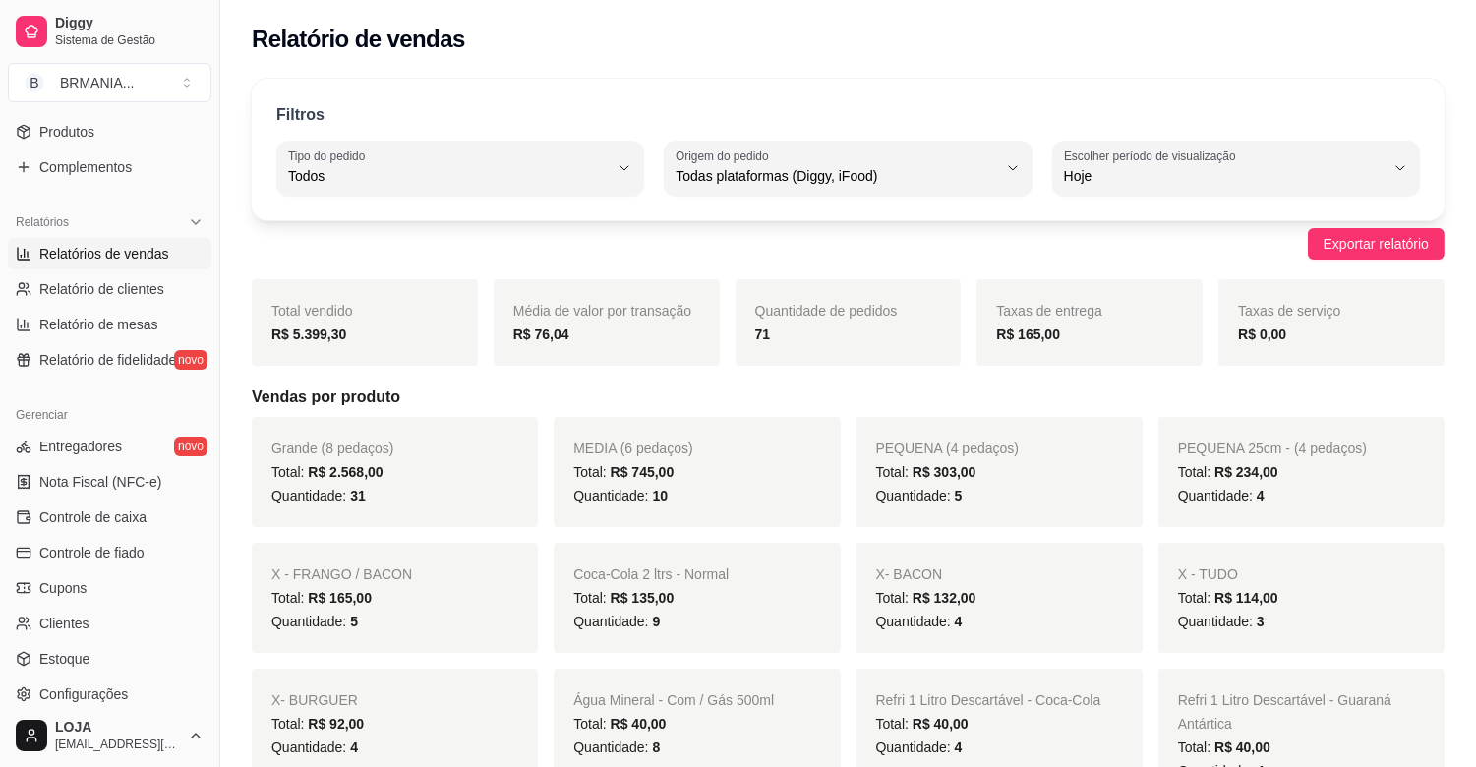
scroll to position [458, 0]
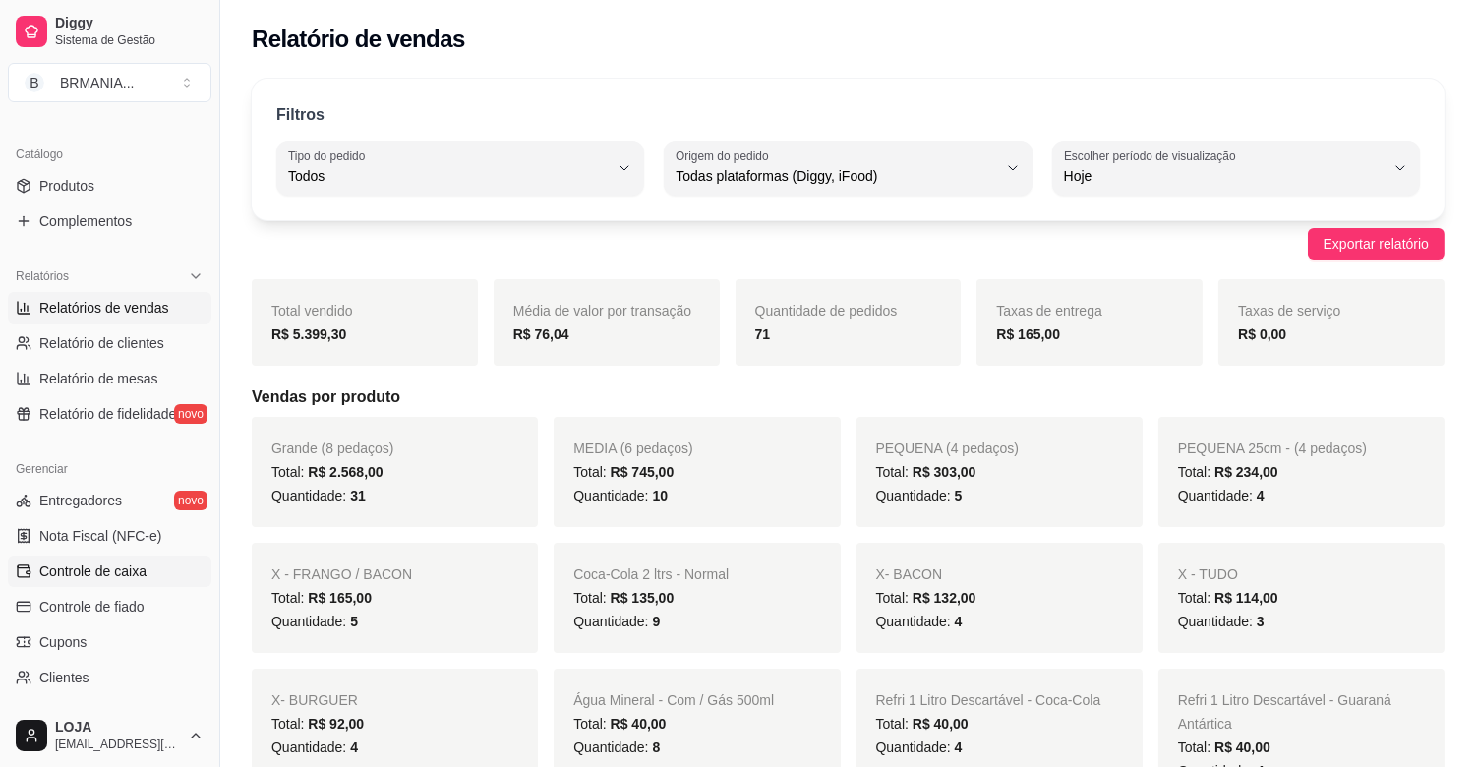
click at [102, 578] on span "Controle de caixa" at bounding box center [92, 572] width 107 height 20
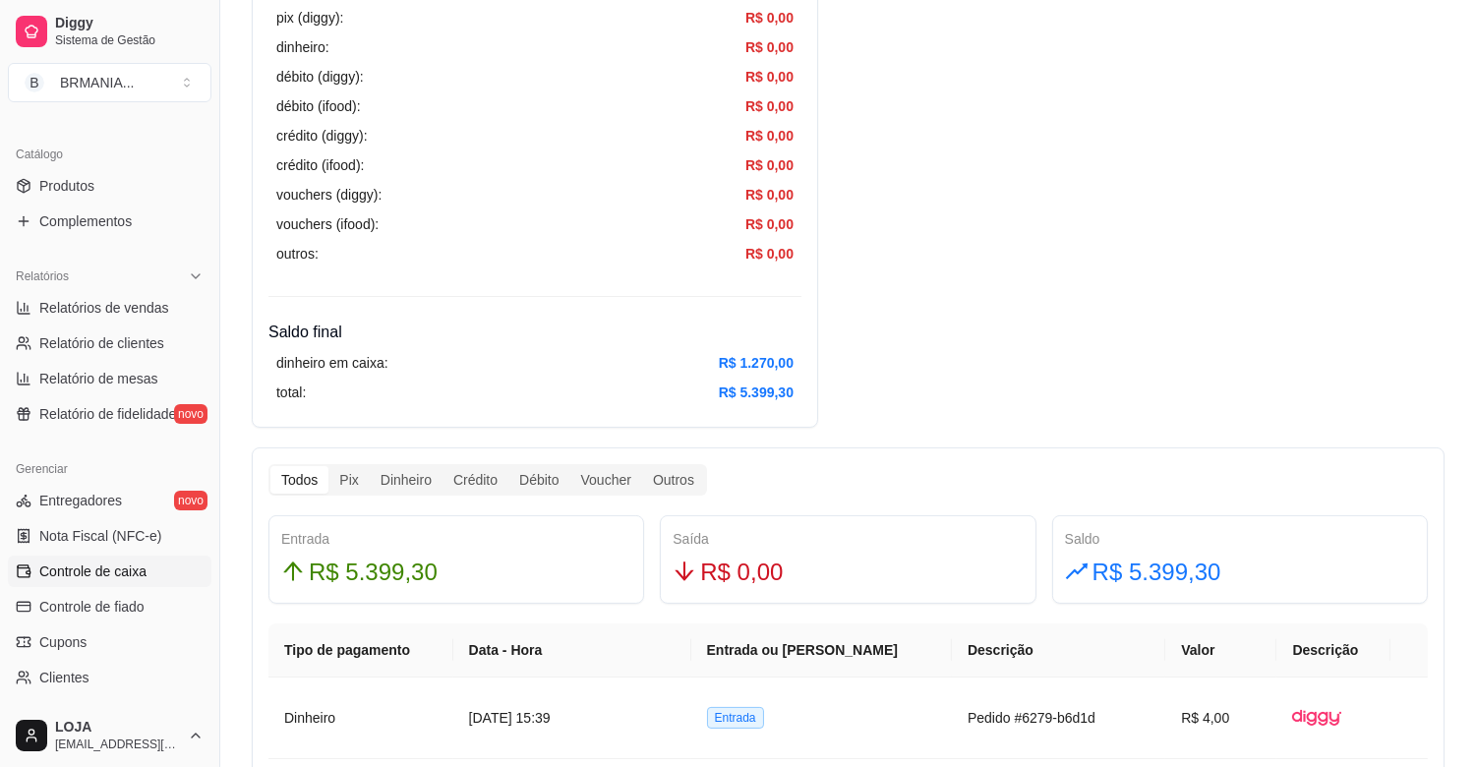
scroll to position [647, 0]
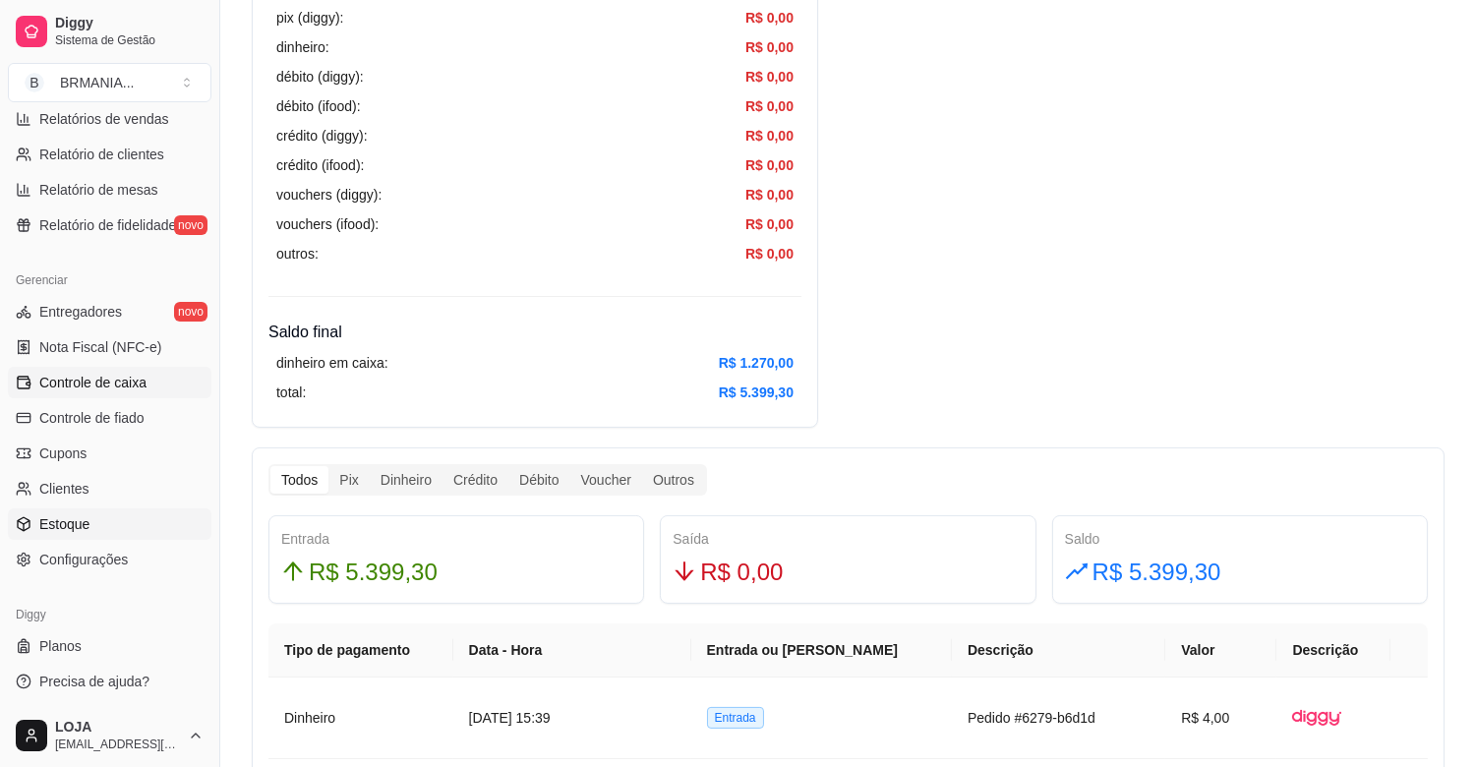
click at [102, 528] on link "Estoque" at bounding box center [110, 523] width 204 height 31
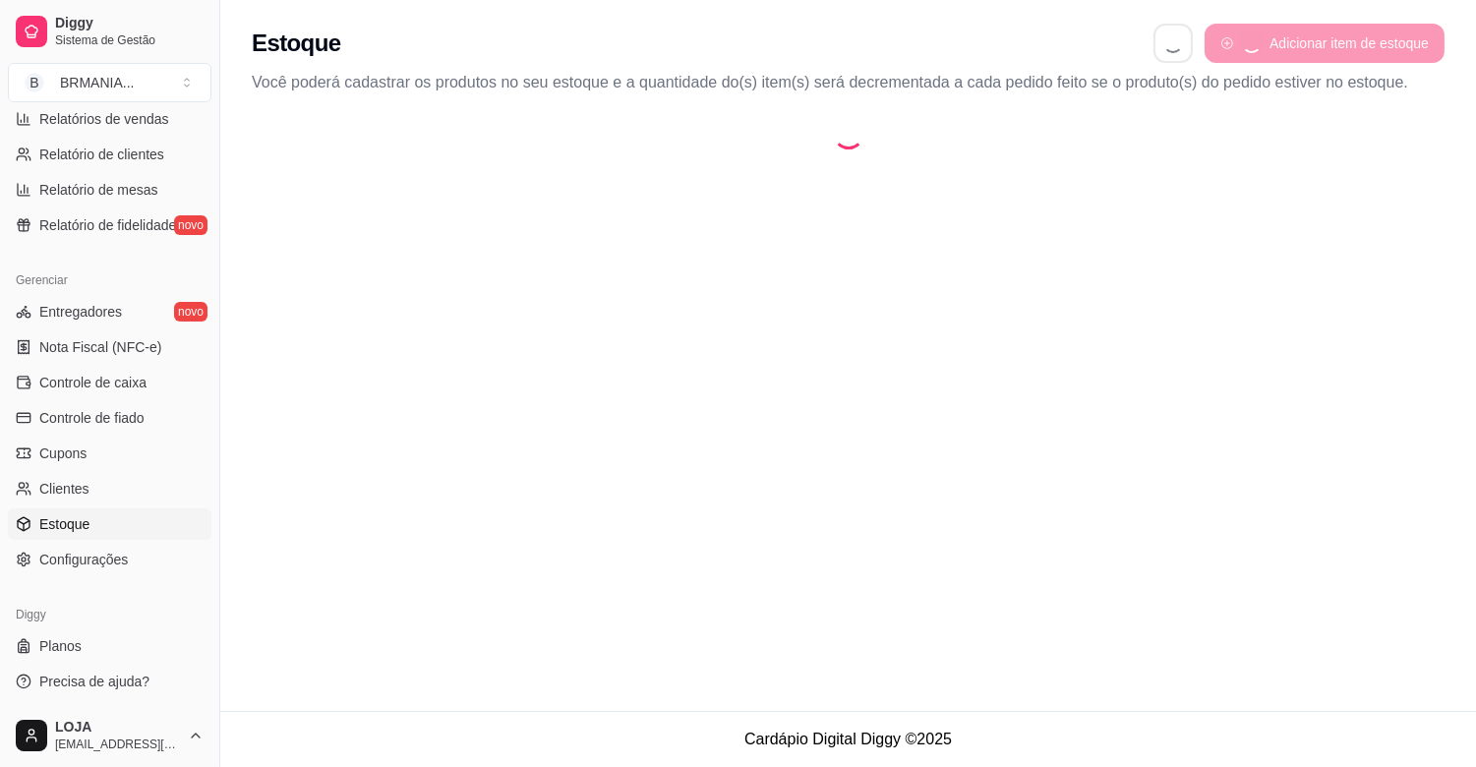
select select "QUANTITY_ORDER"
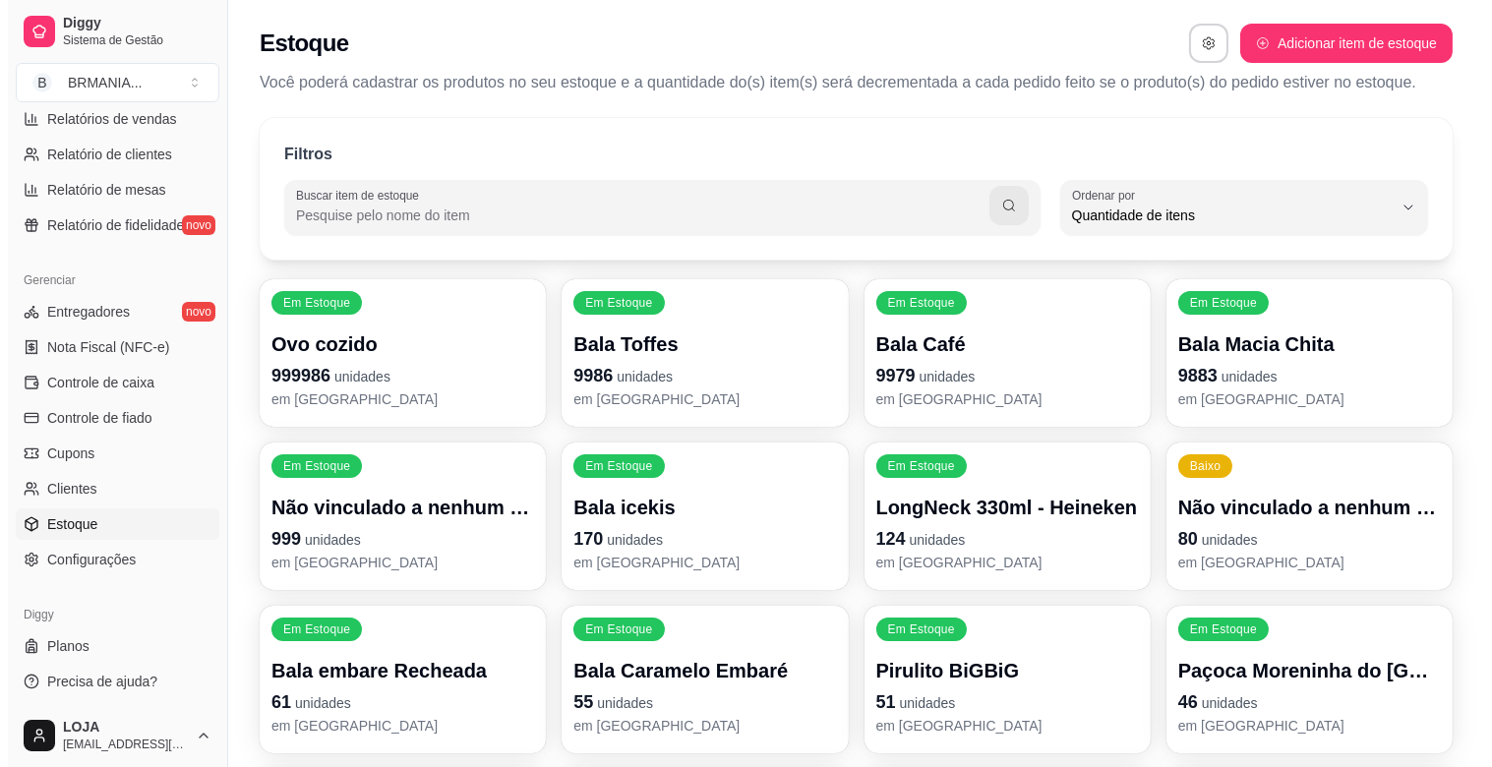
scroll to position [18, 0]
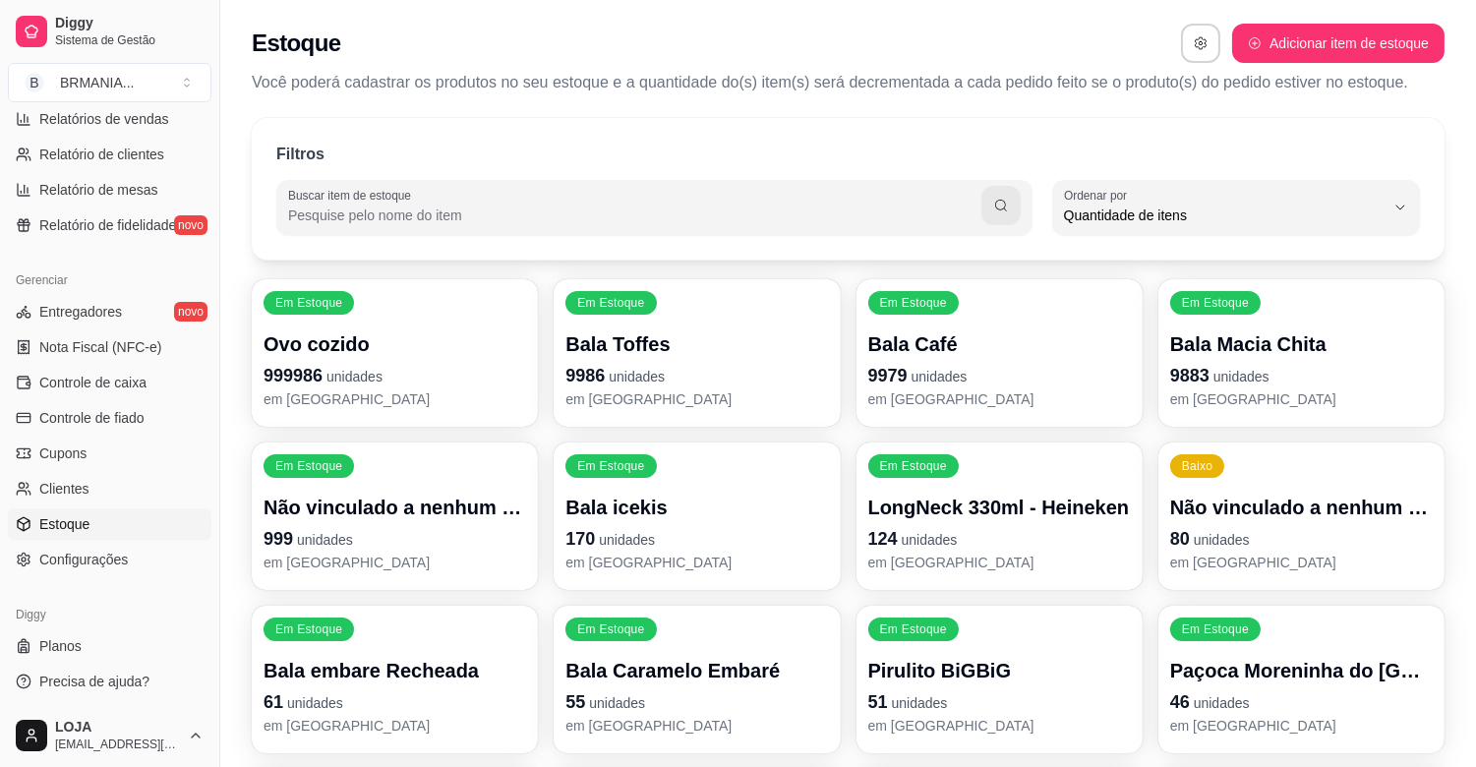
click at [447, 203] on div at bounding box center [654, 207] width 733 height 39
type input "H2"
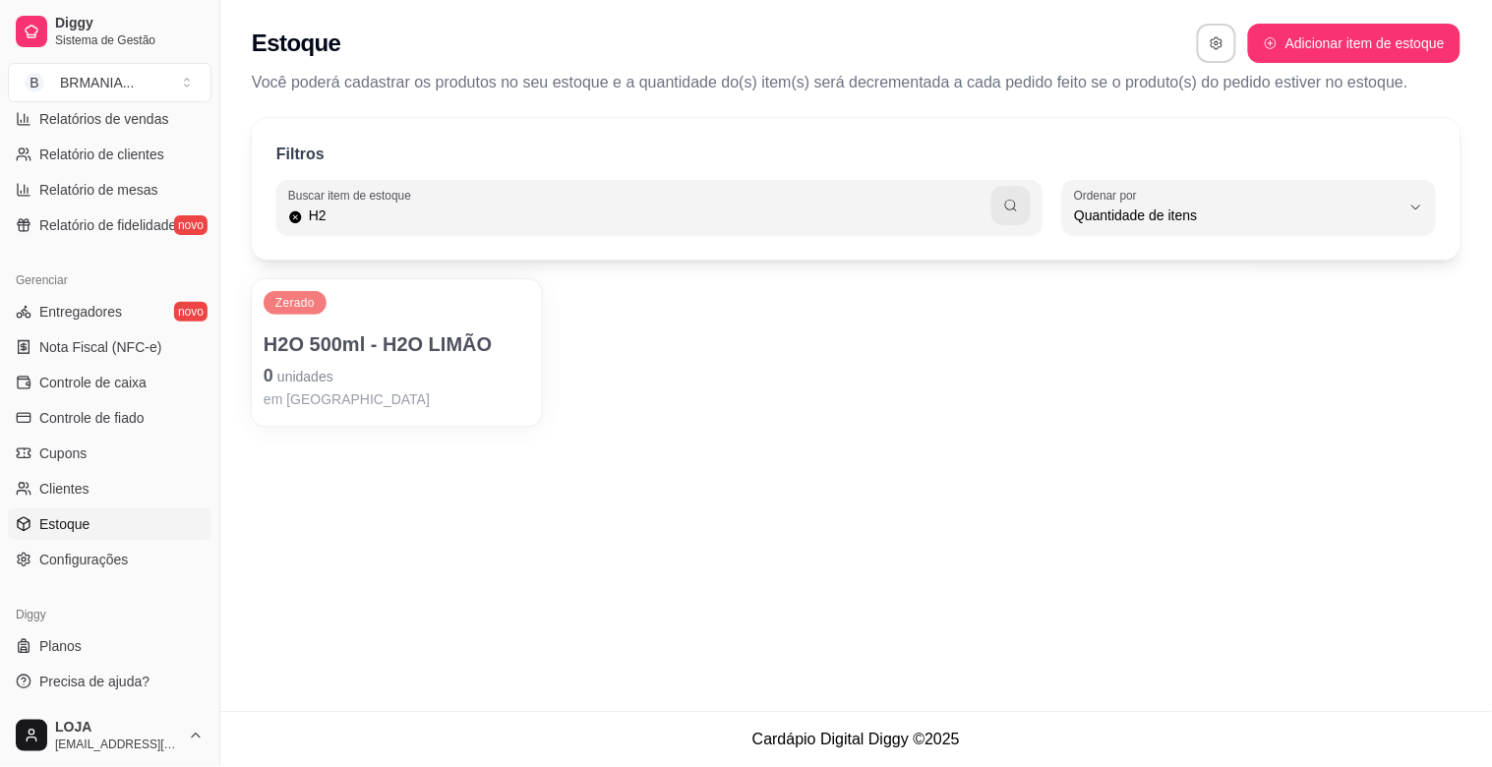
click at [410, 323] on div "Zerado H2O 500ml - H2O LIMÃO 0 unidades em [GEOGRAPHIC_DATA]" at bounding box center [397, 353] width 290 height 148
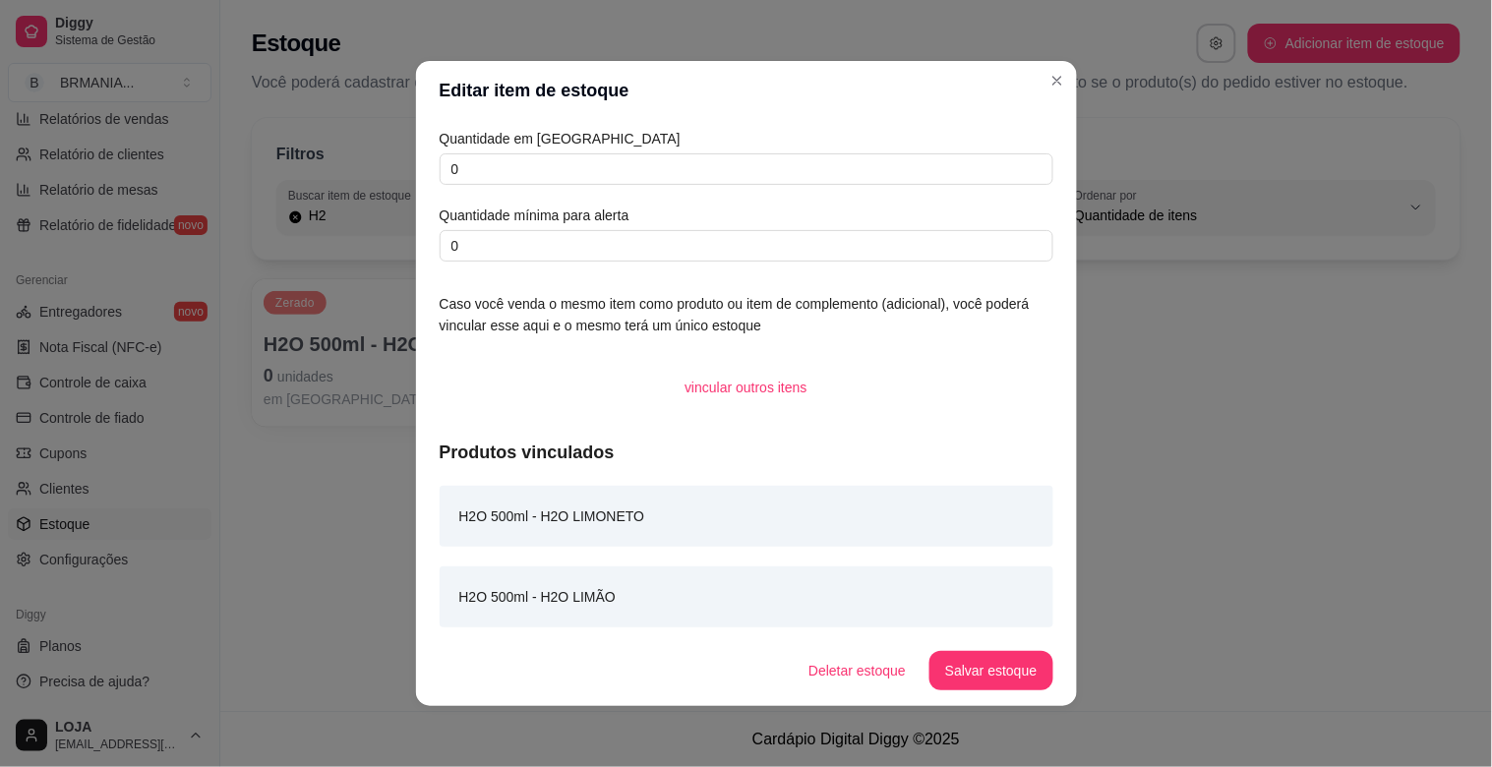
click at [680, 522] on div "H2O 500ml - H2O LIMONETO" at bounding box center [747, 516] width 614 height 61
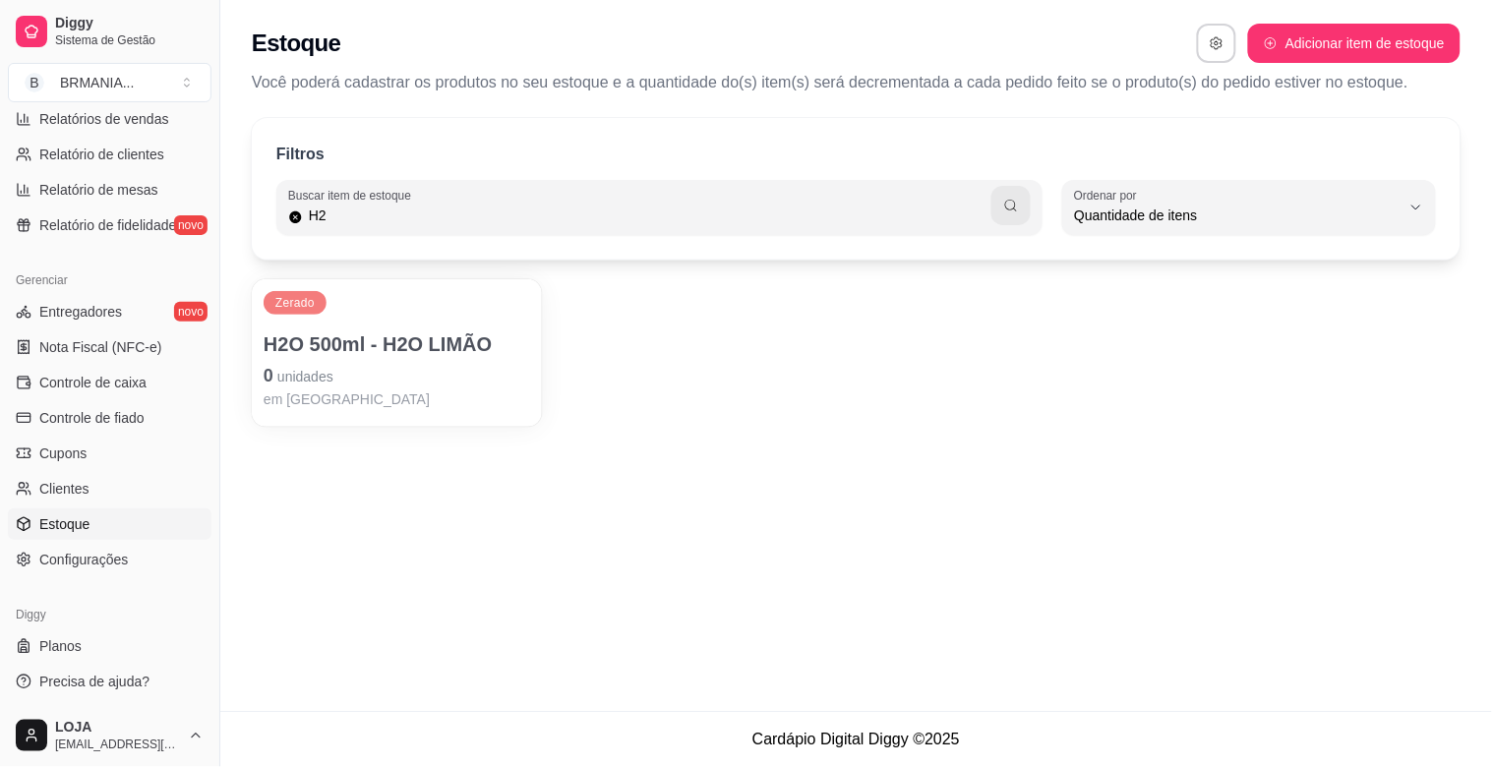
click at [470, 385] on p "0 unidades" at bounding box center [397, 376] width 266 height 28
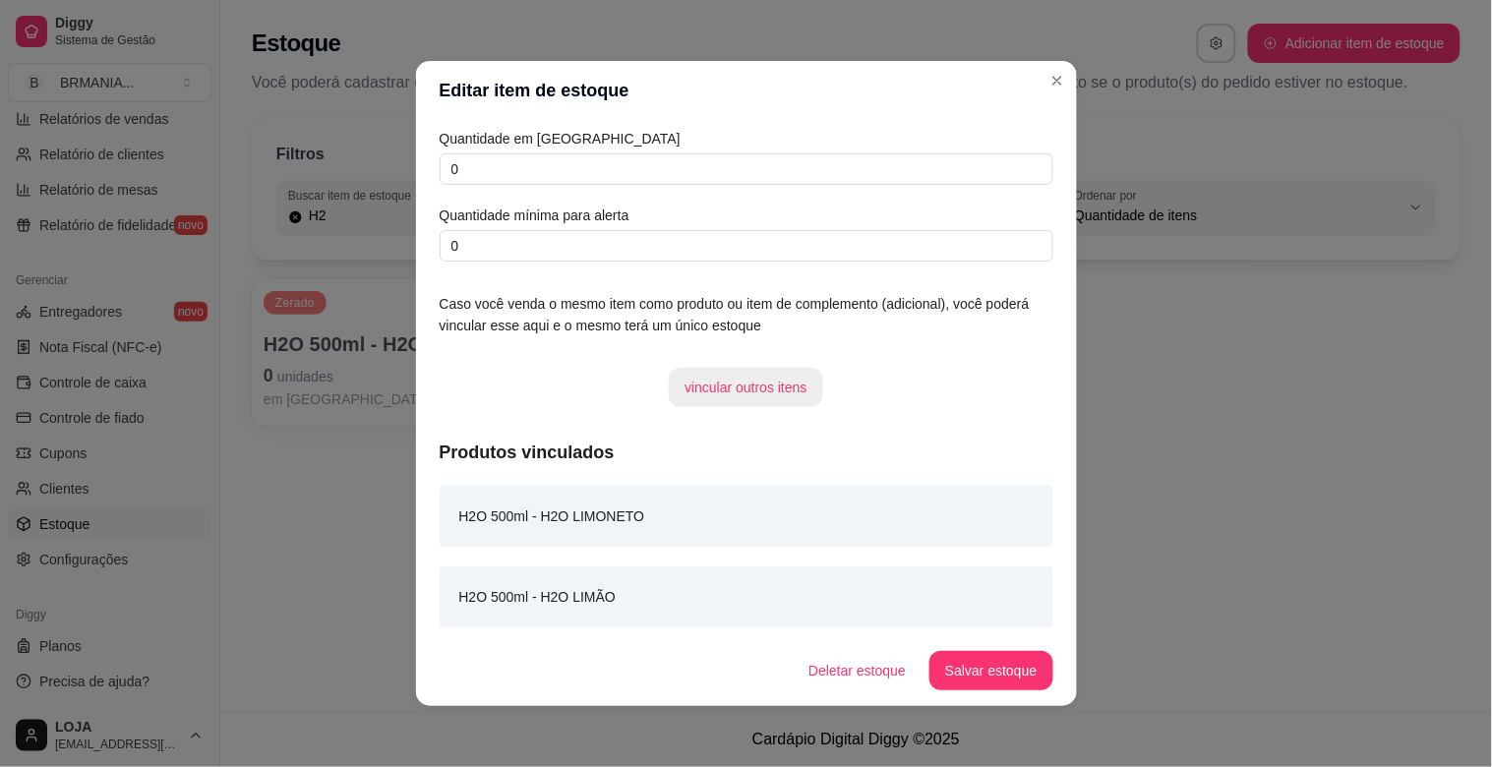
click at [735, 389] on button "vincular outros itens" at bounding box center [746, 387] width 154 height 39
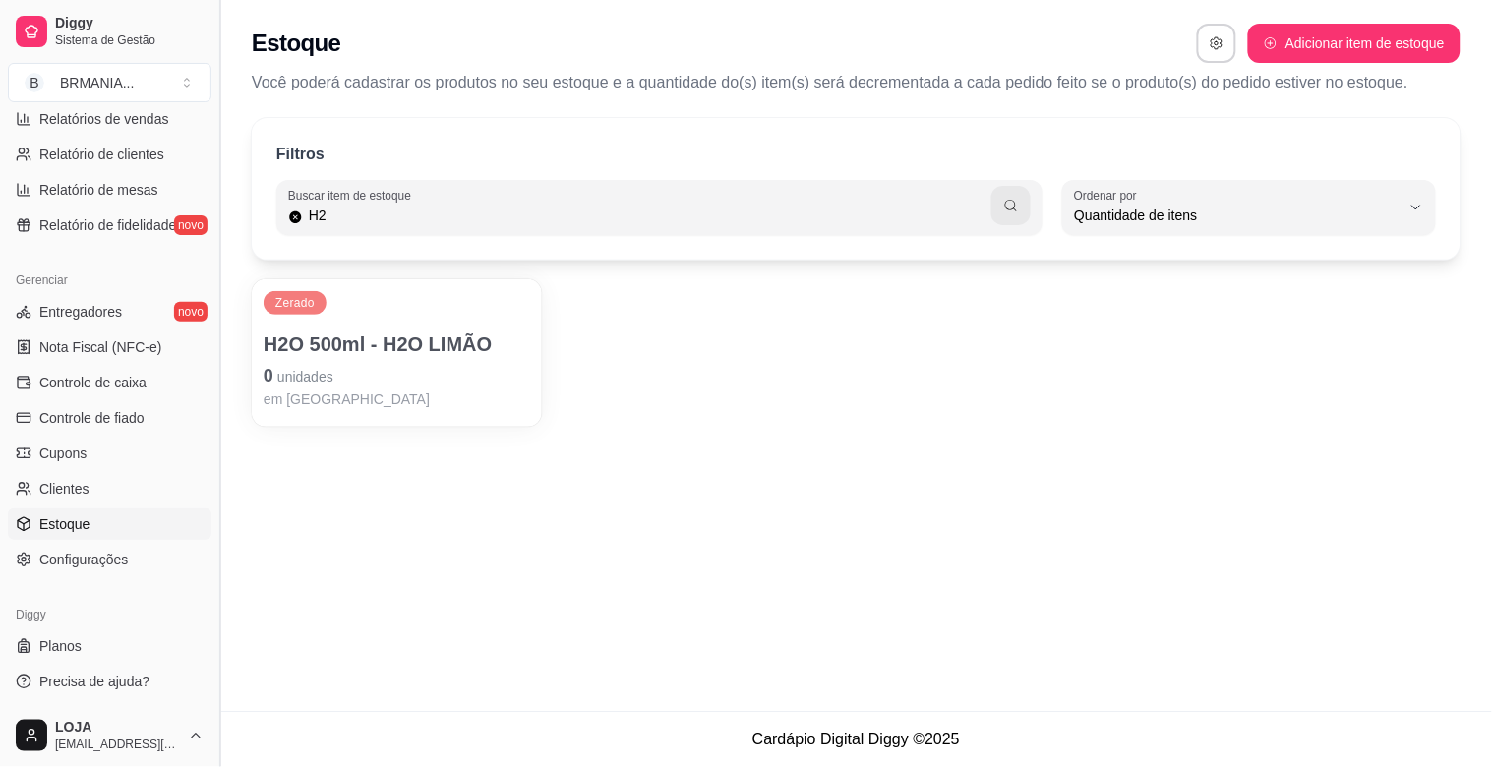
drag, startPoint x: 212, startPoint y: 534, endPoint x: 221, endPoint y: 320, distance: 214.6
click at [223, 318] on button "Toggle Sidebar" at bounding box center [219, 383] width 16 height 767
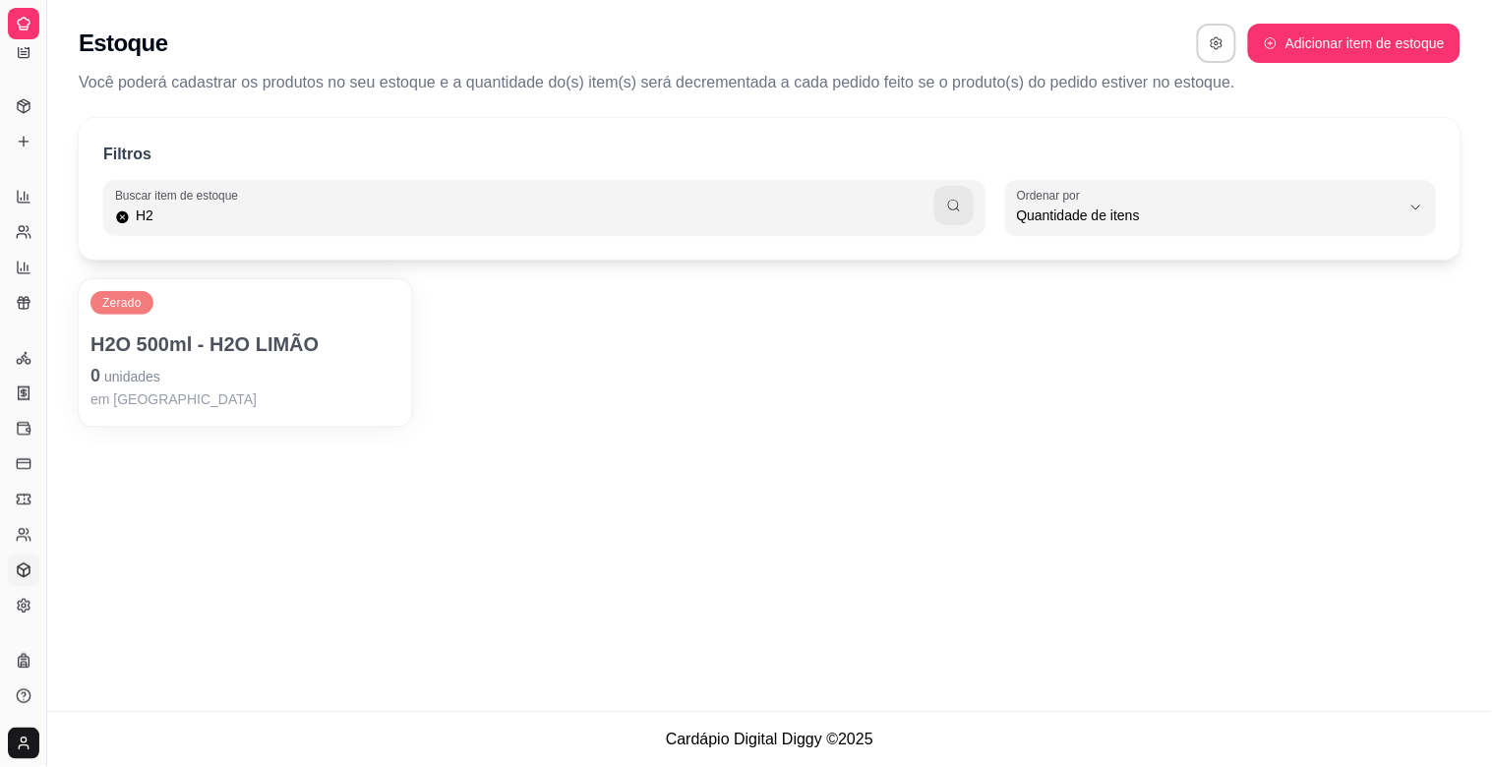
scroll to position [251, 0]
click at [43, 500] on button "Toggle Sidebar" at bounding box center [46, 383] width 16 height 767
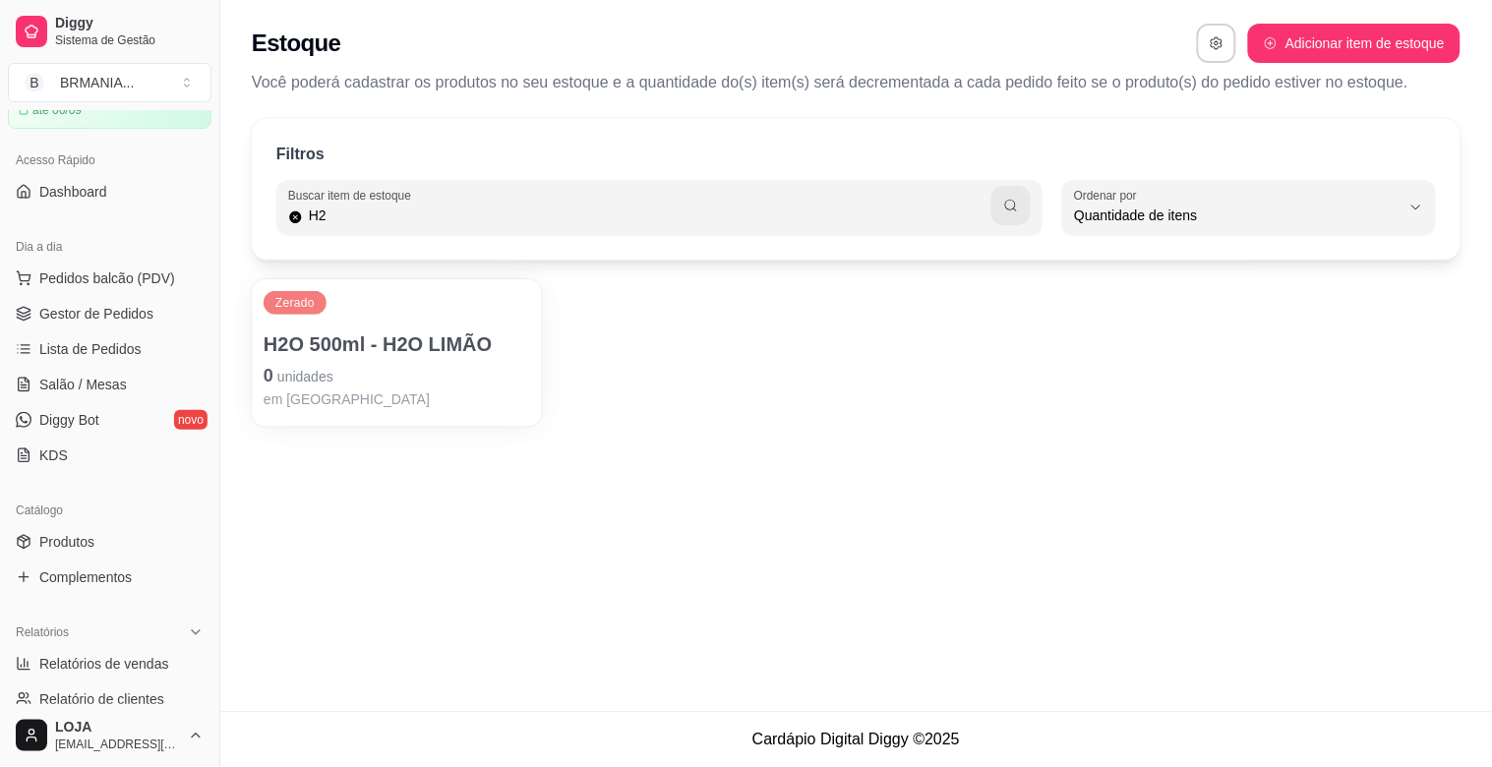
scroll to position [0, 0]
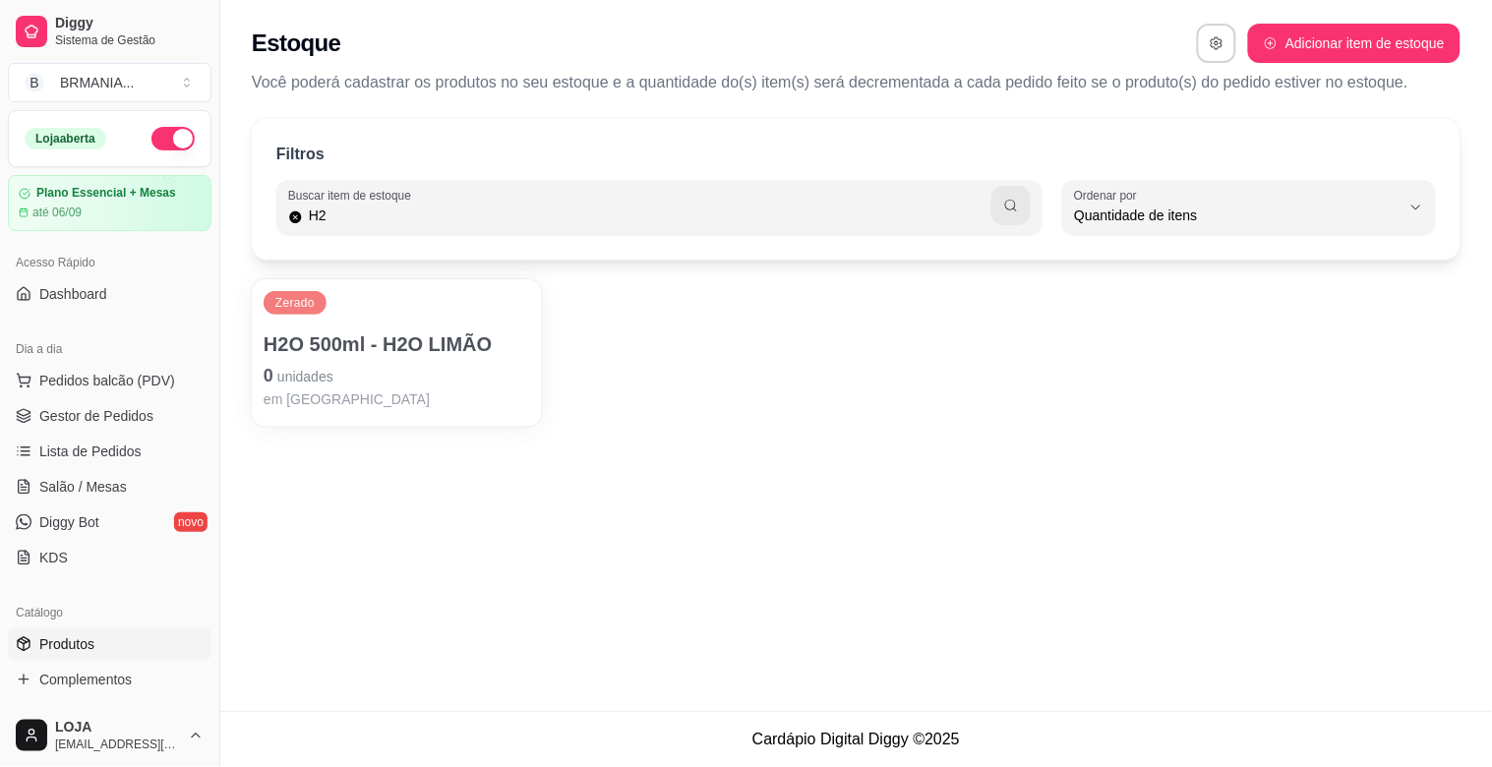
click at [81, 644] on span "Produtos" at bounding box center [66, 644] width 55 height 20
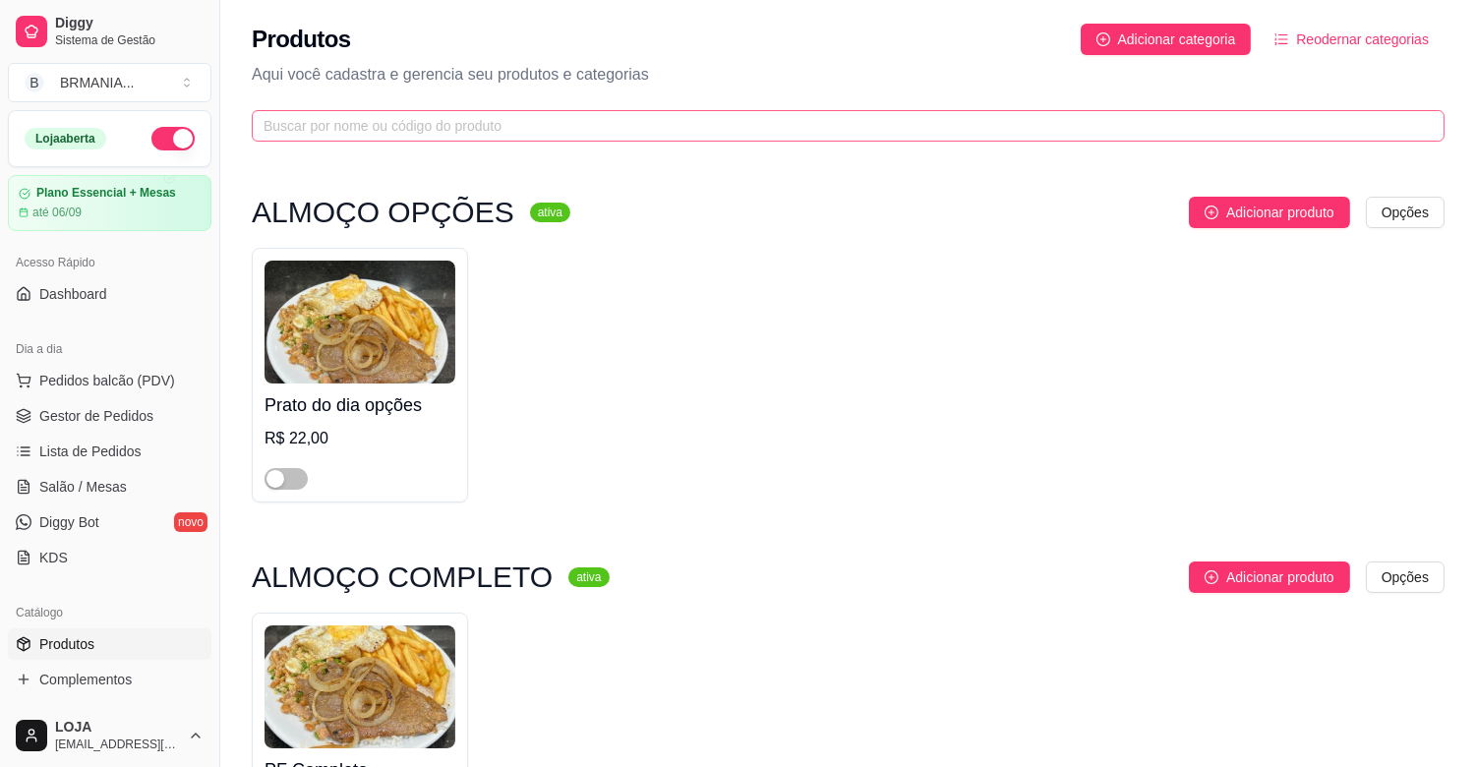
click at [376, 112] on span at bounding box center [848, 125] width 1193 height 31
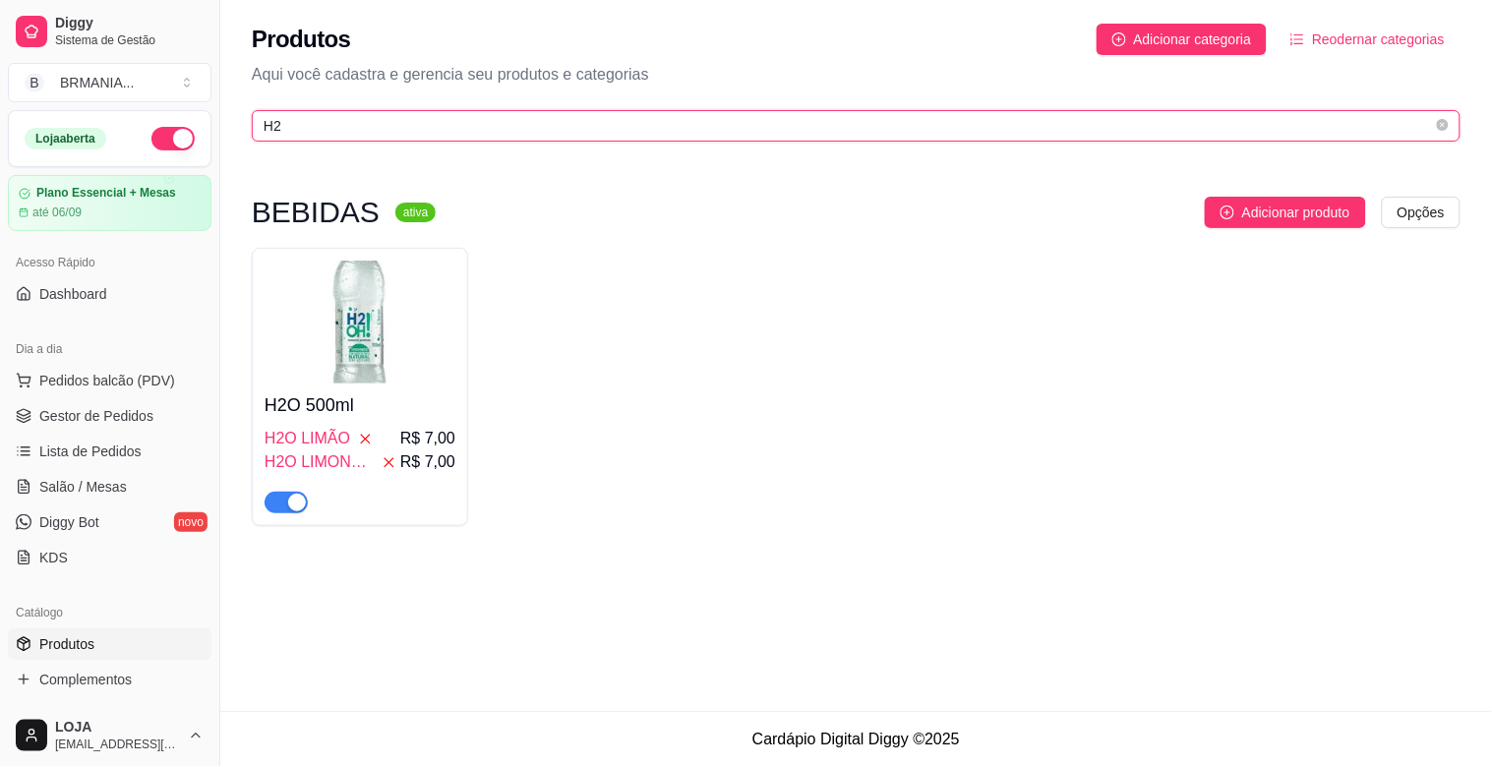
type input "H2"
click at [378, 325] on img at bounding box center [360, 322] width 191 height 123
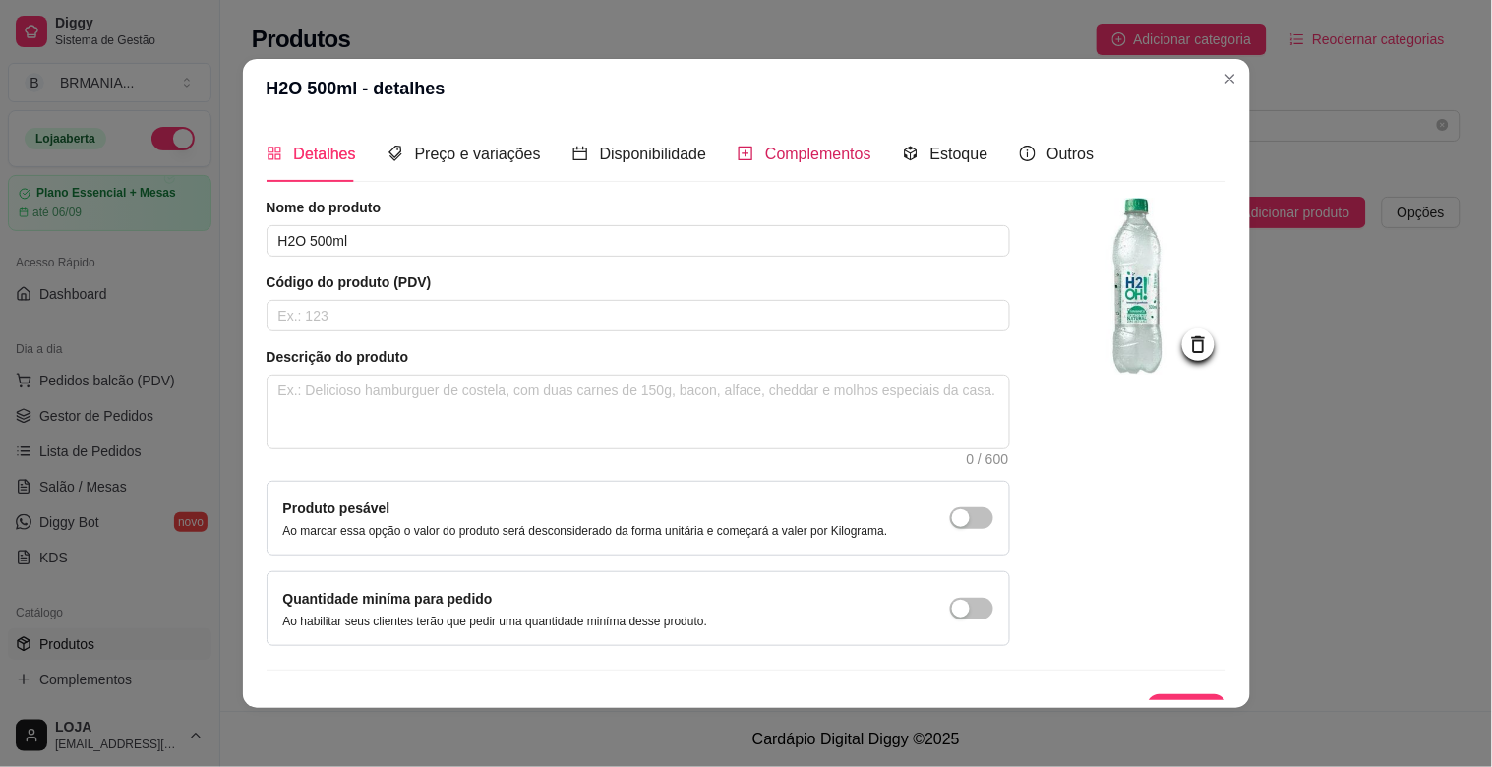
click at [791, 148] on span "Complementos" at bounding box center [818, 154] width 106 height 17
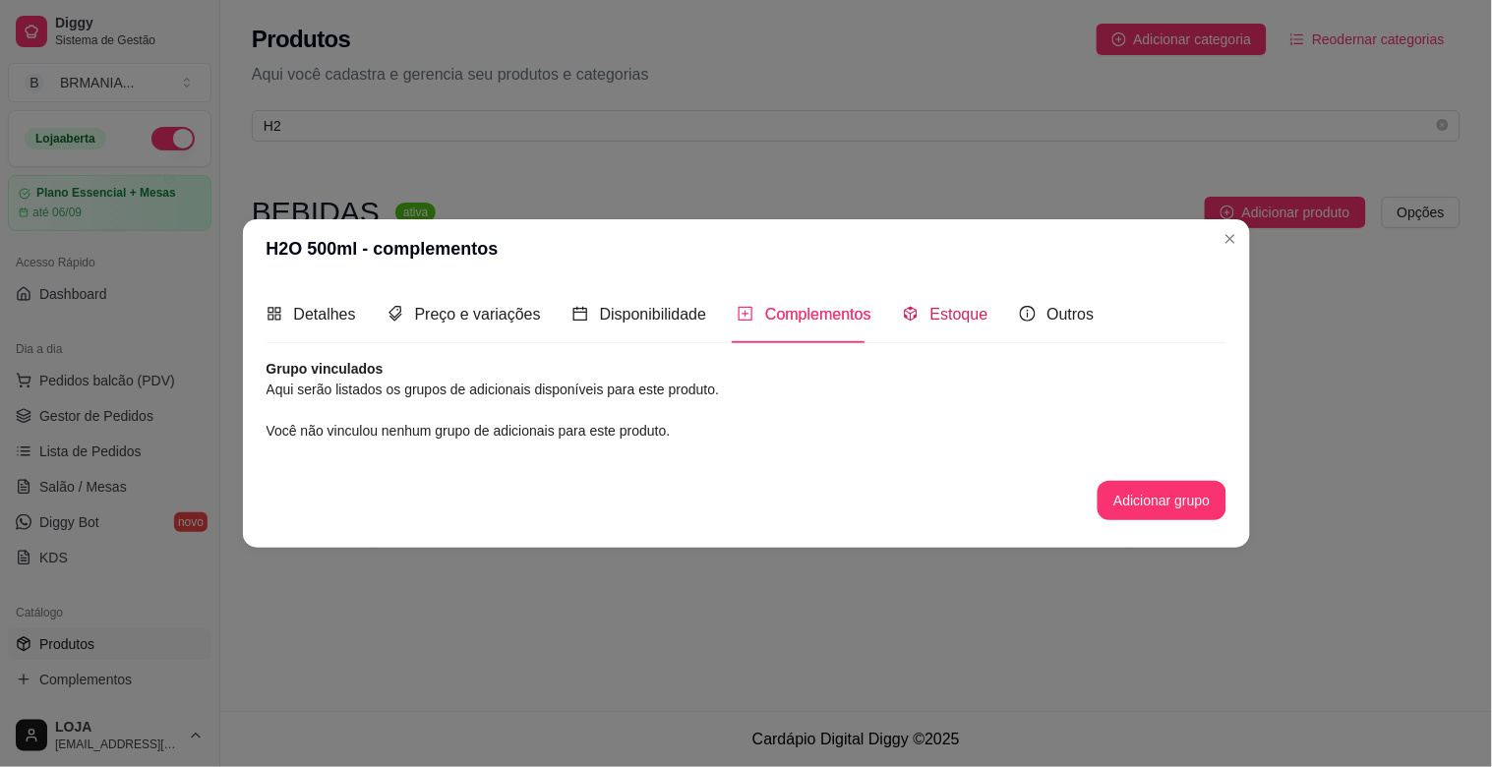
click at [947, 308] on span "Estoque" at bounding box center [959, 314] width 58 height 17
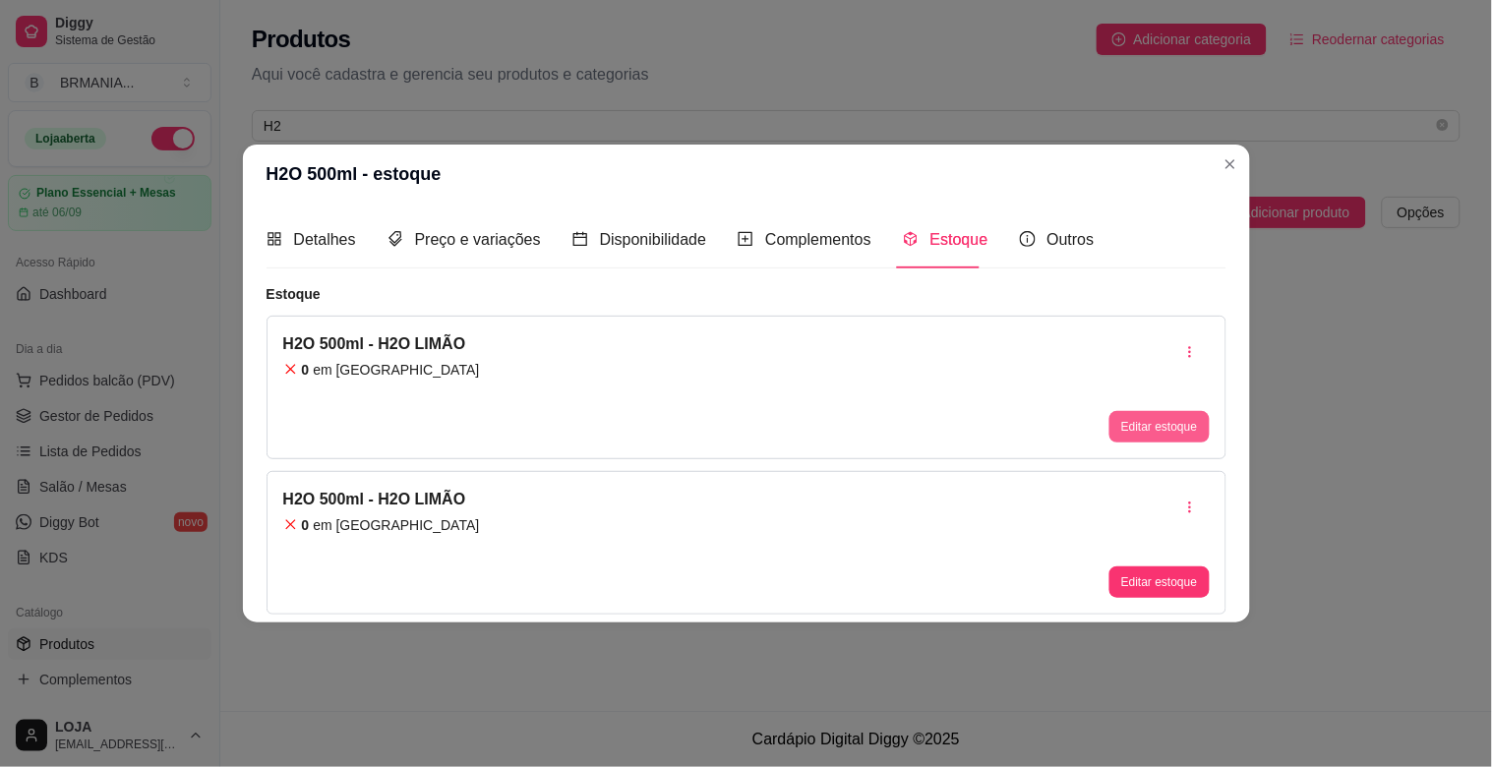
click at [1172, 419] on button "Editar estoque" at bounding box center [1158, 426] width 99 height 31
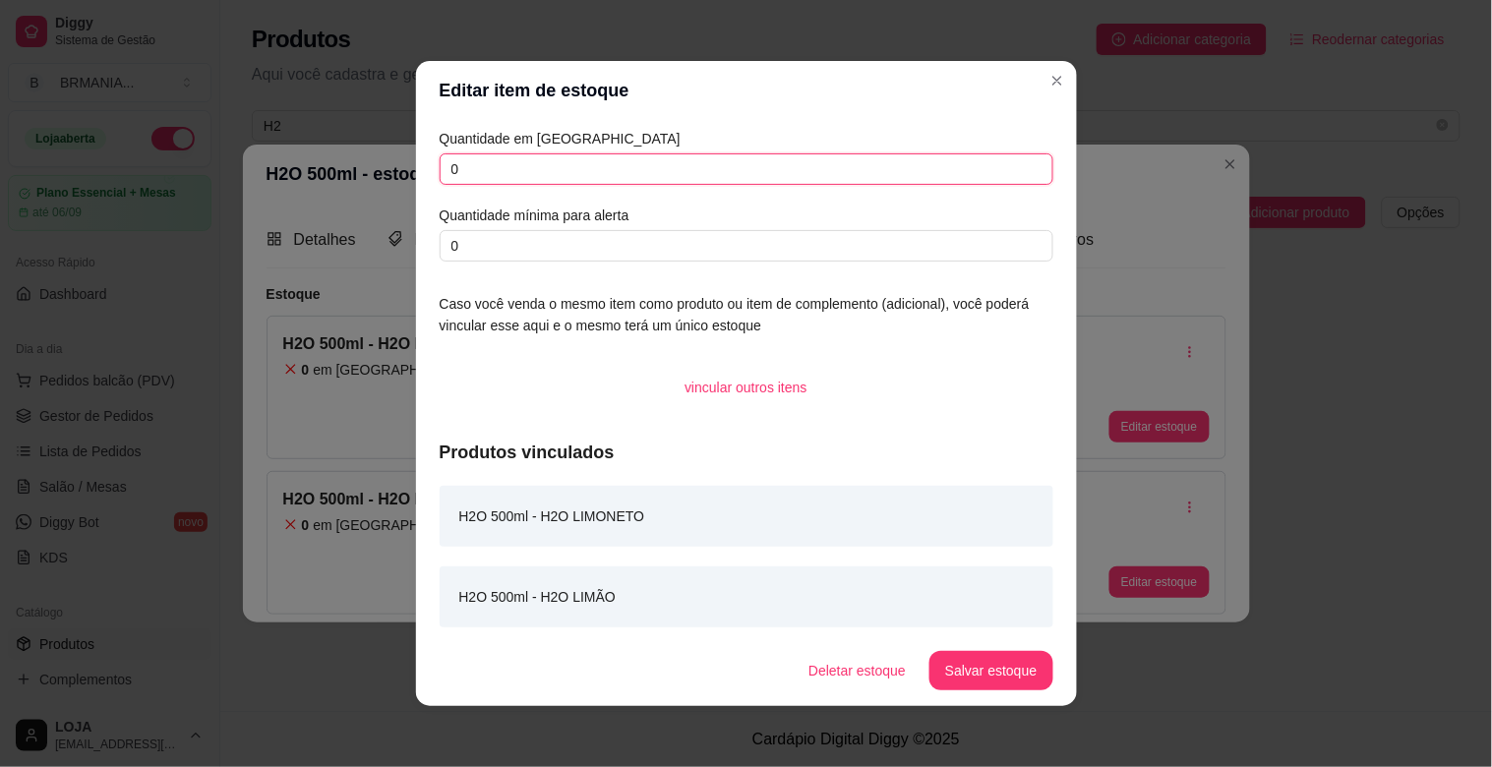
click at [594, 164] on input "0" at bounding box center [747, 168] width 614 height 31
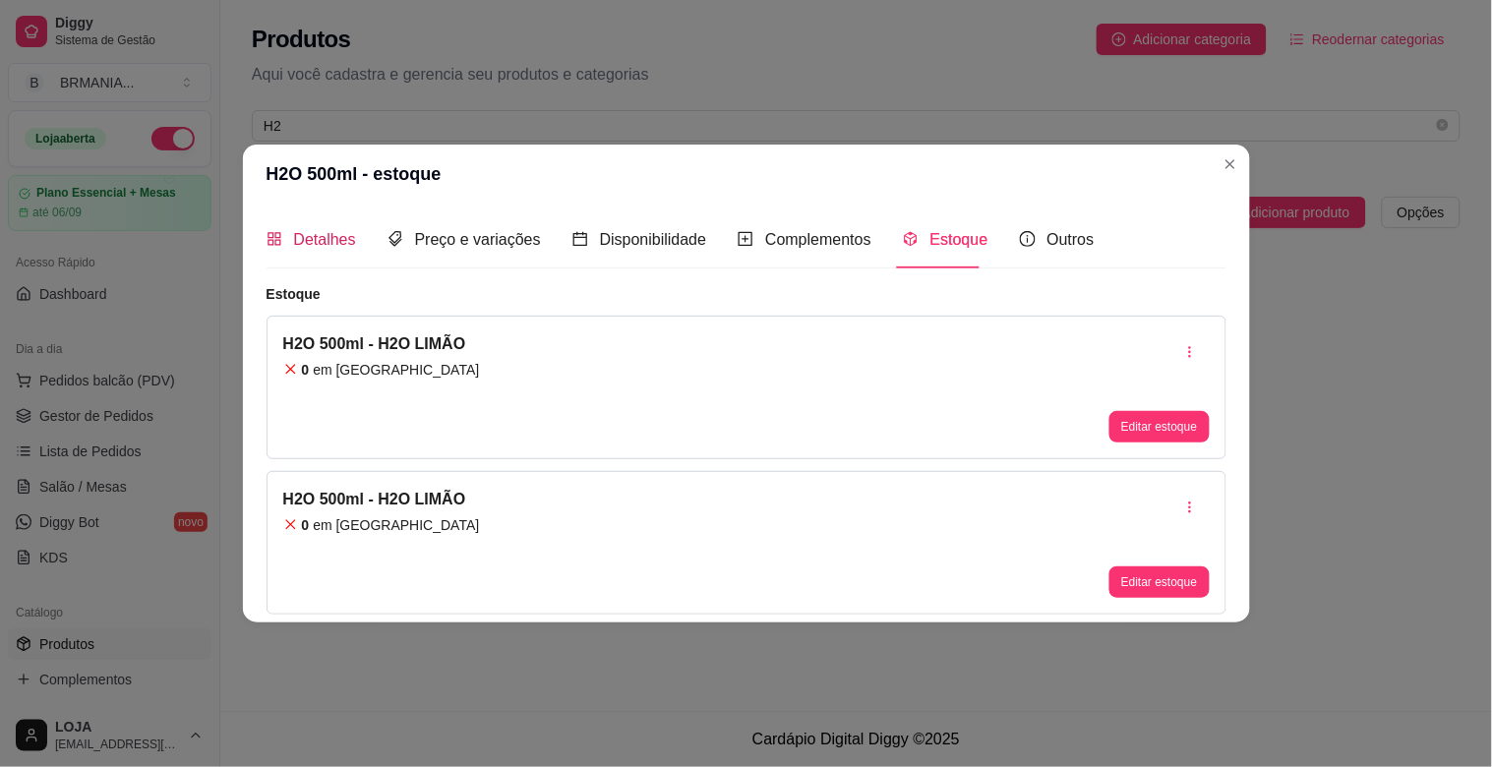
click at [346, 231] on span "Detalhes" at bounding box center [325, 239] width 62 height 17
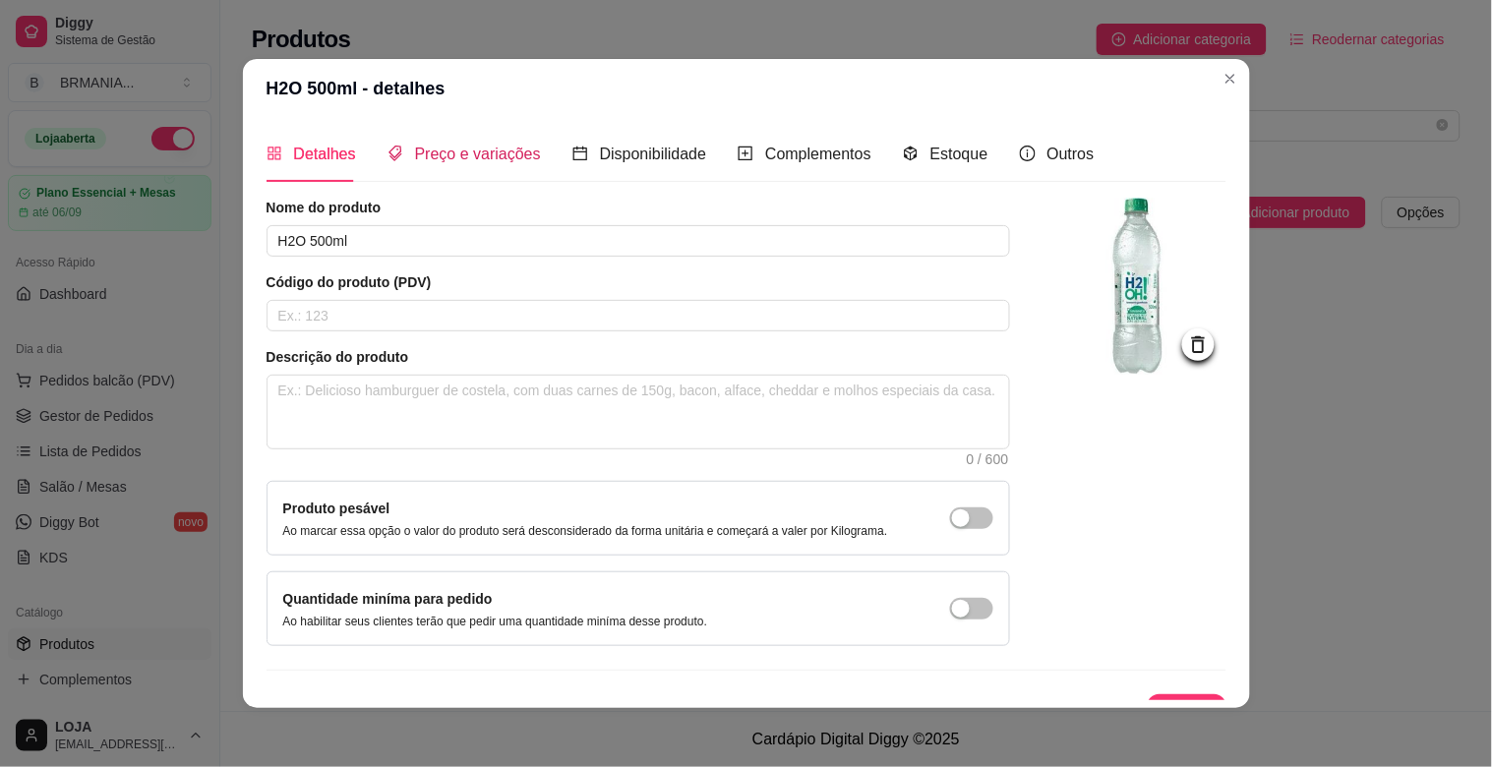
click at [492, 162] on span "Preço e variações" at bounding box center [478, 154] width 126 height 17
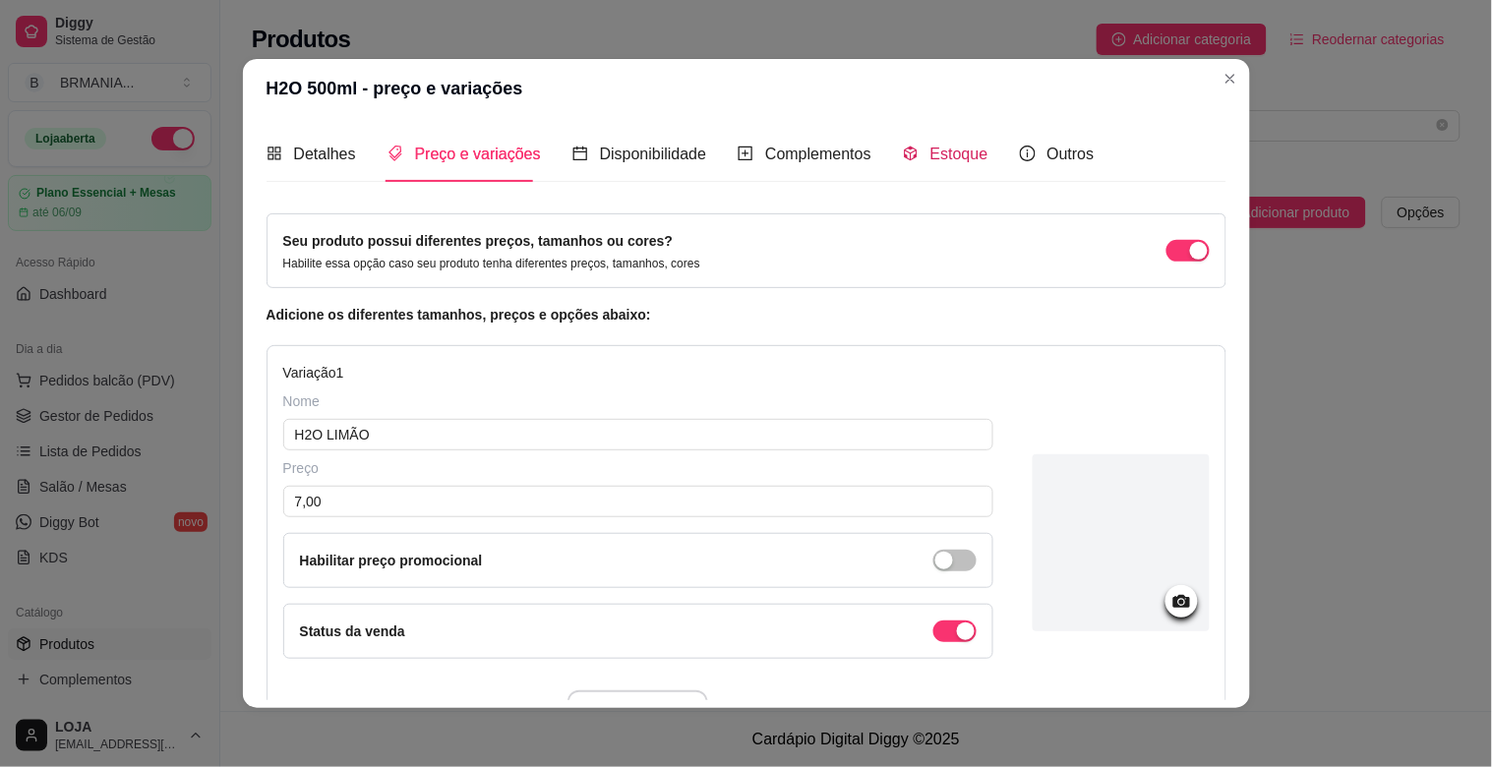
click at [913, 143] on div "Estoque" at bounding box center [946, 154] width 86 height 25
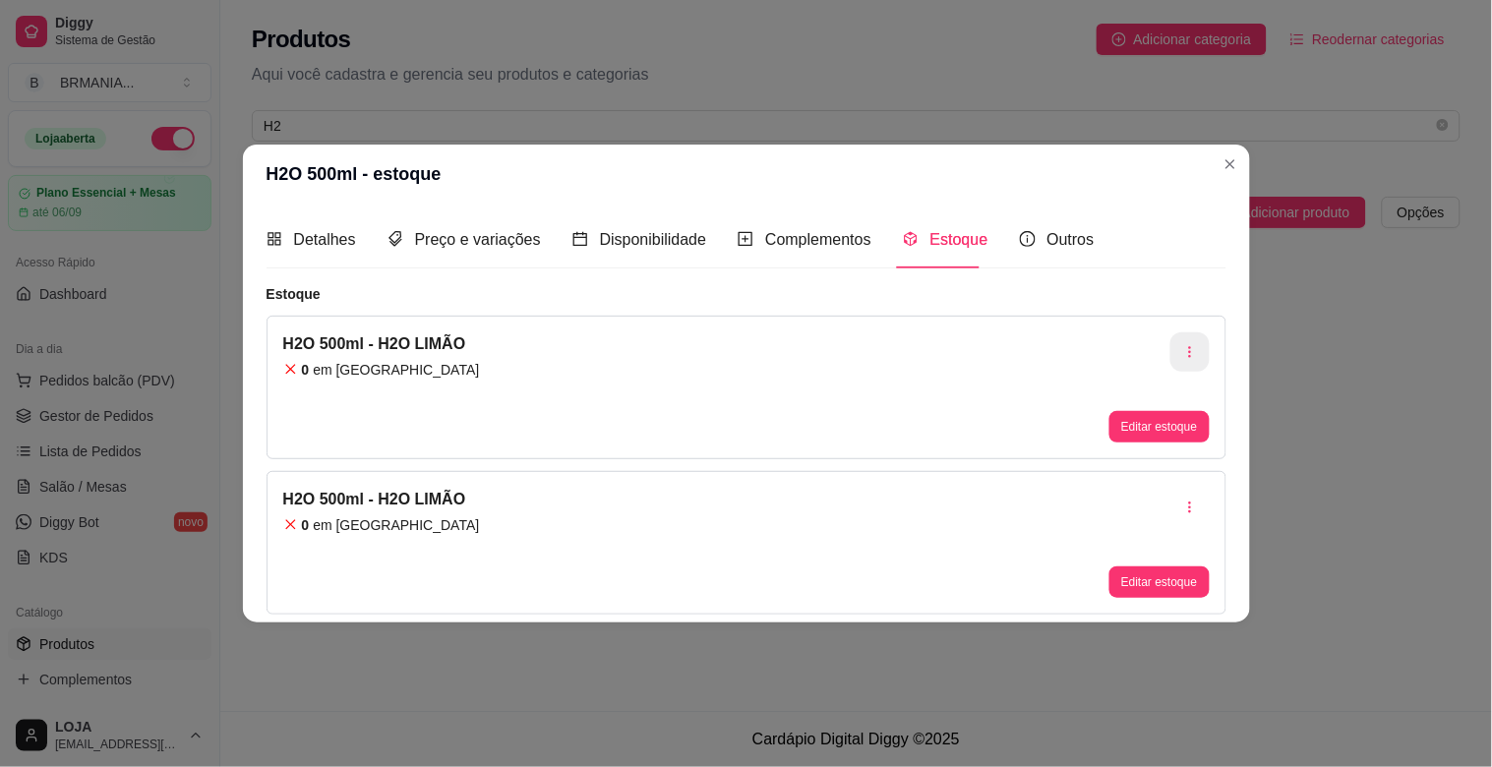
click at [1196, 346] on icon "button" at bounding box center [1190, 352] width 14 height 14
click at [1176, 433] on span "Apagar estoque" at bounding box center [1201, 435] width 144 height 20
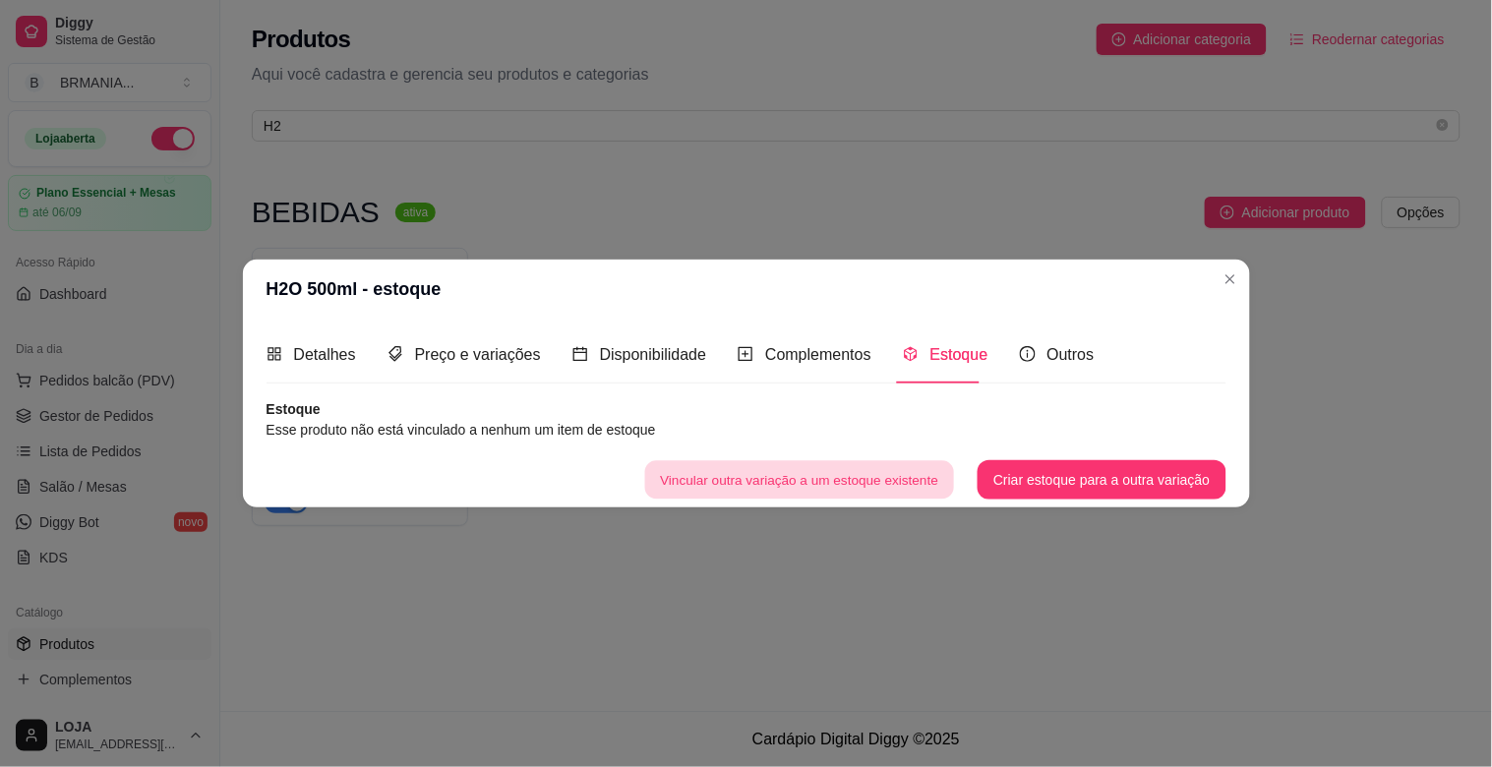
click at [836, 480] on button "Vincular outra variação a um estoque existente" at bounding box center [799, 479] width 309 height 38
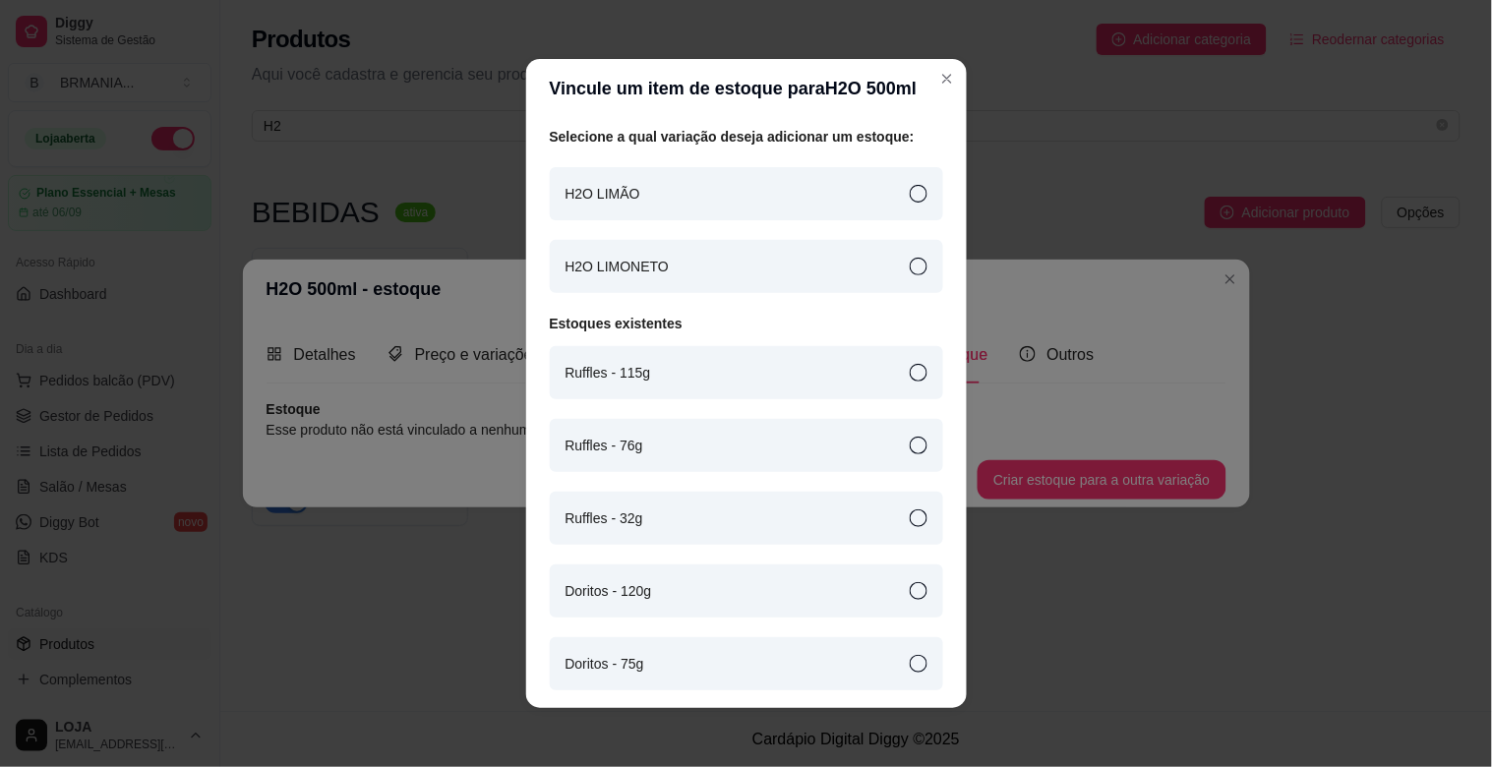
click at [877, 181] on div "H2O LIMÃO" at bounding box center [746, 193] width 393 height 53
click at [910, 267] on icon at bounding box center [919, 267] width 18 height 18
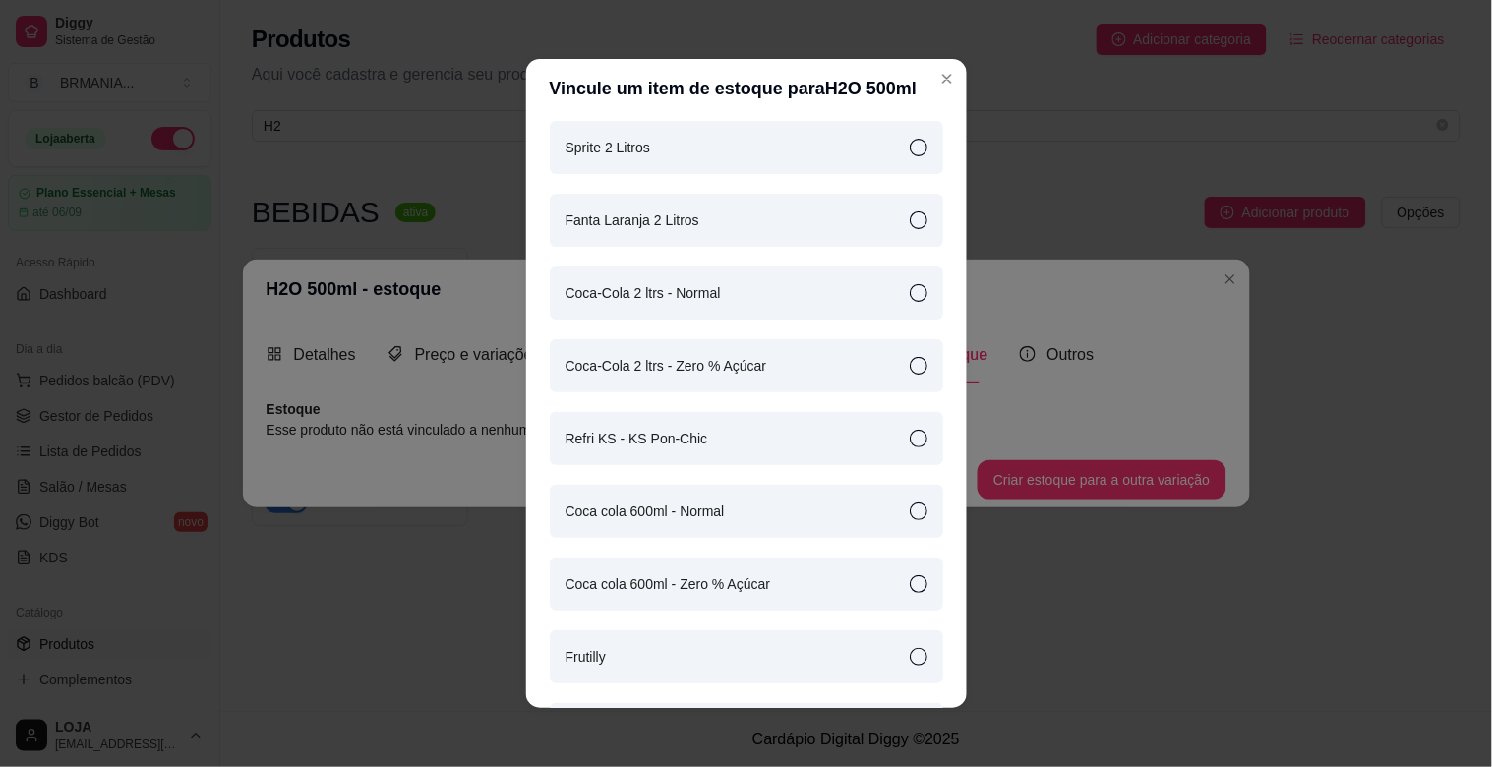
scroll to position [13504, 0]
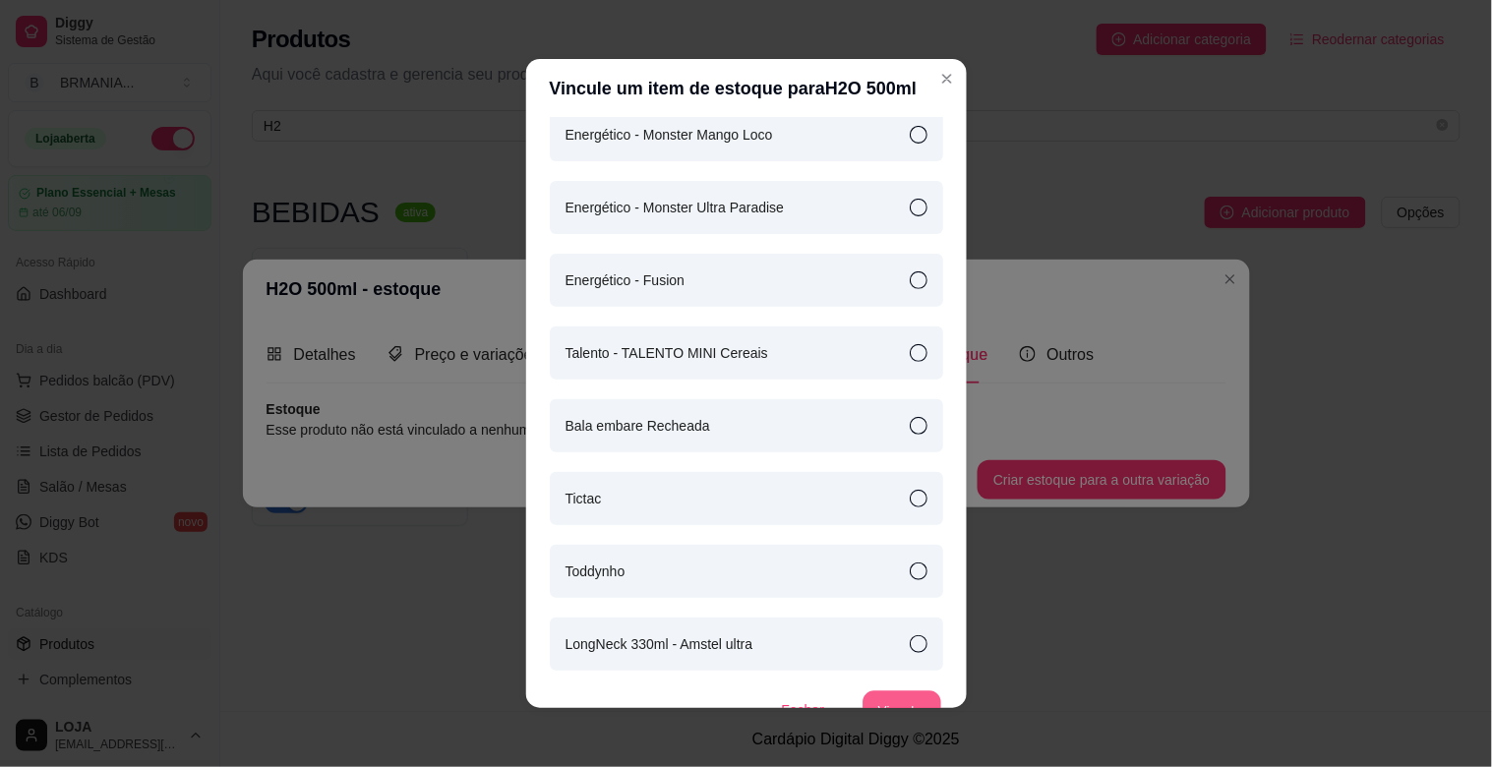
click at [900, 691] on button "Vincular" at bounding box center [901, 710] width 79 height 38
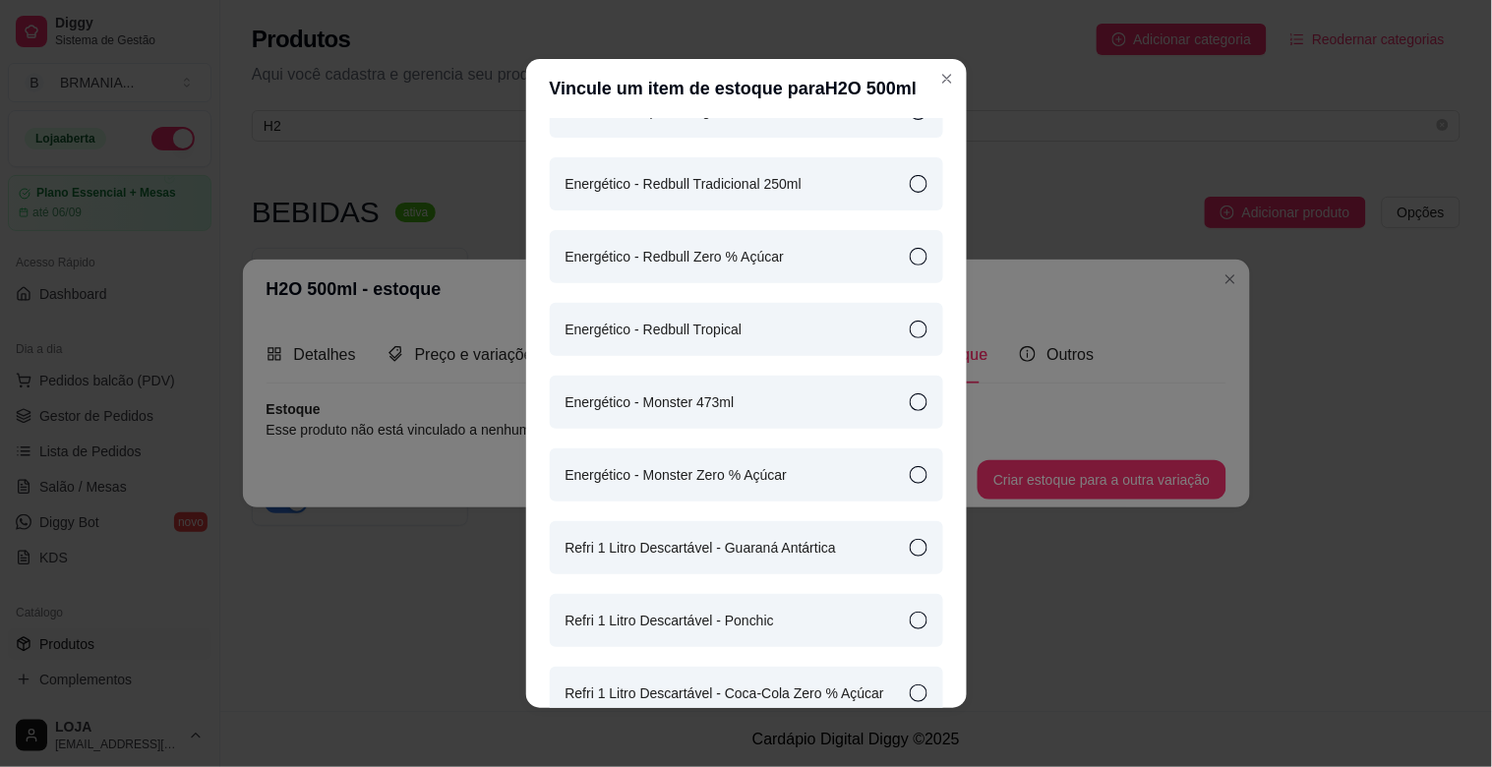
scroll to position [0, 0]
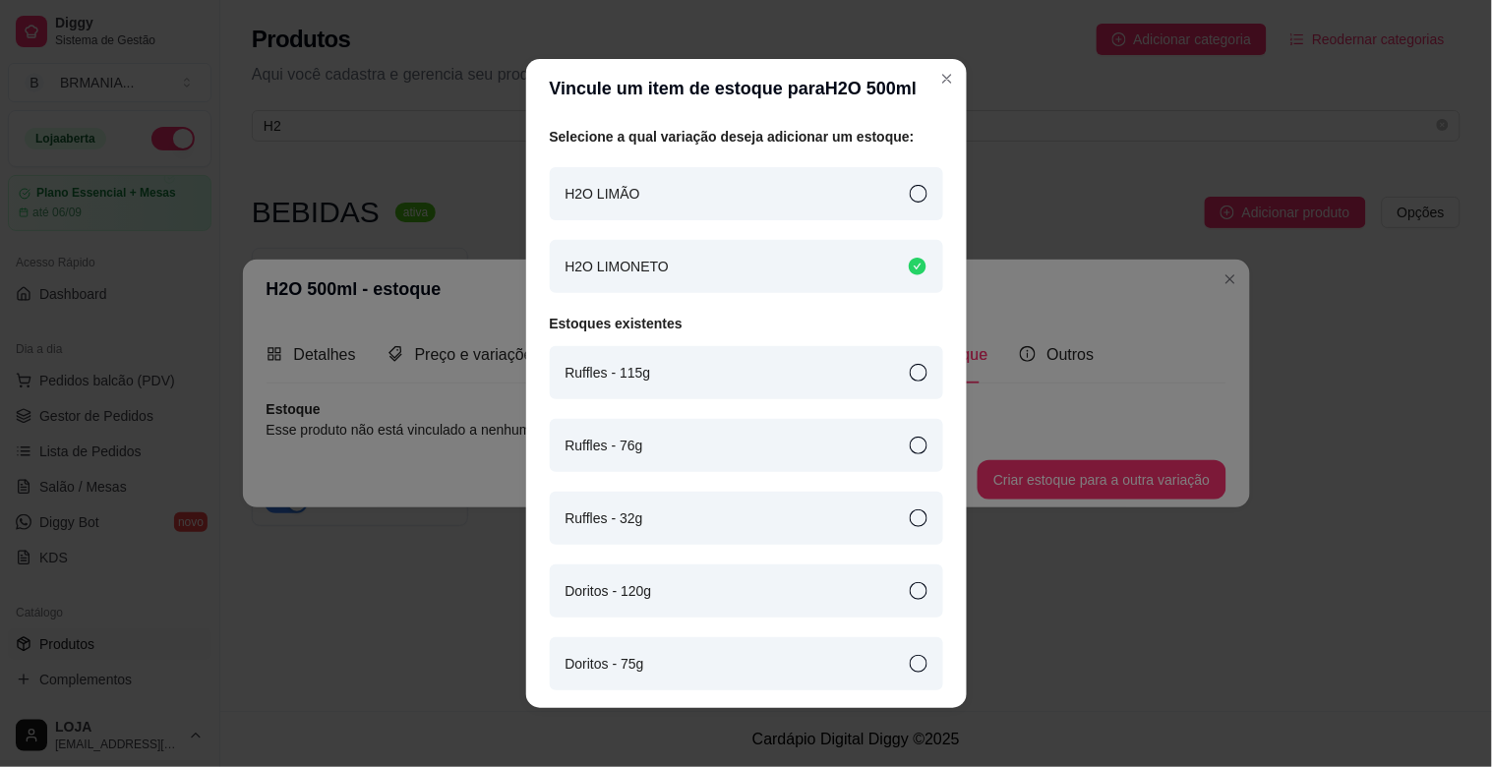
click at [871, 201] on div "H2O LIMÃO" at bounding box center [746, 193] width 393 height 53
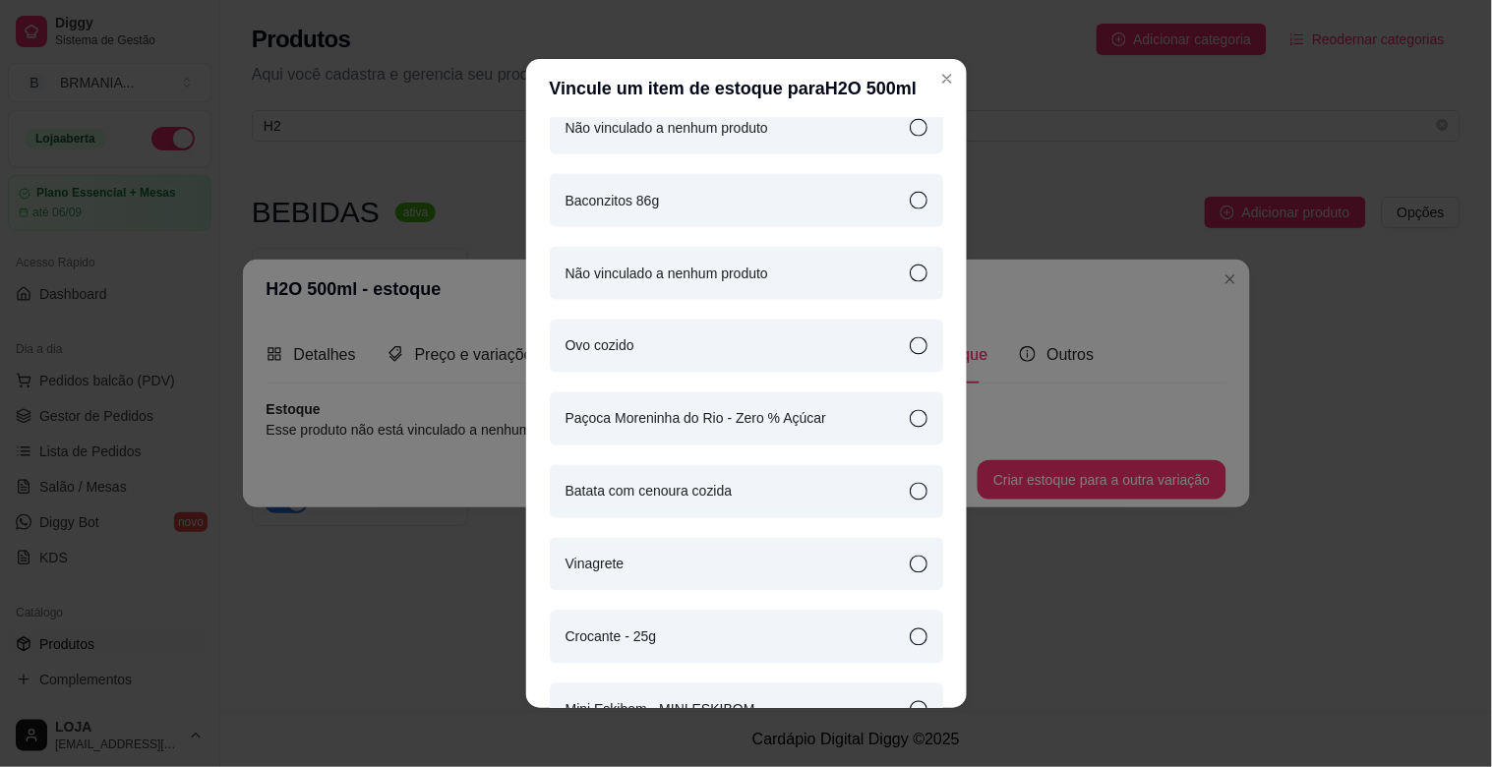
scroll to position [13504, 0]
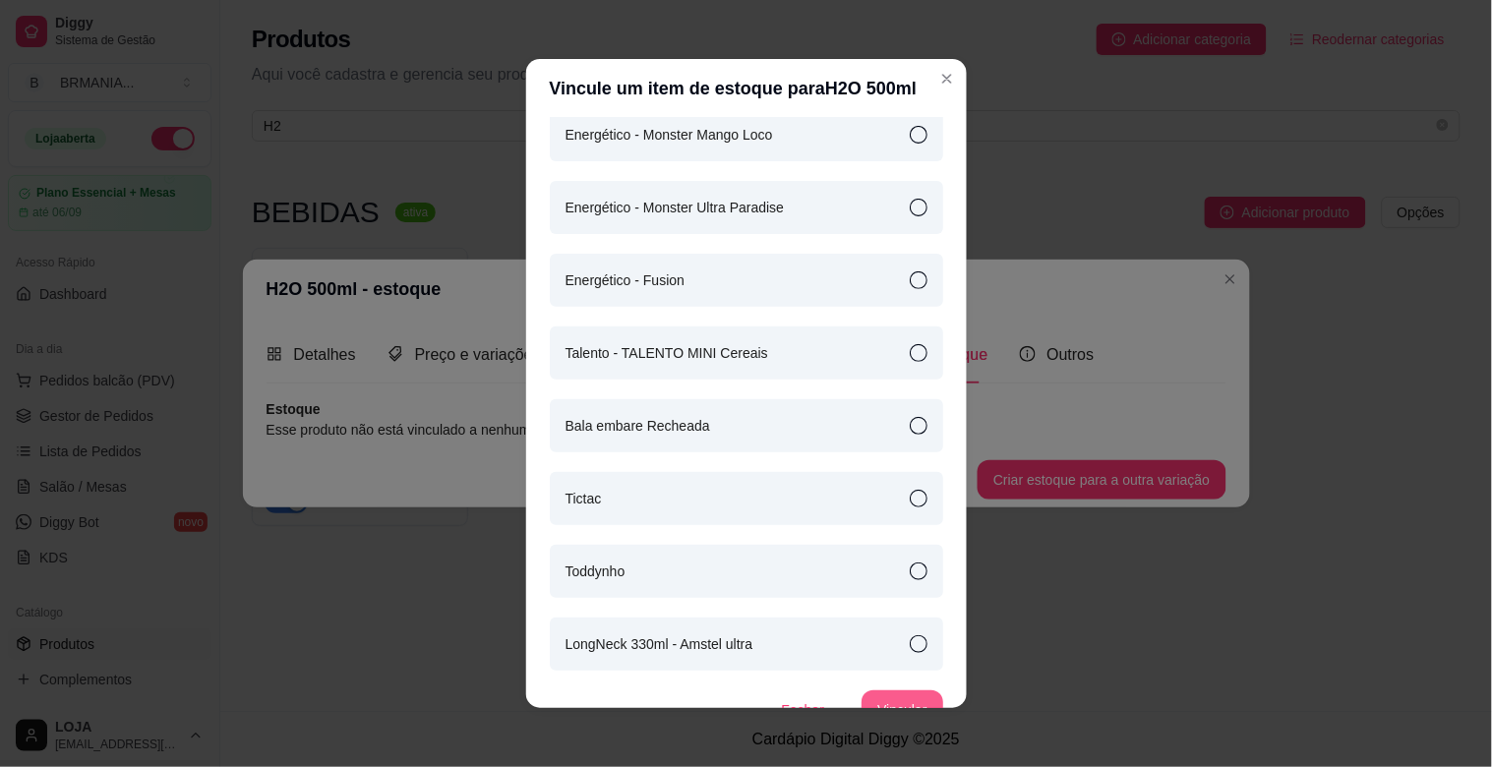
click at [897, 690] on button "Vincular" at bounding box center [901, 709] width 81 height 39
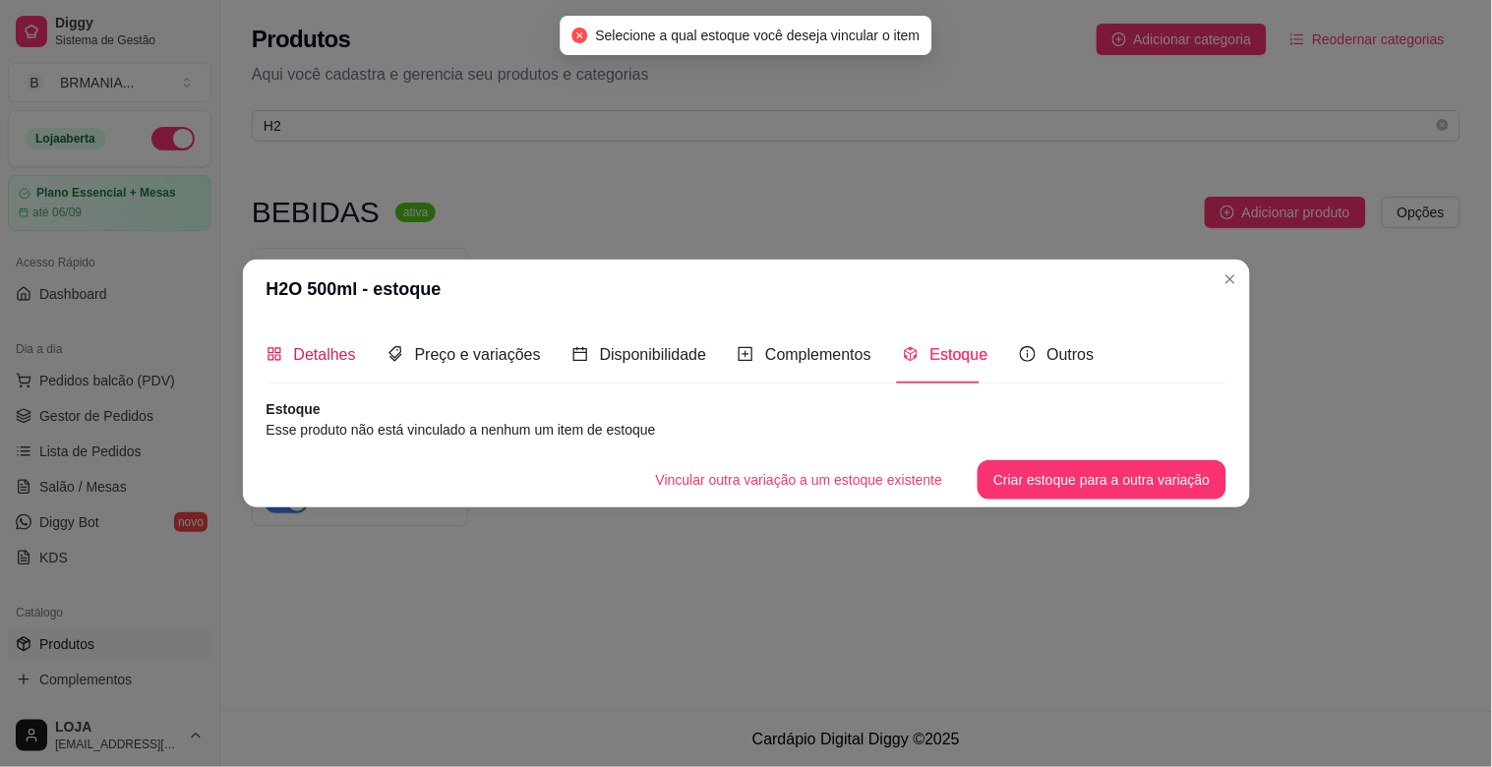
click at [328, 349] on span "Detalhes" at bounding box center [325, 354] width 62 height 17
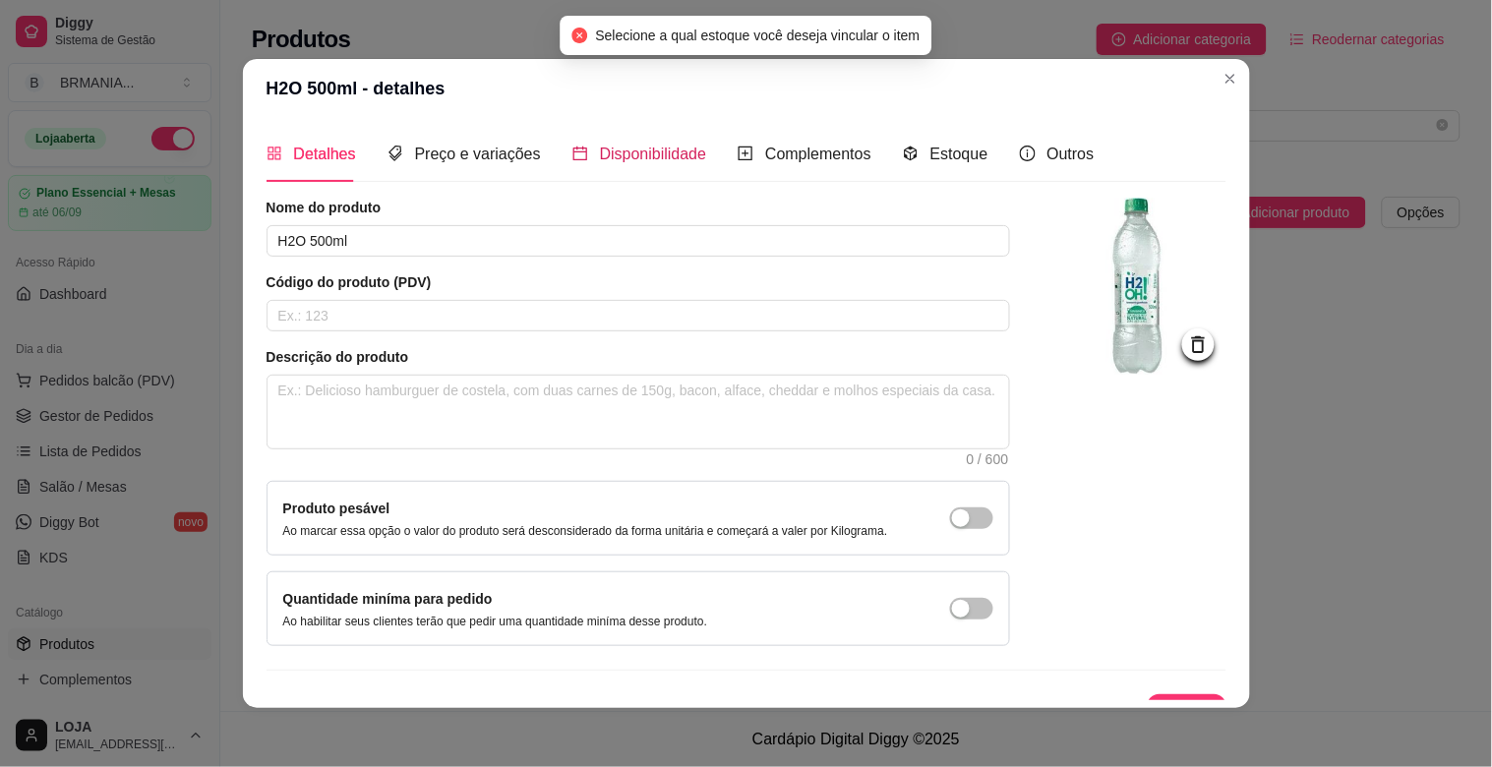
click at [616, 158] on span "Disponibilidade" at bounding box center [653, 154] width 107 height 17
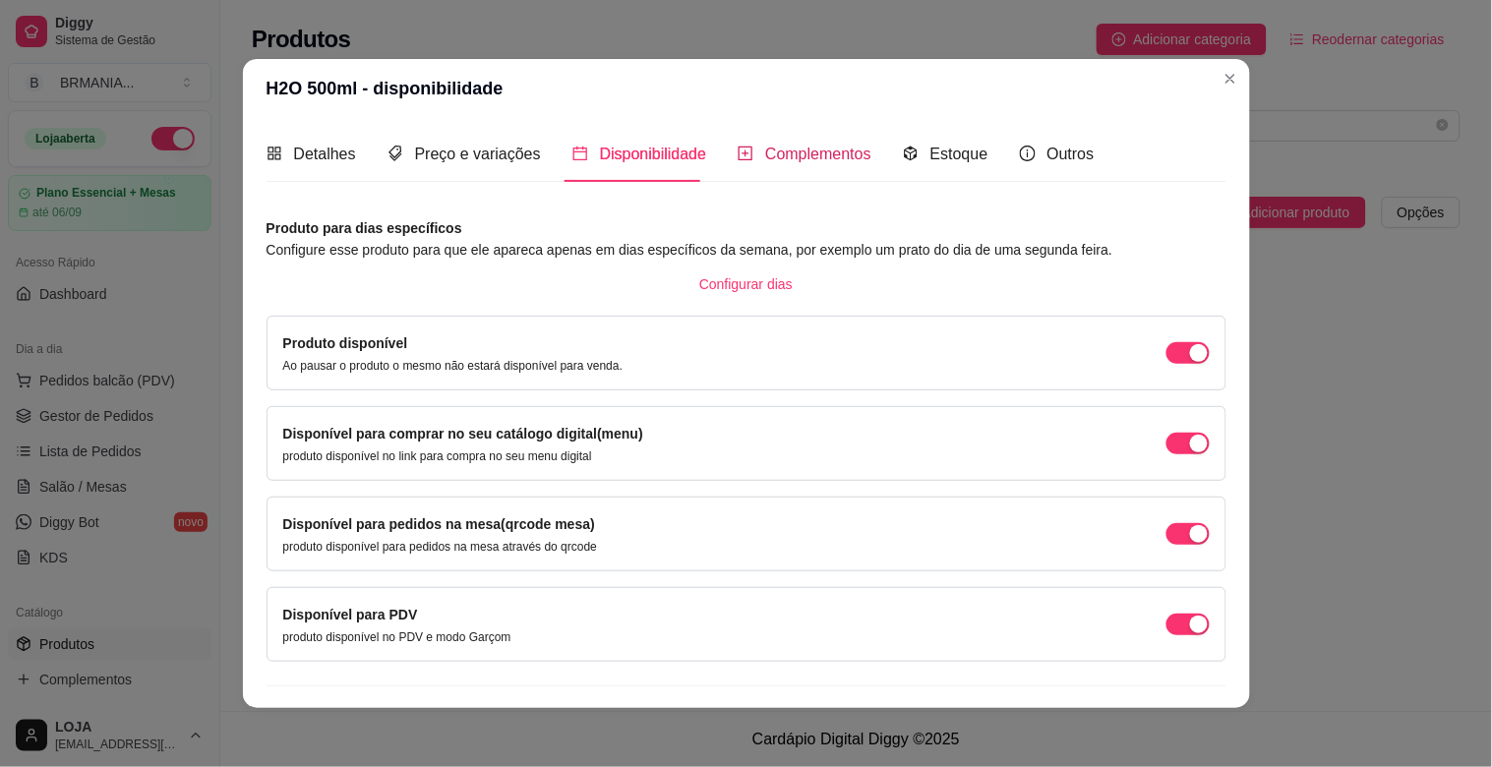
click at [765, 162] on span "Complementos" at bounding box center [818, 154] width 106 height 17
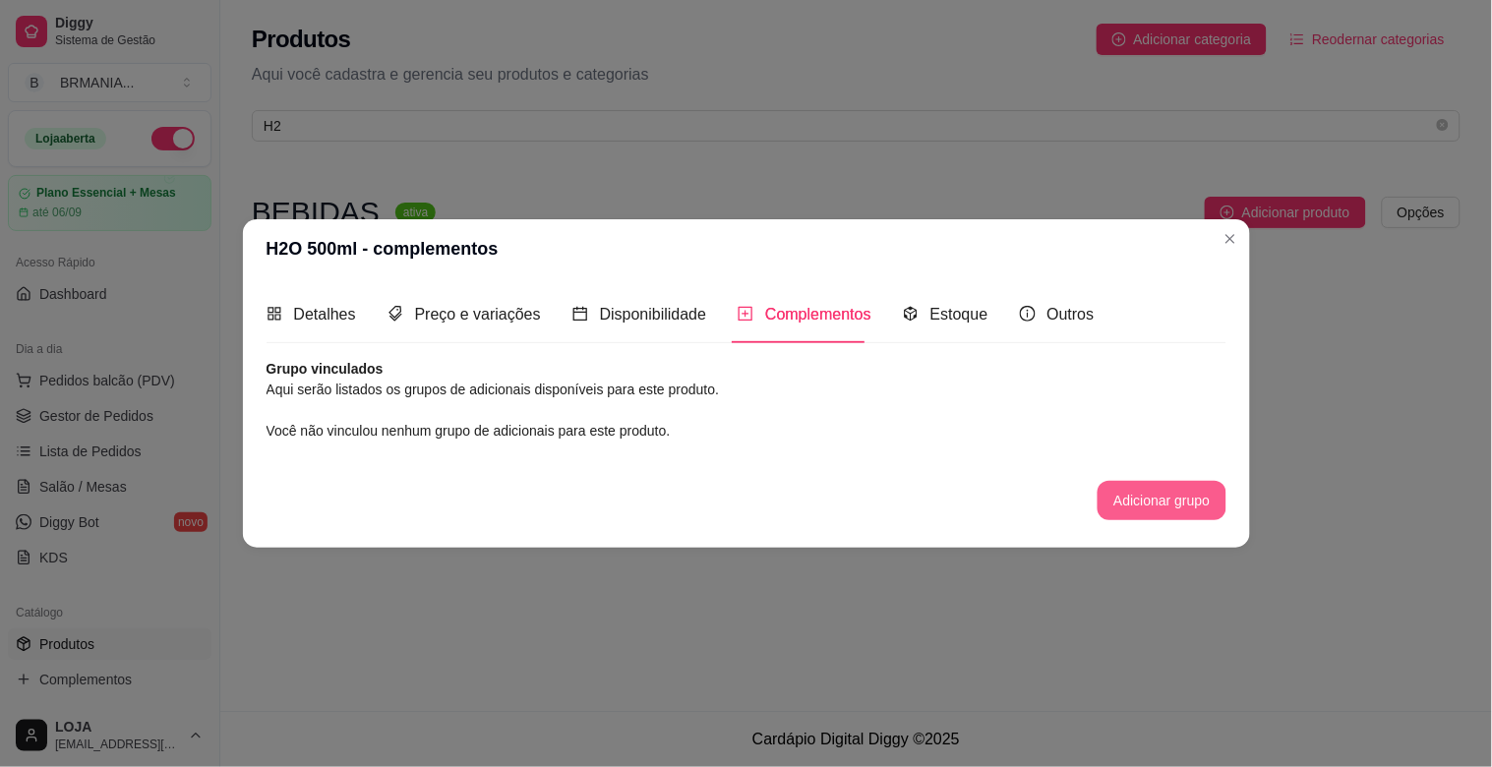
click at [1172, 483] on button "Adicionar grupo" at bounding box center [1161, 500] width 128 height 39
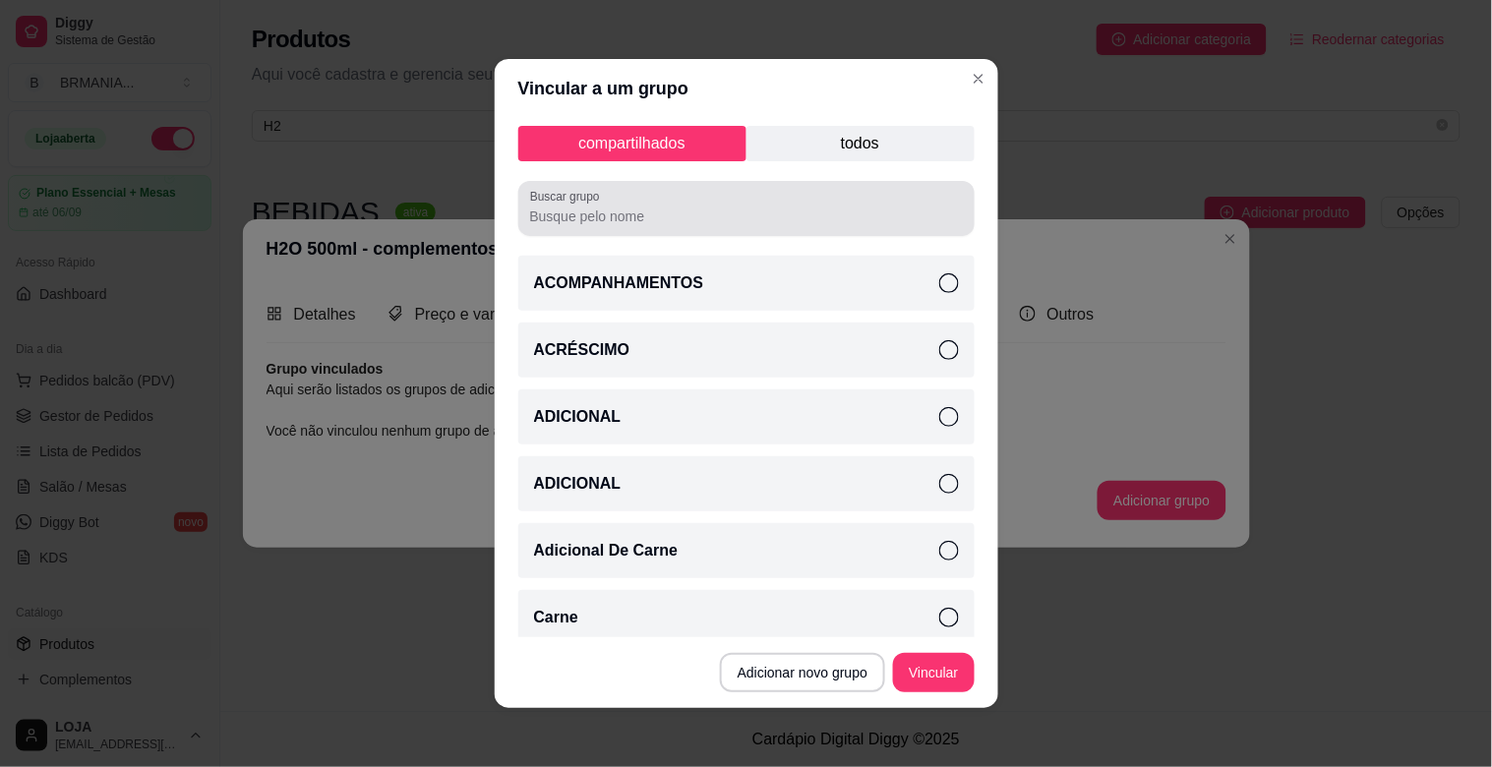
click at [656, 204] on div at bounding box center [746, 208] width 433 height 39
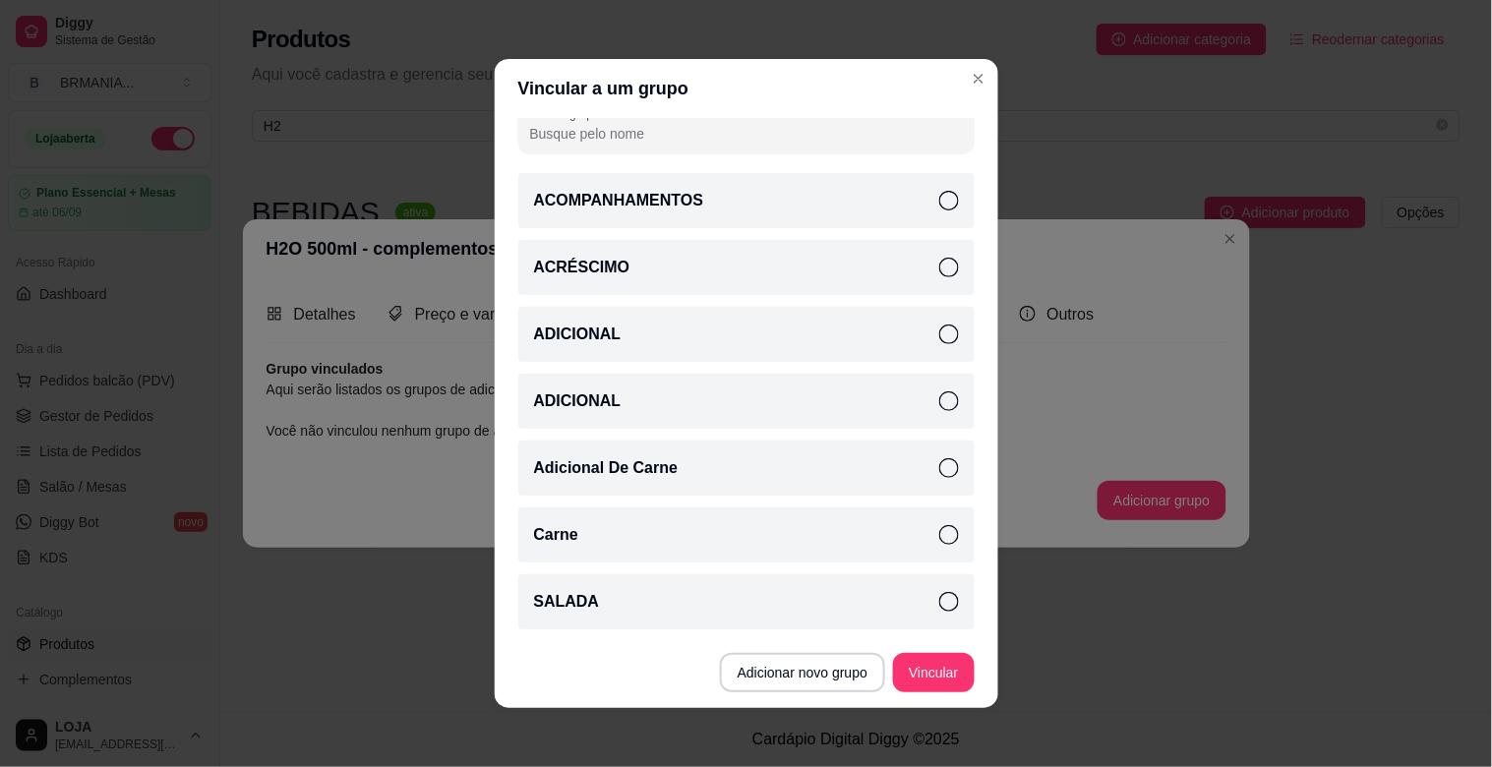
scroll to position [0, 0]
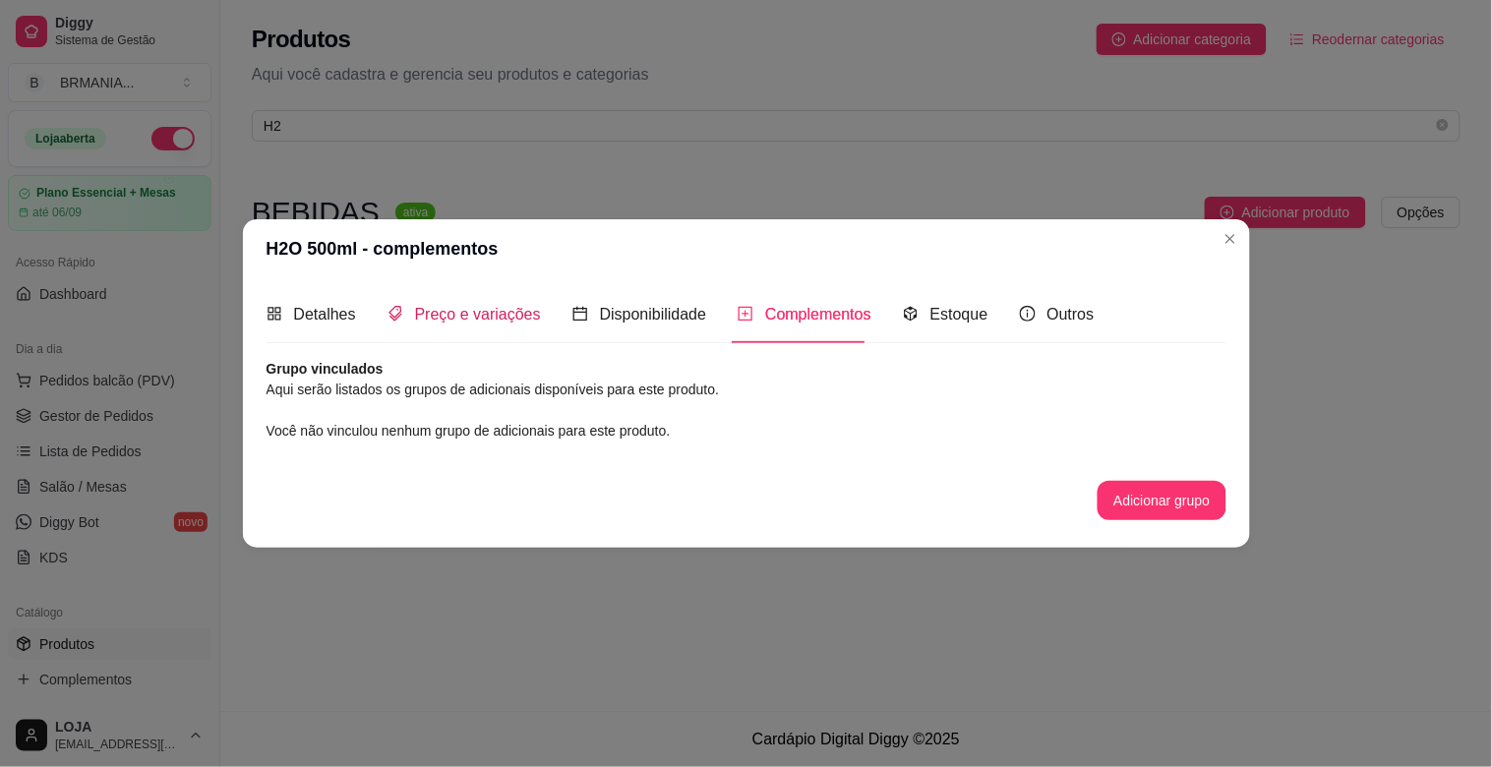
click at [476, 312] on span "Preço e variações" at bounding box center [478, 314] width 126 height 17
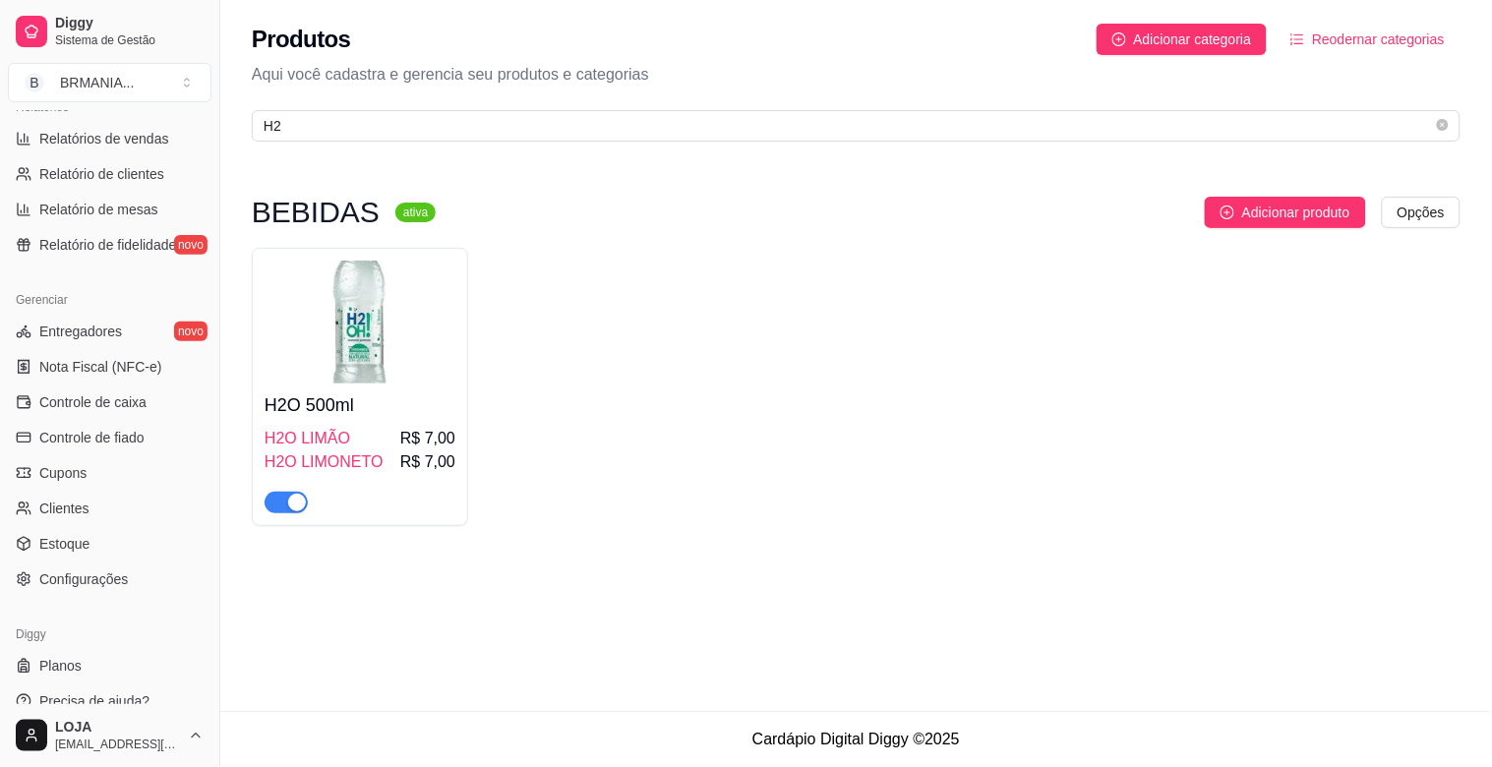
scroll to position [621, 0]
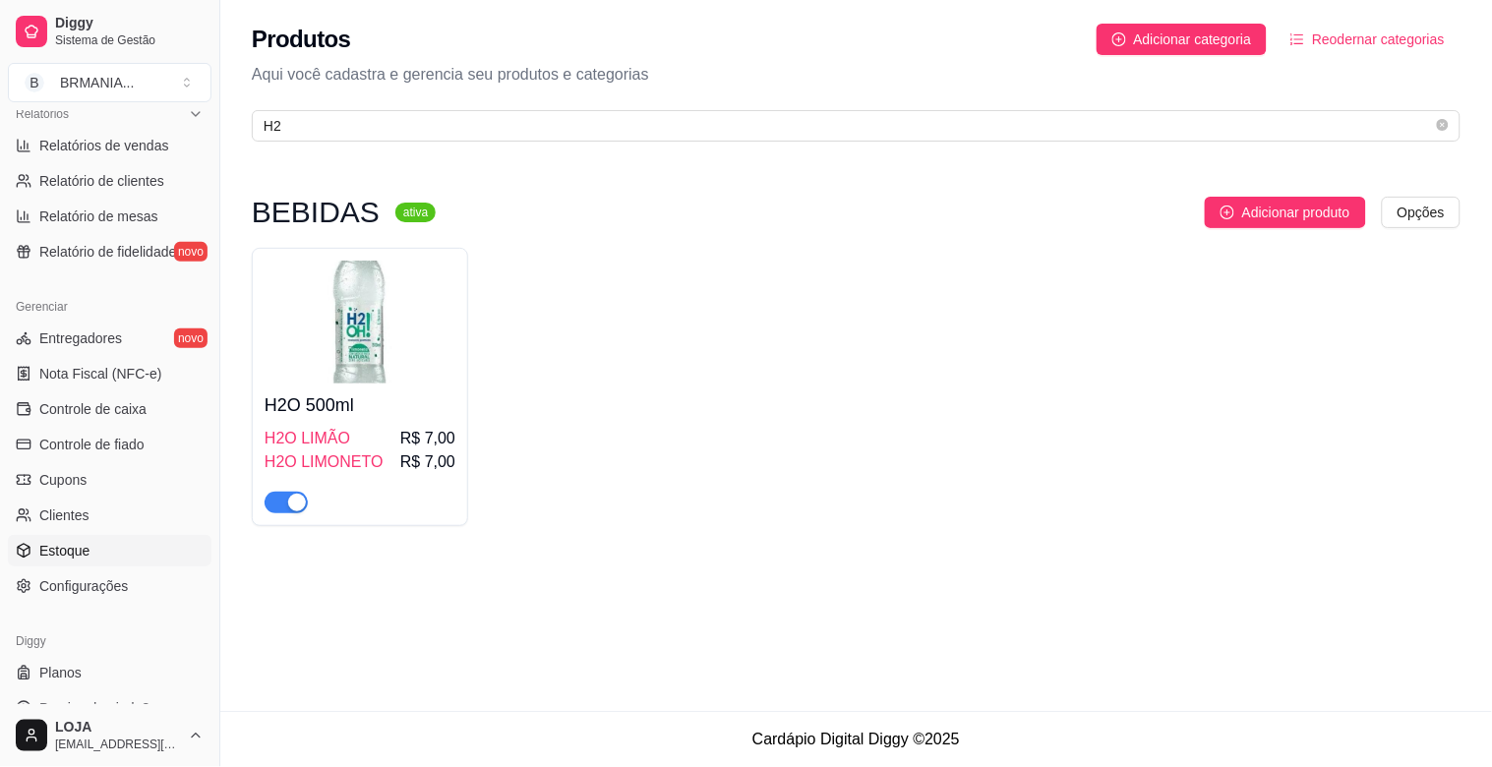
drag, startPoint x: 89, startPoint y: 546, endPoint x: 113, endPoint y: 546, distance: 23.6
click at [91, 546] on link "Estoque" at bounding box center [110, 550] width 204 height 31
select select "QUANTITY_ORDER"
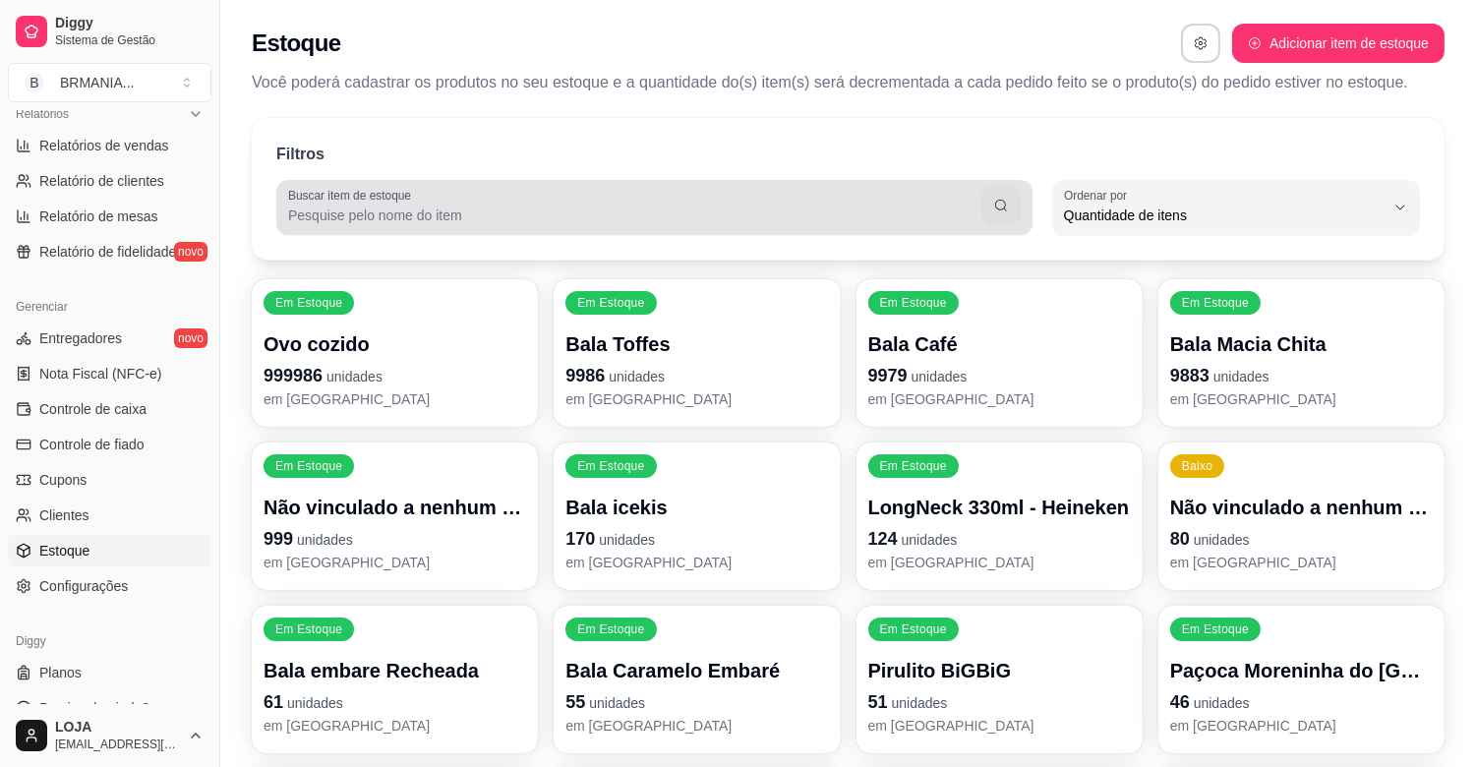
click at [400, 233] on div "Buscar item de estoque" at bounding box center [654, 207] width 756 height 55
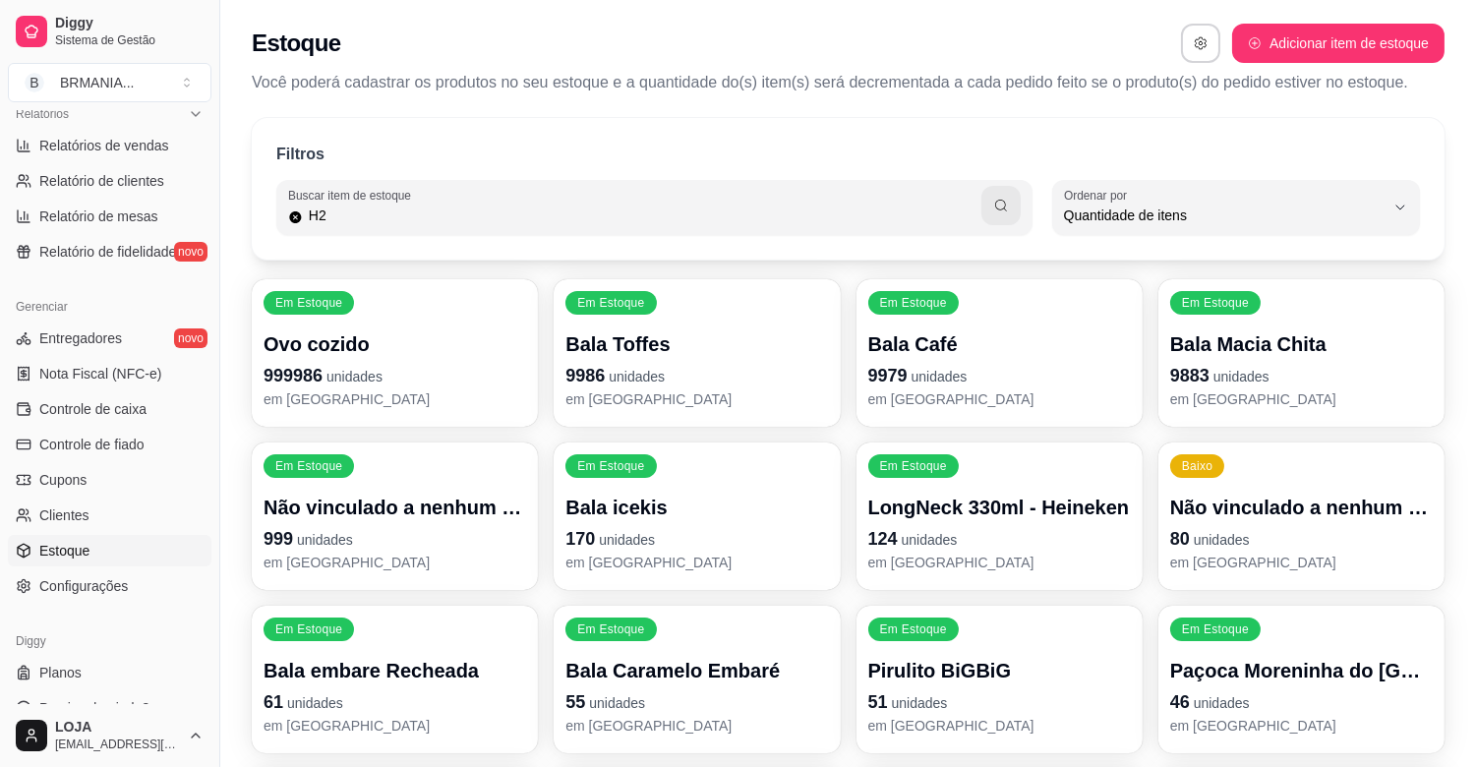
type input "H2"
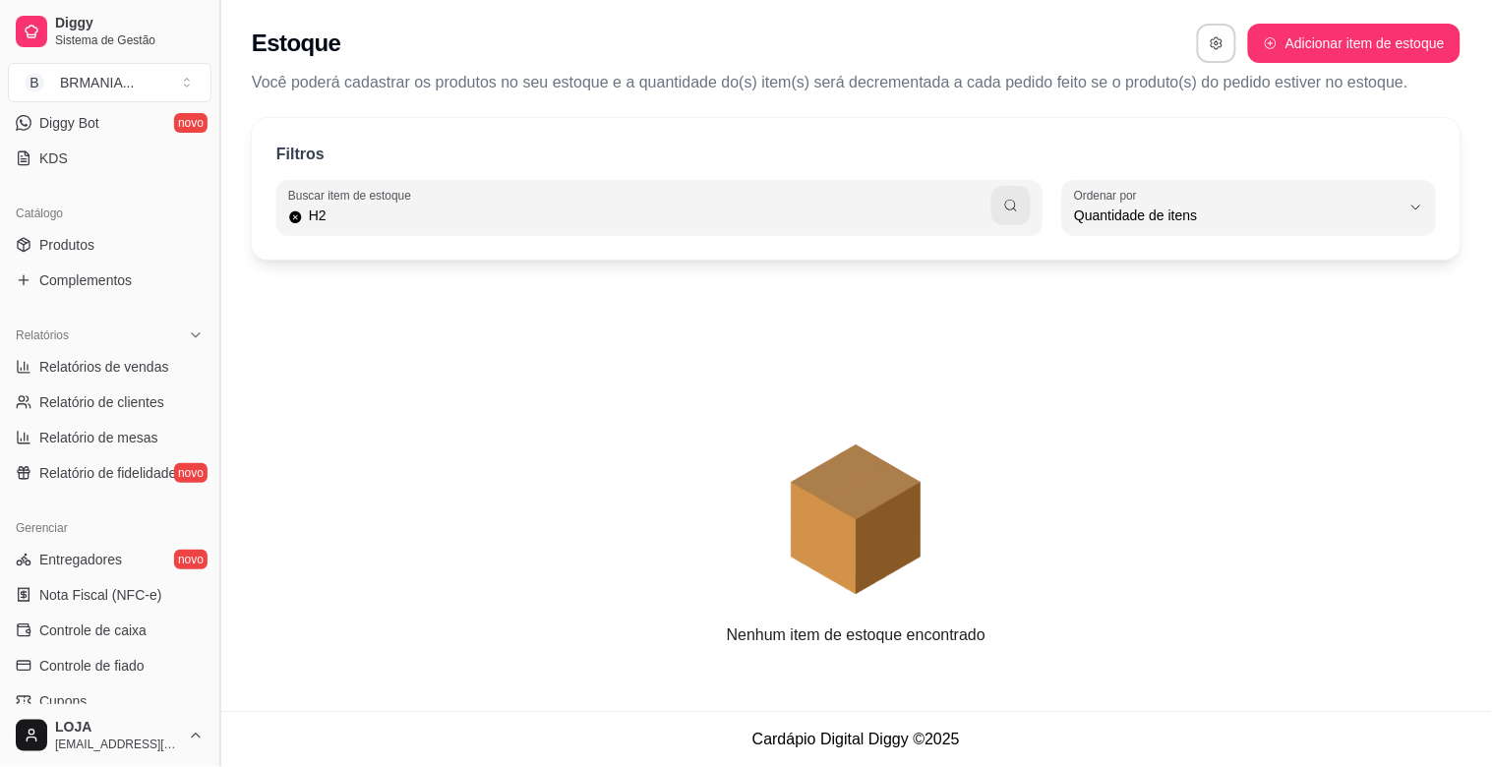
drag, startPoint x: 219, startPoint y: 204, endPoint x: 211, endPoint y: 172, distance: 32.4
click at [217, 164] on button "Toggle Sidebar" at bounding box center [219, 383] width 16 height 767
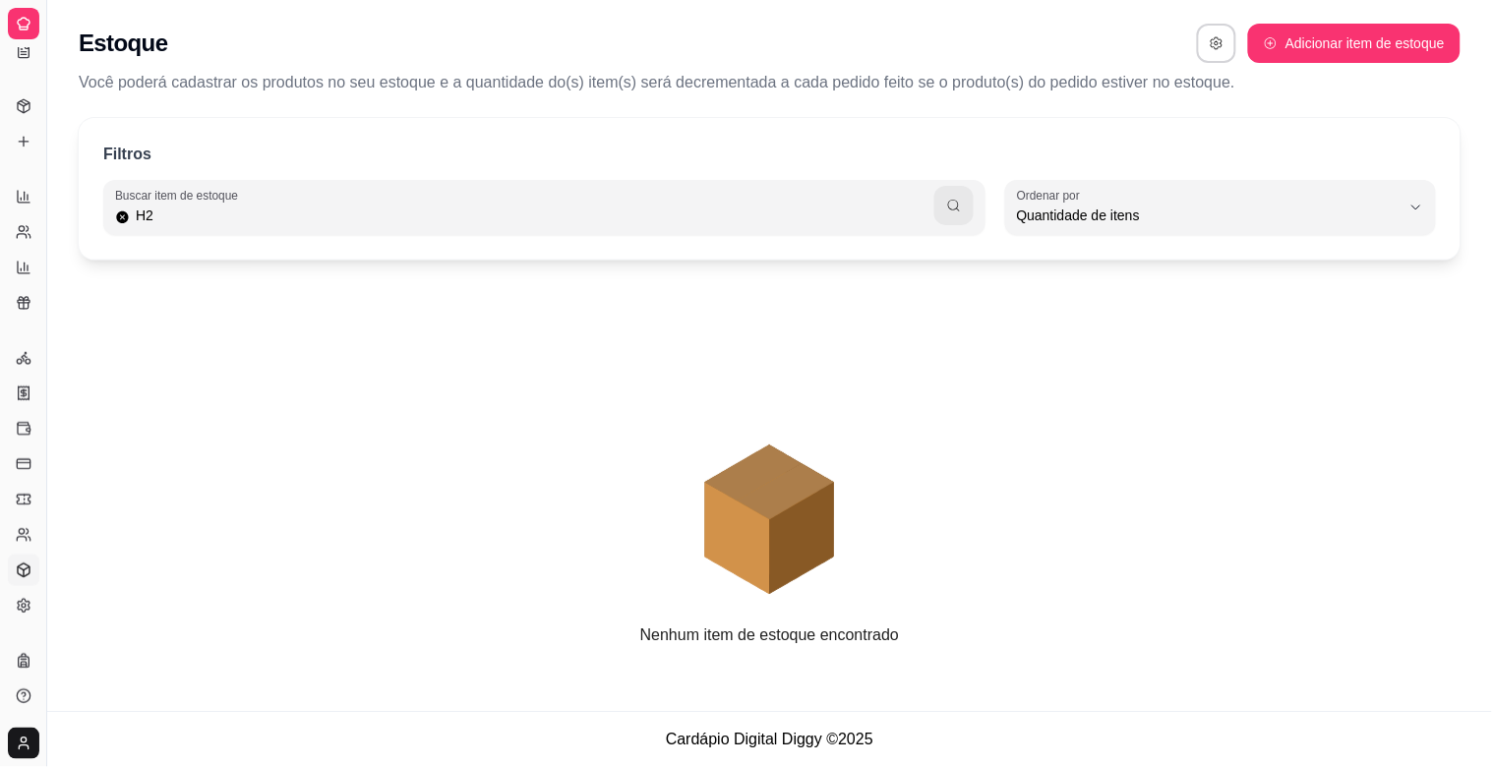
scroll to position [240, 0]
click at [38, 375] on button "Toggle Sidebar" at bounding box center [46, 383] width 16 height 767
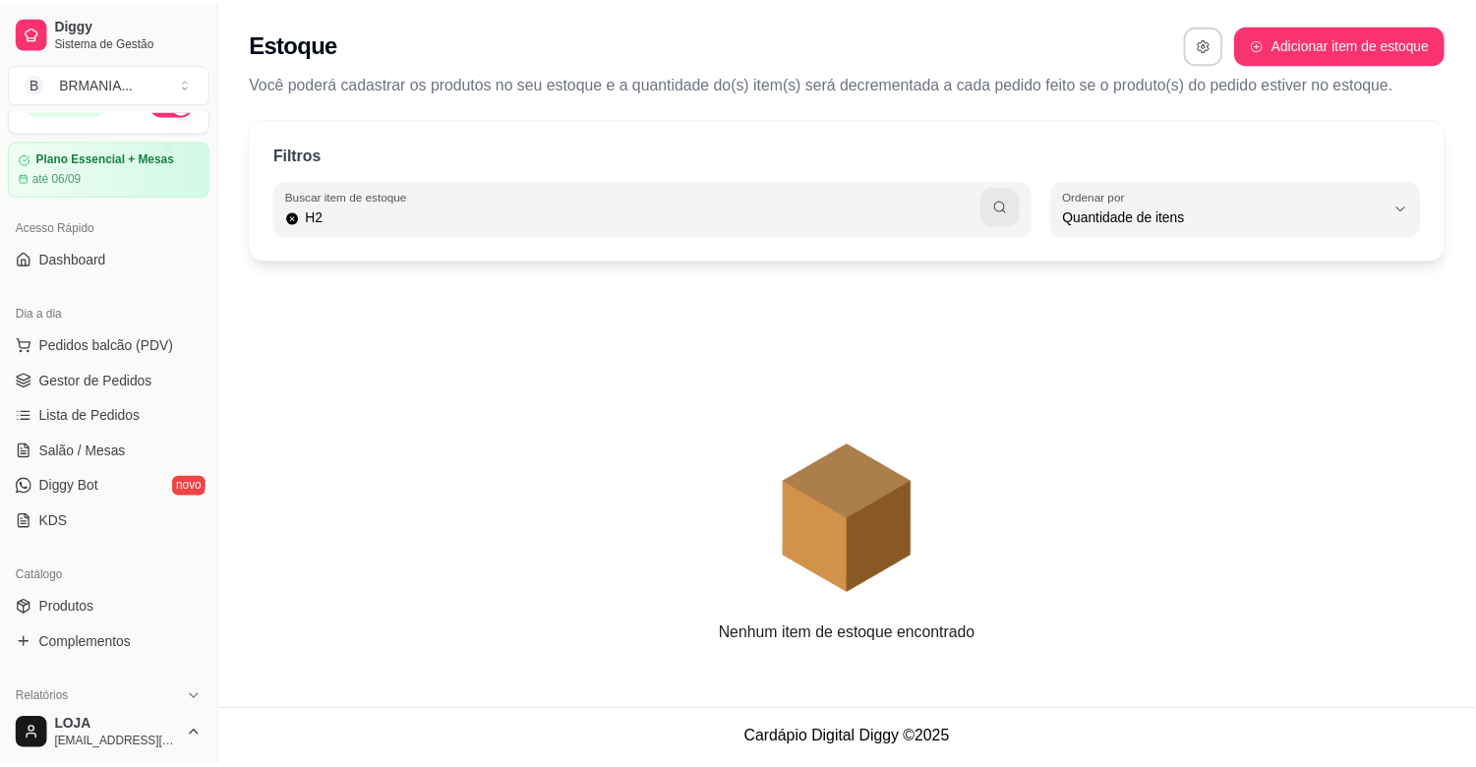
scroll to position [0, 0]
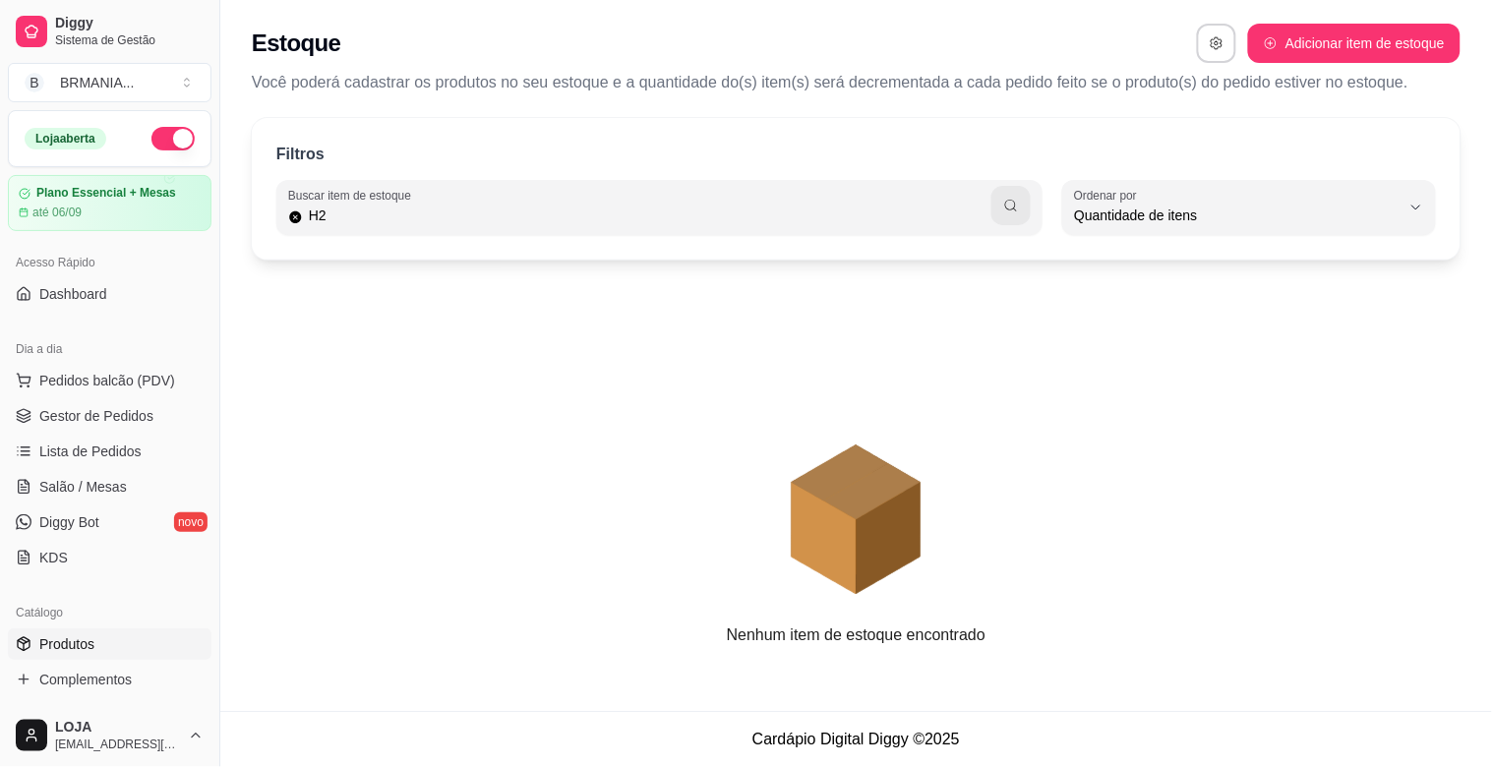
drag, startPoint x: 96, startPoint y: 643, endPoint x: 136, endPoint y: 641, distance: 39.4
click at [95, 644] on link "Produtos" at bounding box center [110, 643] width 204 height 31
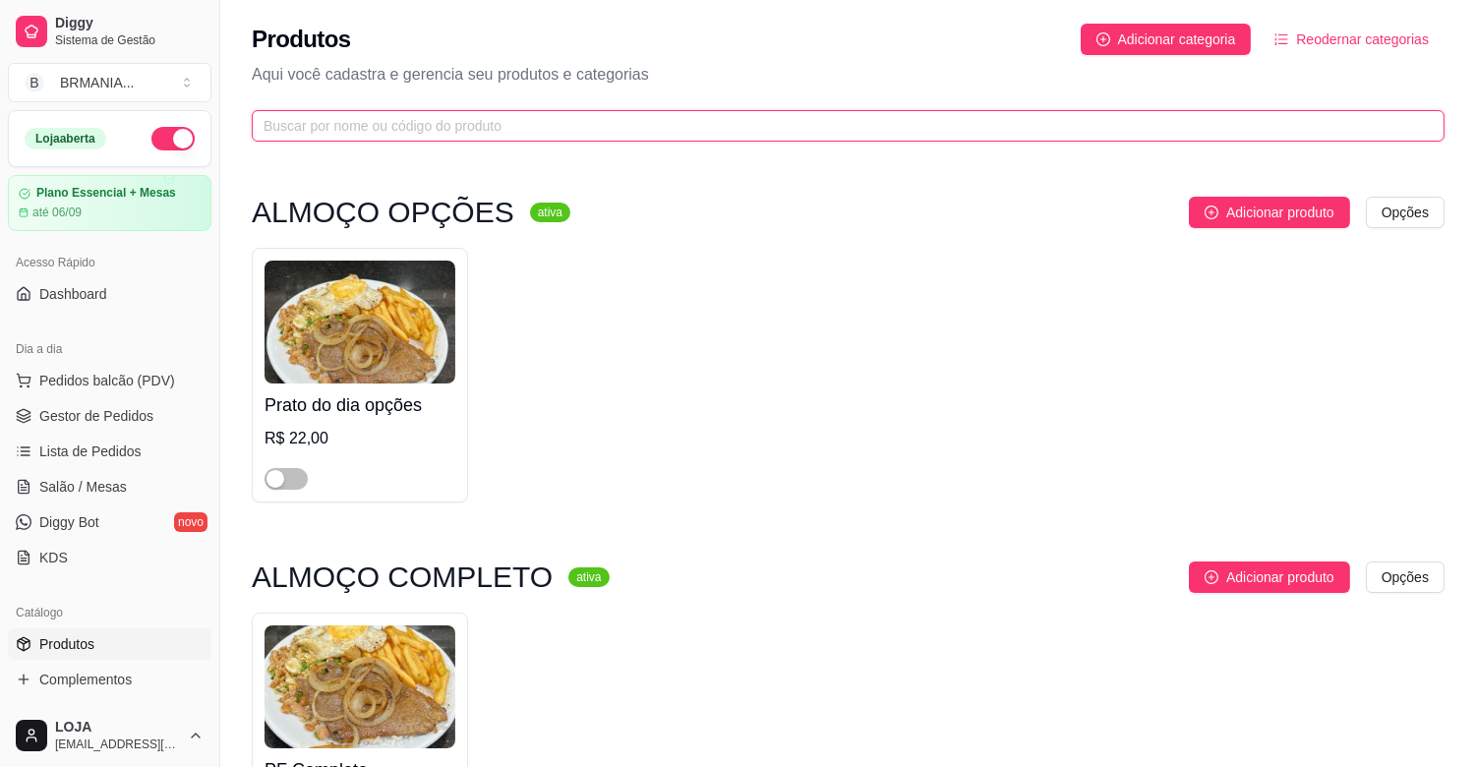
click at [469, 120] on input "text" at bounding box center [840, 126] width 1153 height 22
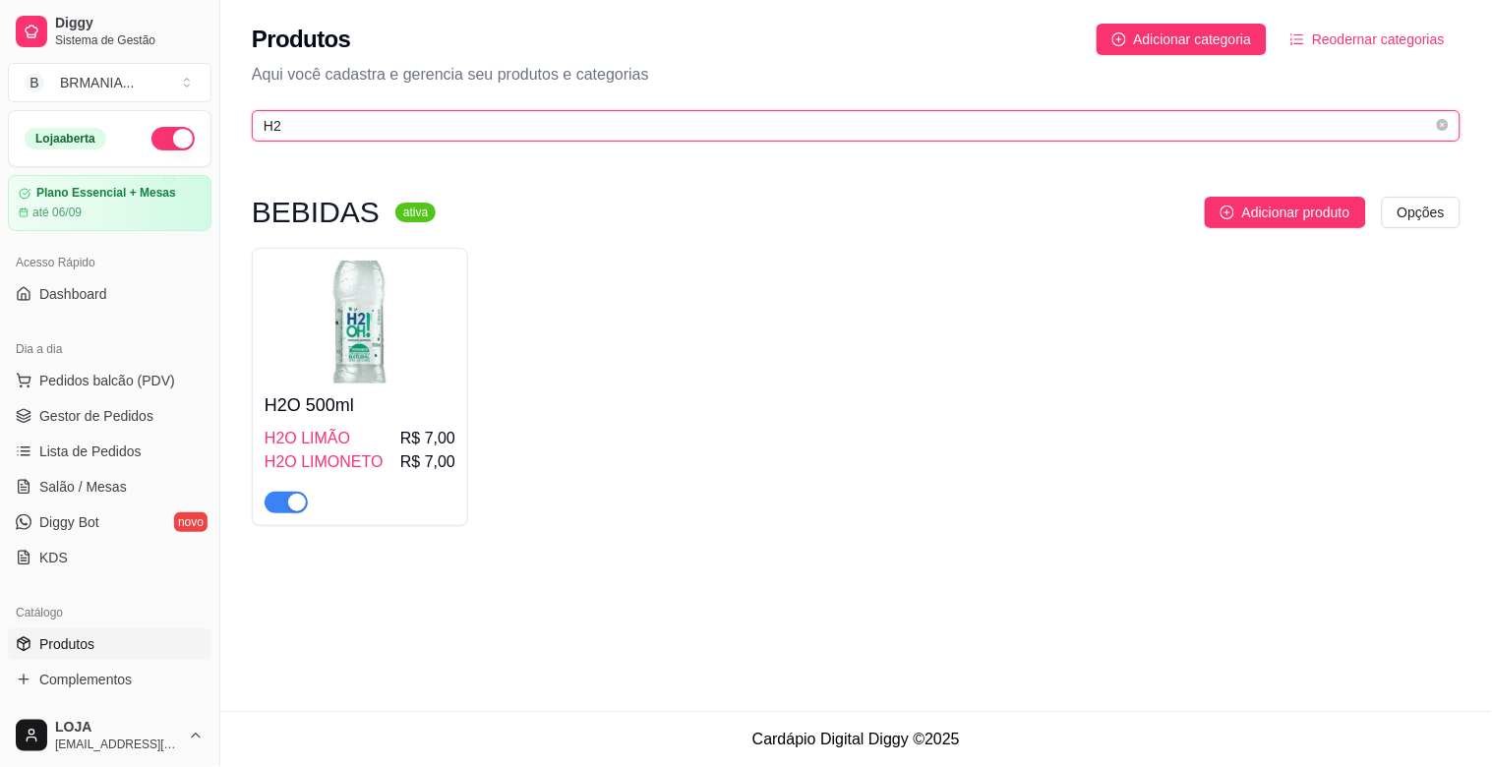
type input "H2"
click at [359, 360] on img at bounding box center [360, 322] width 191 height 123
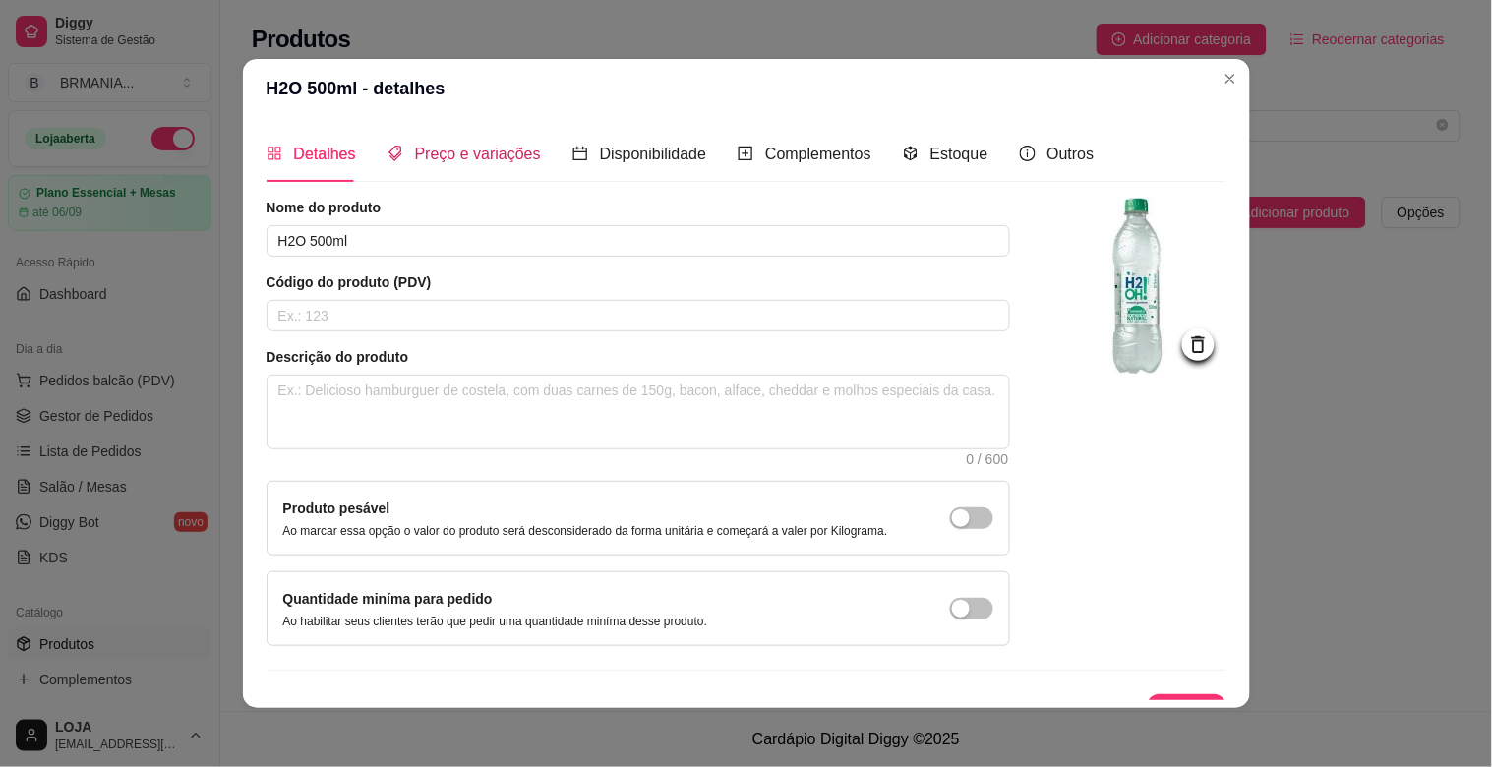
click at [468, 157] on span "Preço e variações" at bounding box center [478, 154] width 126 height 17
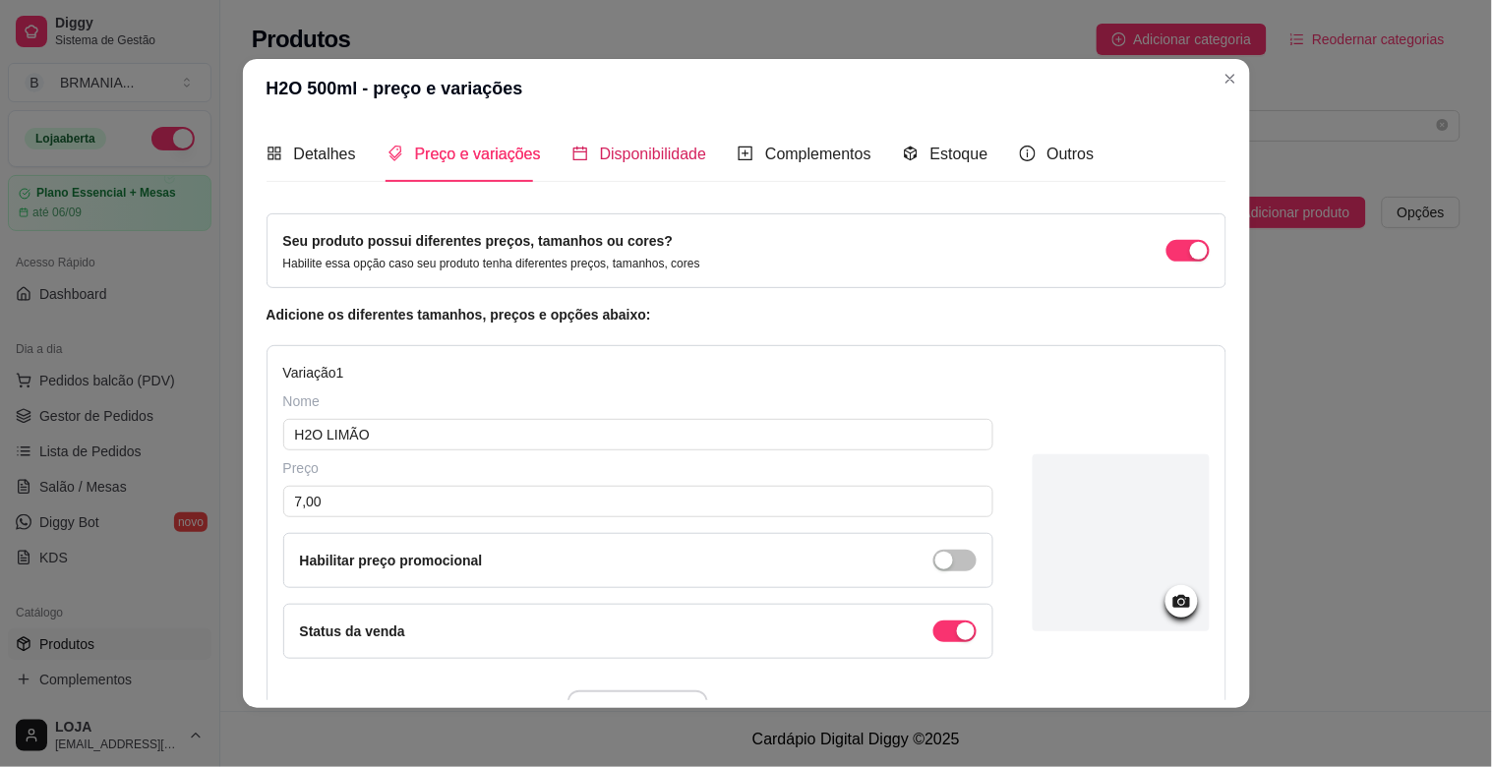
click at [615, 146] on span "Disponibilidade" at bounding box center [653, 154] width 107 height 17
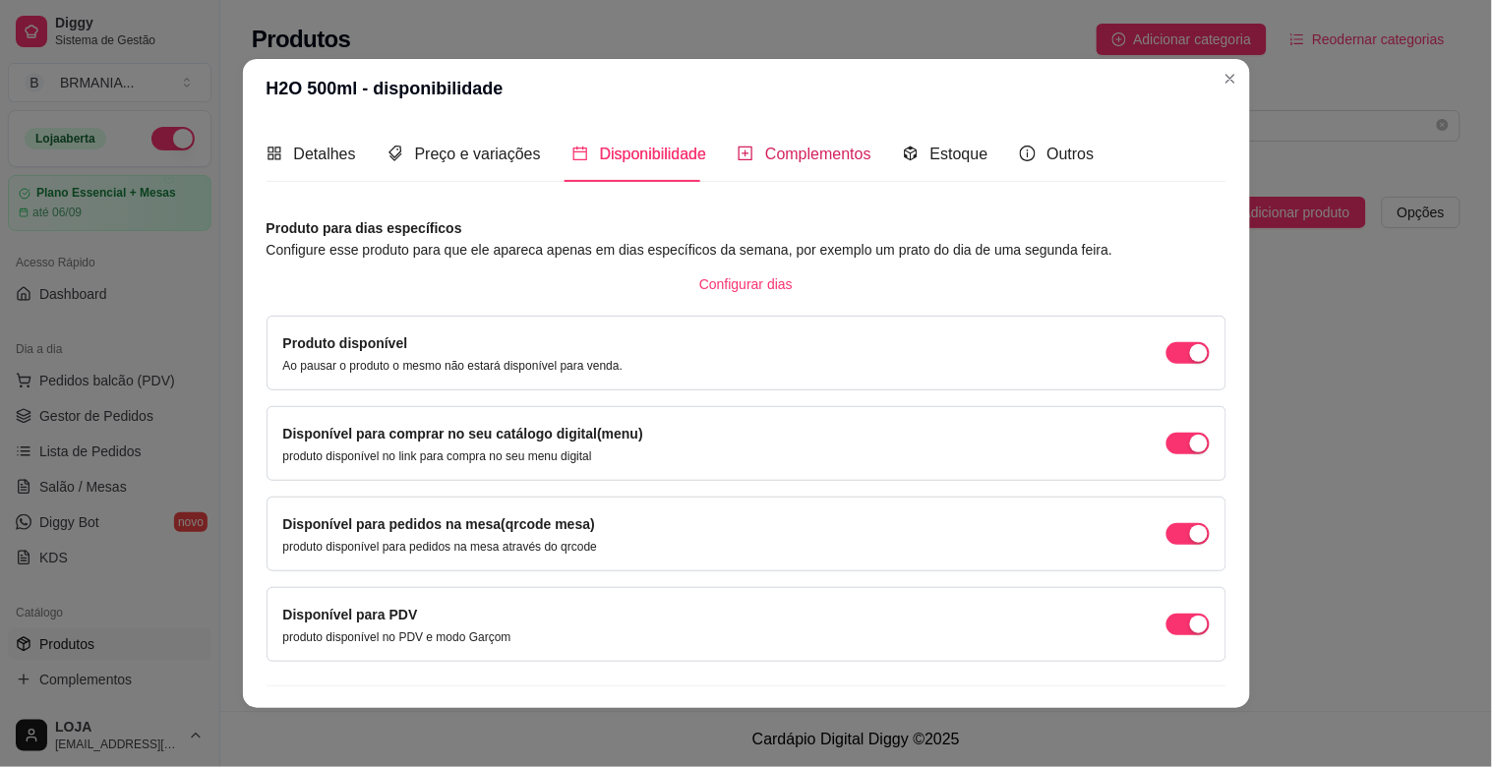
click at [779, 150] on span "Complementos" at bounding box center [818, 154] width 106 height 17
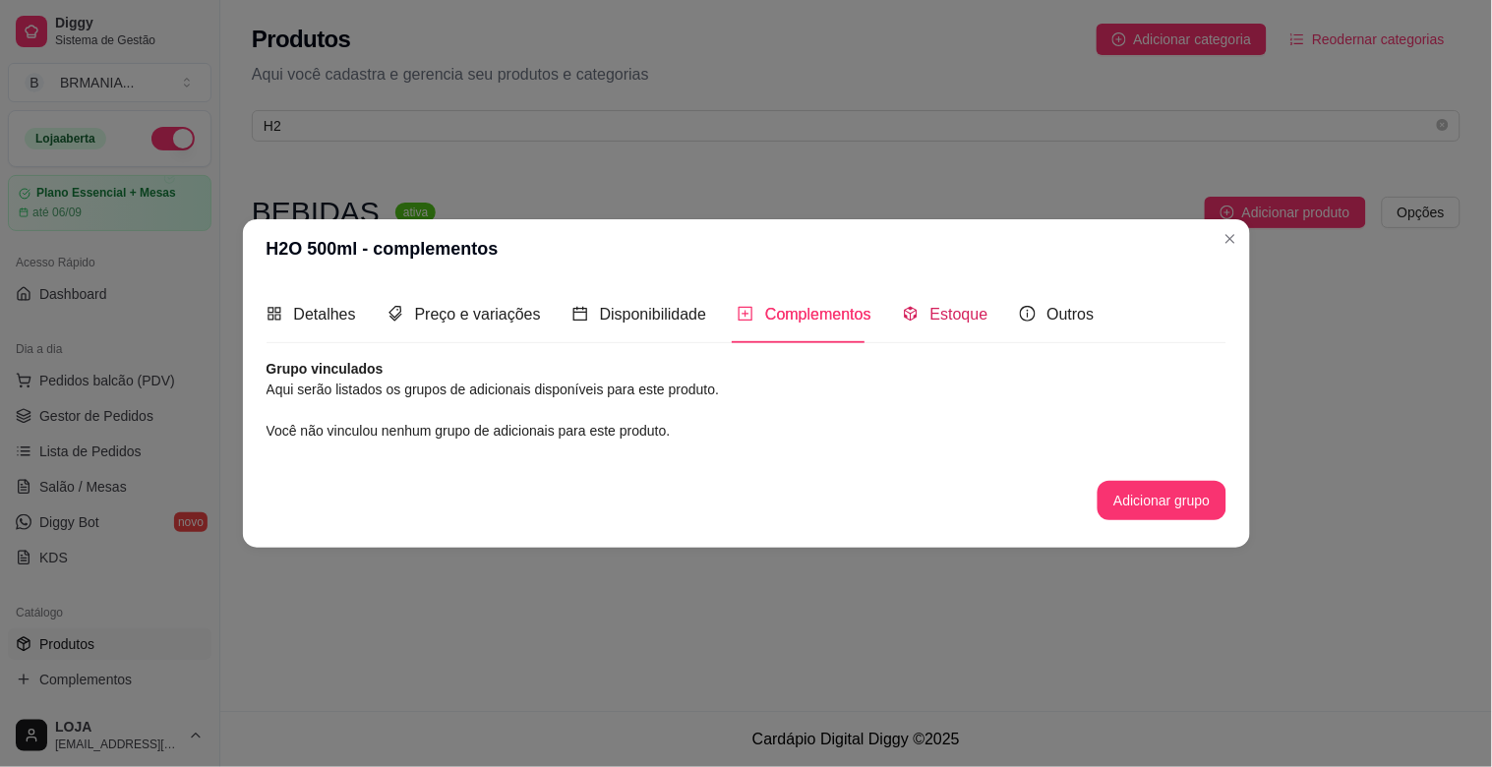
click at [938, 317] on span "Estoque" at bounding box center [959, 314] width 58 height 17
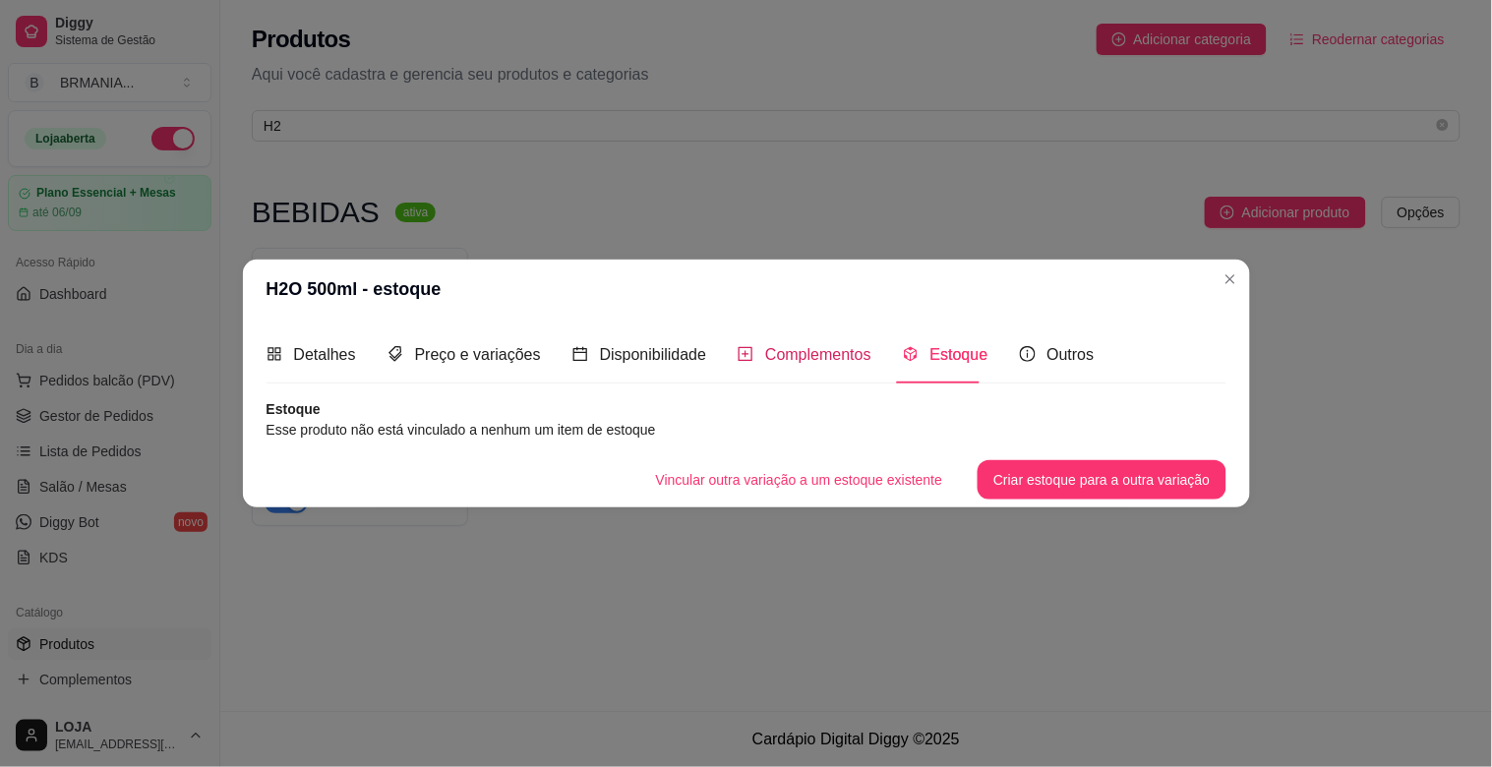
drag, startPoint x: 783, startPoint y: 344, endPoint x: 1060, endPoint y: 477, distance: 307.4
click at [784, 346] on span "Complementos" at bounding box center [818, 354] width 106 height 17
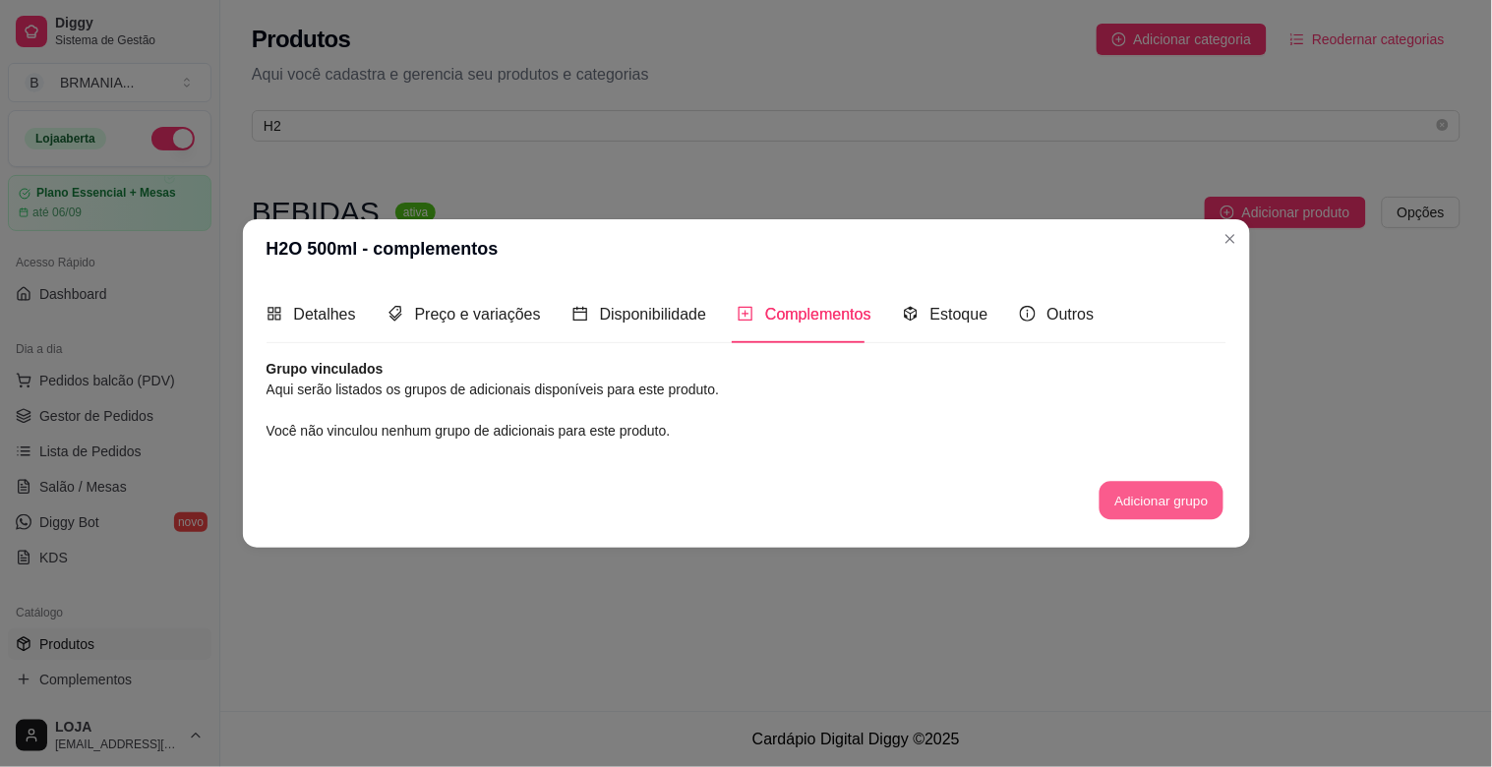
click at [1129, 490] on button "Adicionar grupo" at bounding box center [1161, 500] width 124 height 38
click at [971, 329] on div "Estoque" at bounding box center [946, 314] width 86 height 56
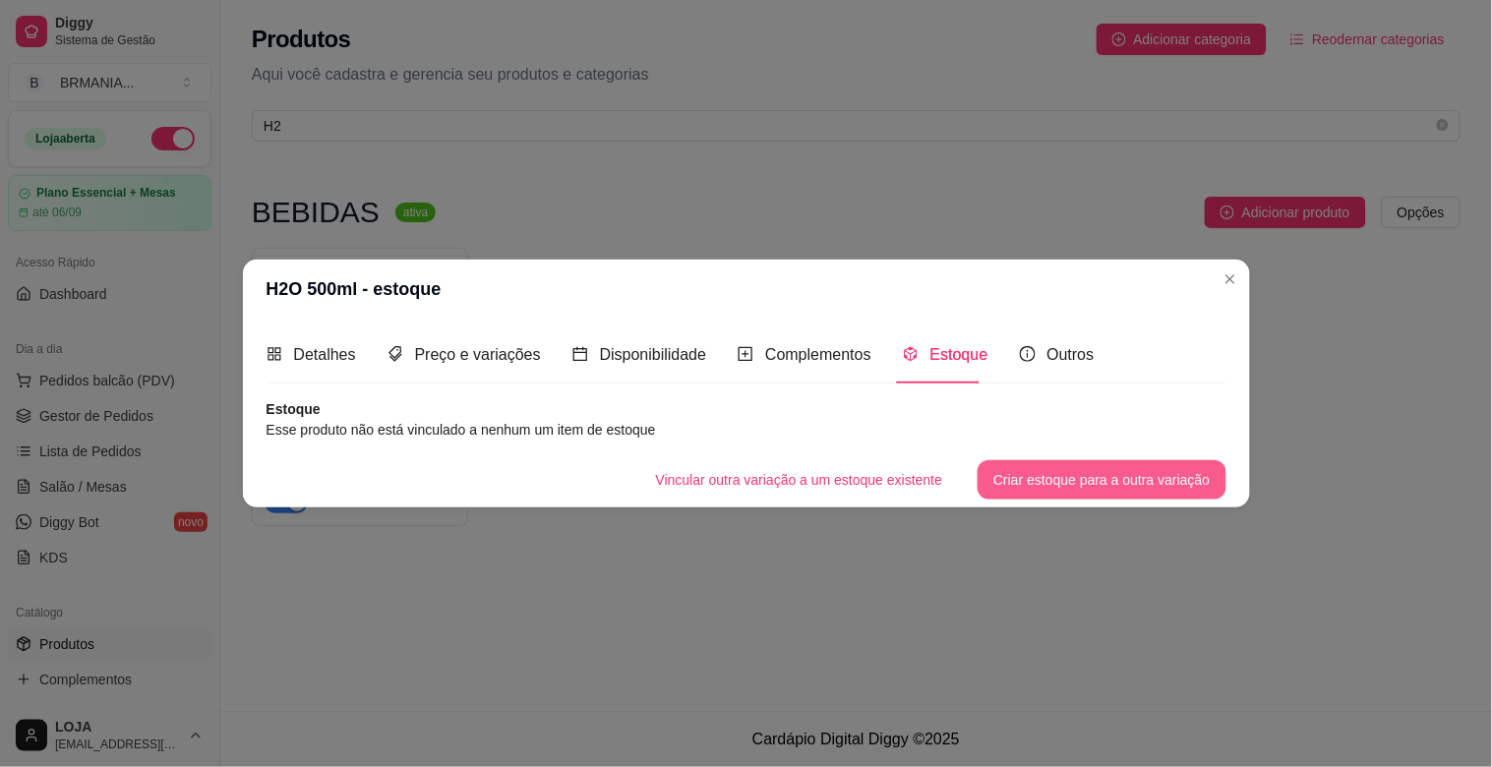
click at [1094, 480] on button "Criar estoque para a outra variação" at bounding box center [1101, 479] width 248 height 39
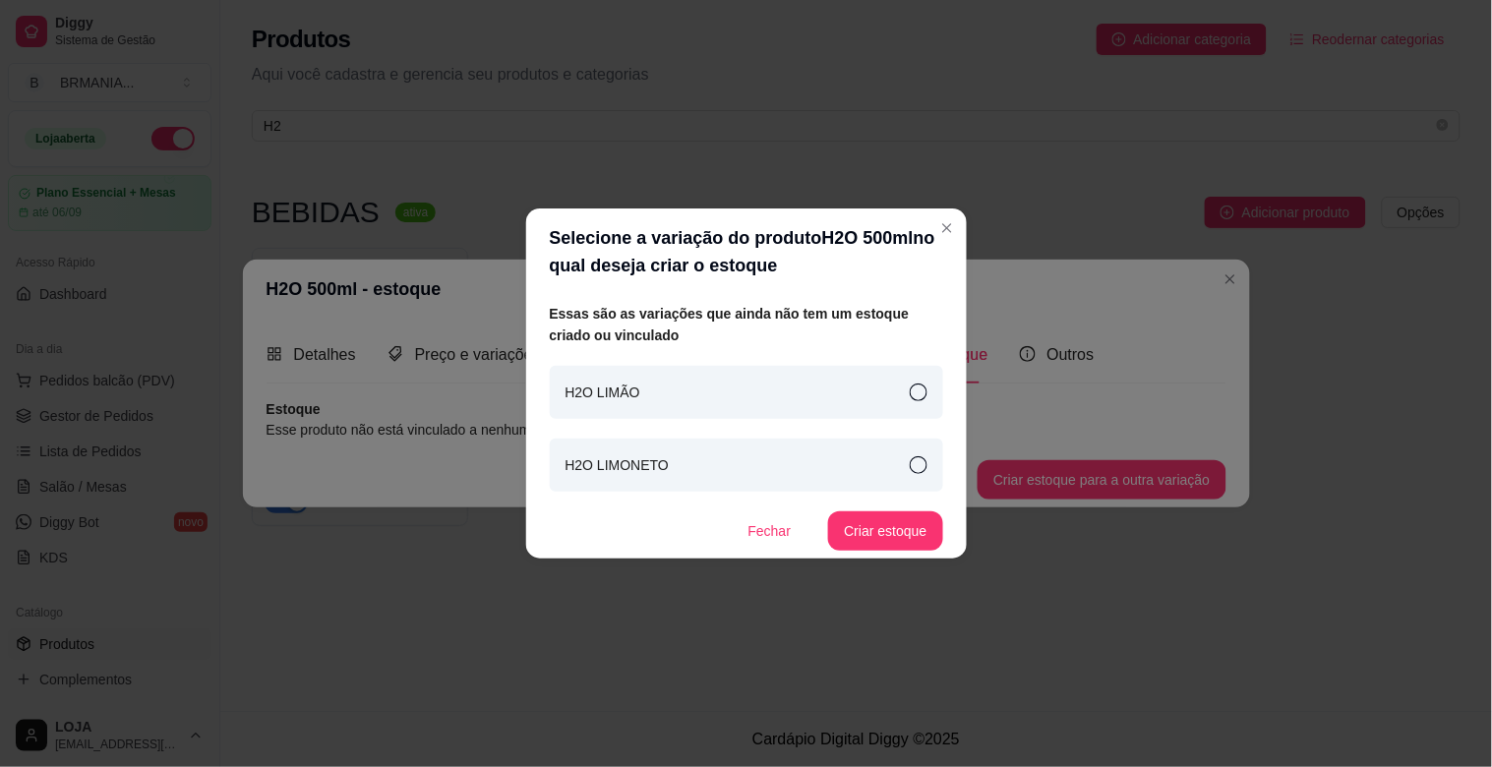
click at [753, 375] on div "H2O LIMÃO" at bounding box center [746, 392] width 393 height 53
click at [897, 529] on button "Criar estoque" at bounding box center [885, 530] width 114 height 39
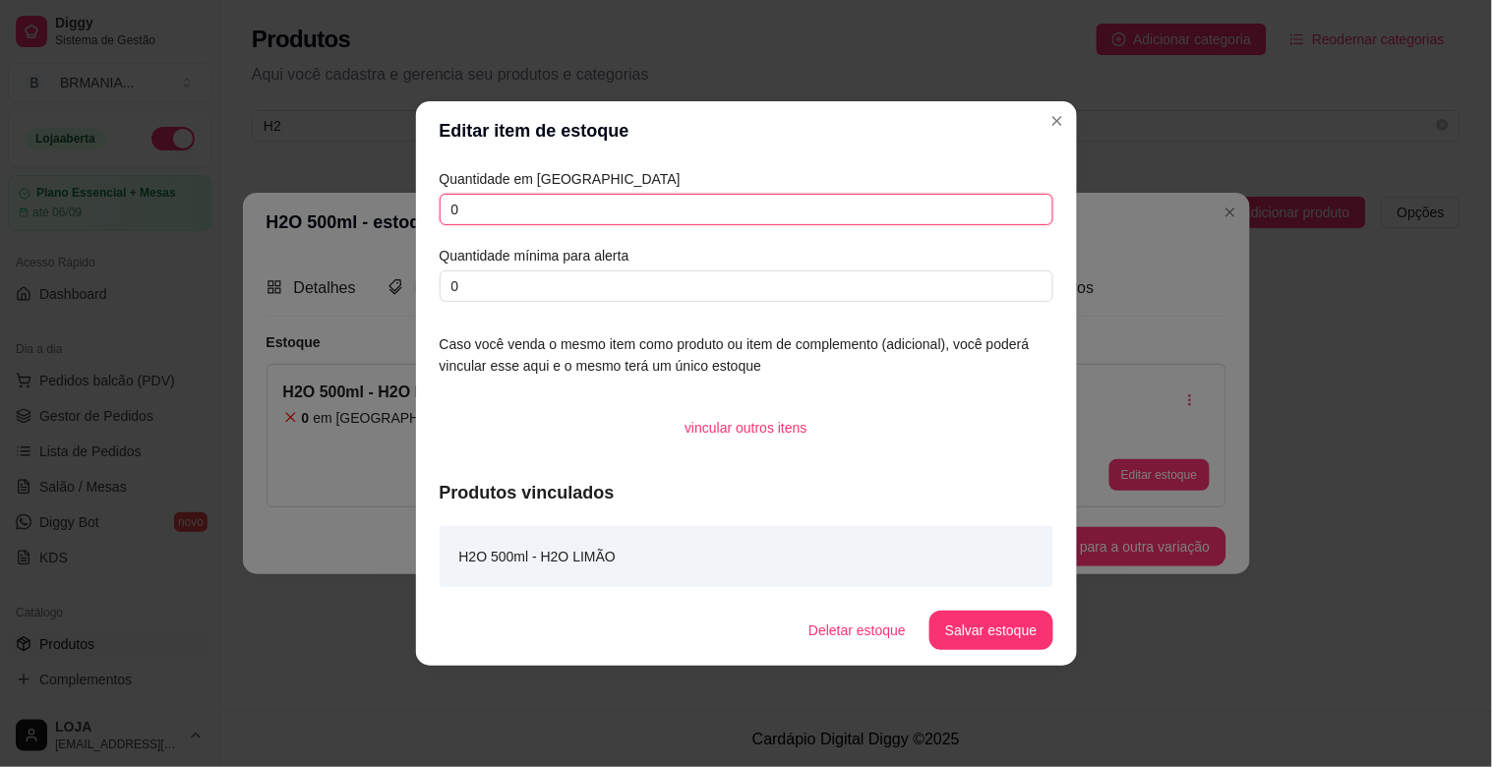
click at [531, 222] on input "0" at bounding box center [747, 209] width 614 height 31
type input "*"
type input "0"
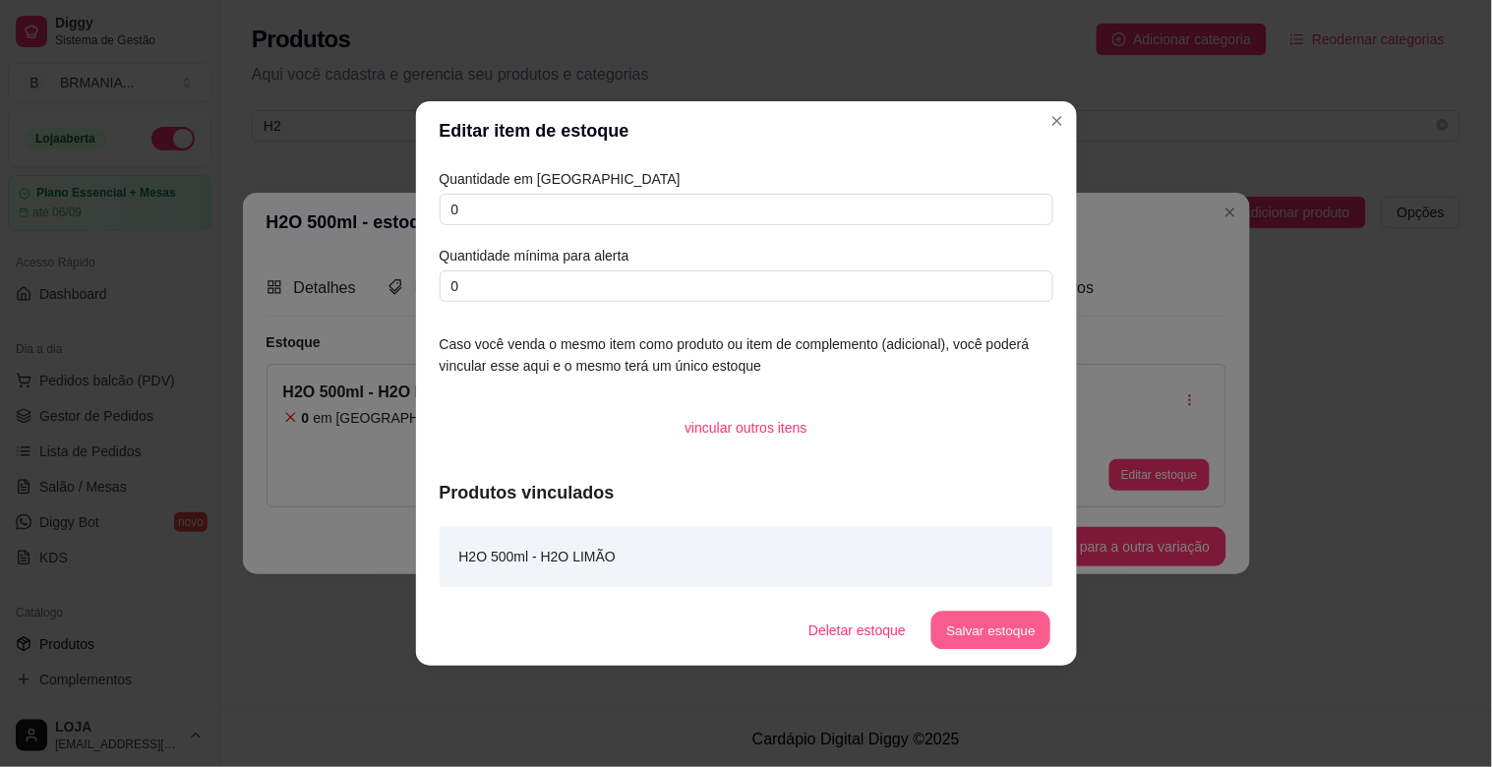
click at [999, 621] on button "Salvar estoque" at bounding box center [991, 631] width 120 height 38
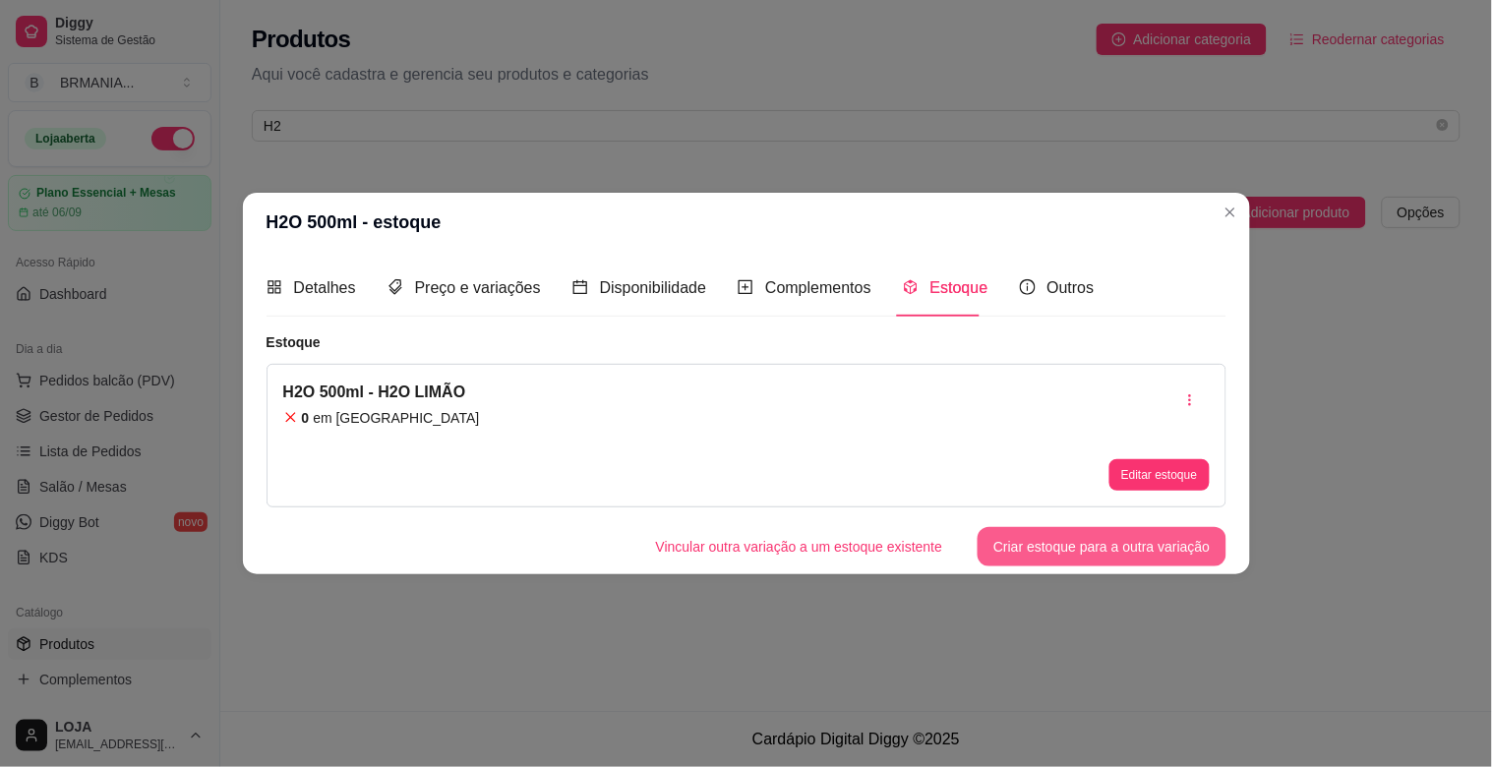
click at [1122, 546] on button "Criar estoque para a outra variação" at bounding box center [1101, 546] width 248 height 39
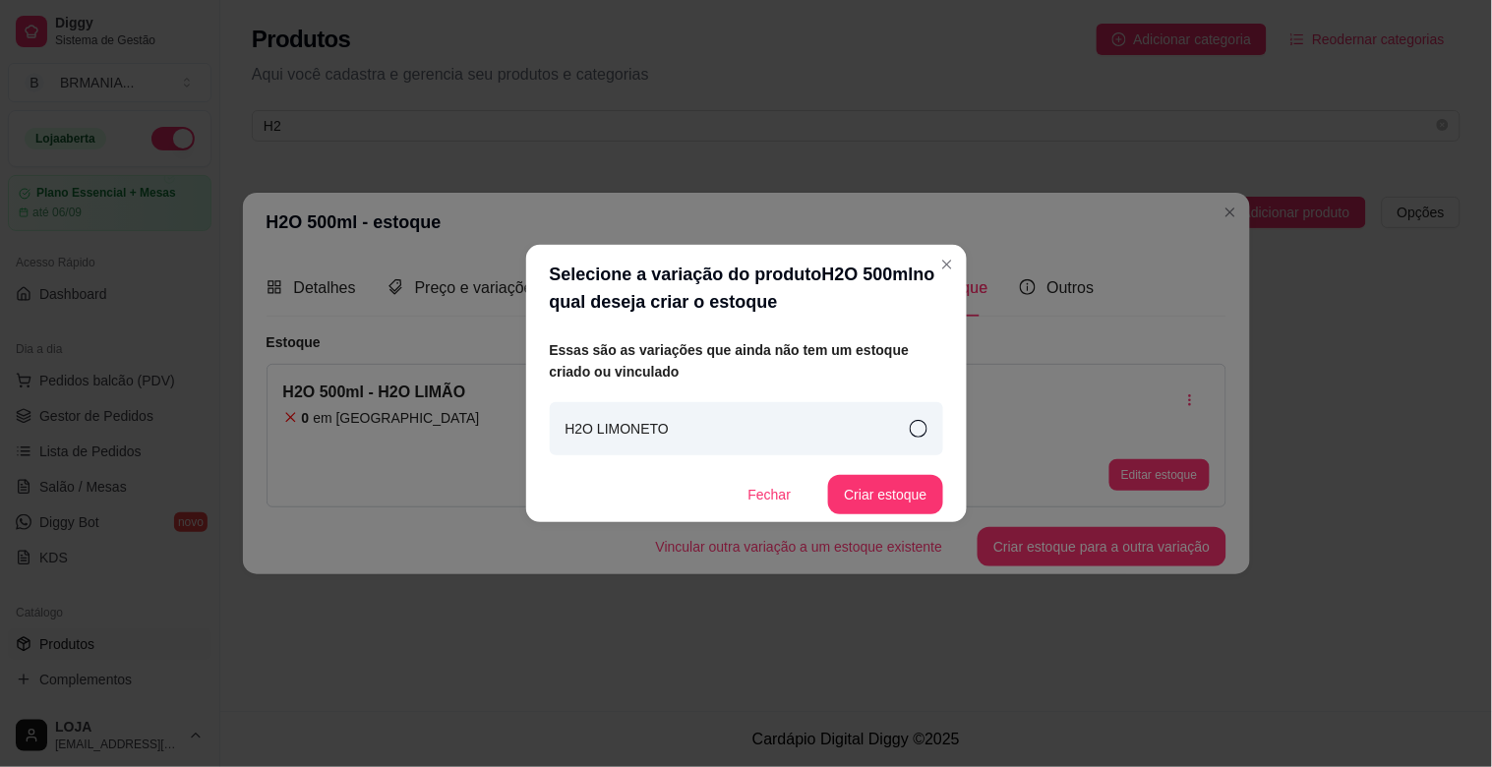
click at [850, 444] on div "H2O LIMONETO" at bounding box center [746, 428] width 393 height 53
click at [918, 496] on button "Criar estoque" at bounding box center [885, 495] width 111 height 38
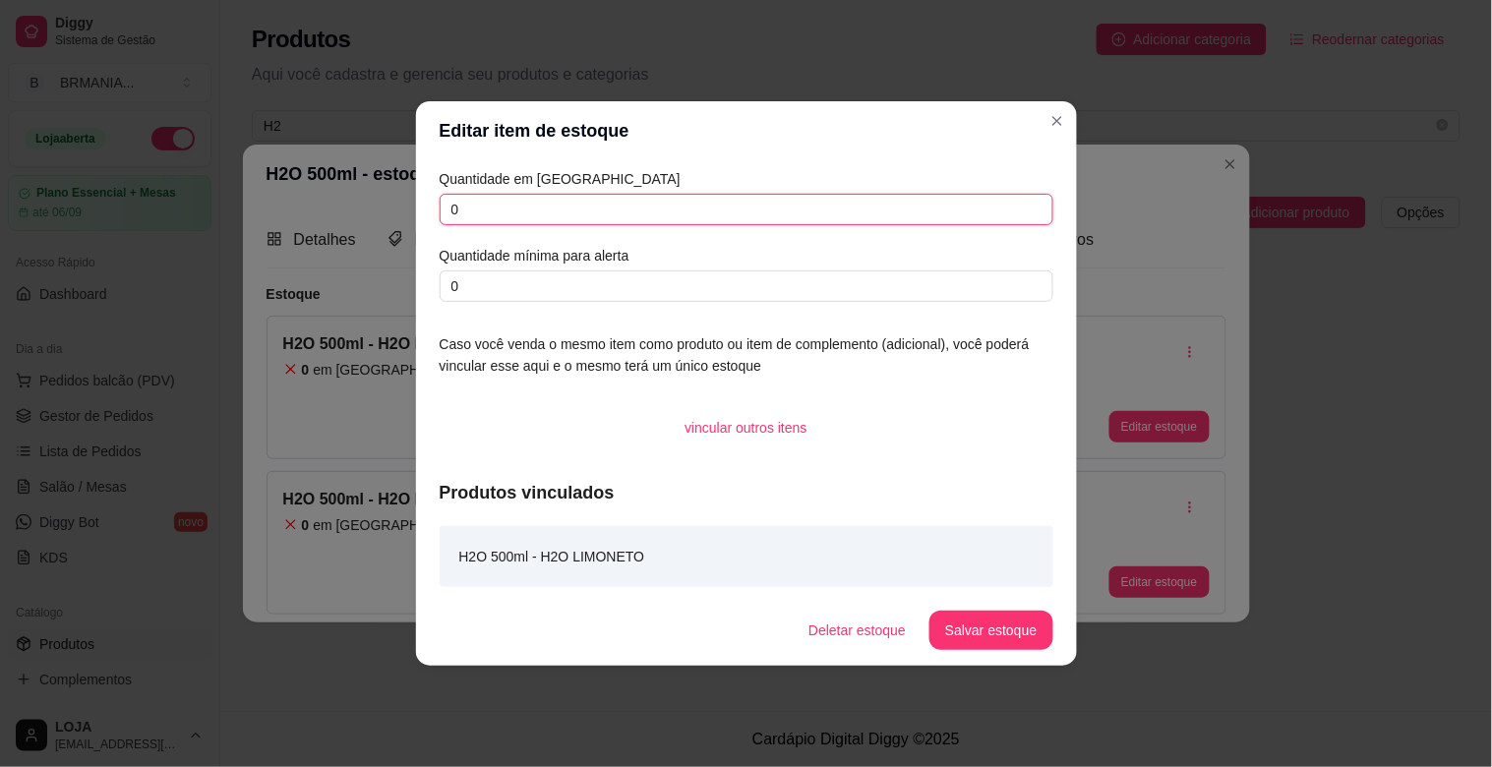
click at [711, 220] on input "0" at bounding box center [747, 209] width 614 height 31
type input "6"
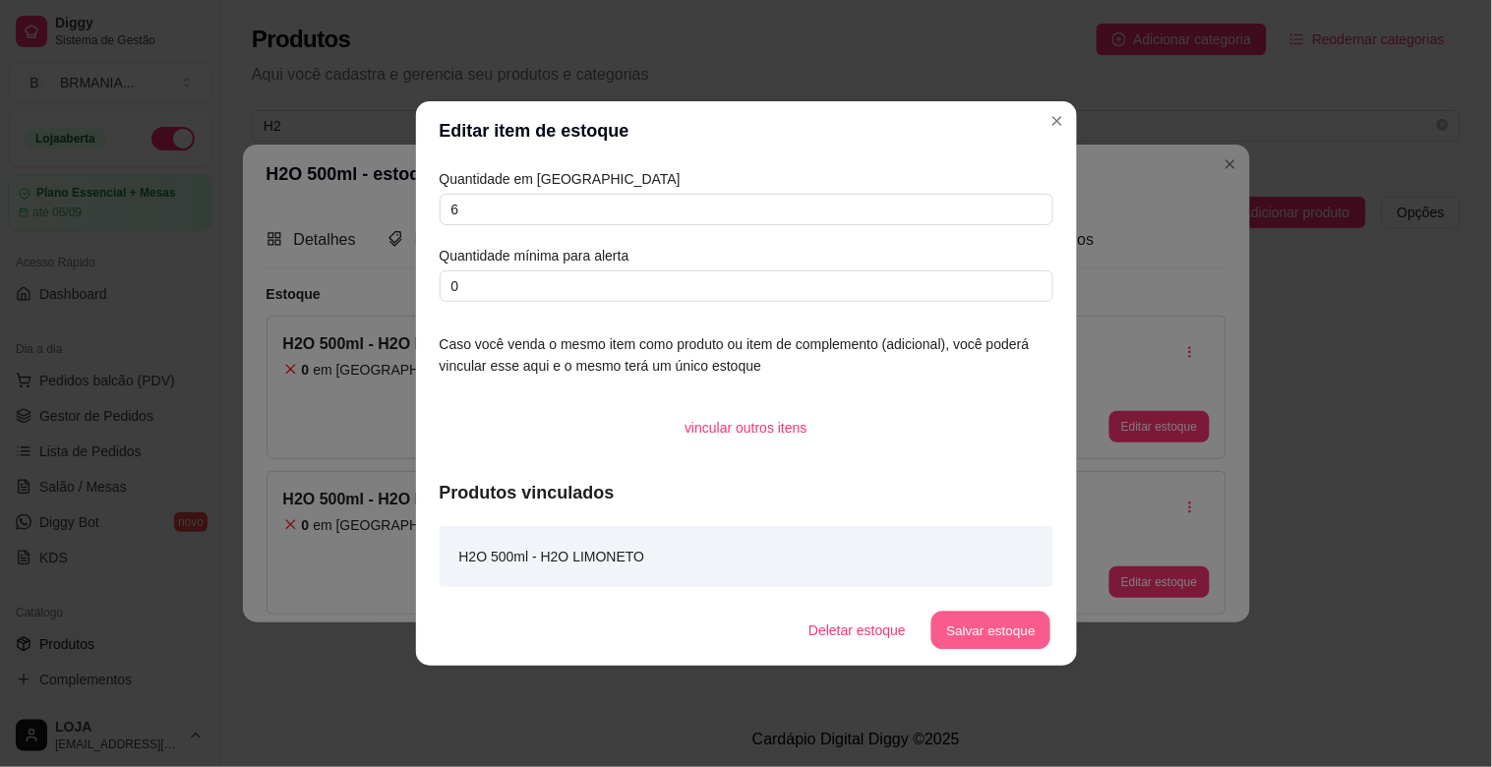
click at [989, 635] on button "Salvar estoque" at bounding box center [991, 631] width 120 height 38
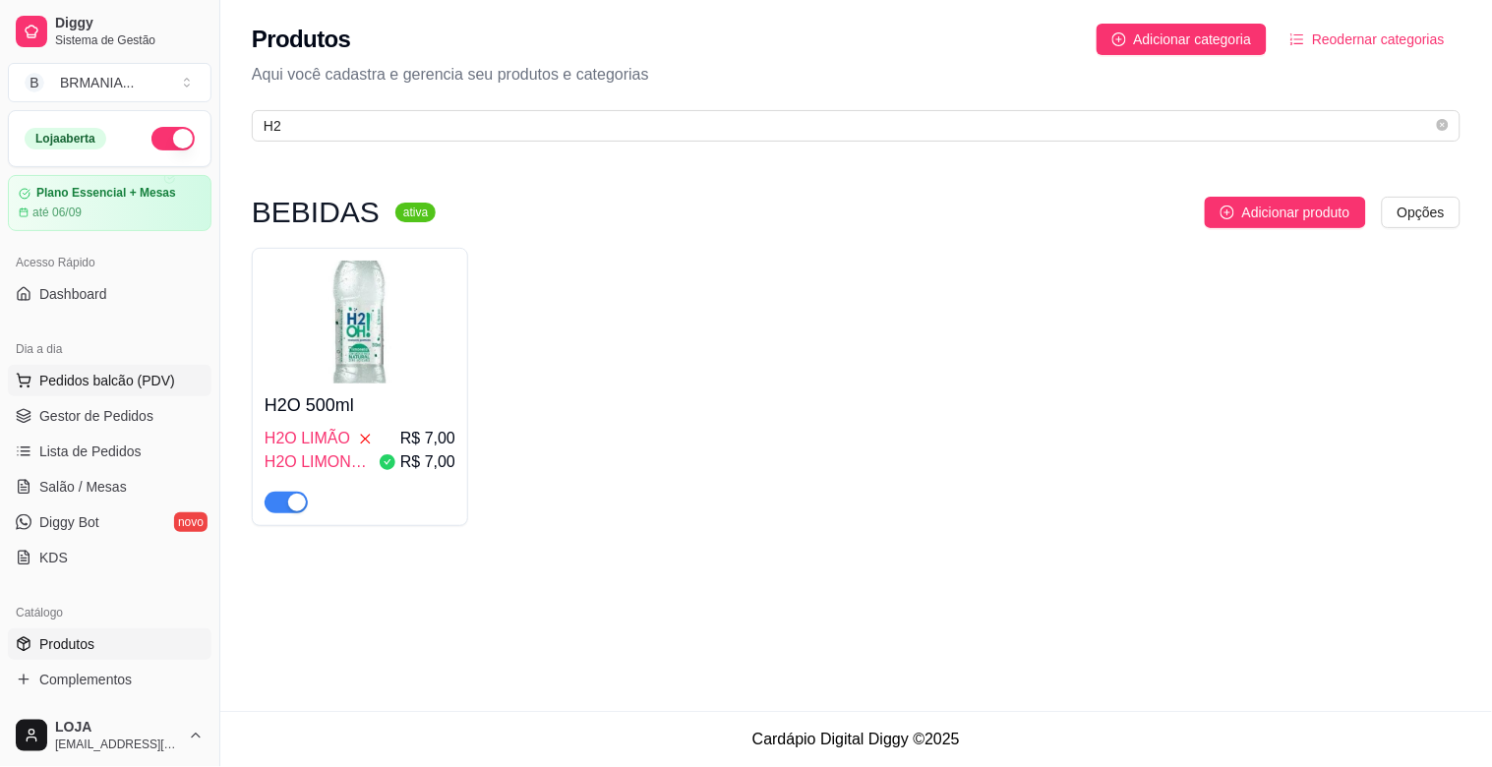
click at [144, 368] on button "Pedidos balcão (PDV)" at bounding box center [110, 380] width 204 height 31
click at [347, 141] on input "Pesquisa" at bounding box center [531, 139] width 949 height 20
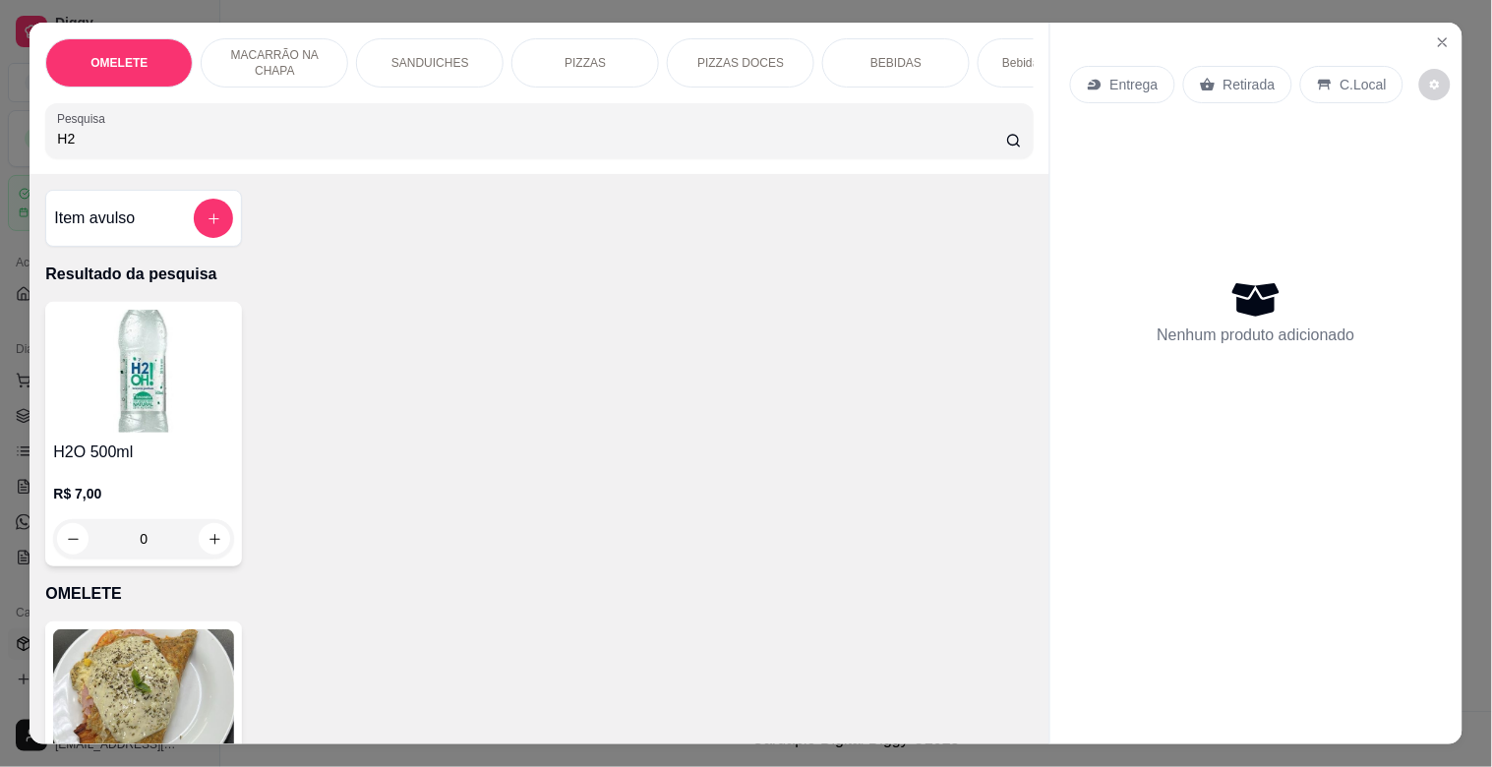
type input "H2"
click at [135, 413] on img at bounding box center [143, 371] width 181 height 123
click at [1436, 34] on icon "Close" at bounding box center [1443, 42] width 16 height 16
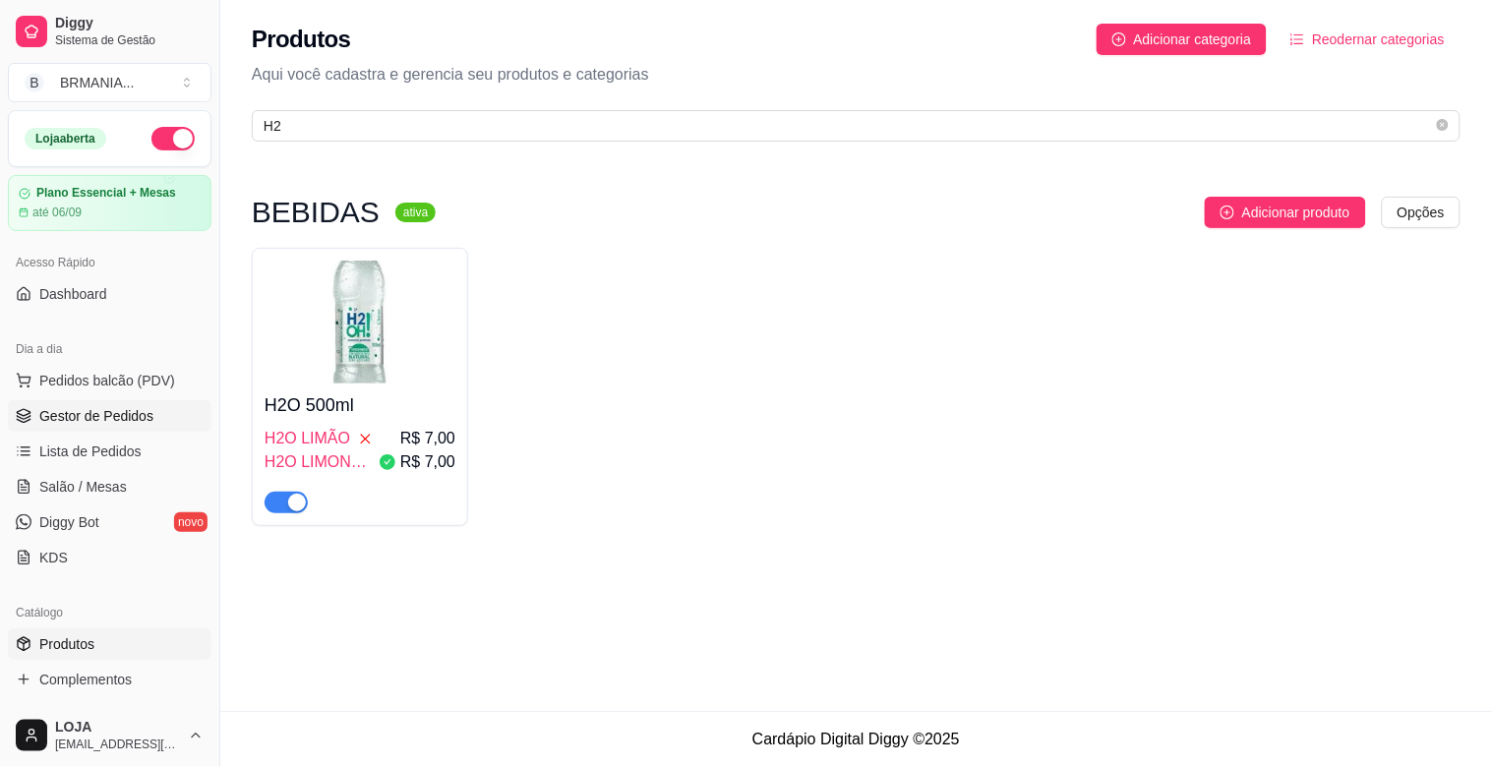
click at [113, 411] on span "Gestor de Pedidos" at bounding box center [96, 416] width 114 height 20
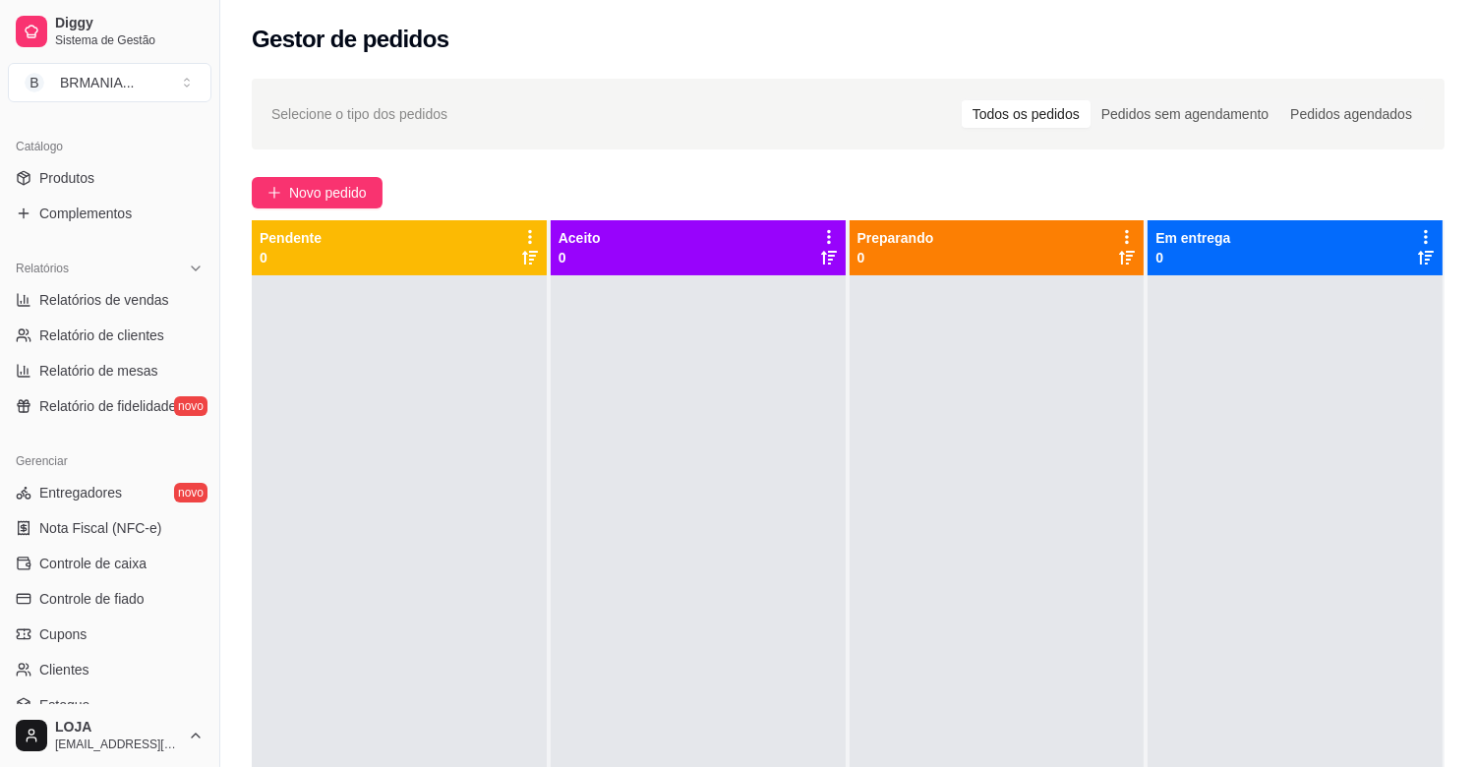
scroll to position [474, 0]
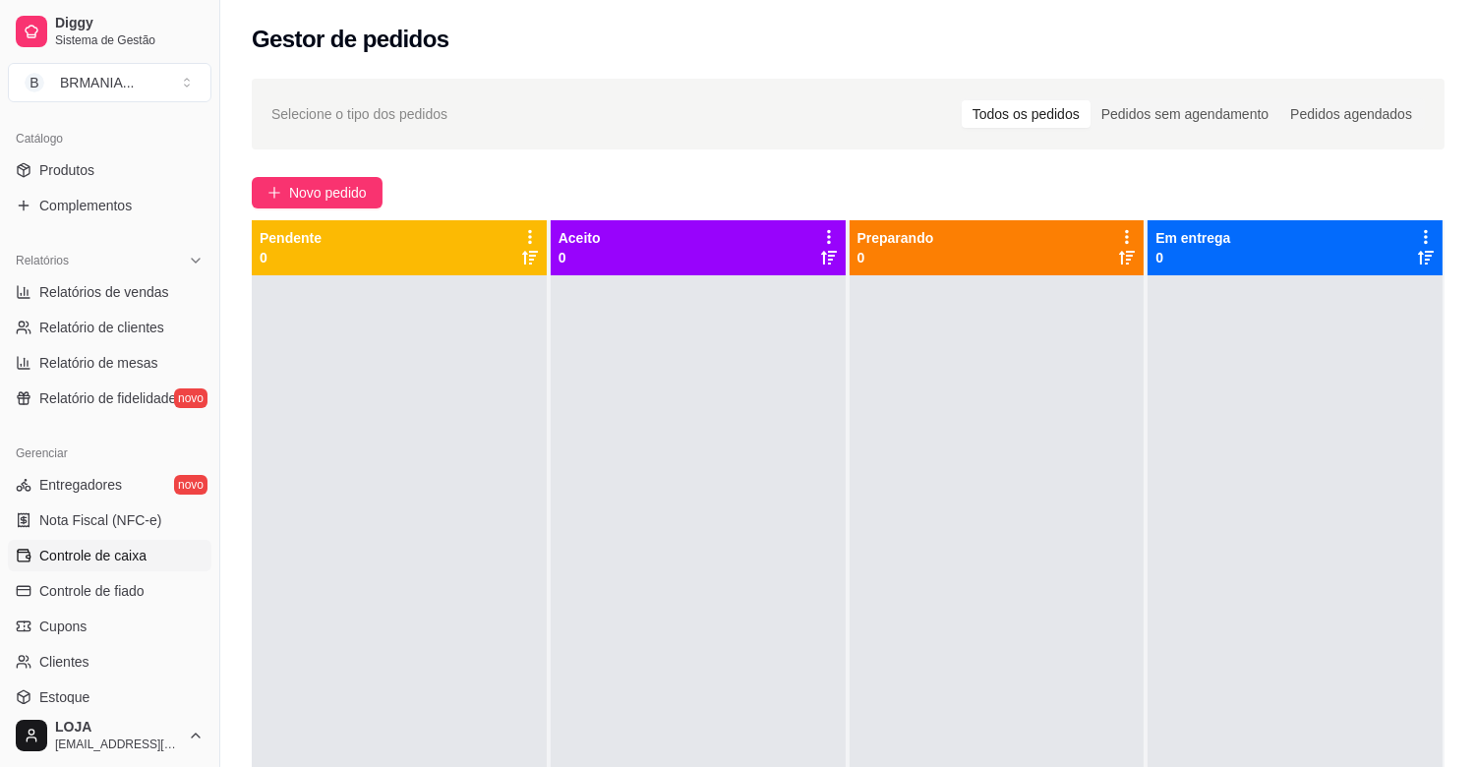
click at [114, 567] on link "Controle de caixa" at bounding box center [110, 555] width 204 height 31
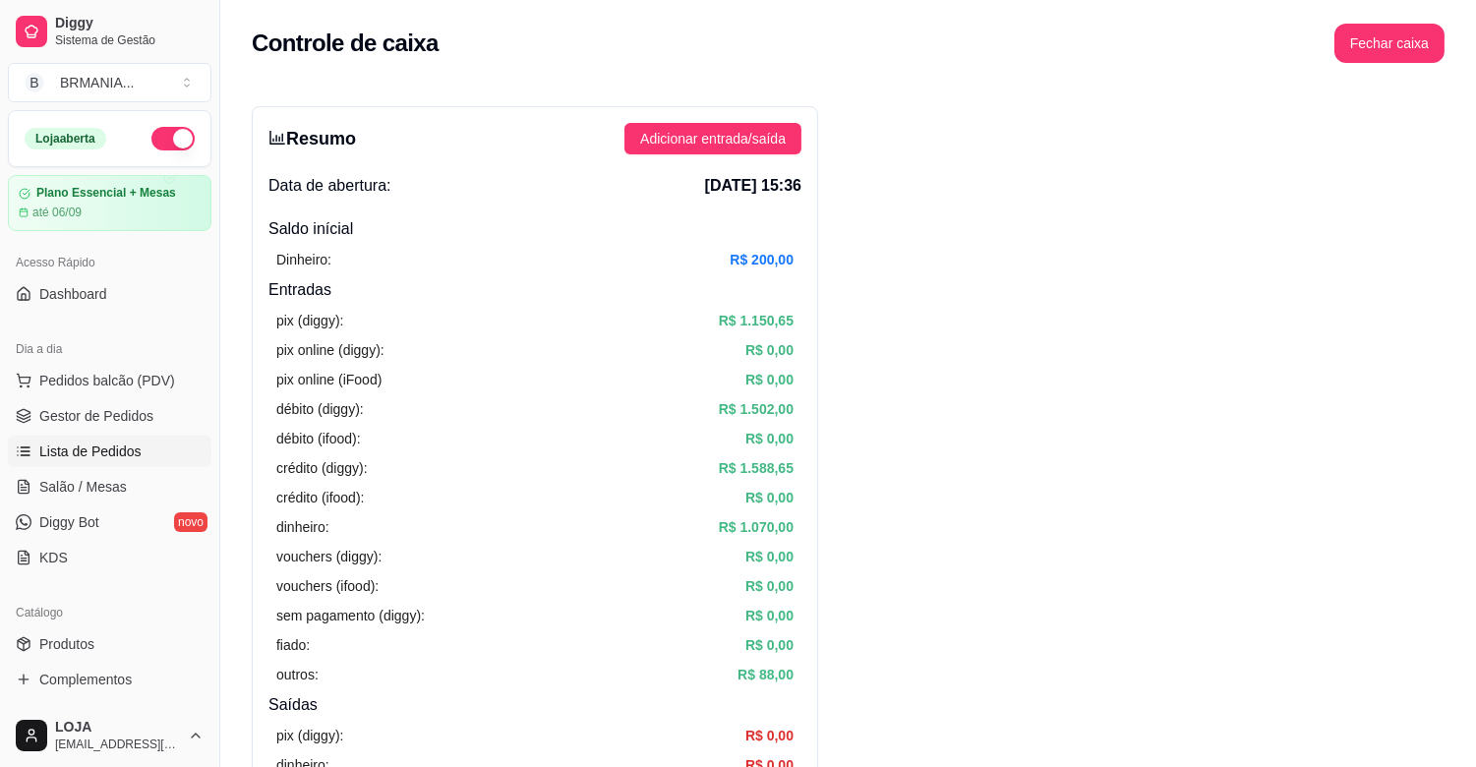
click at [106, 453] on span "Lista de Pedidos" at bounding box center [90, 452] width 102 height 20
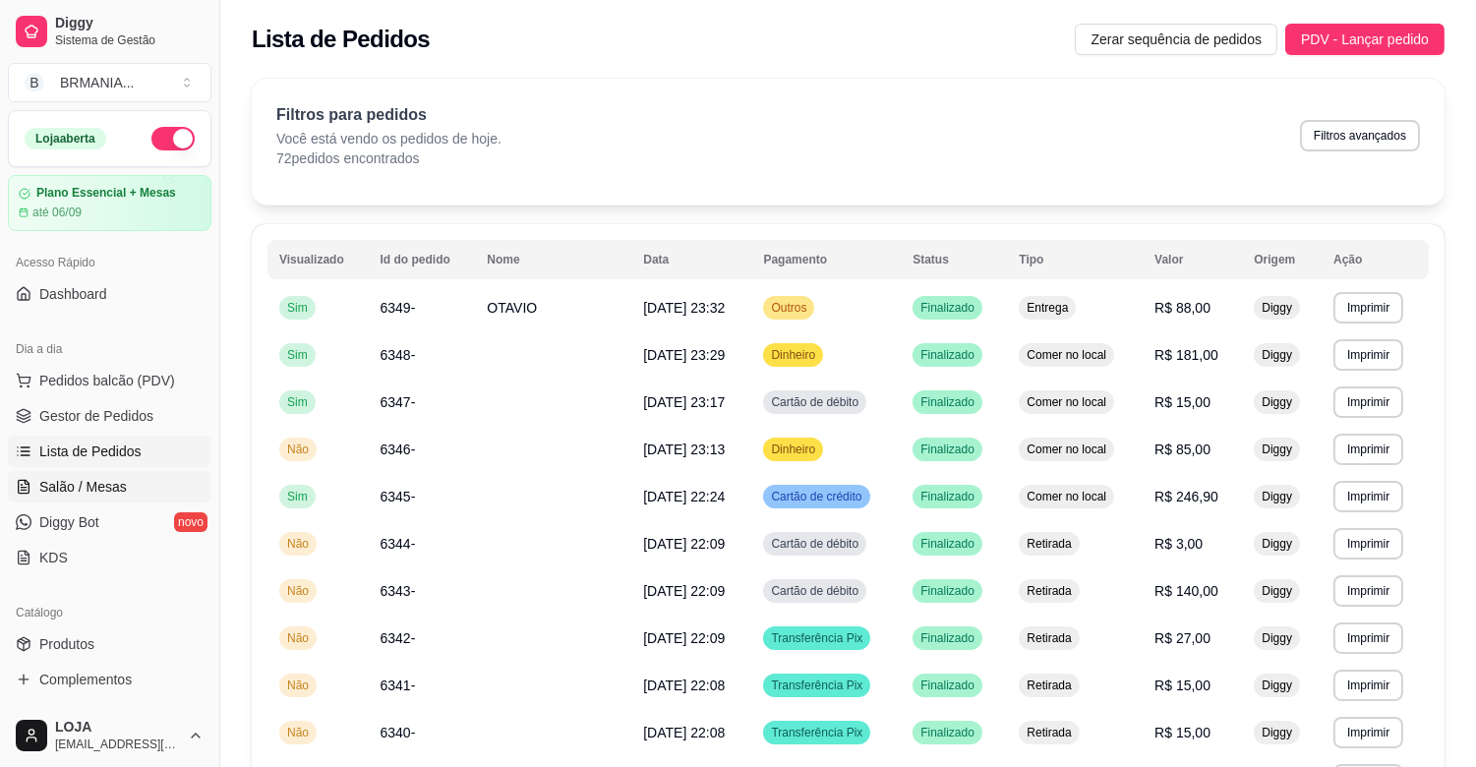
click at [87, 479] on span "Salão / Mesas" at bounding box center [83, 487] width 88 height 20
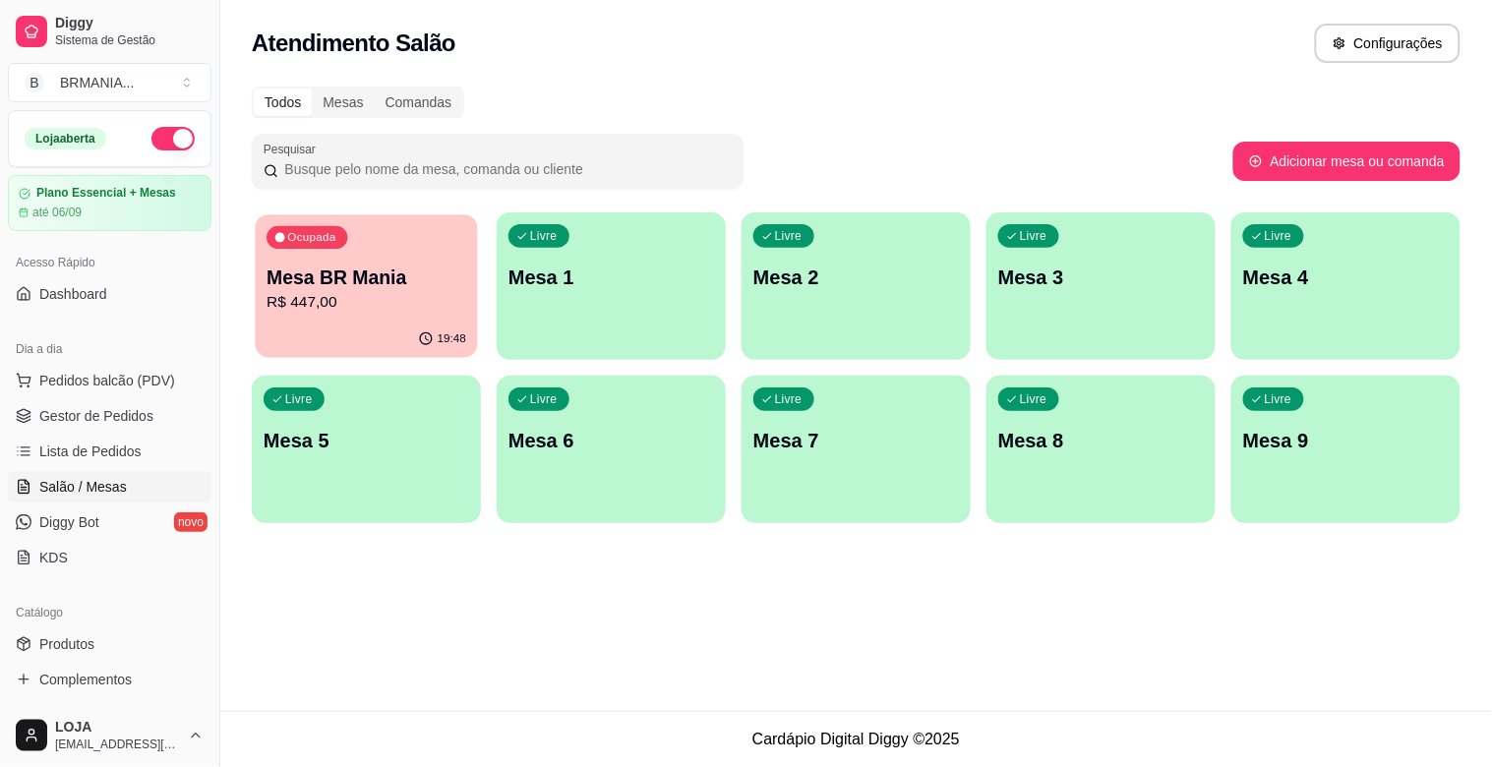
click at [372, 318] on div "Ocupada Mesa BR Mania R$ 447,00" at bounding box center [366, 267] width 222 height 106
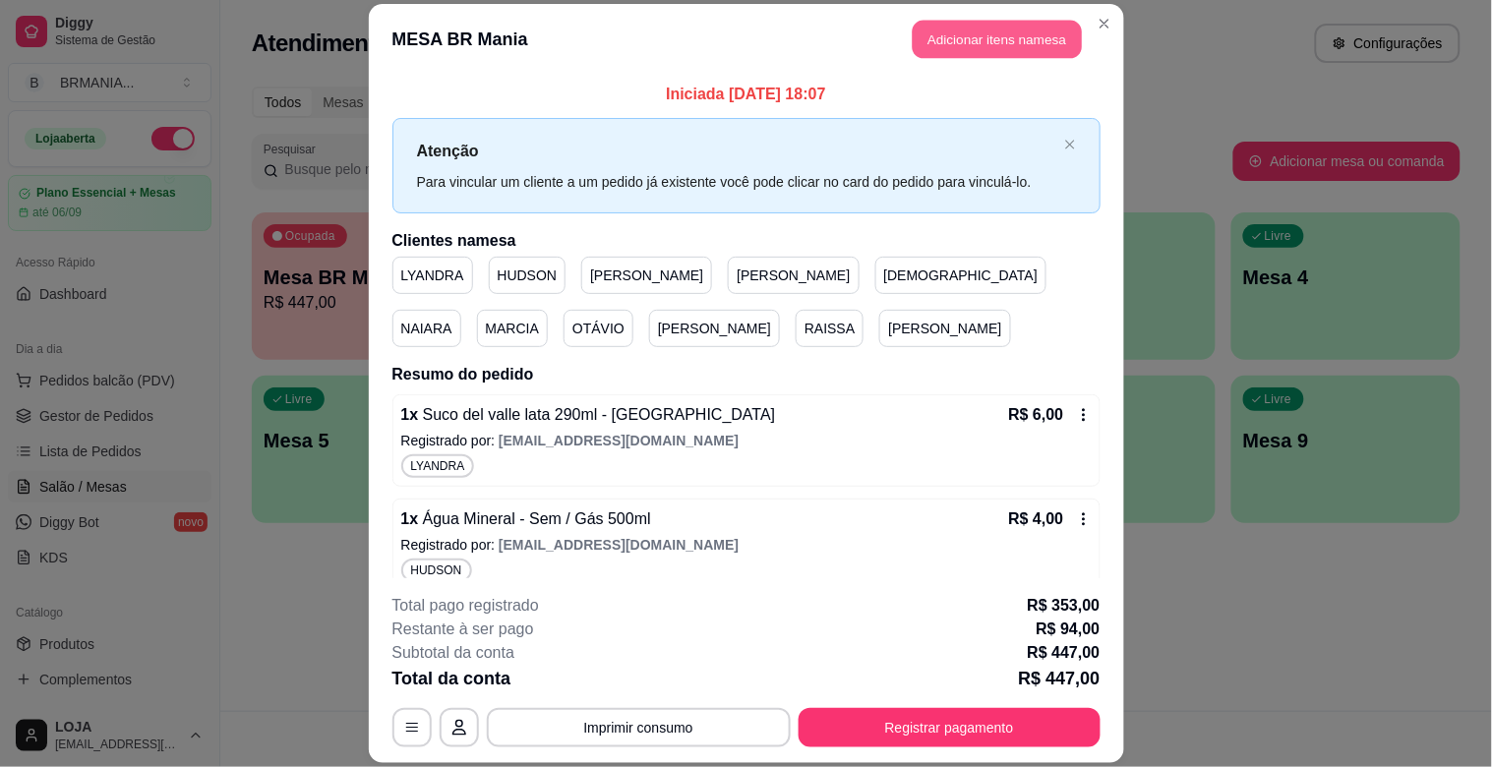
click at [986, 25] on button "Adicionar itens na mesa" at bounding box center [997, 40] width 169 height 38
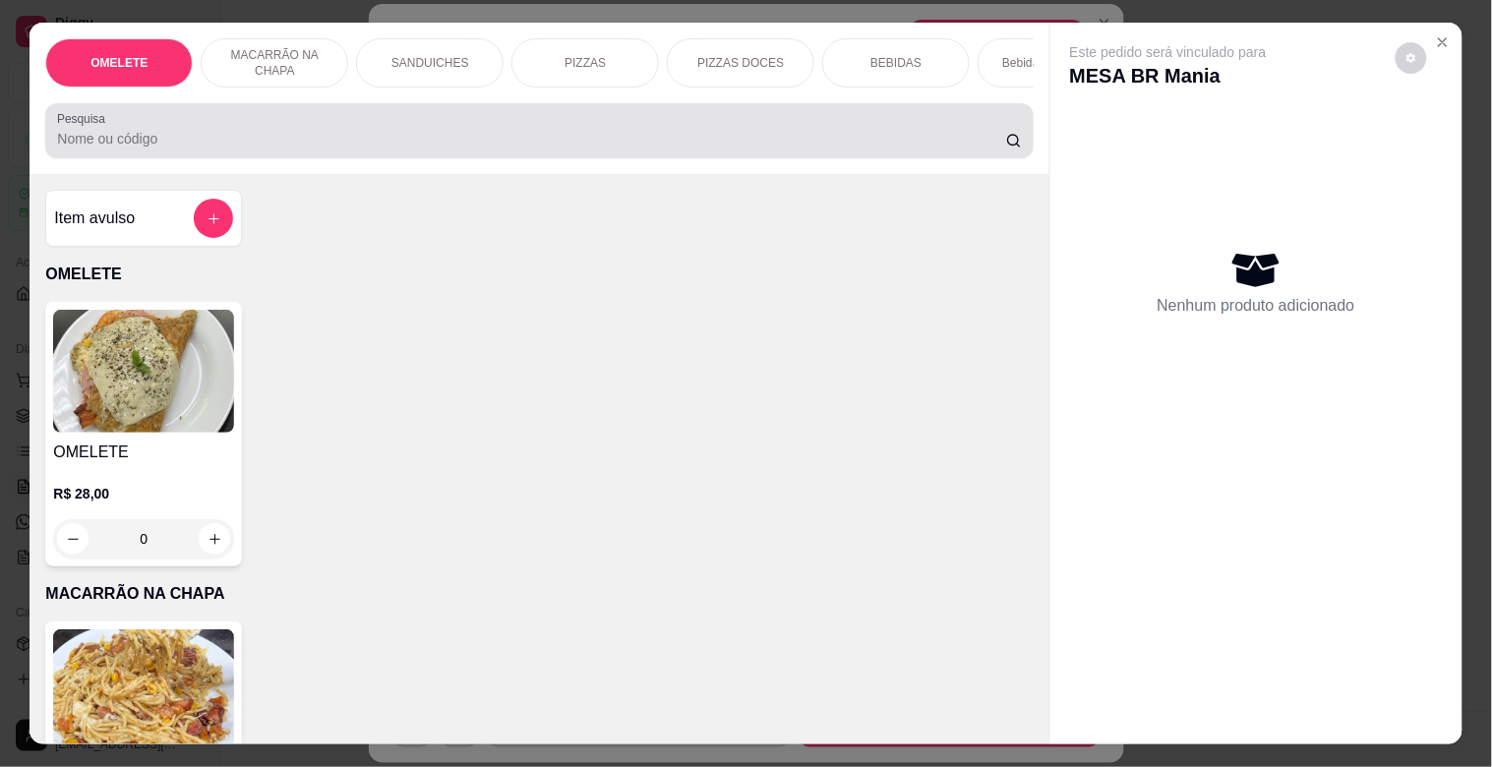
click at [153, 148] on input "Pesquisa" at bounding box center [531, 139] width 949 height 20
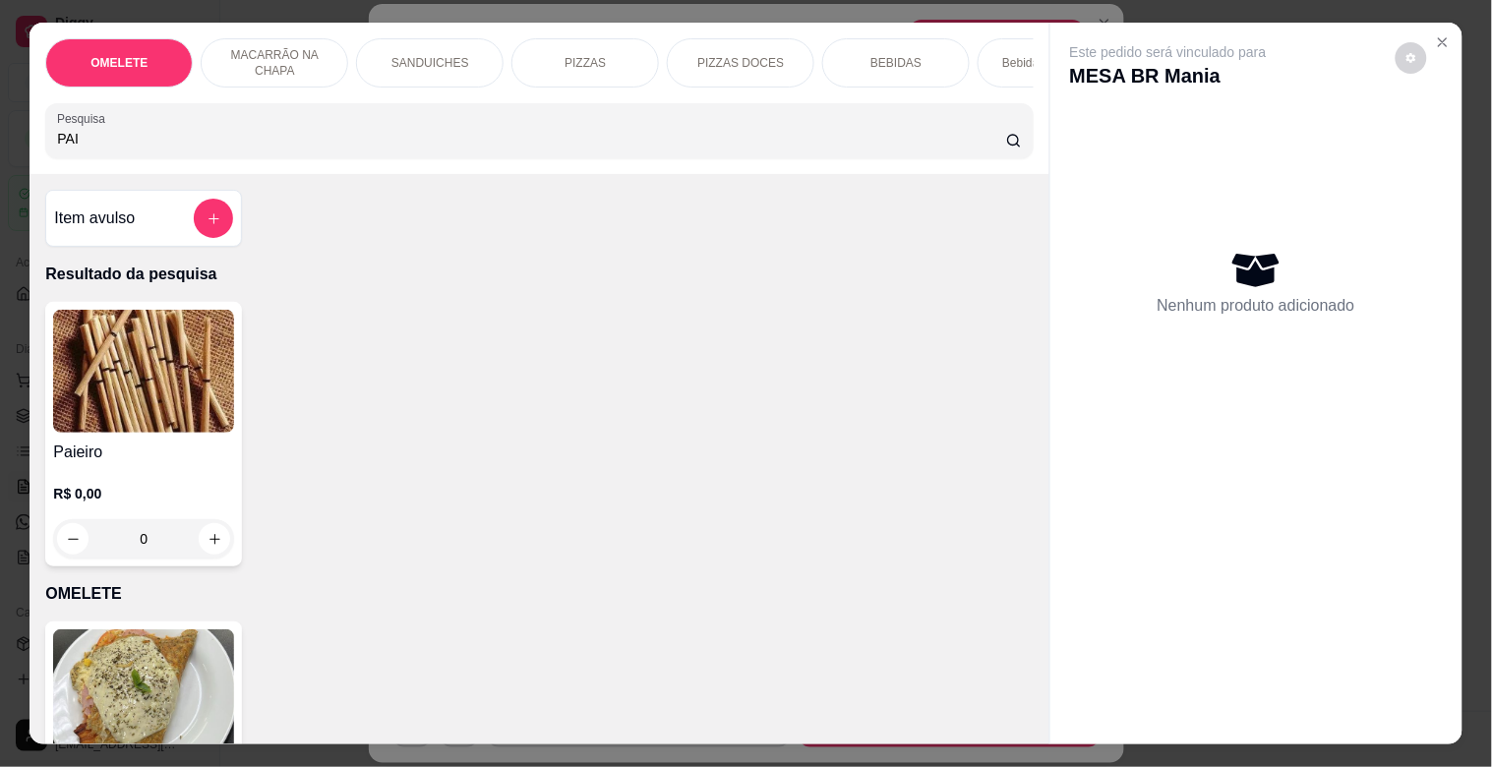
type input "PAI"
click at [188, 433] on img at bounding box center [143, 371] width 181 height 123
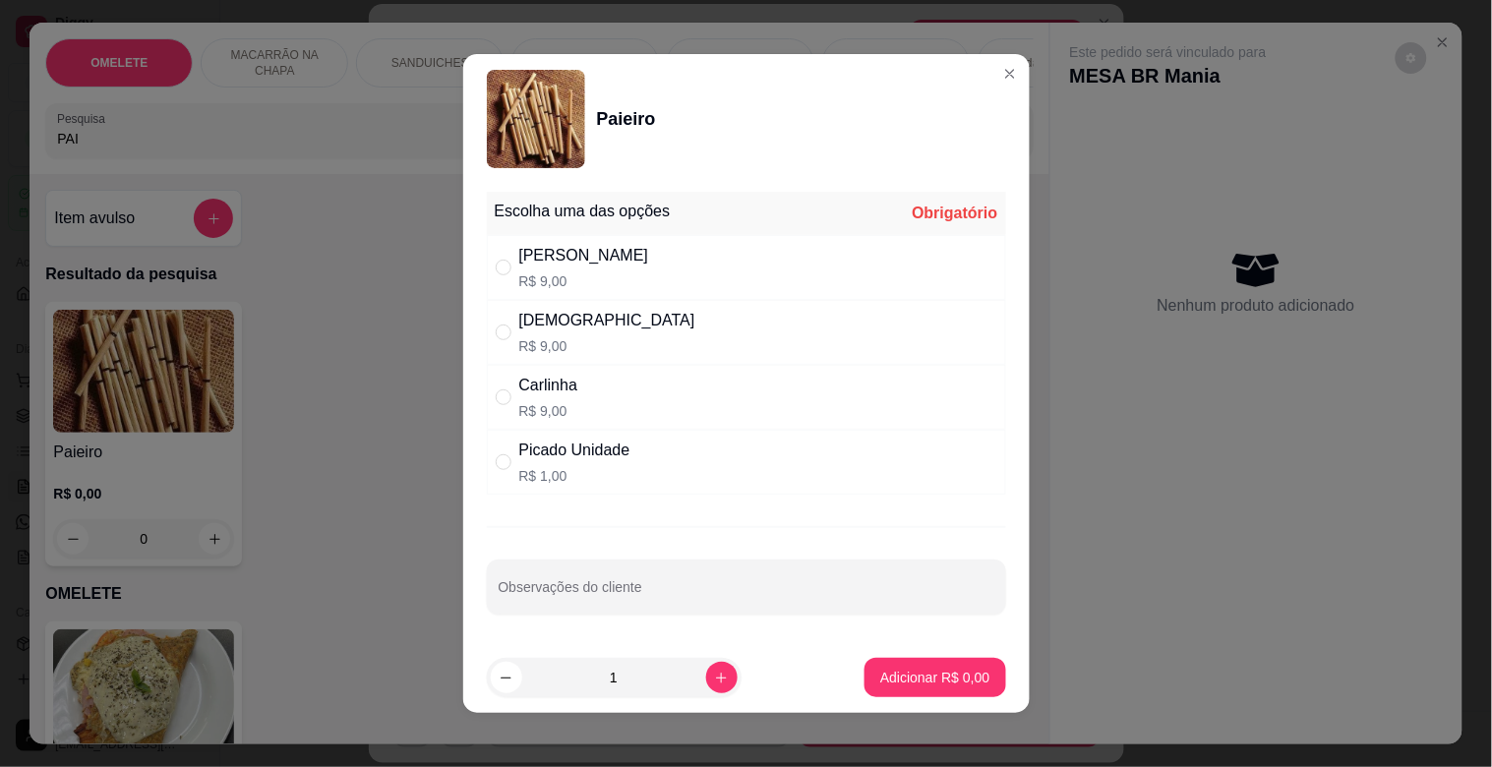
click at [595, 408] on div "[PERSON_NAME] R$ 9,00" at bounding box center [746, 397] width 519 height 65
radio input "true"
click at [895, 673] on p "Adicionar R$ 9,00" at bounding box center [935, 677] width 106 height 19
type input "1"
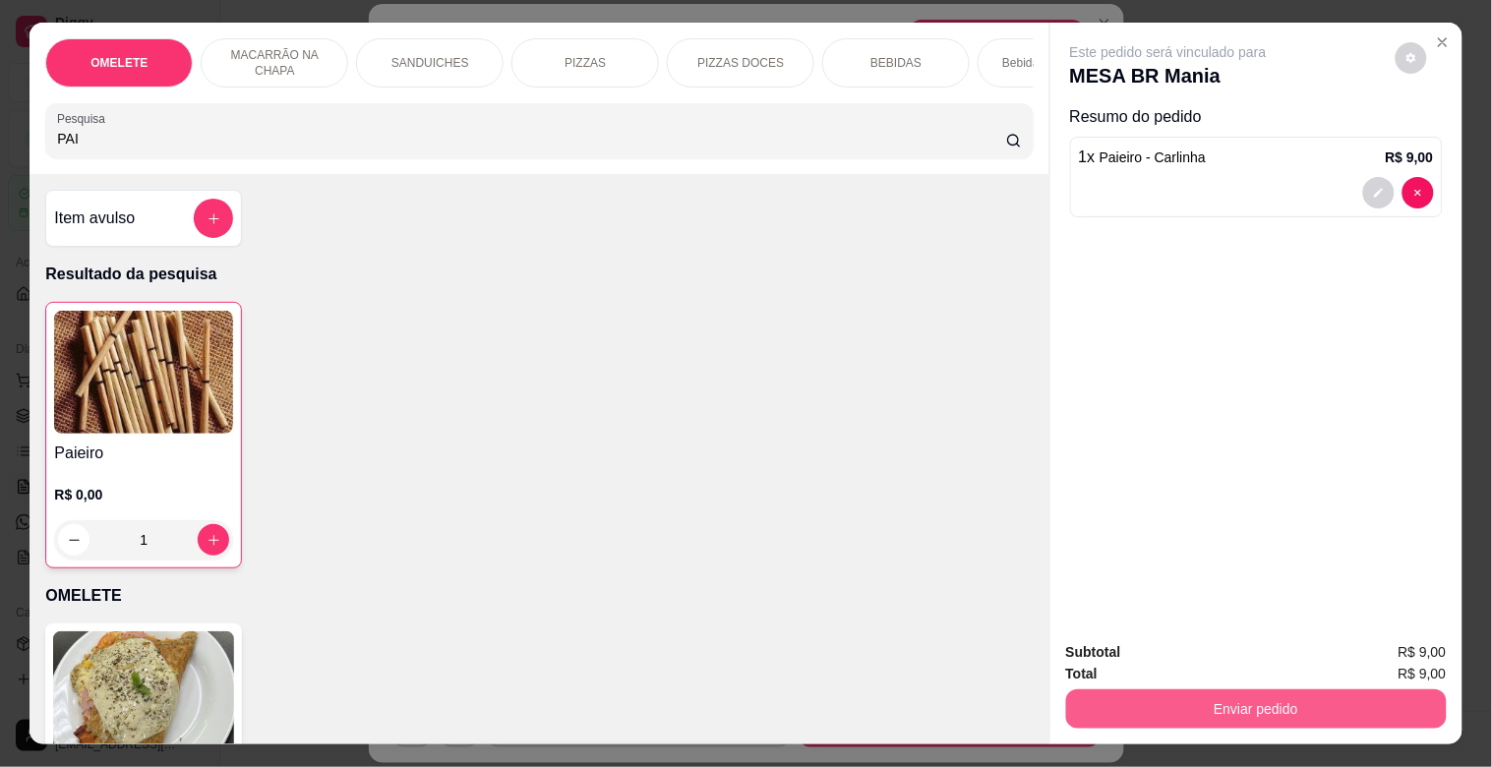
click at [1296, 708] on button "Enviar pedido" at bounding box center [1256, 708] width 381 height 39
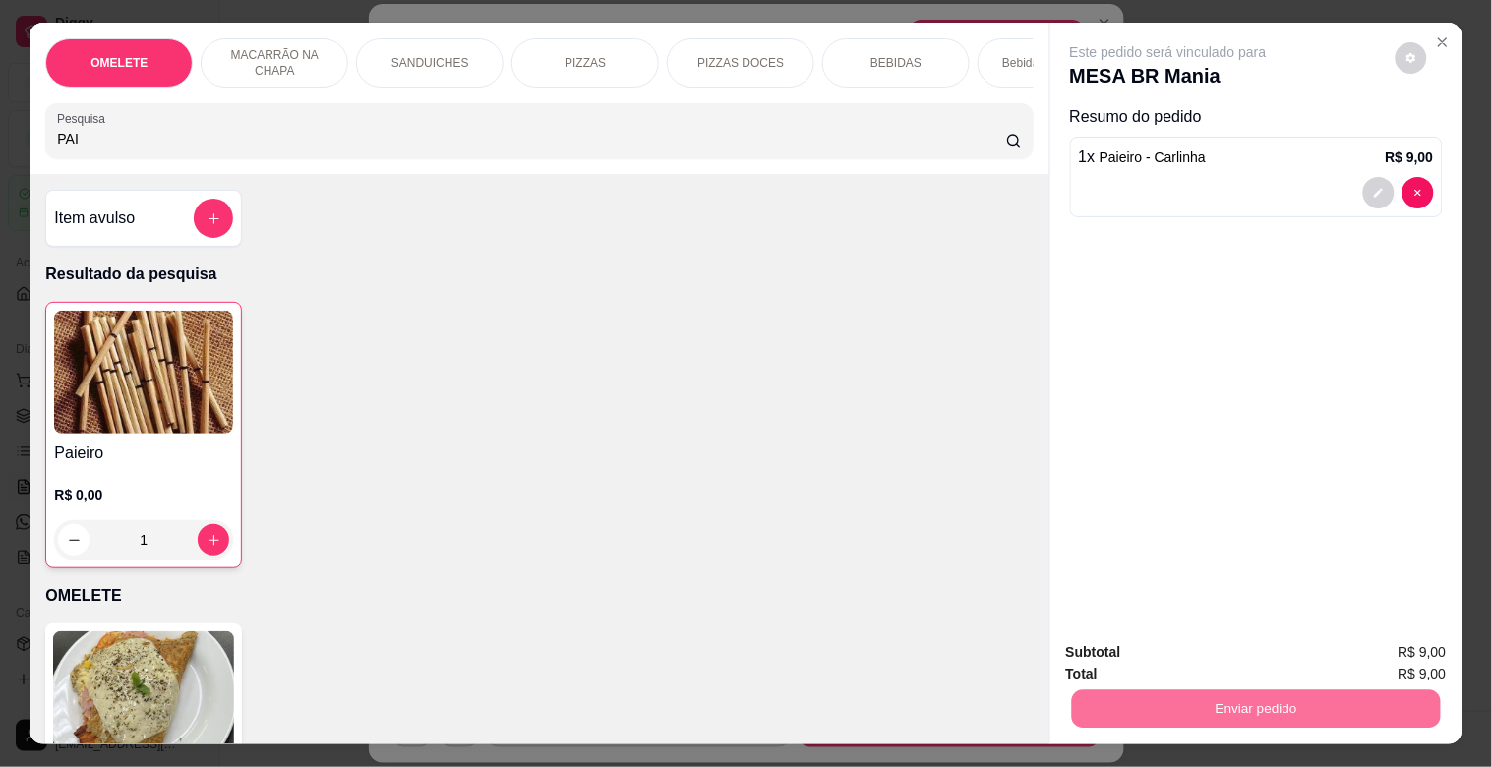
click at [1390, 649] on button "Sim, quero registrar" at bounding box center [1377, 651] width 147 height 37
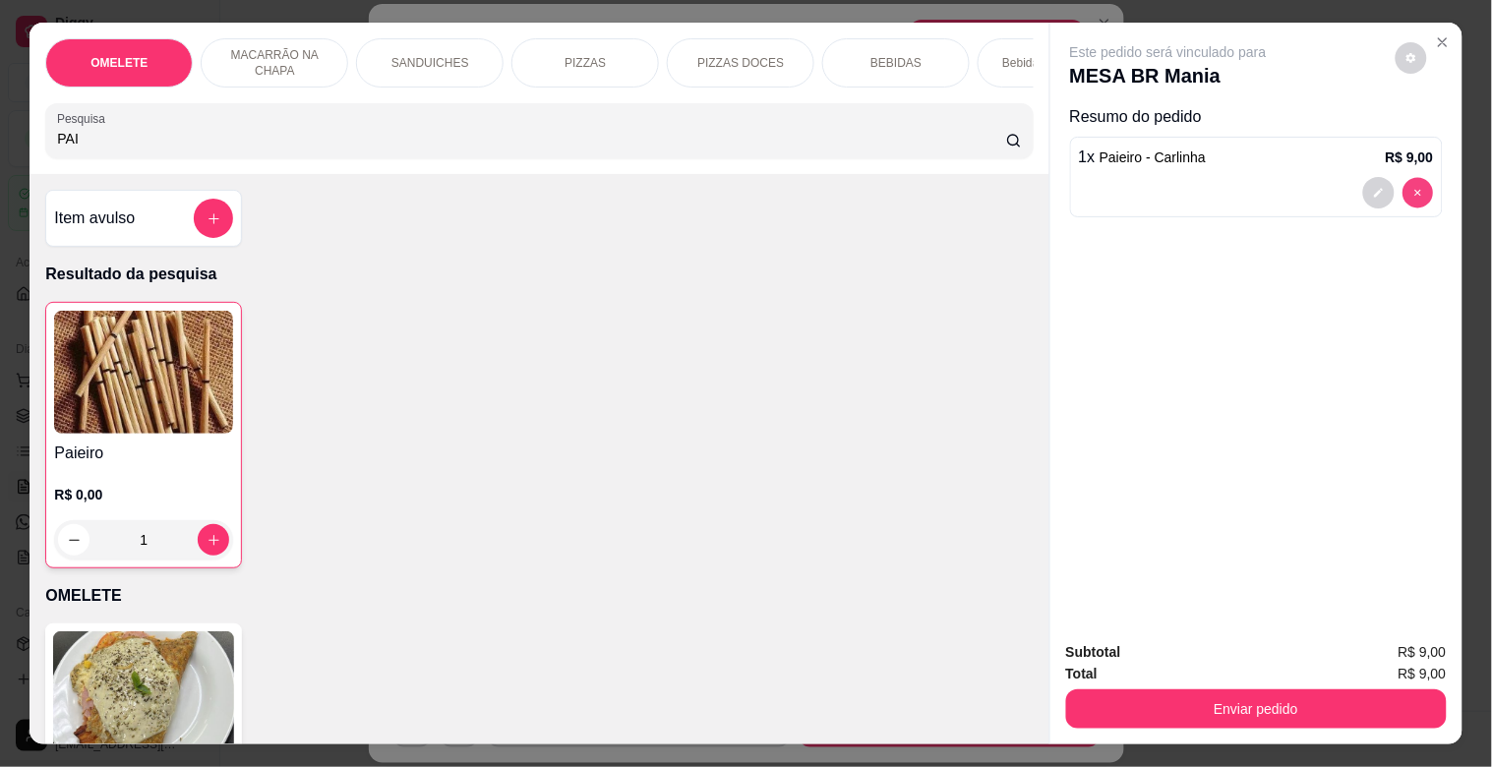
type input "0"
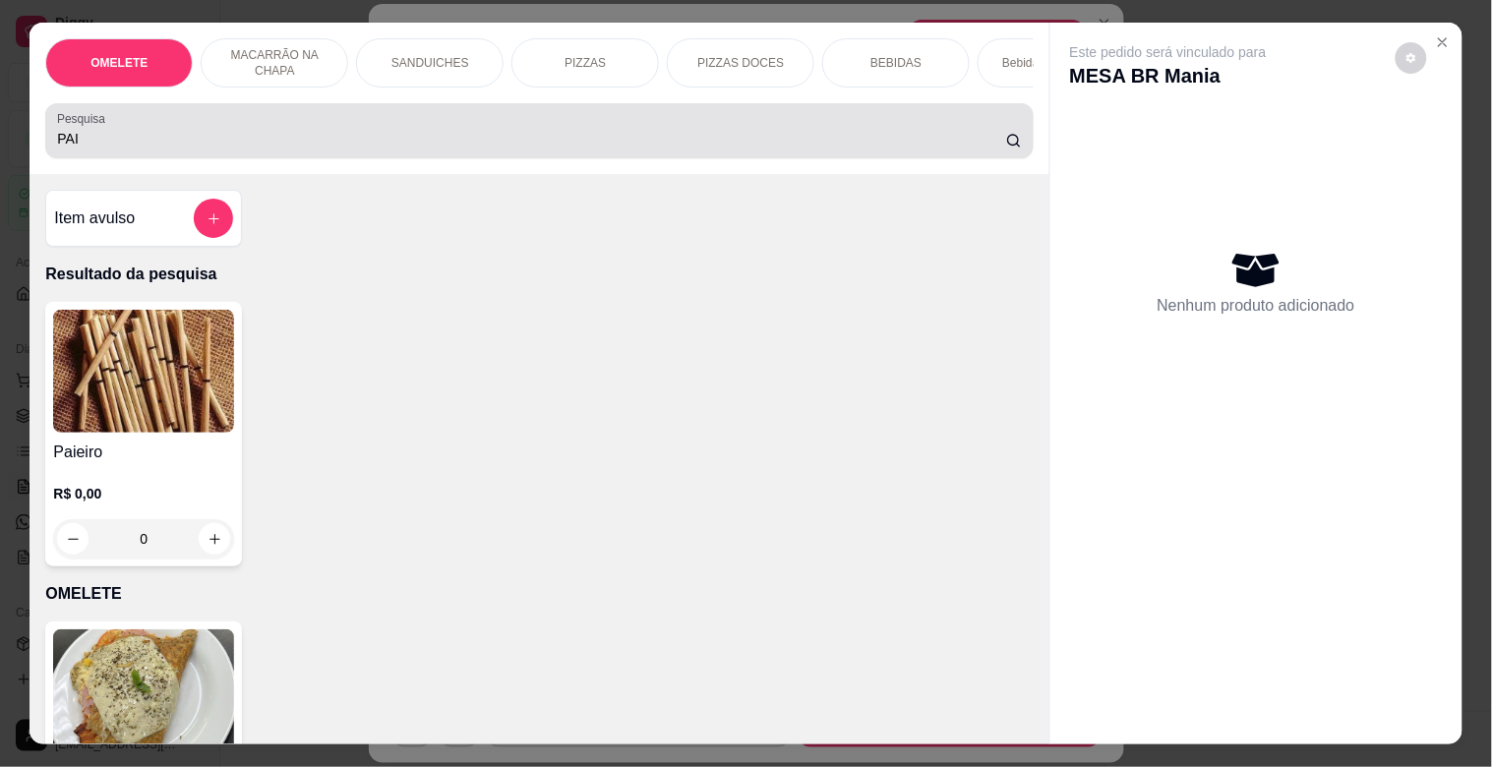
click at [549, 120] on div "PAI" at bounding box center [539, 130] width 964 height 39
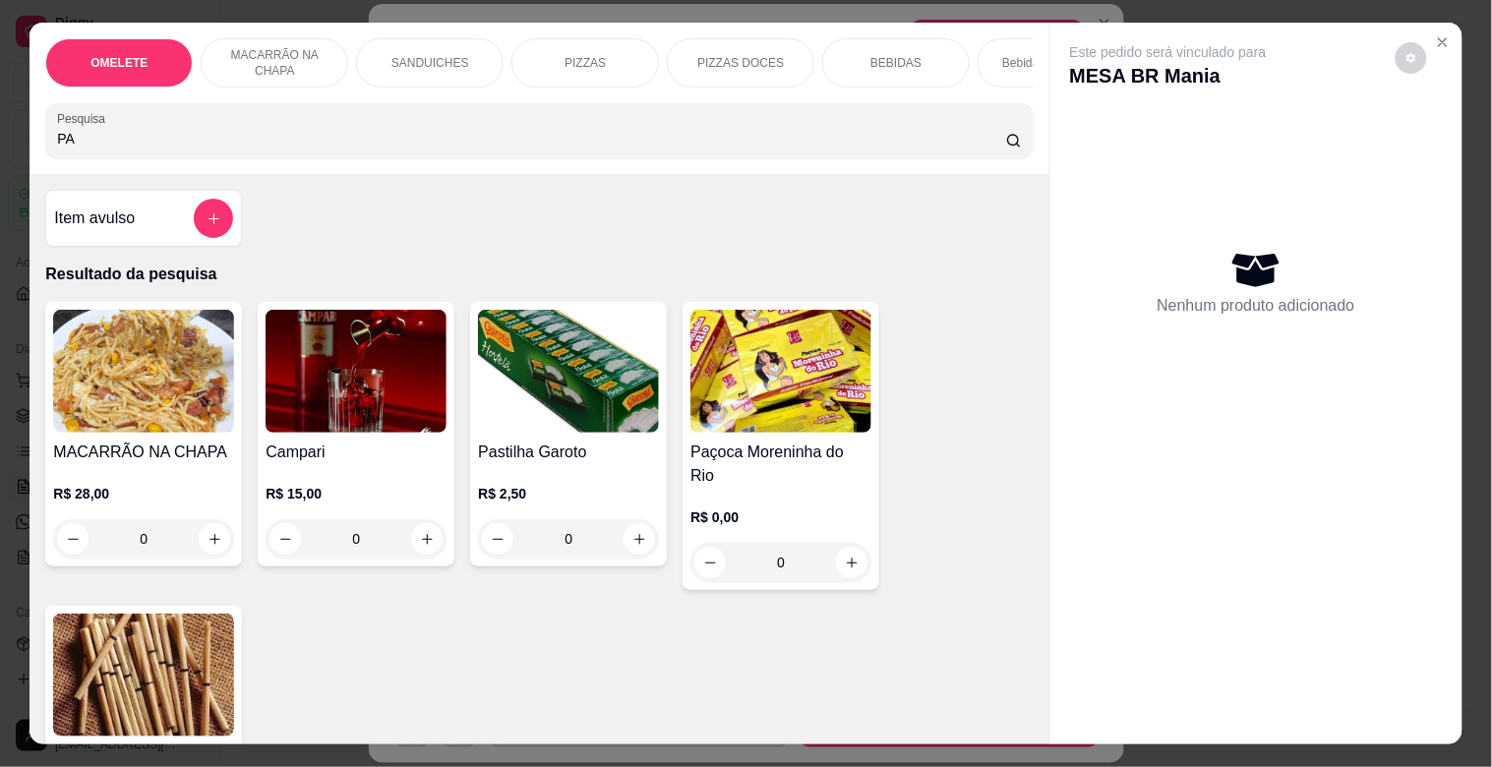
type input "P"
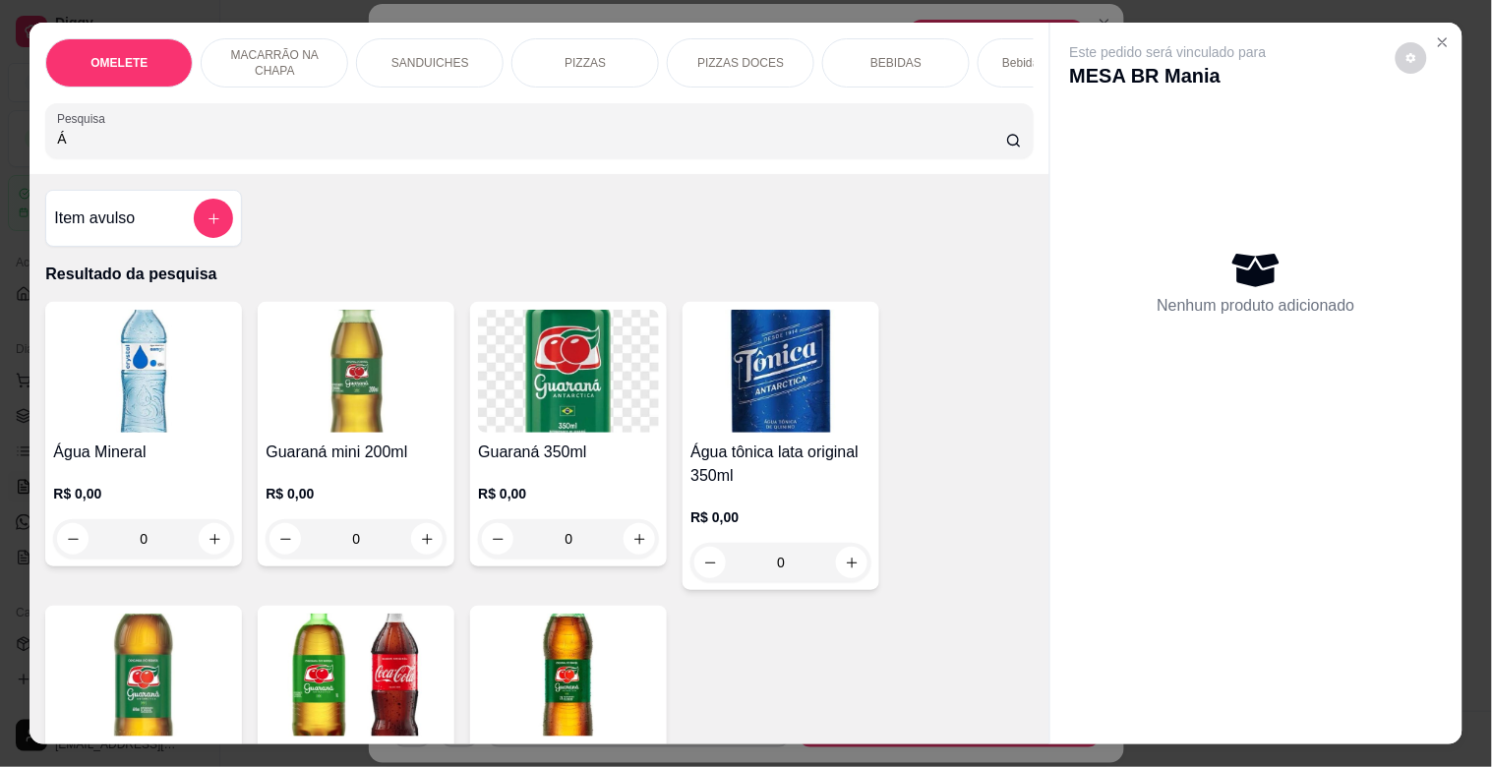
type input "Á"
click at [138, 345] on img at bounding box center [143, 371] width 181 height 123
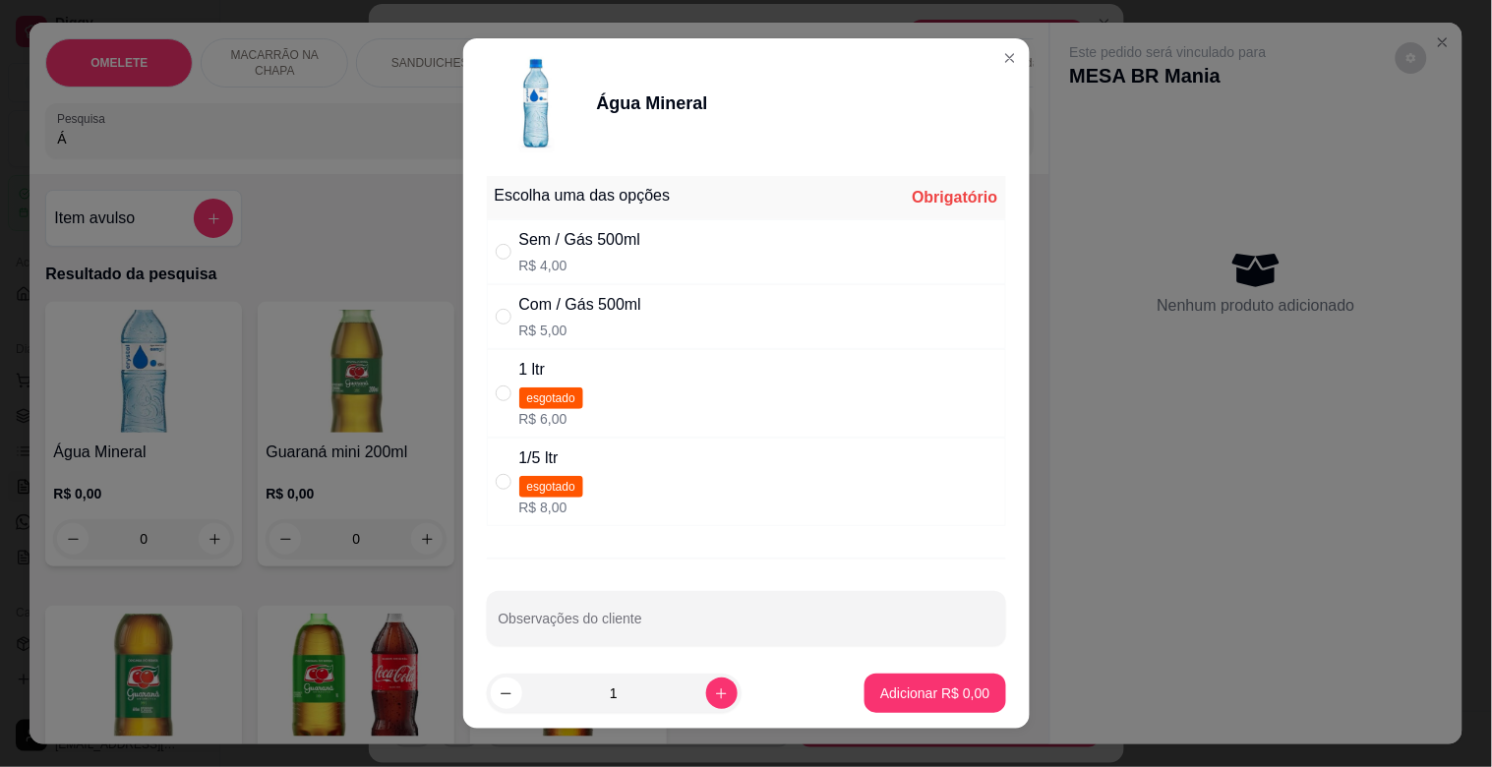
click at [595, 269] on p "R$ 4,00" at bounding box center [580, 266] width 122 height 20
radio input "true"
click at [714, 686] on icon "increase-product-quantity" at bounding box center [721, 693] width 15 height 15
type input "2"
click at [903, 702] on p "Adicionar R$ 8,00" at bounding box center [935, 692] width 106 height 19
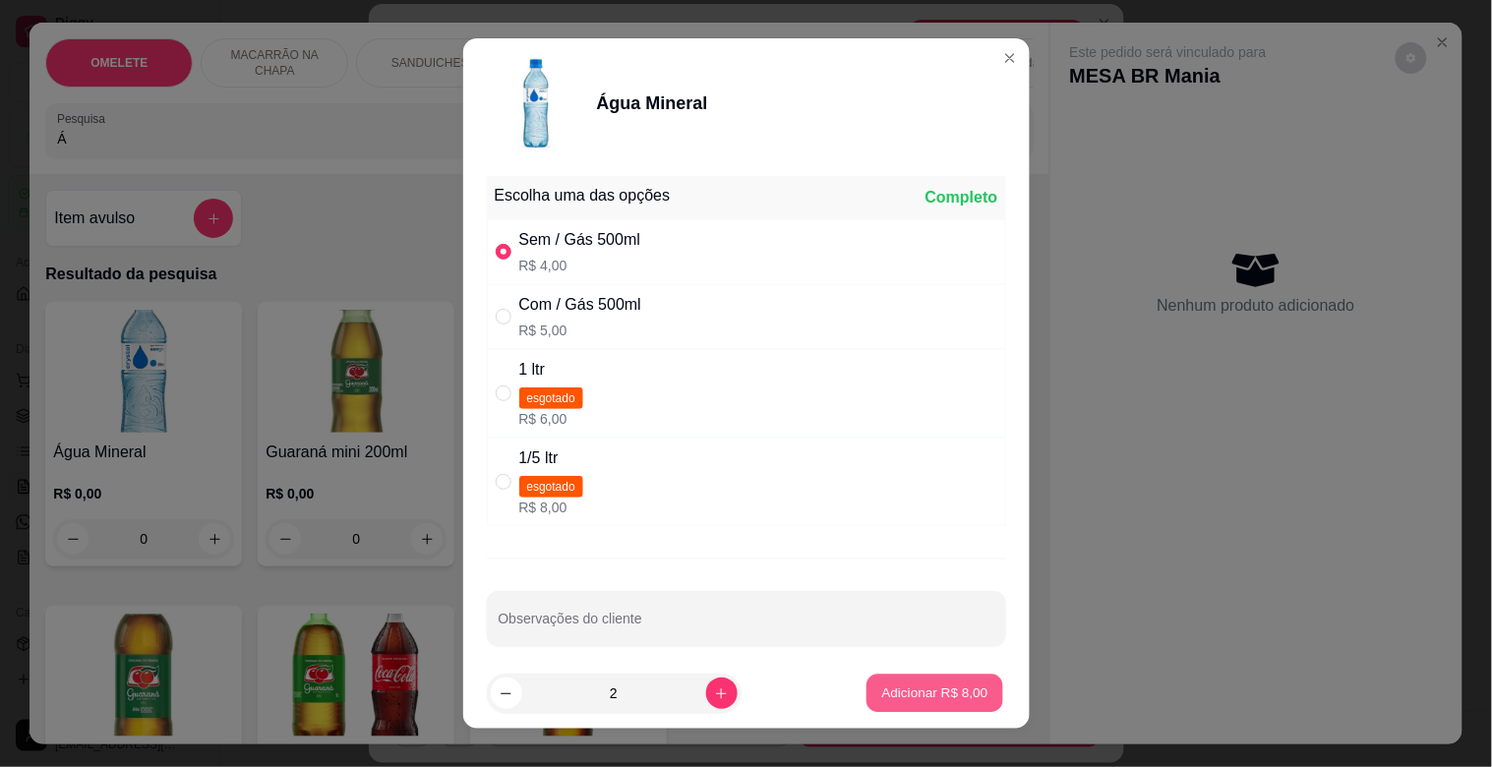
drag, startPoint x: 903, startPoint y: 702, endPoint x: 1015, endPoint y: 698, distance: 112.2
click at [903, 702] on div "Água Mineral R$ 0,00 0 Guaraná mini 200ml R$ 0,00 0 Guaraná 350ml R$ 0,00 0 Águ…" at bounding box center [538, 598] width 987 height 592
type input "2"
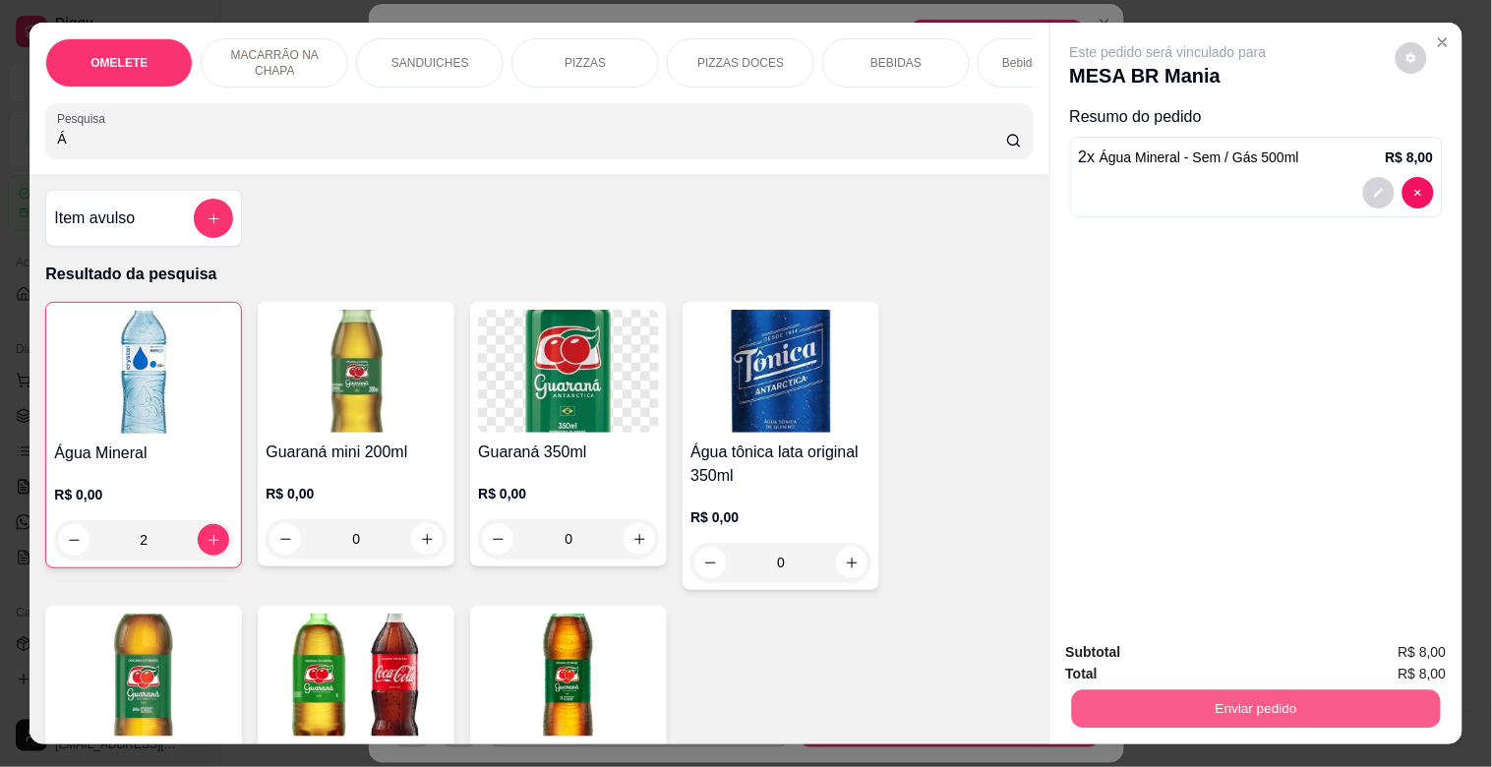
click at [1166, 698] on button "Enviar pedido" at bounding box center [1255, 708] width 369 height 38
click at [1349, 641] on button "Sim, quero registrar" at bounding box center [1377, 651] width 147 height 37
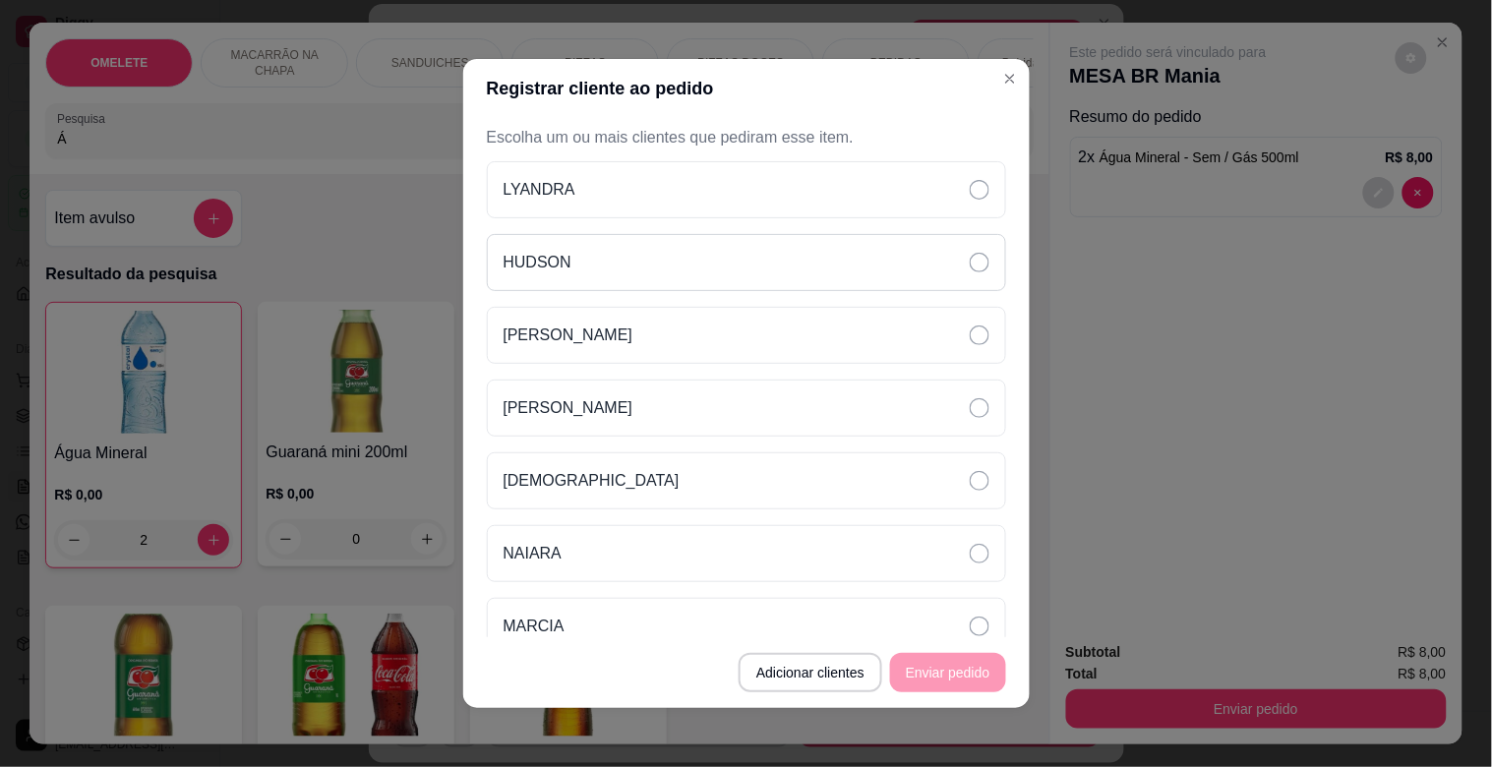
drag, startPoint x: 610, startPoint y: 263, endPoint x: 1066, endPoint y: 500, distance: 514.2
click at [613, 264] on div "HUDSON" at bounding box center [746, 262] width 519 height 57
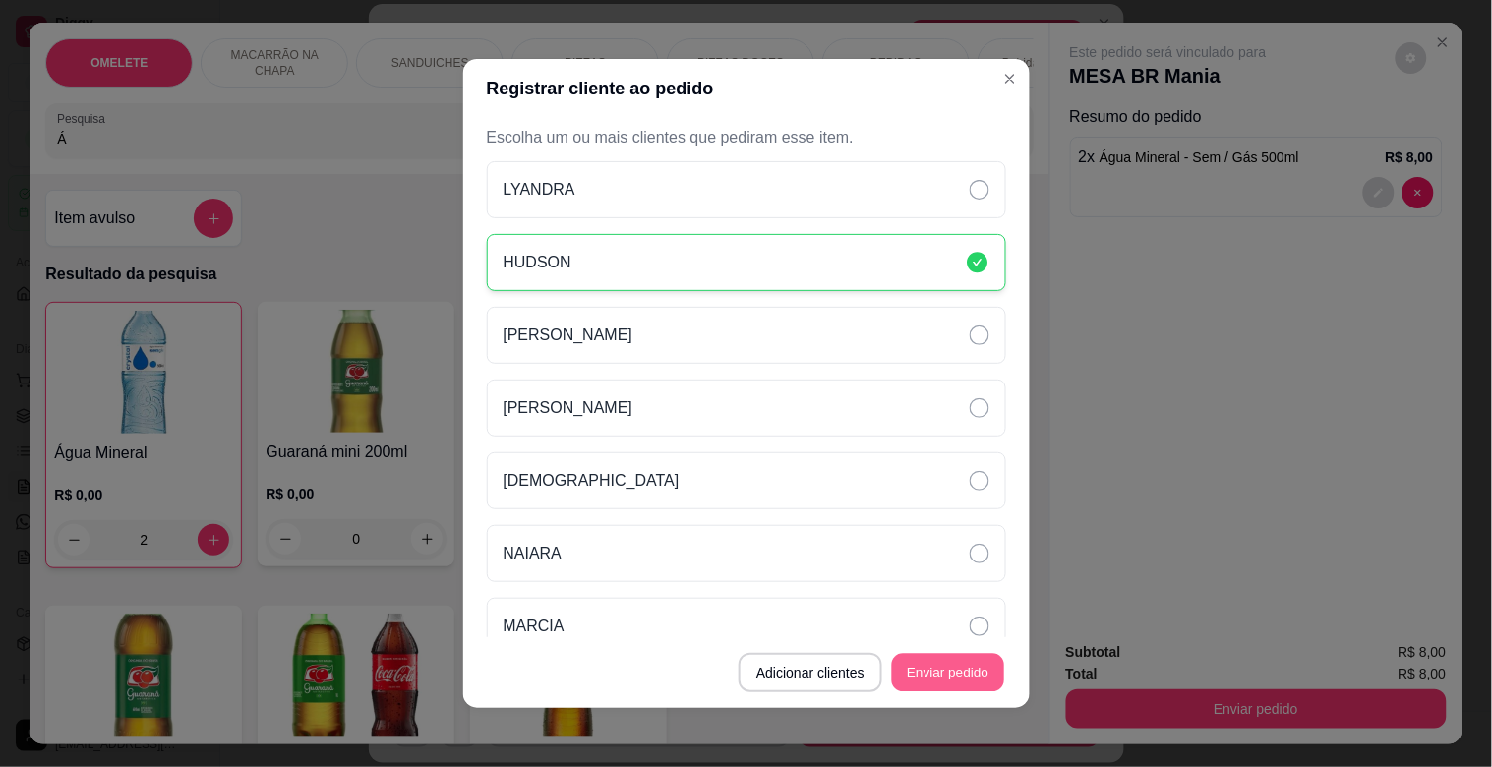
click at [971, 667] on button "Enviar pedido" at bounding box center [948, 673] width 112 height 38
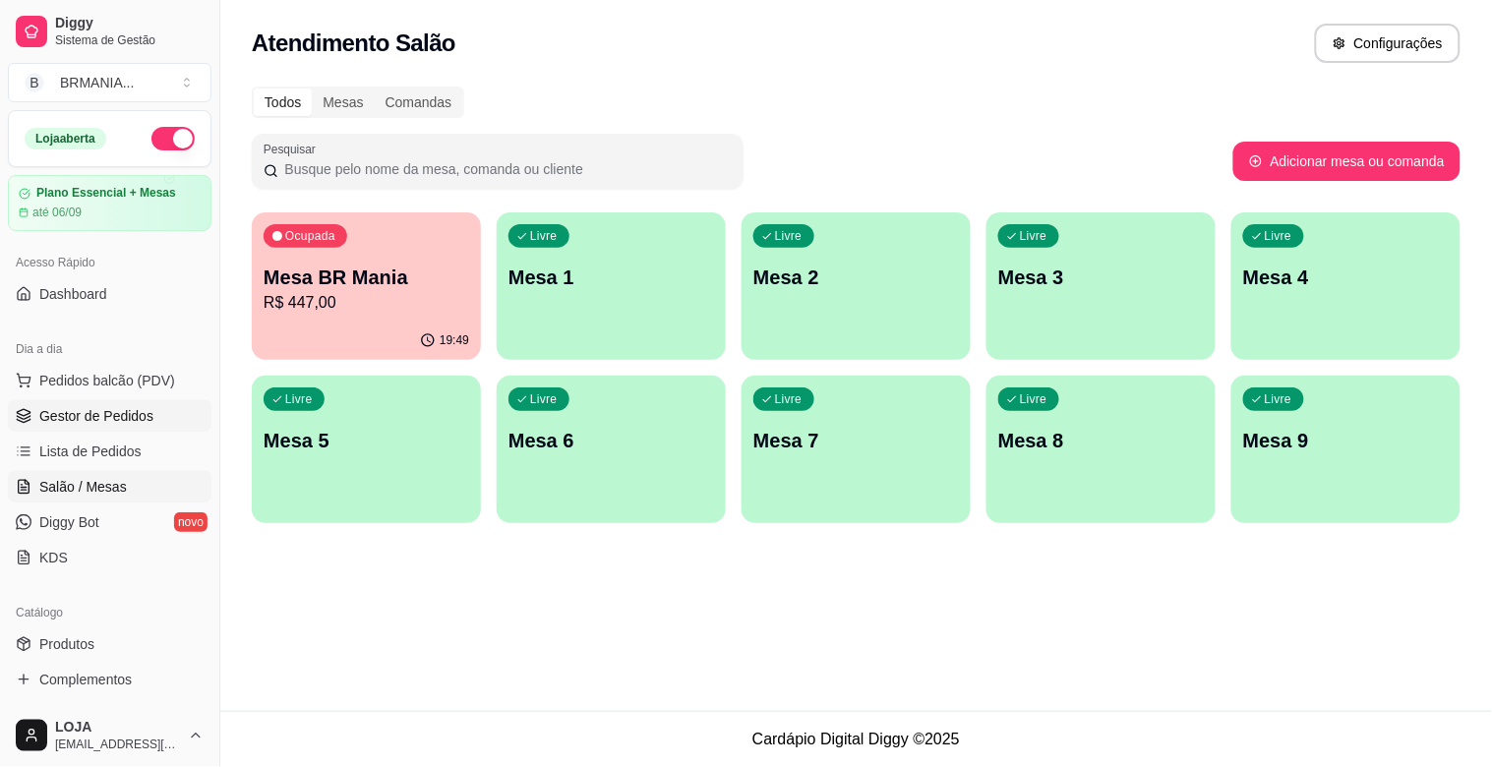
click at [91, 430] on link "Gestor de Pedidos" at bounding box center [110, 415] width 204 height 31
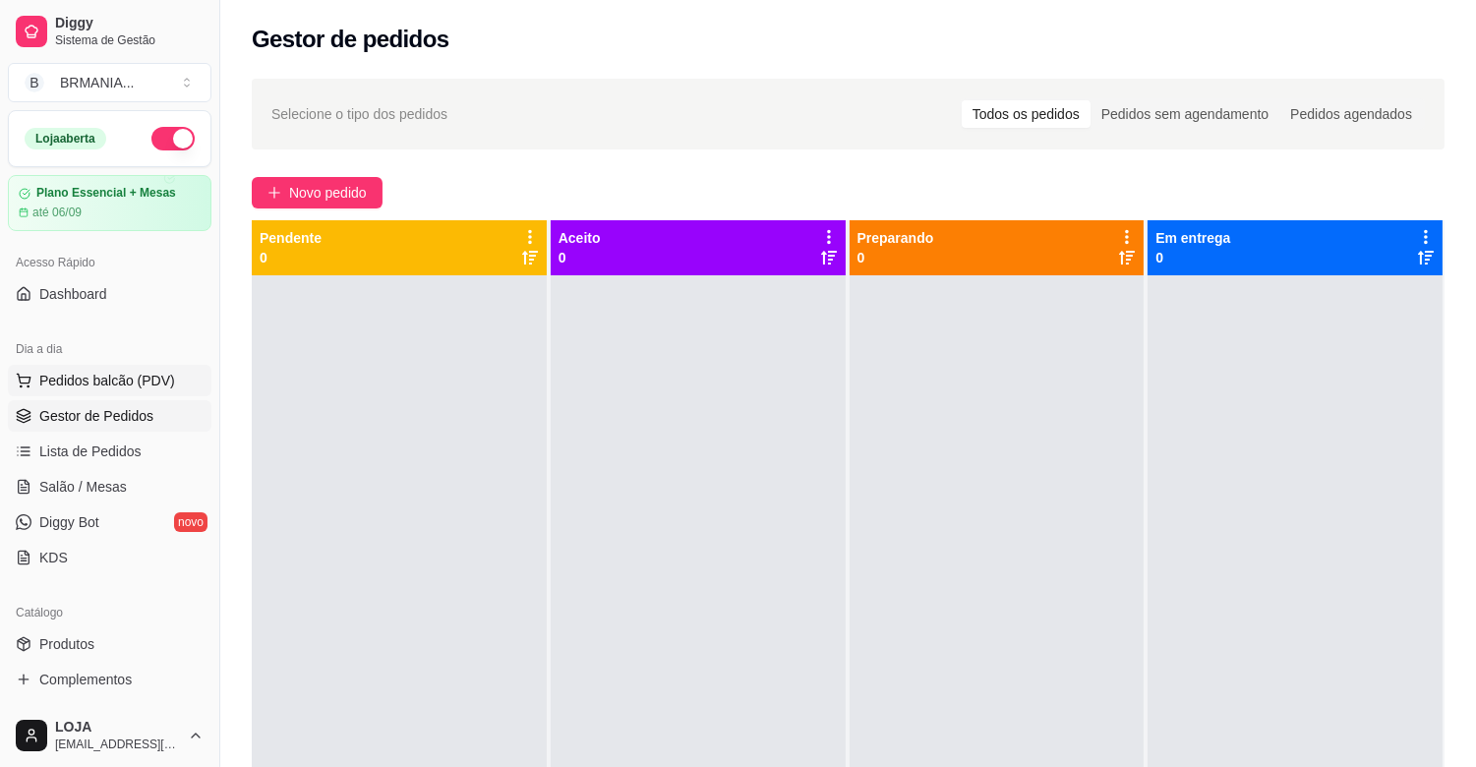
click at [140, 365] on div "Dia a dia Pedidos balcão (PDV) Gestor de Pedidos Lista de Pedidos Salão / Mesas…" at bounding box center [109, 453] width 219 height 256
click at [140, 376] on span "Pedidos balcão (PDV)" at bounding box center [107, 381] width 136 height 20
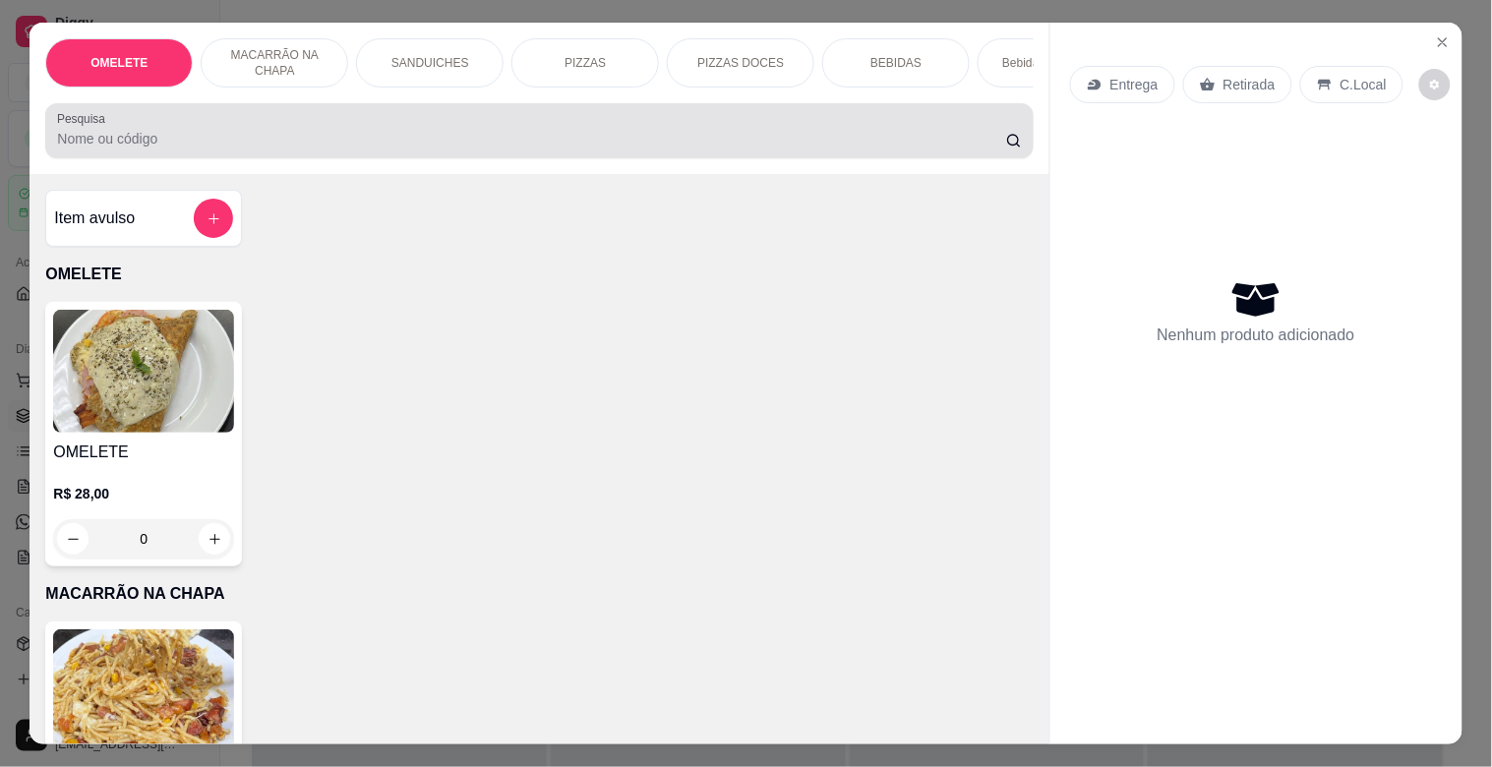
click at [410, 129] on div at bounding box center [539, 130] width 964 height 39
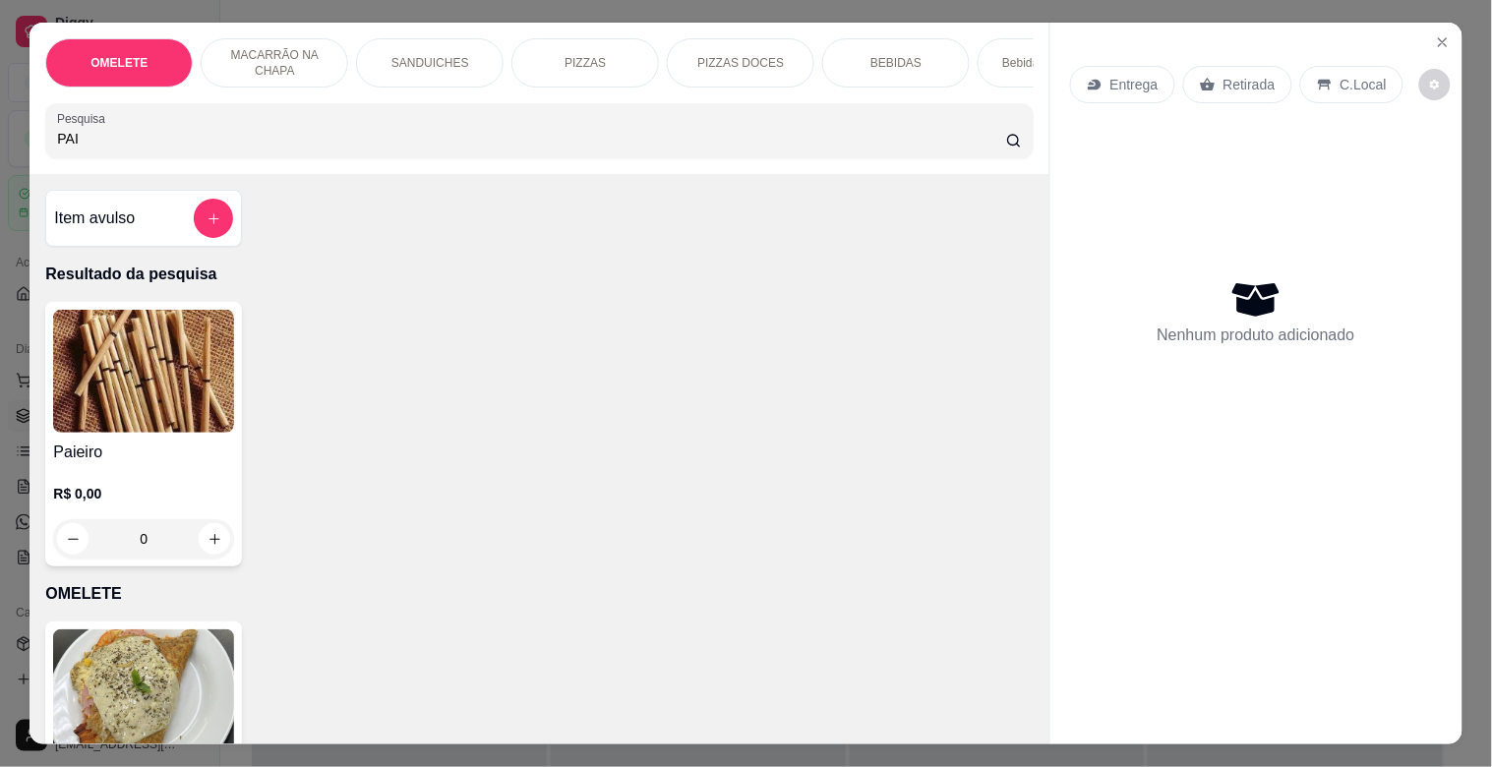
type input "PAI"
click at [165, 457] on h4 "Paieiro" at bounding box center [143, 453] width 181 height 24
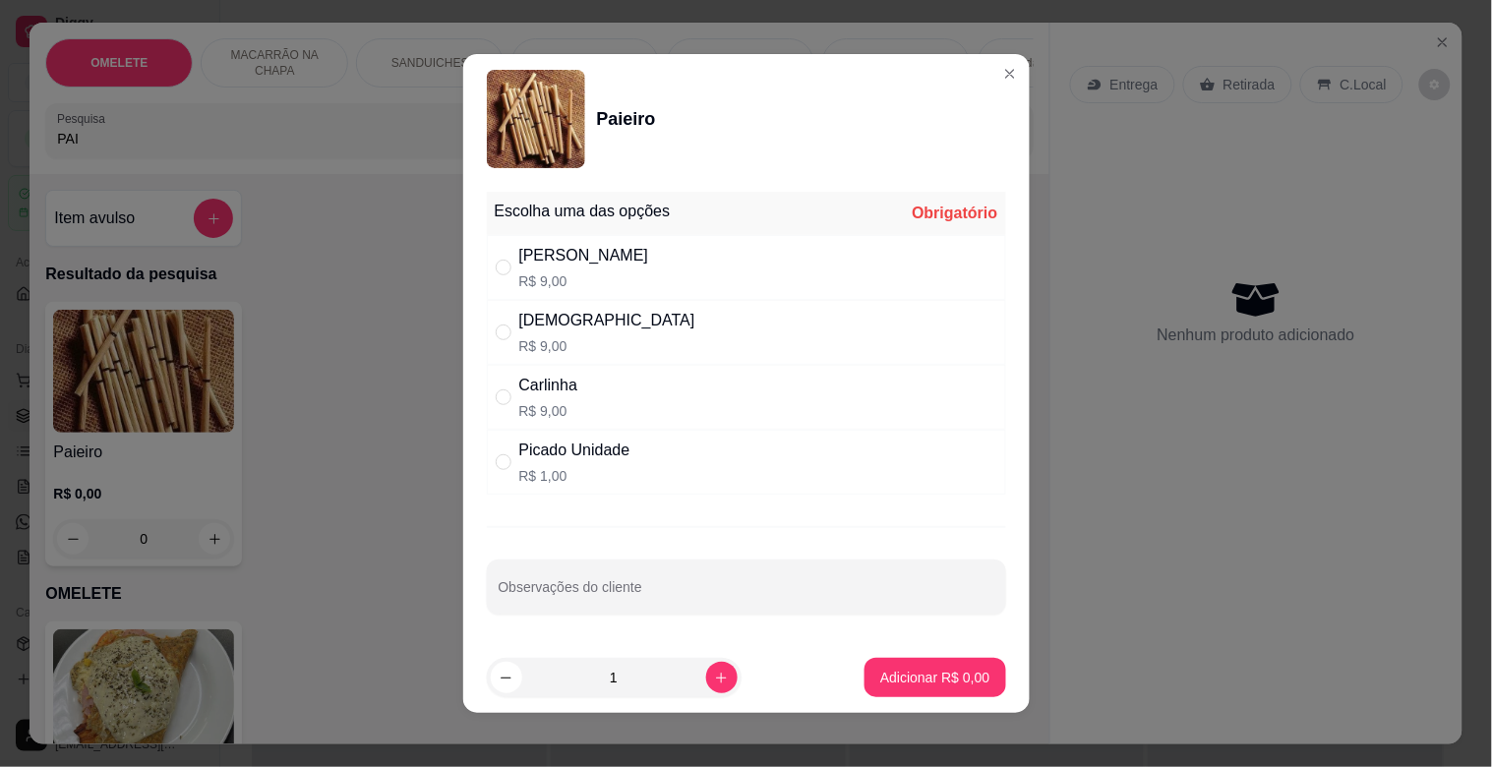
click at [590, 391] on div "[PERSON_NAME] R$ 9,00" at bounding box center [746, 397] width 519 height 65
radio input "true"
click at [913, 676] on p "Adicionar R$ 9,00" at bounding box center [934, 678] width 109 height 20
type input "1"
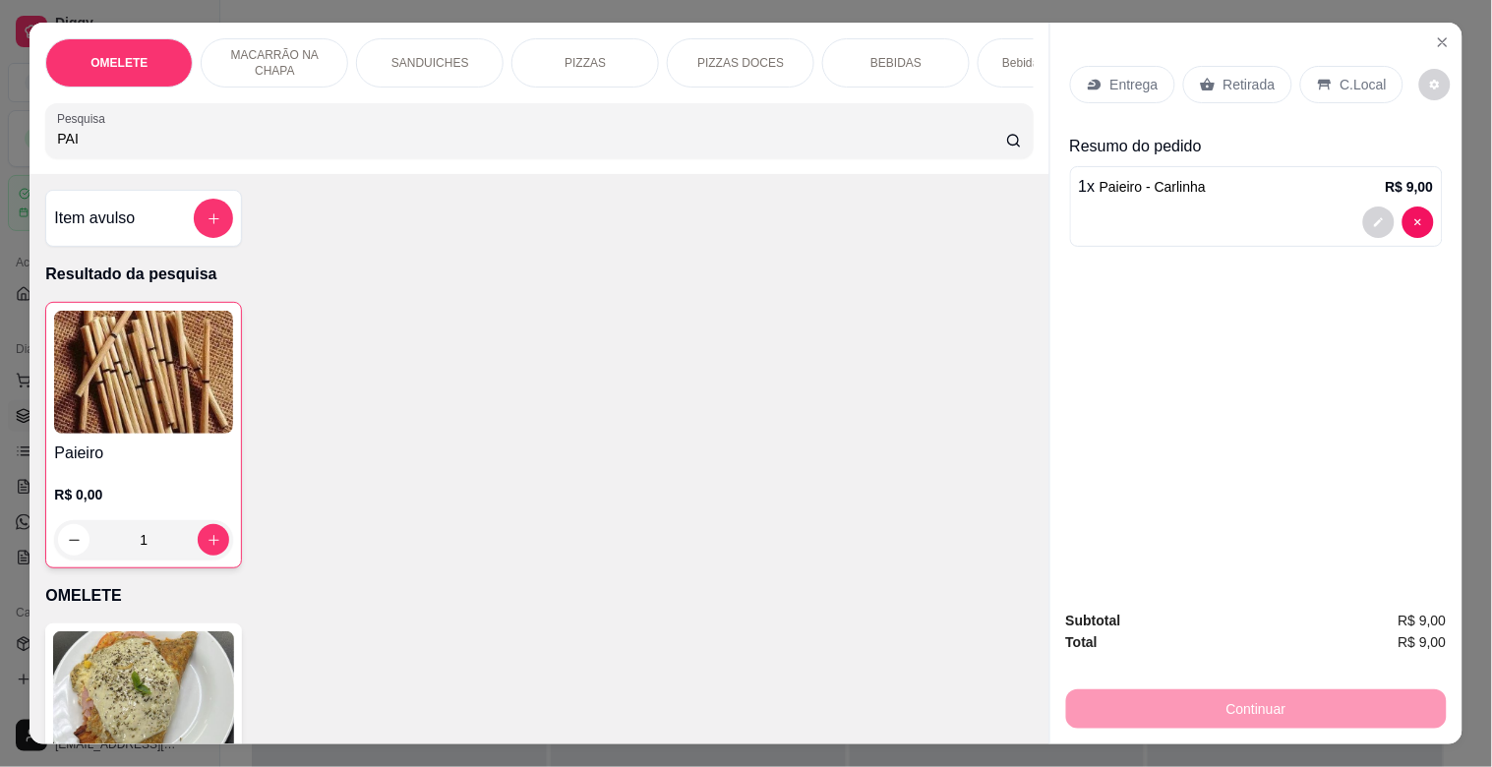
click at [1244, 66] on div "Retirada" at bounding box center [1237, 84] width 109 height 37
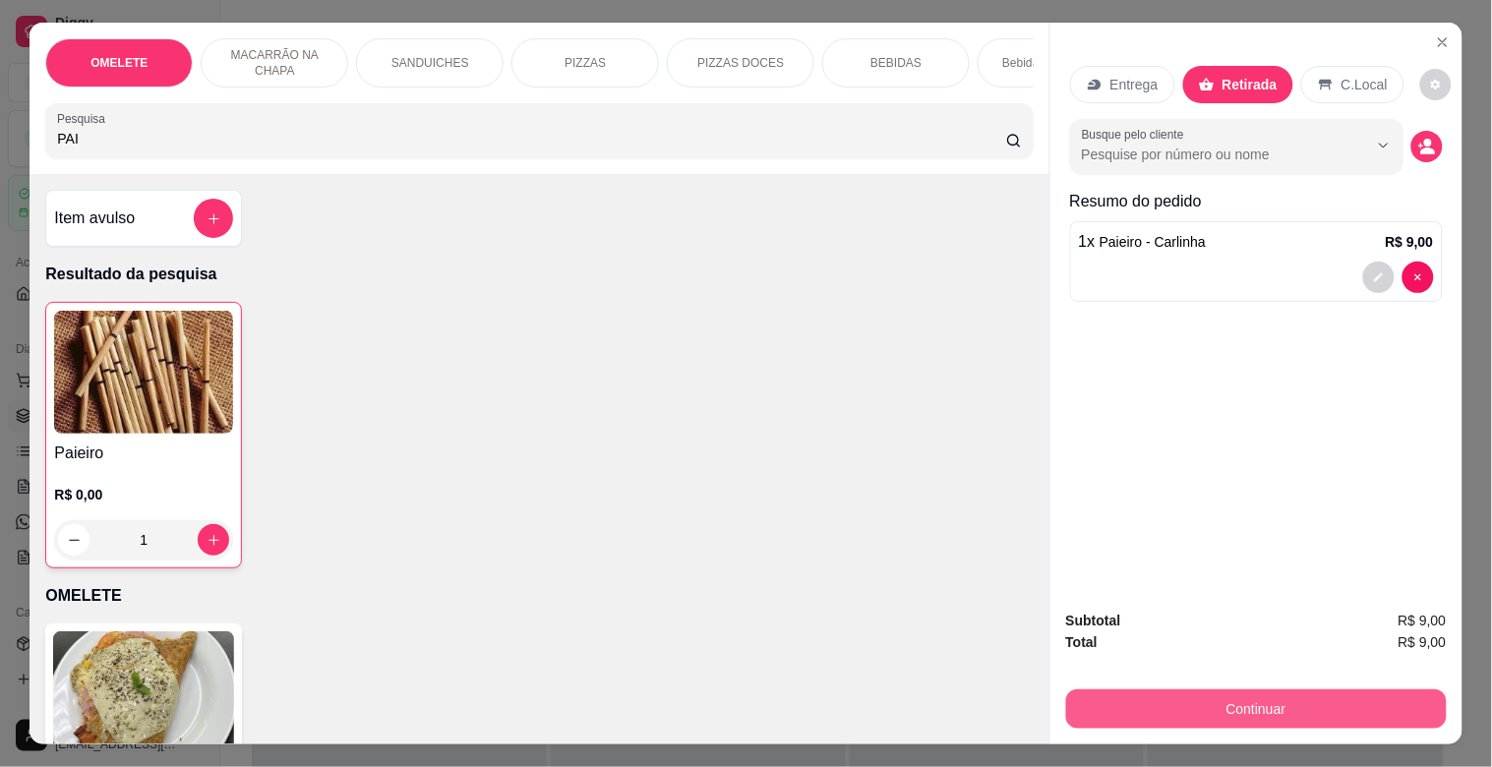
click at [1222, 692] on button "Continuar" at bounding box center [1256, 708] width 381 height 39
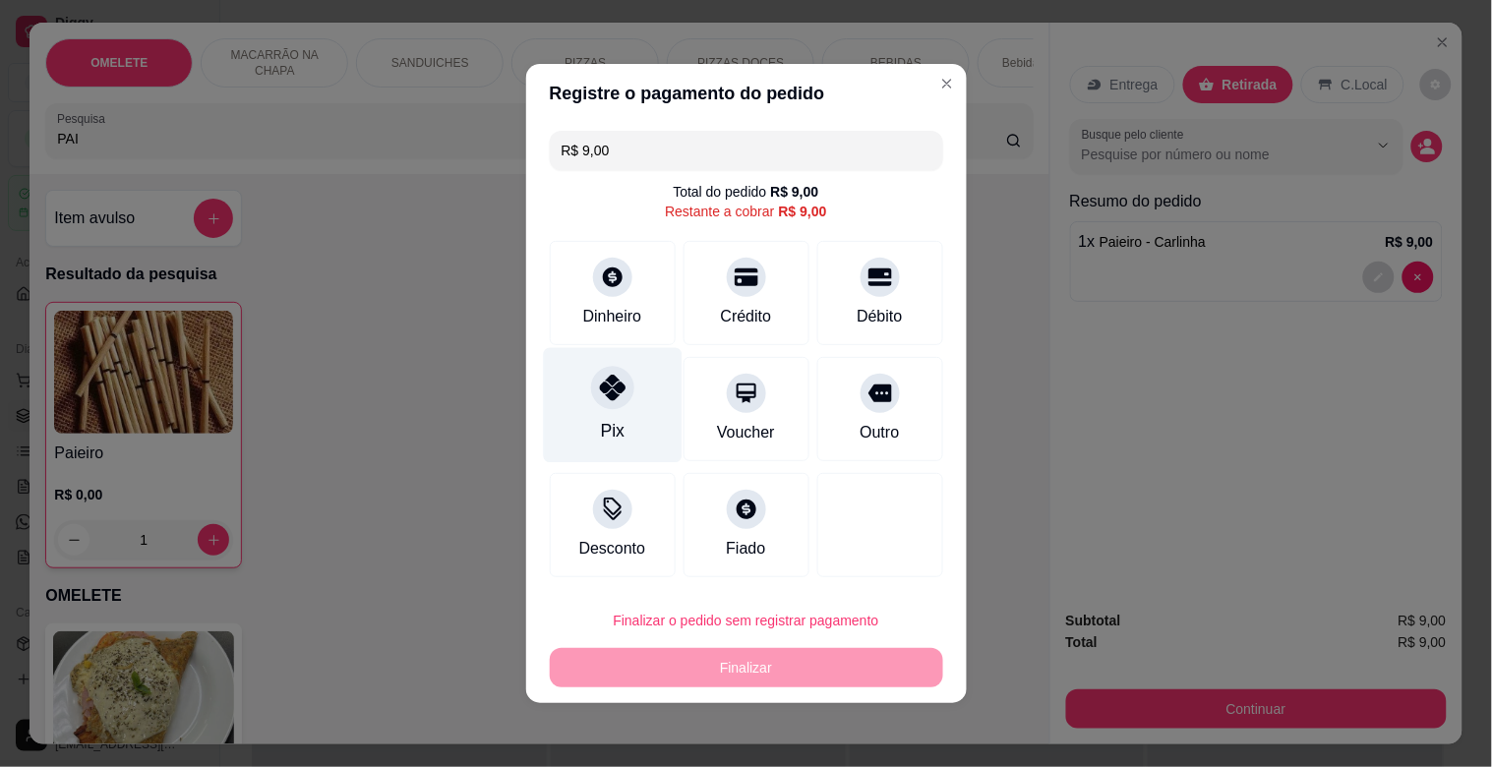
click at [585, 408] on div "Pix" at bounding box center [612, 405] width 139 height 115
type input "R$ 0,00"
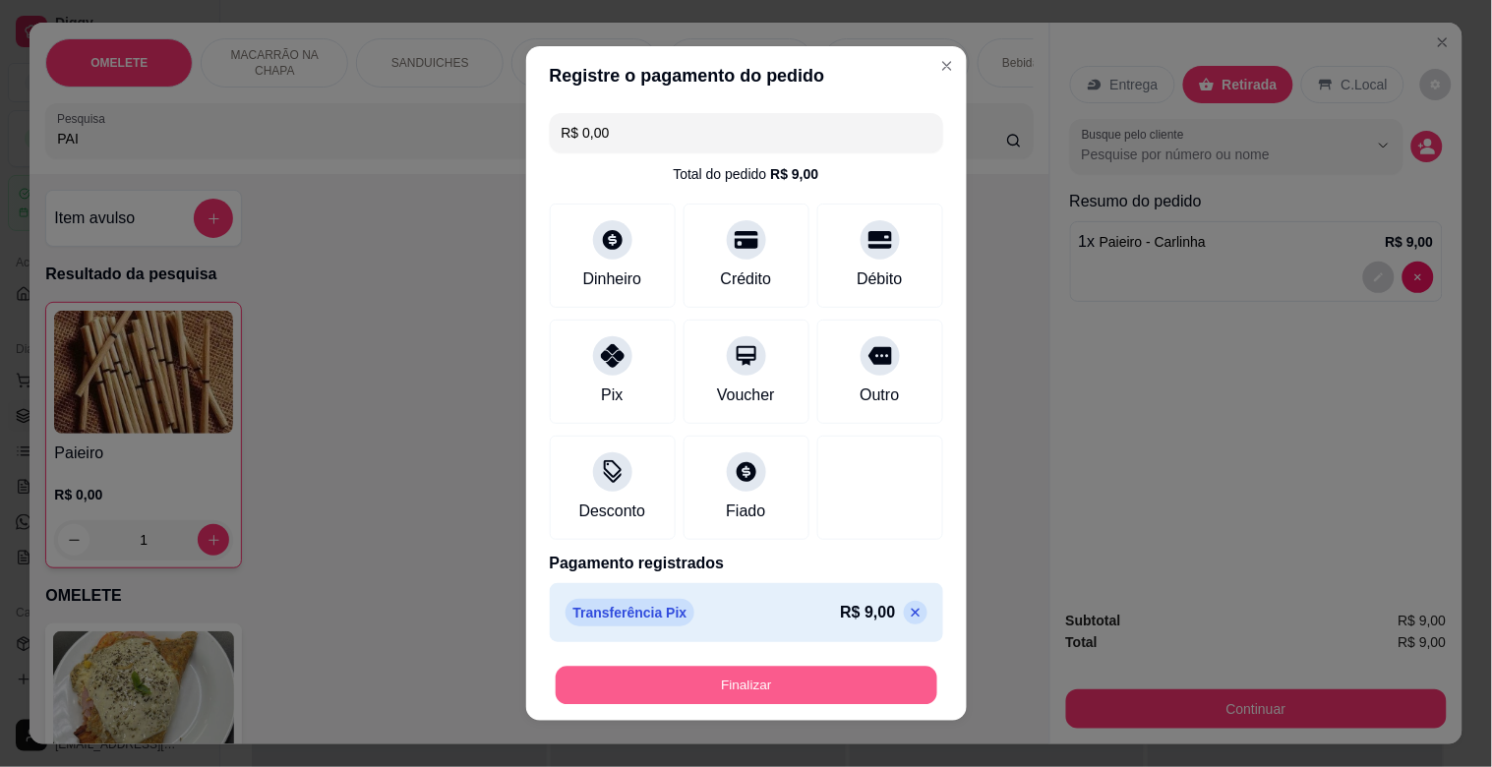
click at [702, 692] on button "Finalizar" at bounding box center [747, 686] width 382 height 38
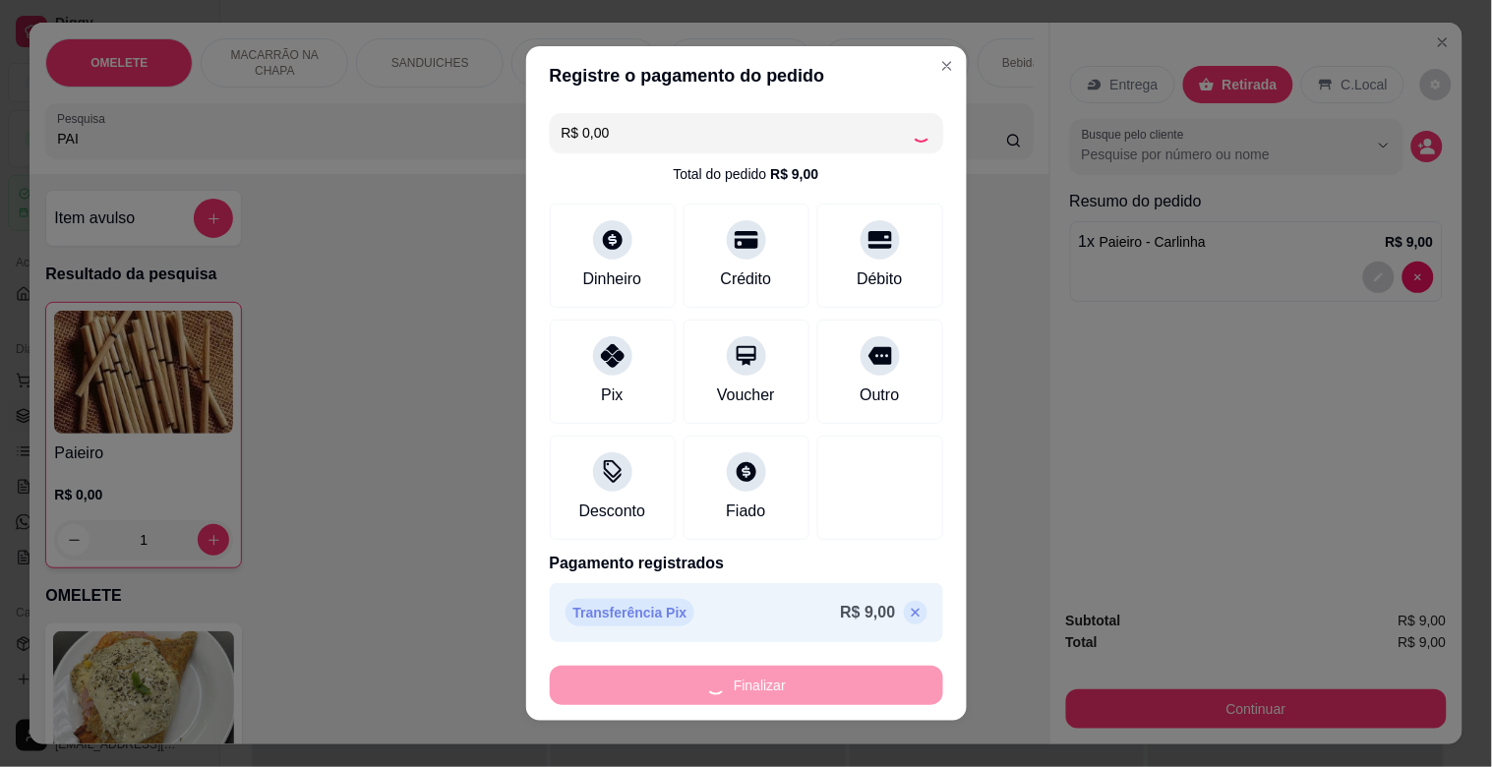
type input "0"
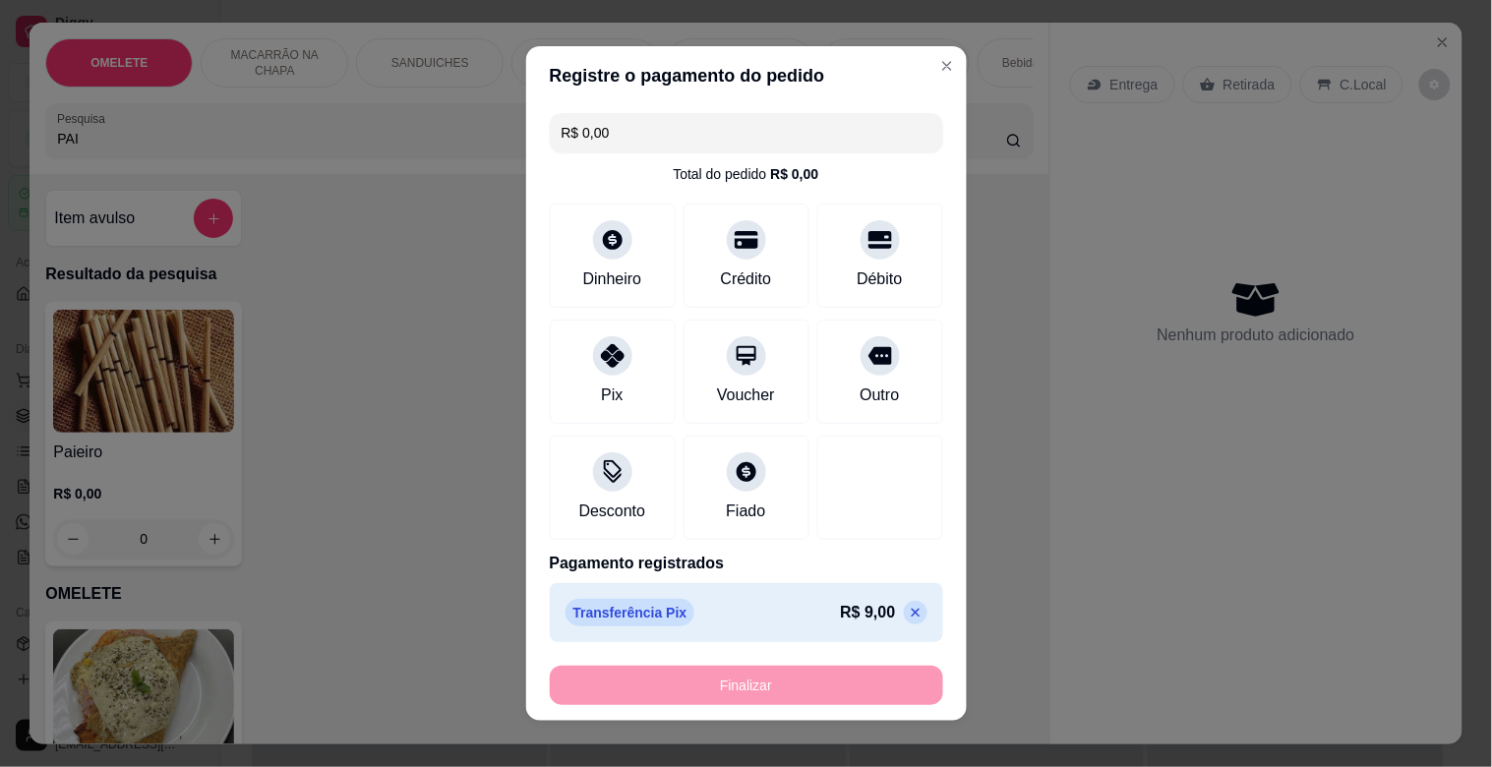
type input "-R$ 9,00"
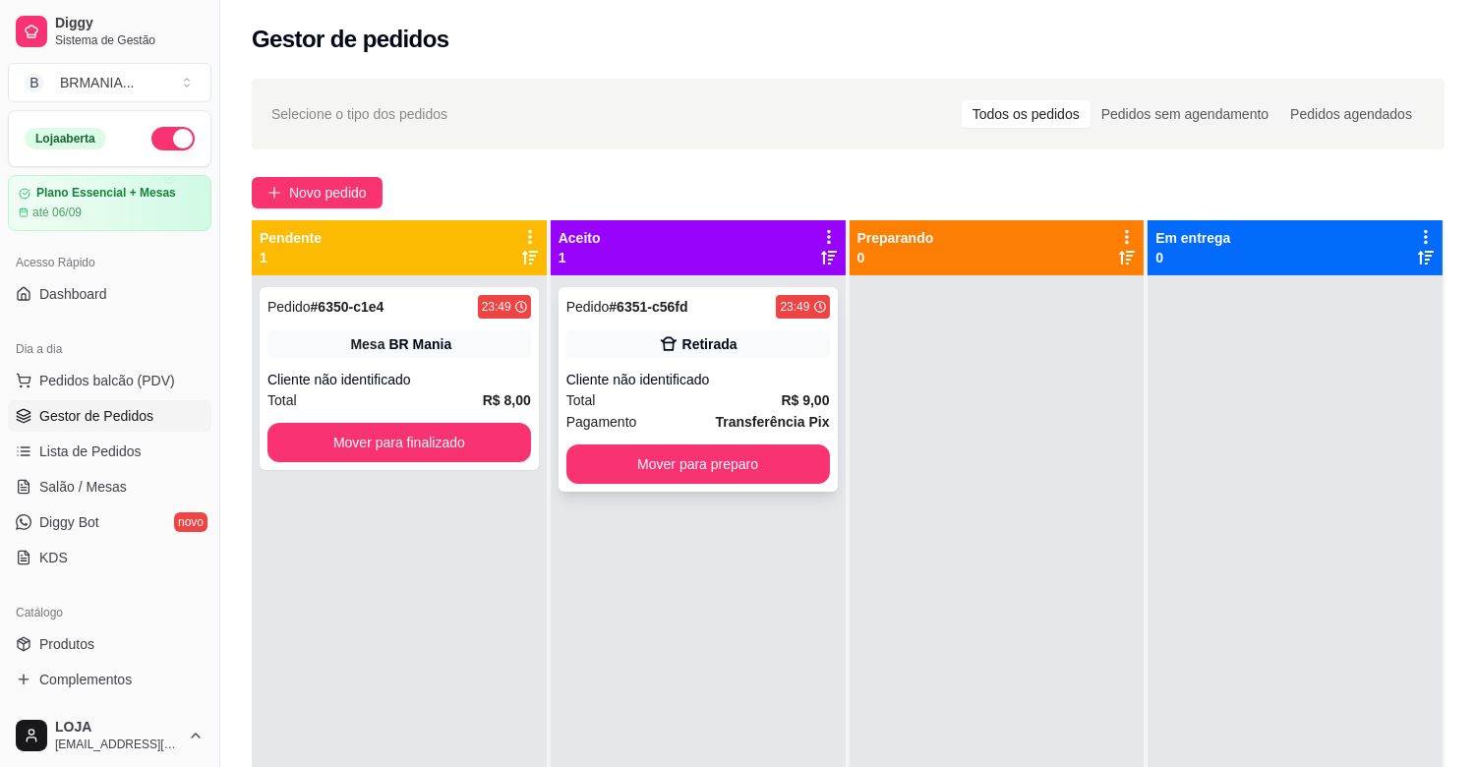
click at [700, 443] on div "Pedido # 6351-c56fd 23:49 Retirada Cliente não identificado Total R$ 9,00 Pagam…" at bounding box center [698, 389] width 279 height 205
click at [388, 444] on button "Mover para finalizado" at bounding box center [399, 442] width 264 height 39
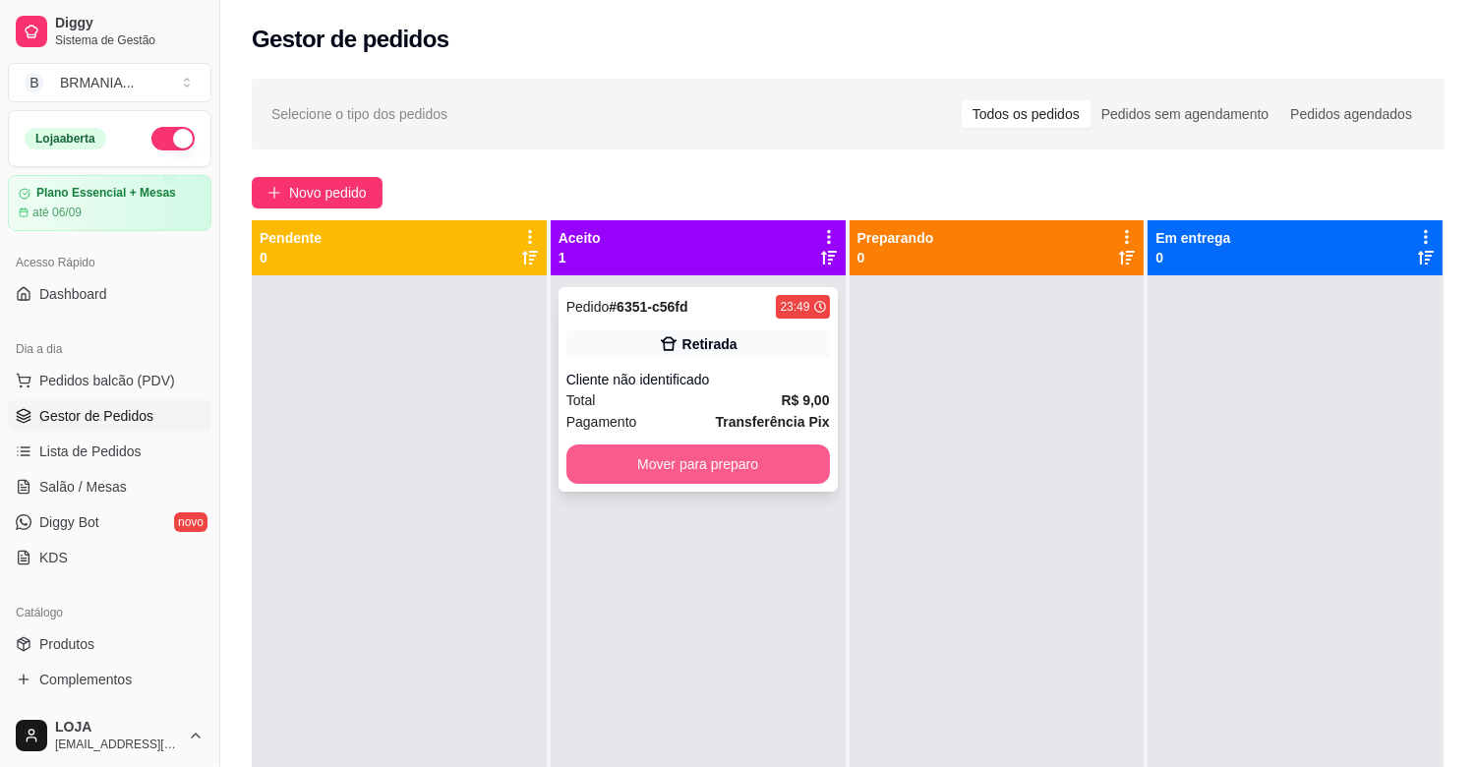
click at [674, 458] on button "Mover para preparo" at bounding box center [698, 463] width 264 height 39
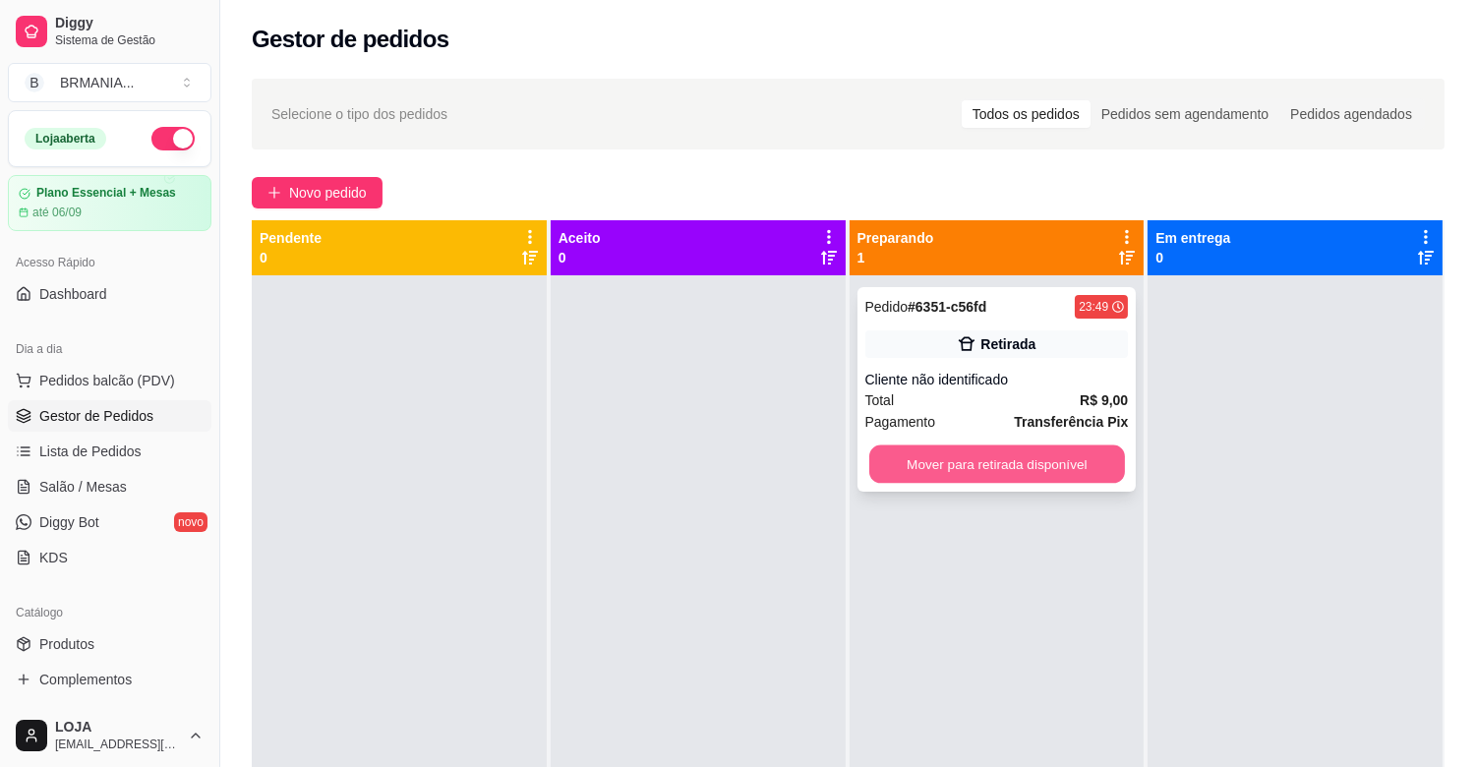
click at [1029, 459] on button "Mover para retirada disponível" at bounding box center [997, 464] width 256 height 38
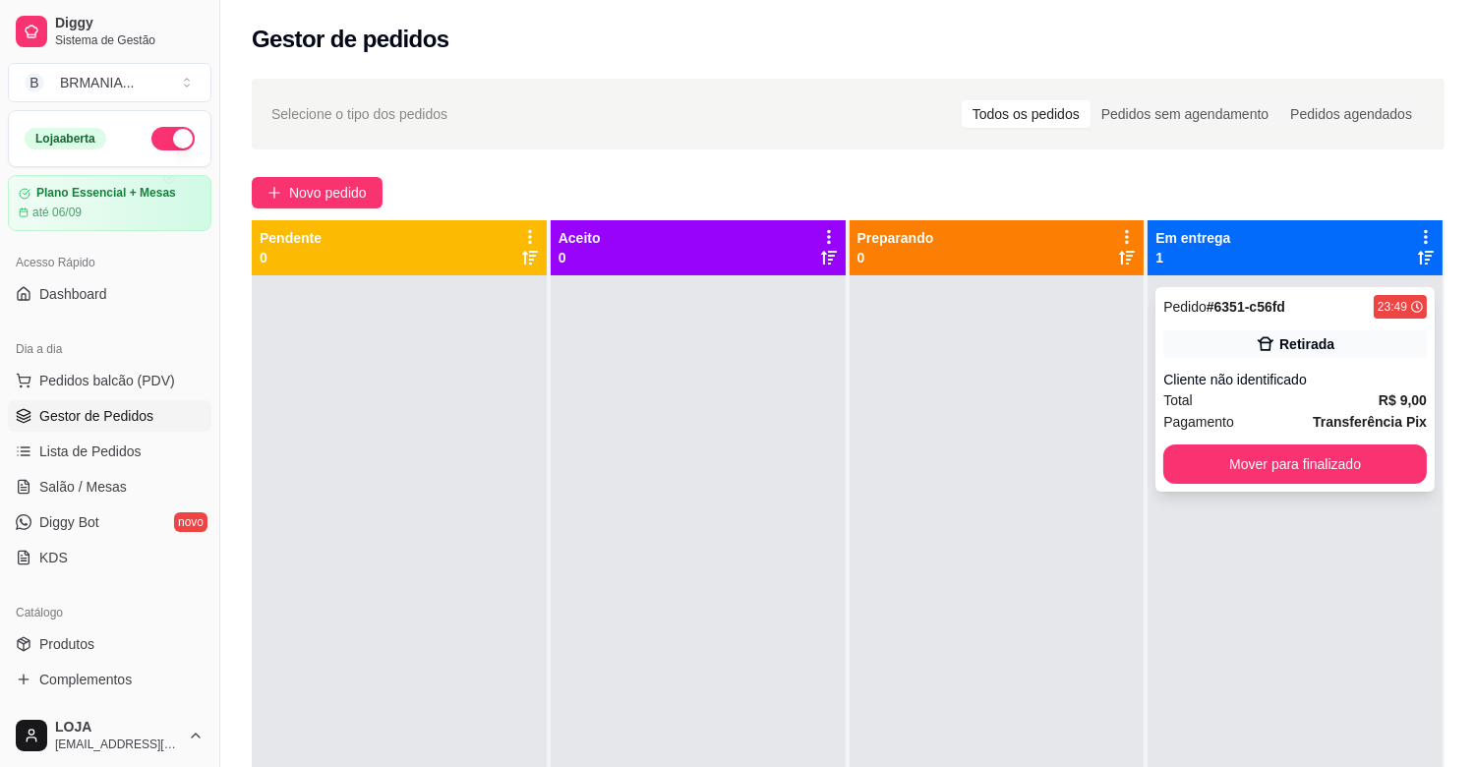
click at [1233, 364] on div "Pedido # 6351-c56fd 23:49 Retirada Cliente não identificado Total R$ 9,00 Pagam…" at bounding box center [1294, 389] width 279 height 205
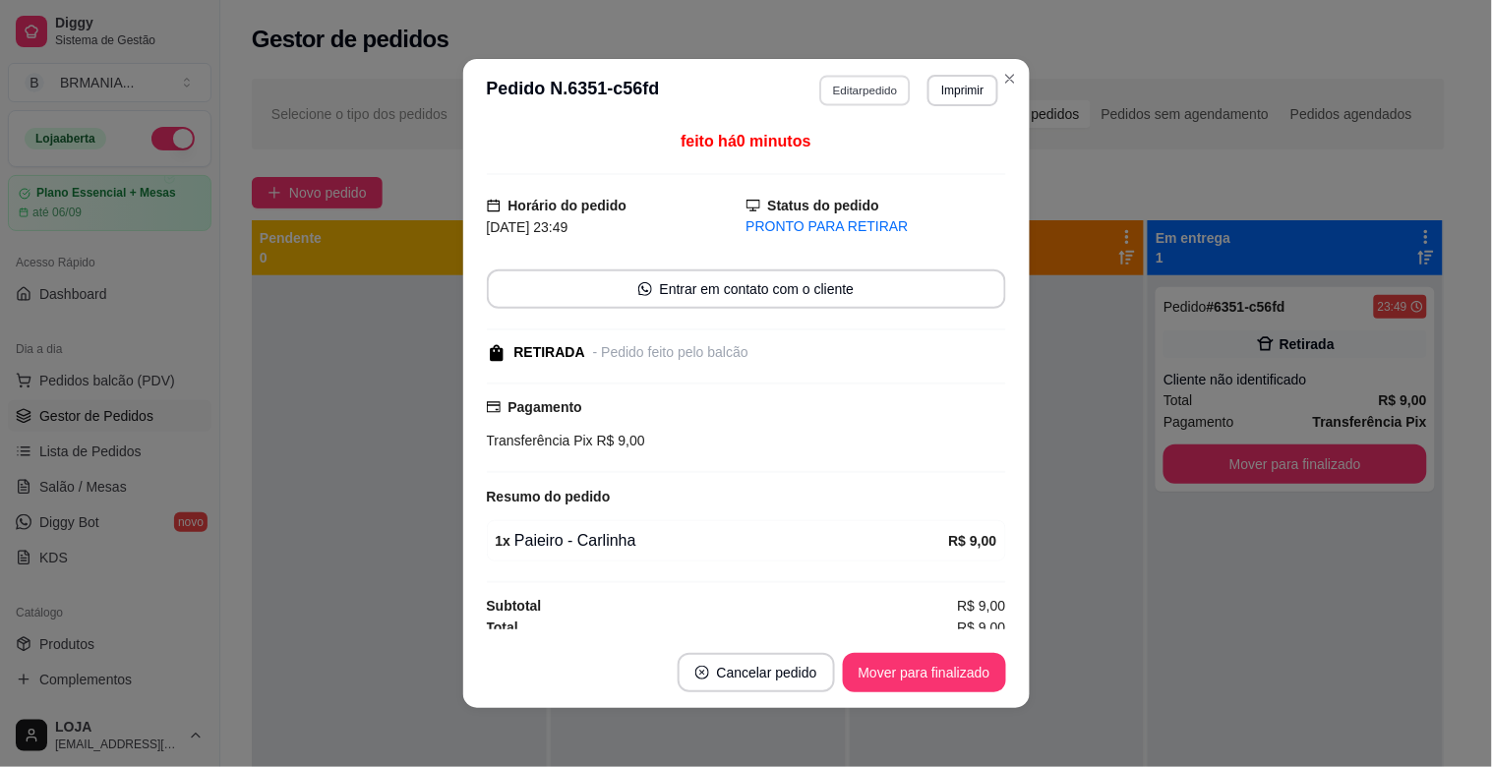
click at [886, 86] on button "Editar pedido" at bounding box center [864, 90] width 91 height 30
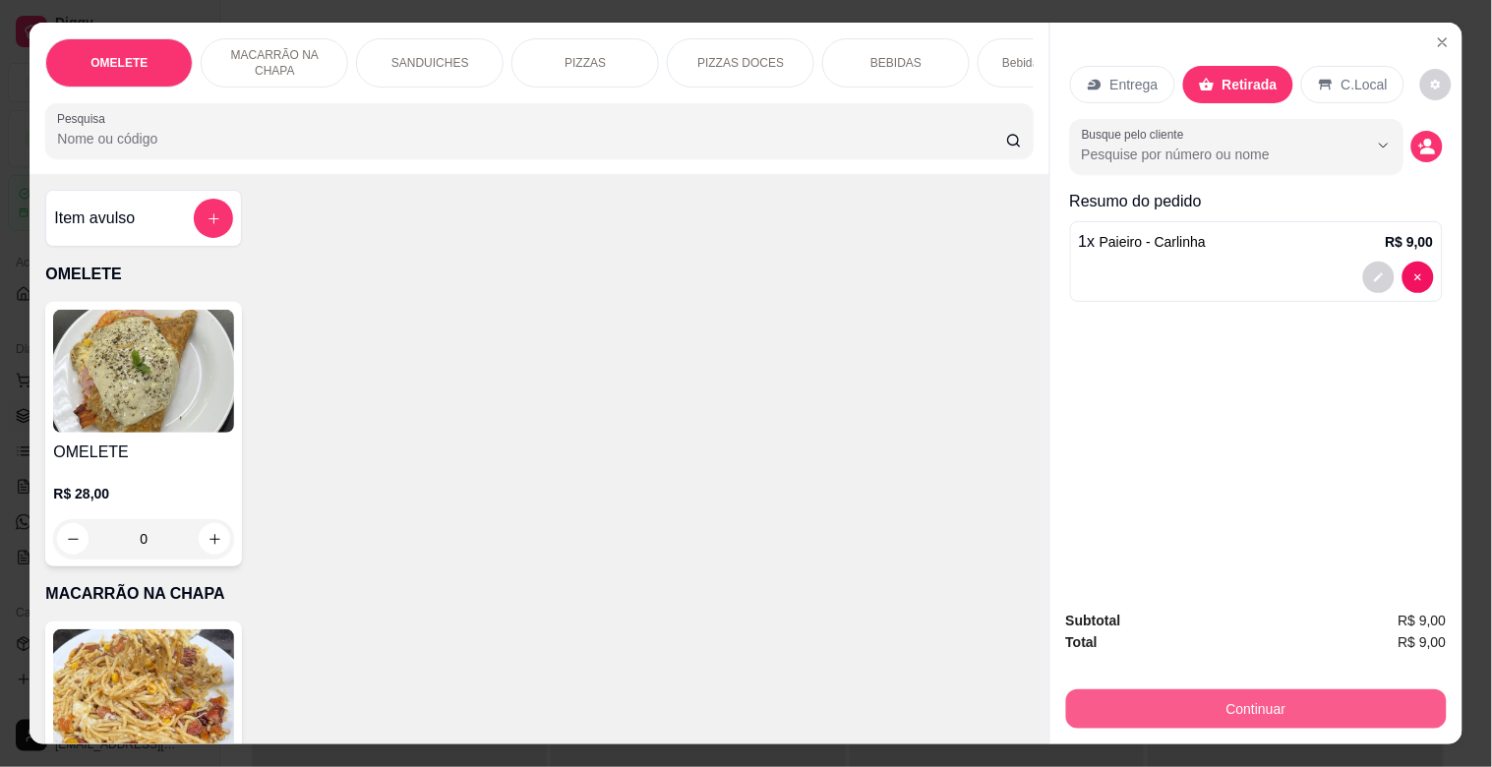
click at [1280, 703] on button "Continuar" at bounding box center [1256, 708] width 381 height 39
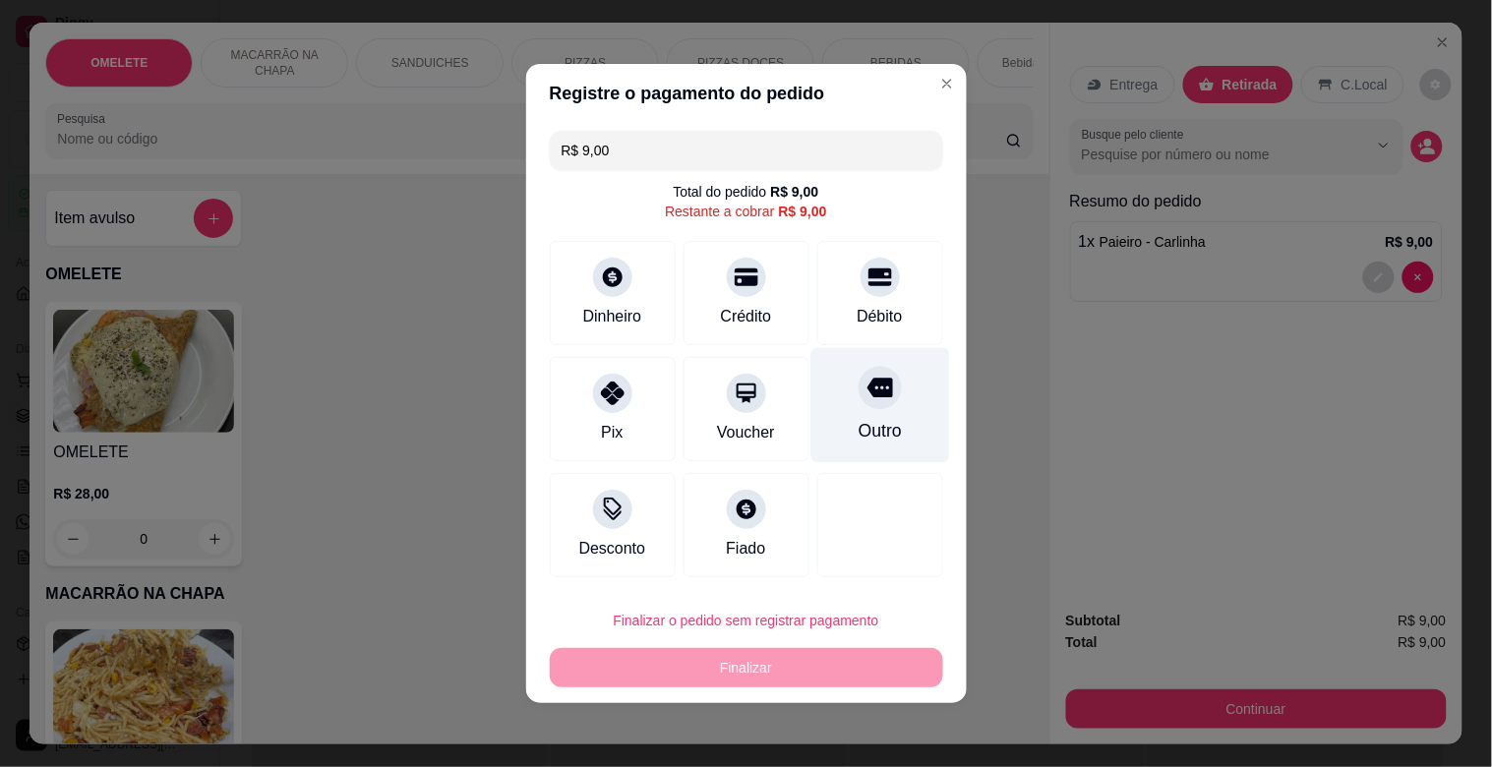
drag, startPoint x: 873, startPoint y: 298, endPoint x: 843, endPoint y: 406, distance: 112.4
click at [873, 311] on div "Débito" at bounding box center [880, 293] width 126 height 104
type input "R$ 0,00"
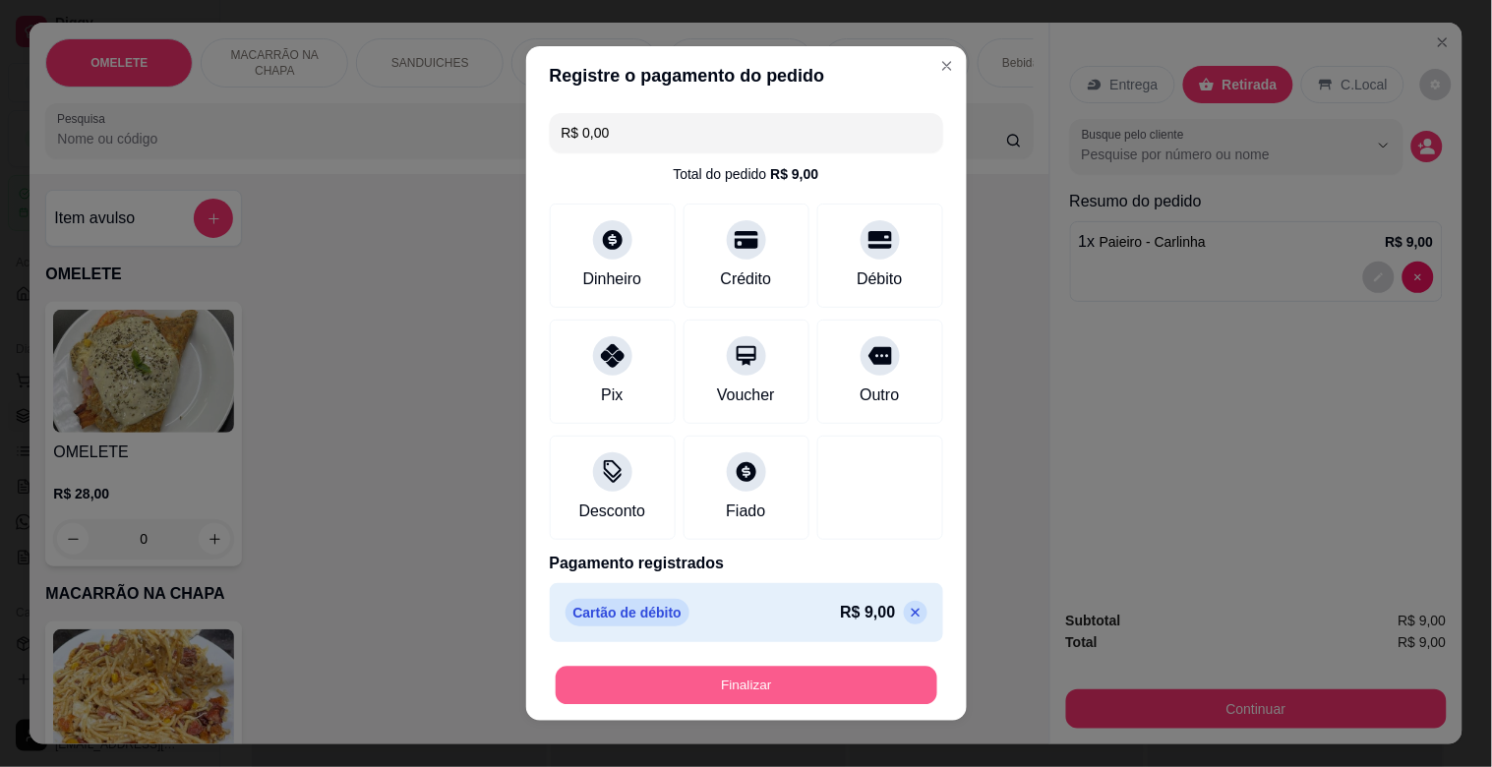
click at [740, 686] on button "Finalizar" at bounding box center [747, 686] width 382 height 38
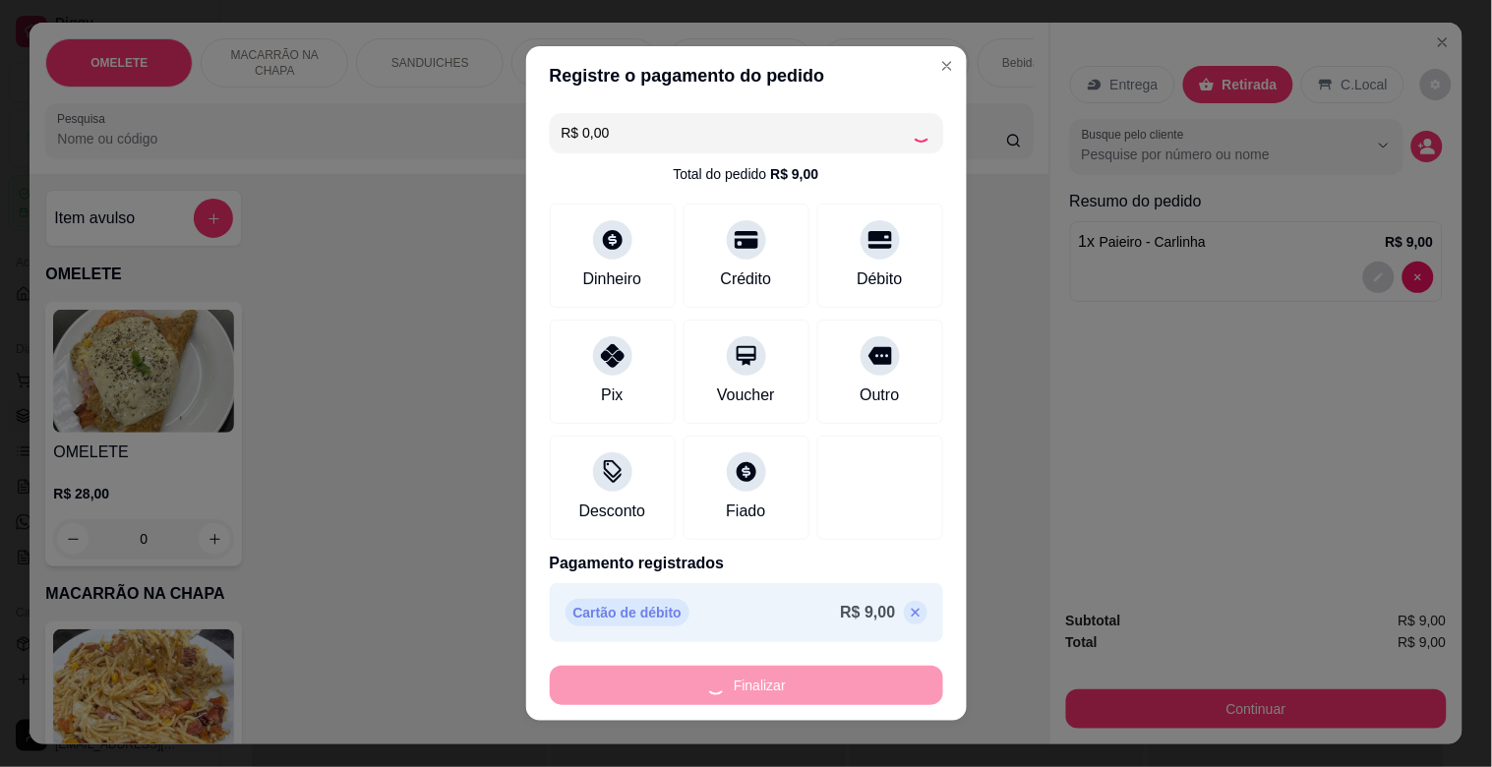
type input "0"
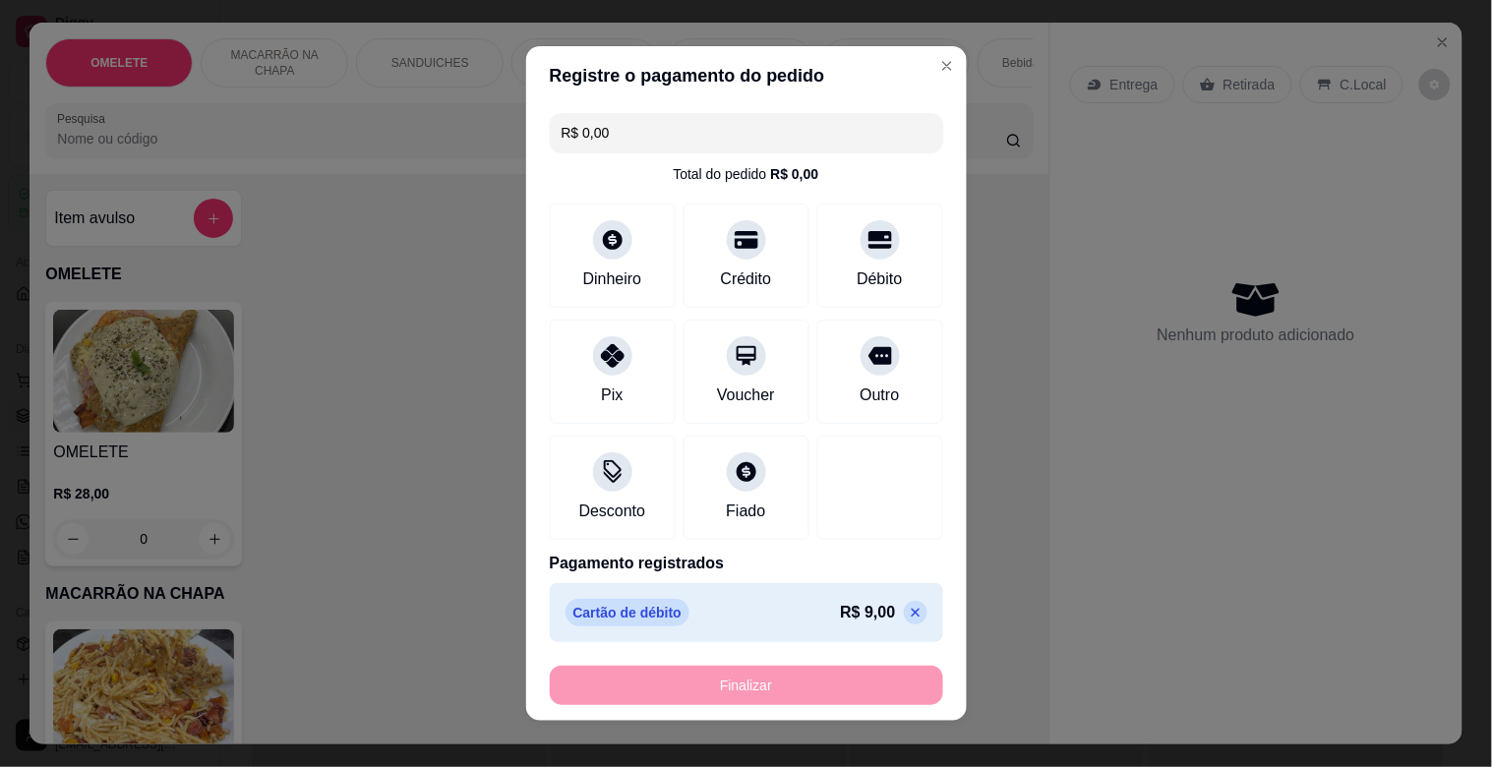
type input "-R$ 9,00"
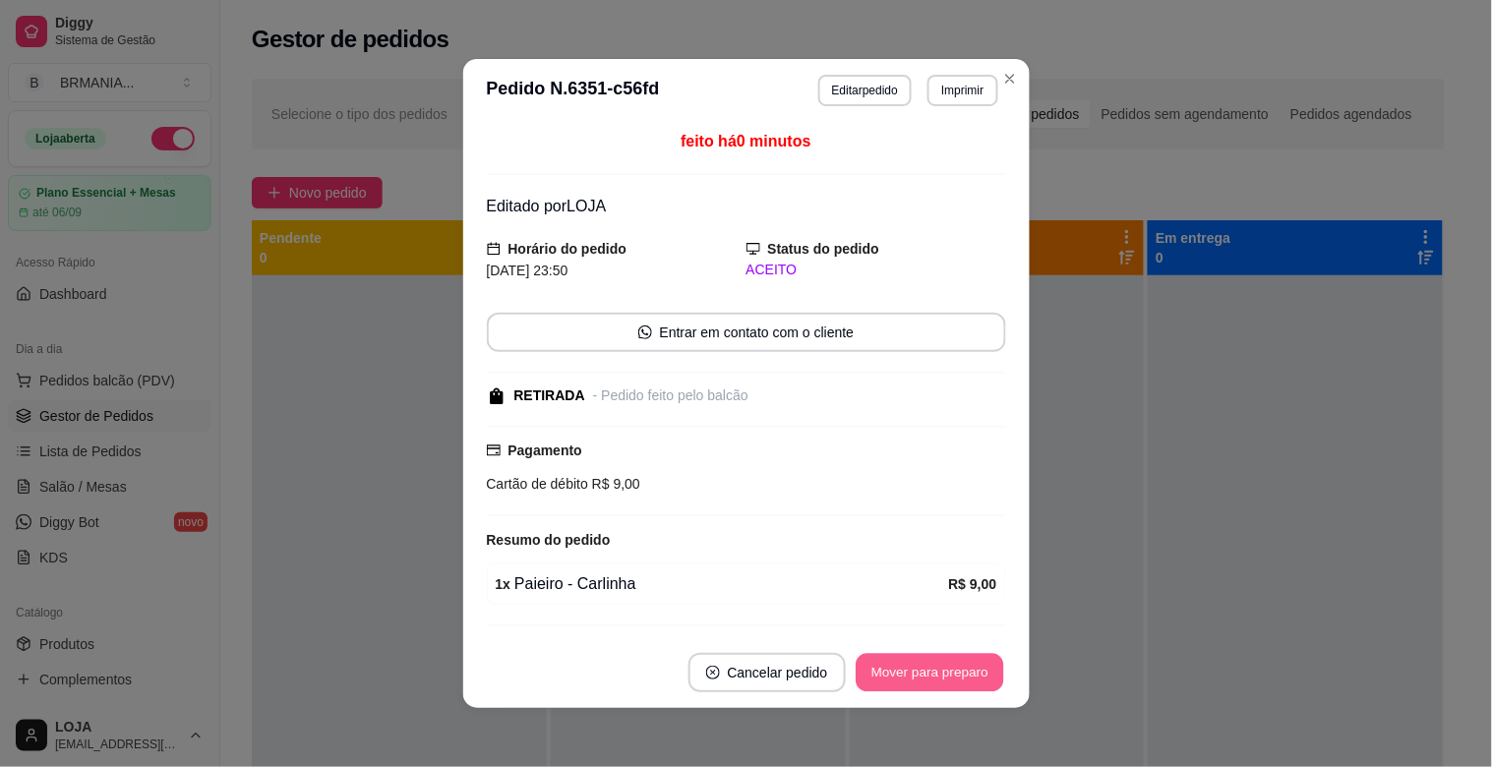
click at [944, 684] on button "Mover para preparo" at bounding box center [930, 673] width 148 height 38
click at [939, 677] on div "Mover para preparo" at bounding box center [916, 672] width 180 height 39
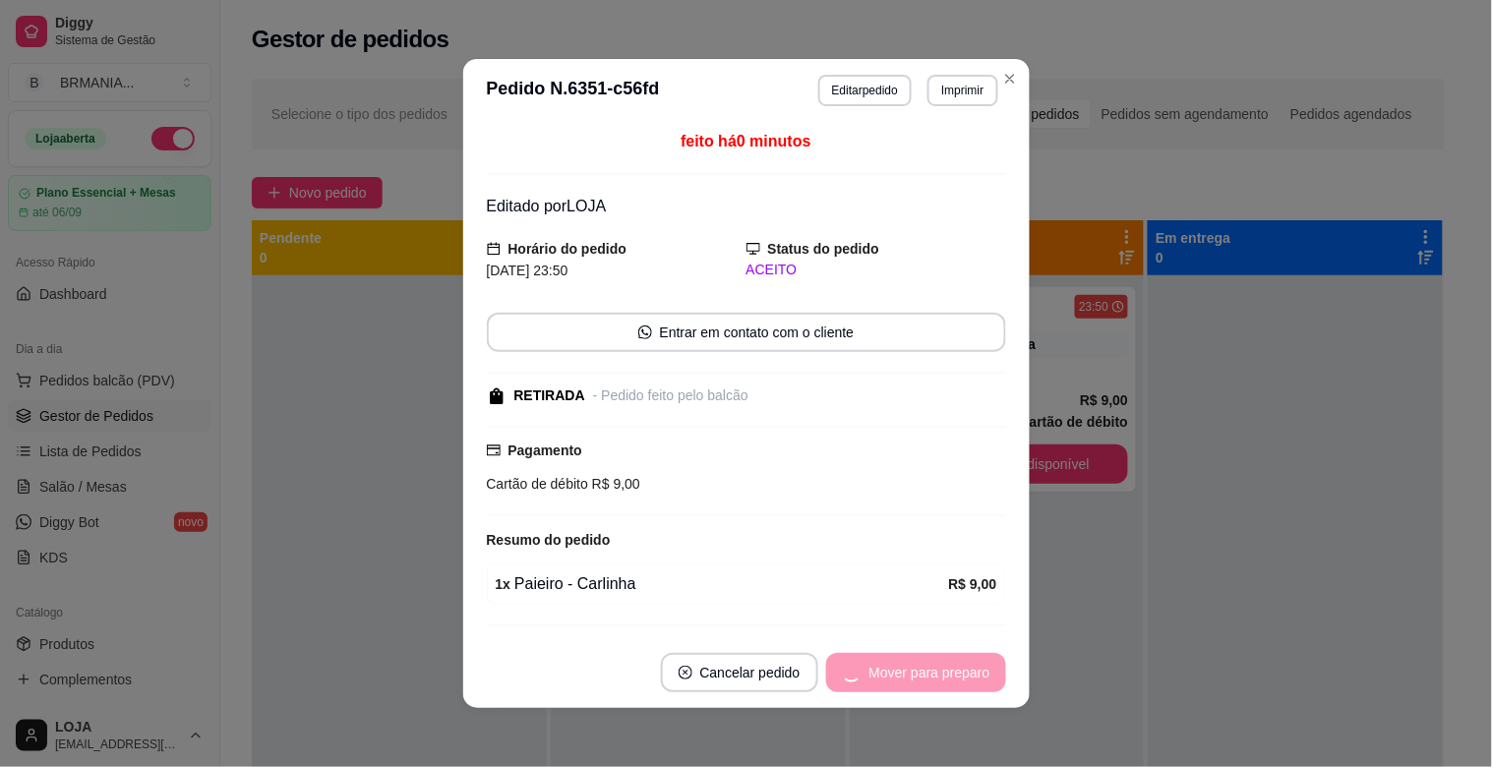
click at [937, 676] on div "Mover para preparo" at bounding box center [916, 672] width 180 height 39
click at [937, 673] on div "Mover para retirada disponível" at bounding box center [882, 672] width 245 height 39
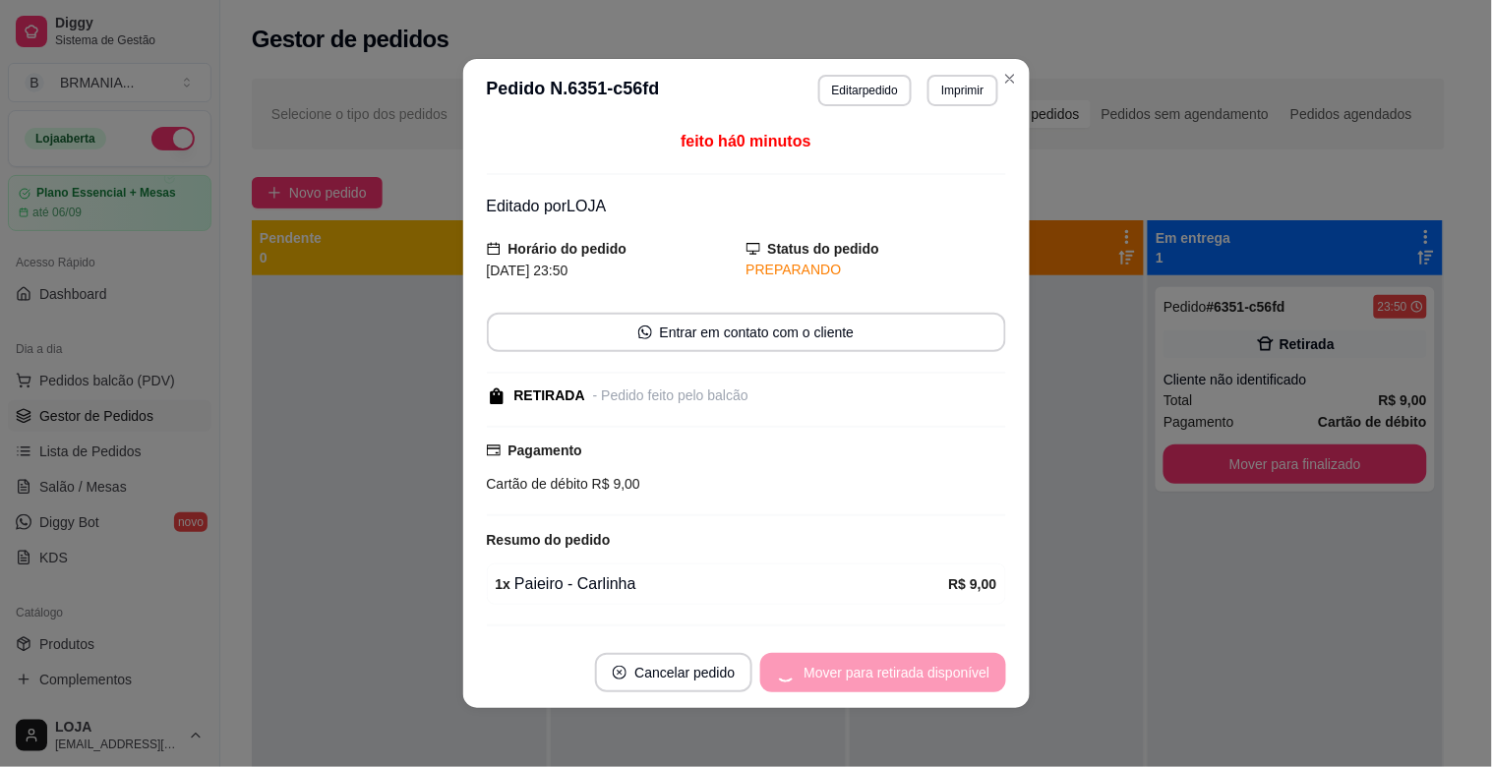
click at [946, 670] on div "Mover para retirada disponível" at bounding box center [882, 672] width 245 height 39
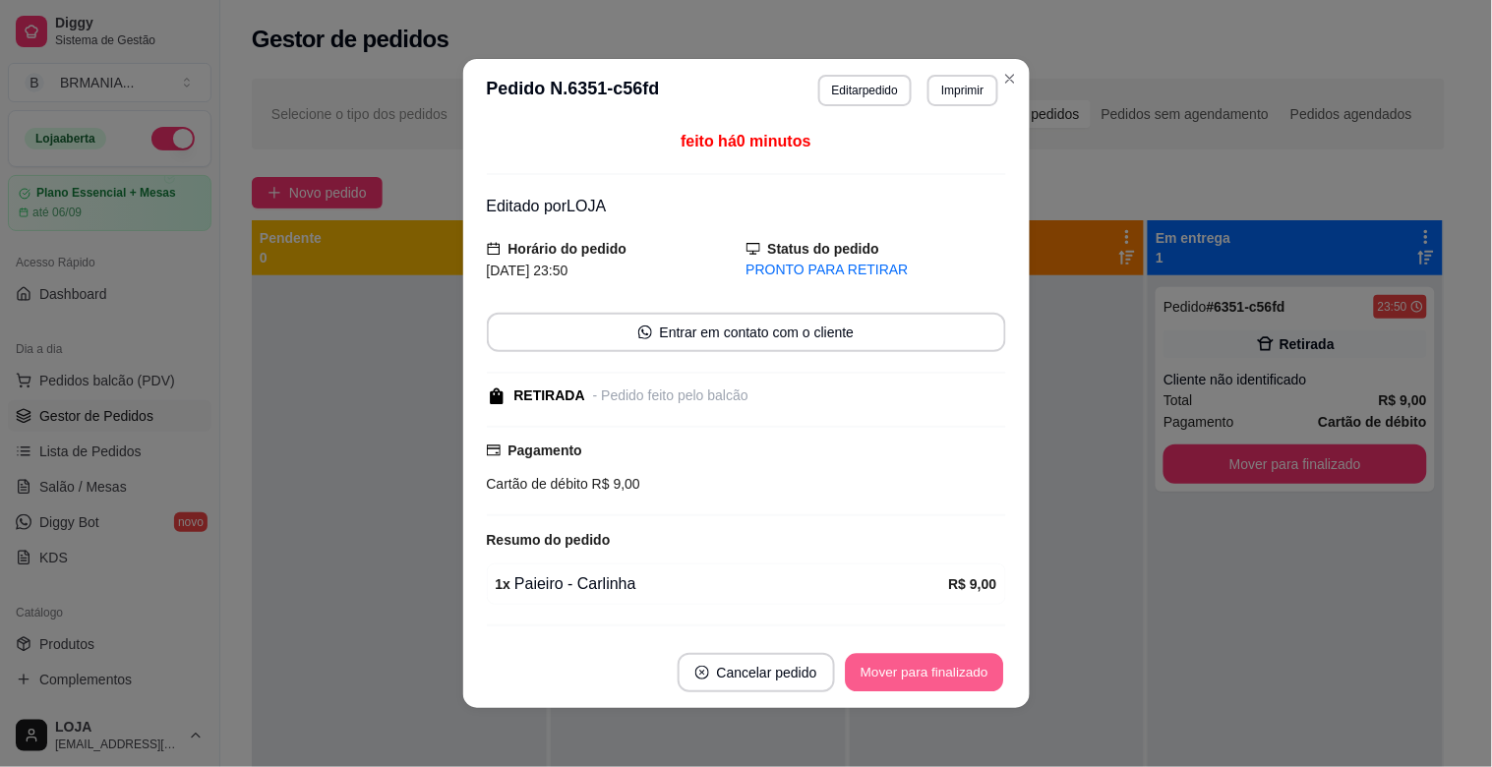
click at [931, 690] on button "Mover para finalizado" at bounding box center [924, 673] width 158 height 38
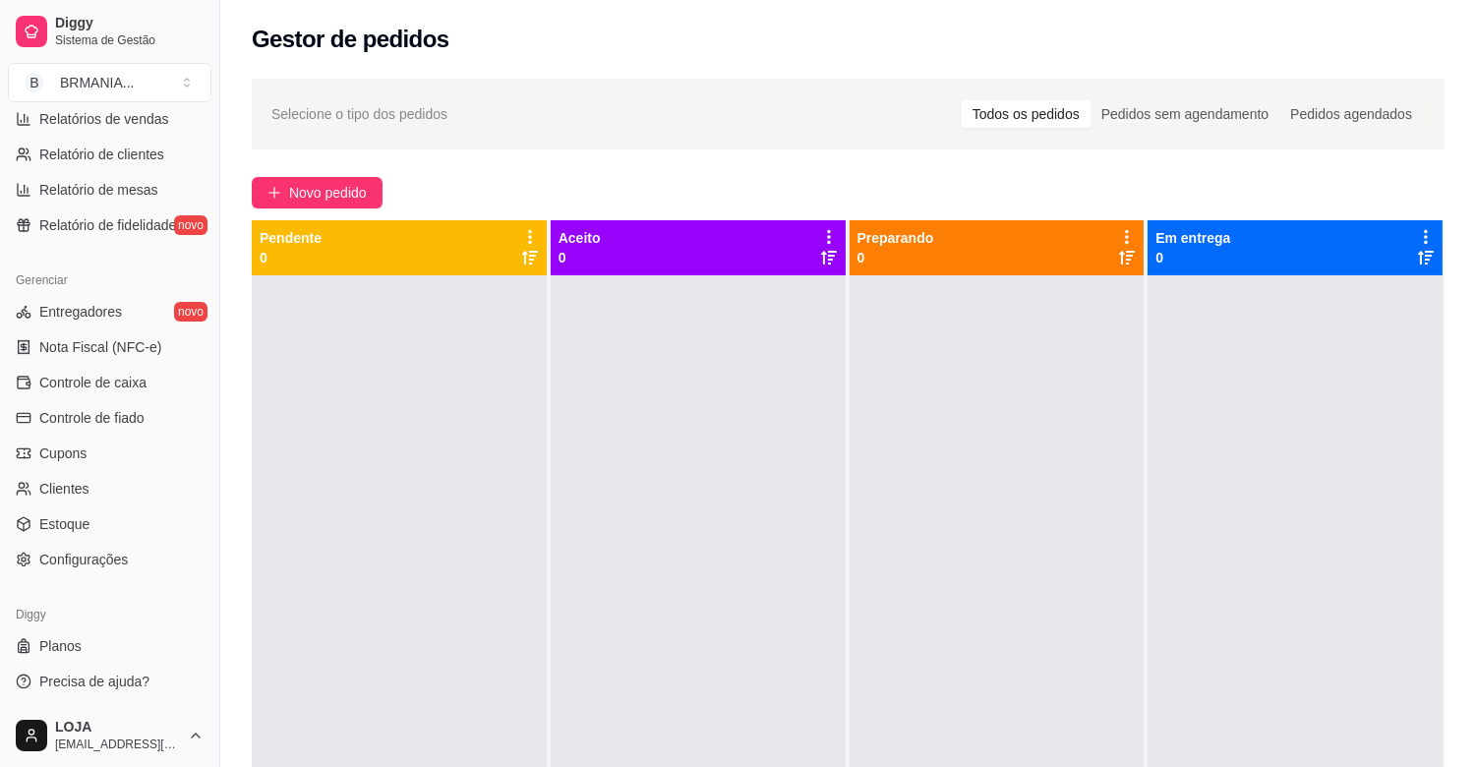
click at [216, 726] on button "Toggle Sidebar" at bounding box center [219, 383] width 16 height 767
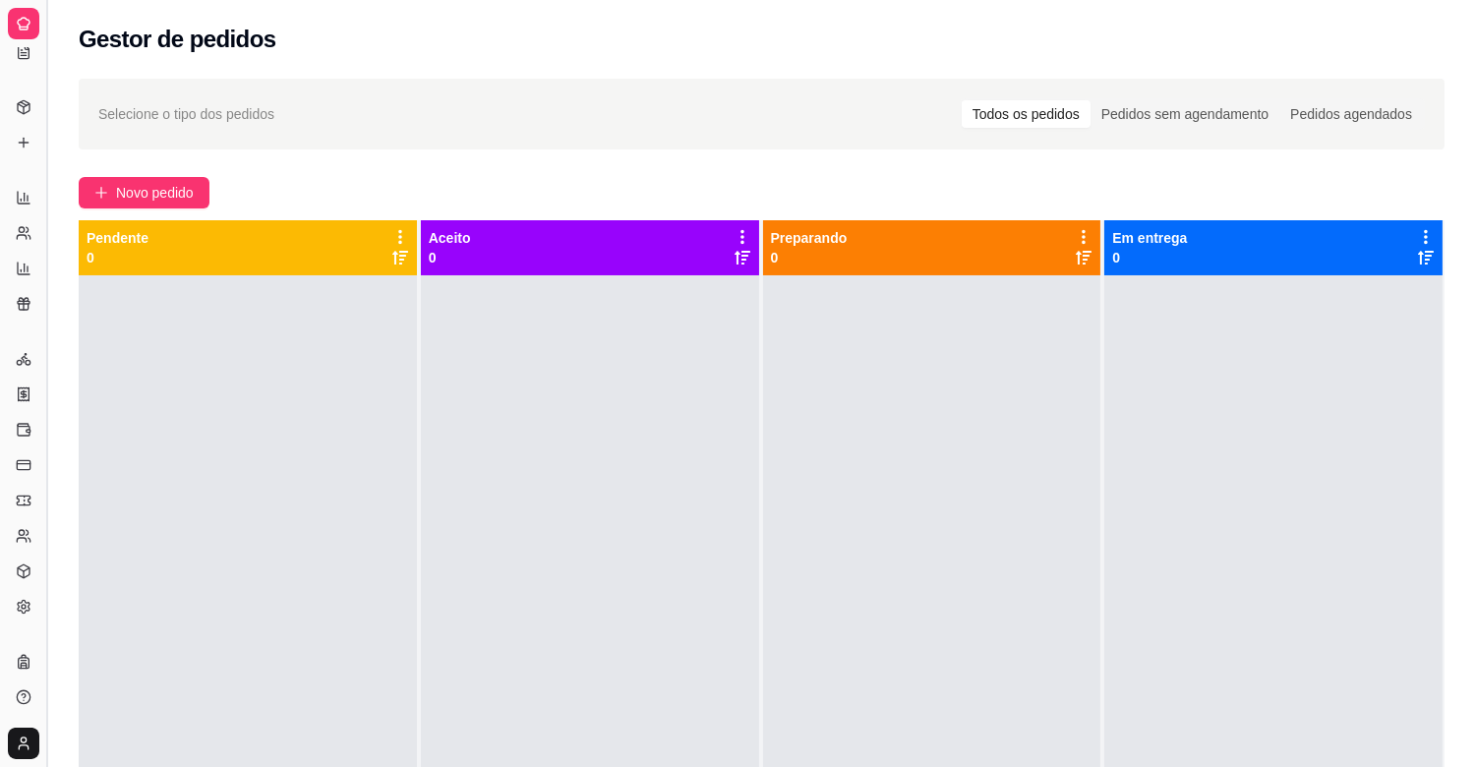
click at [49, 505] on button "Toggle Sidebar" at bounding box center [46, 383] width 16 height 767
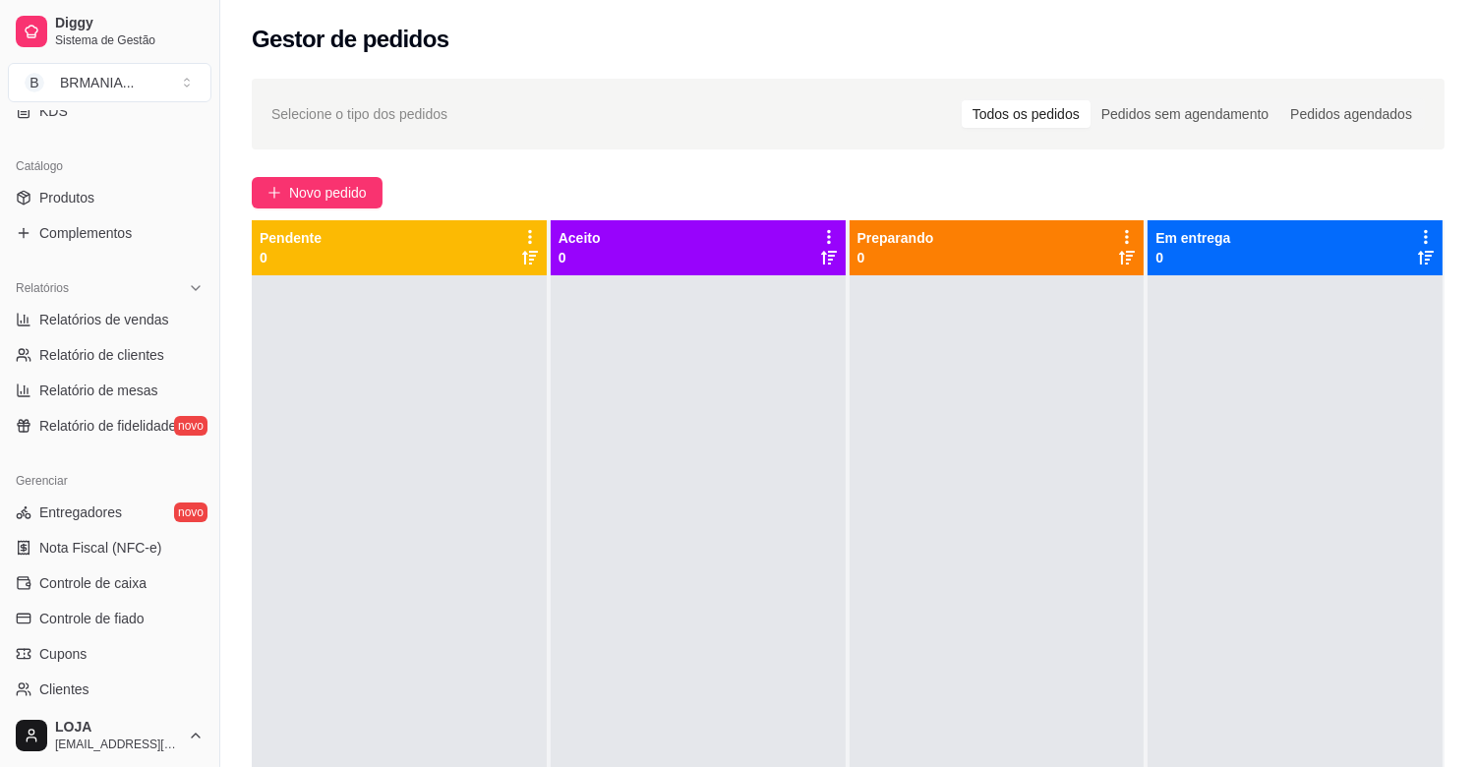
scroll to position [647, 0]
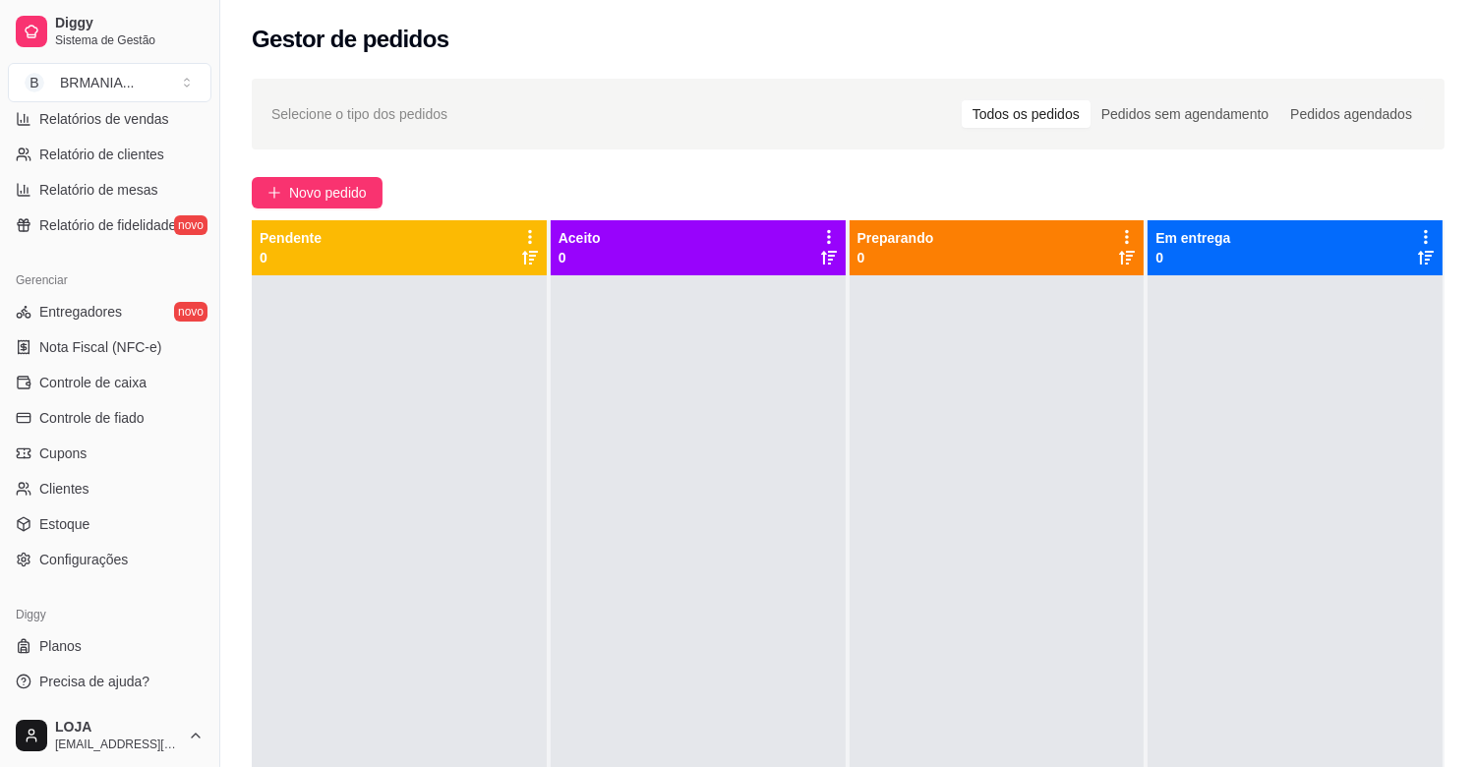
click at [208, 731] on html "Diggy Sistema de Gestão B BRMANIA ... Loja aberta Plano Essencial + Mesas até 0…" at bounding box center [738, 383] width 1476 height 767
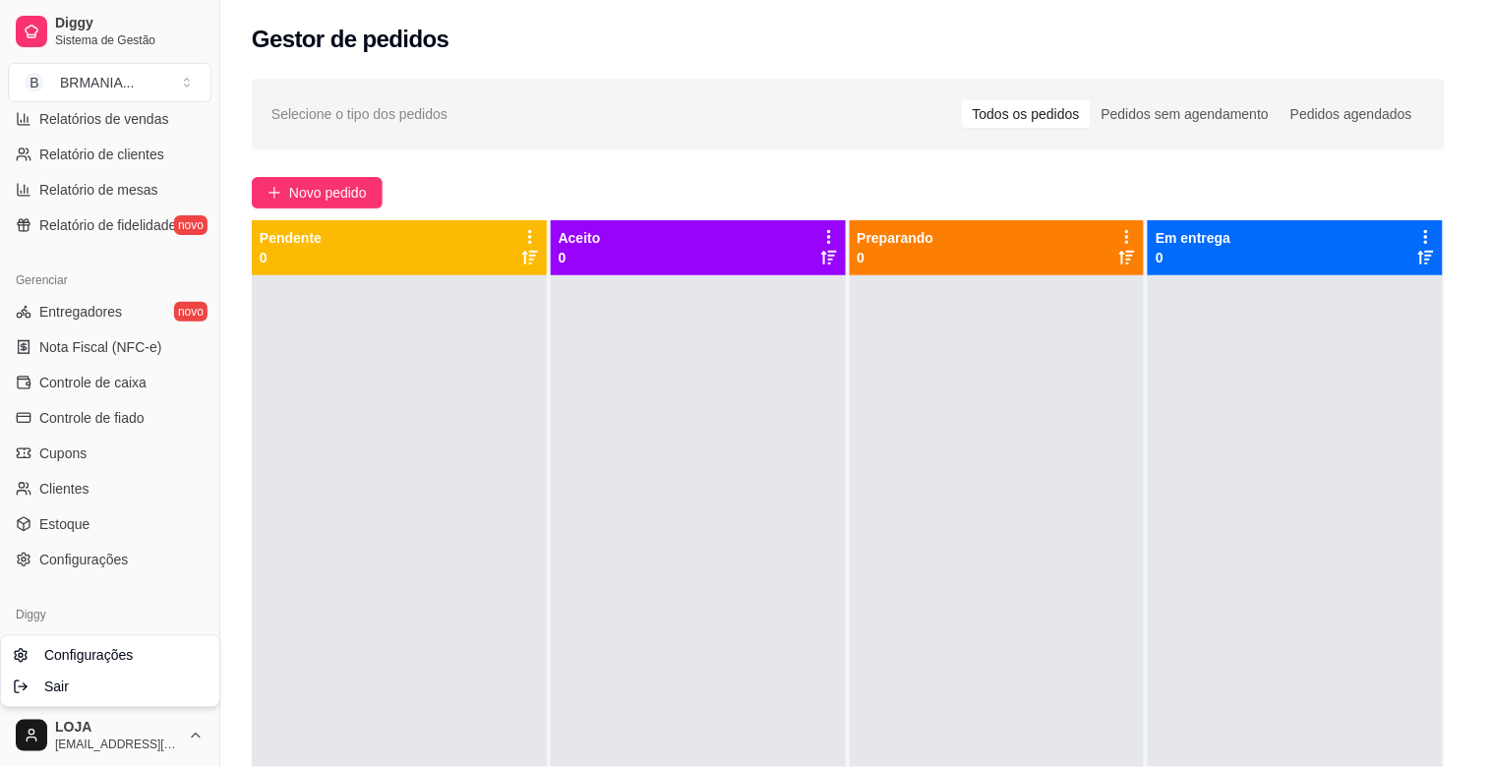
click at [108, 381] on html "Diggy Sistema de Gestão B BRMANIA ... Loja aberta Plano Essencial + Mesas até 0…" at bounding box center [746, 383] width 1492 height 767
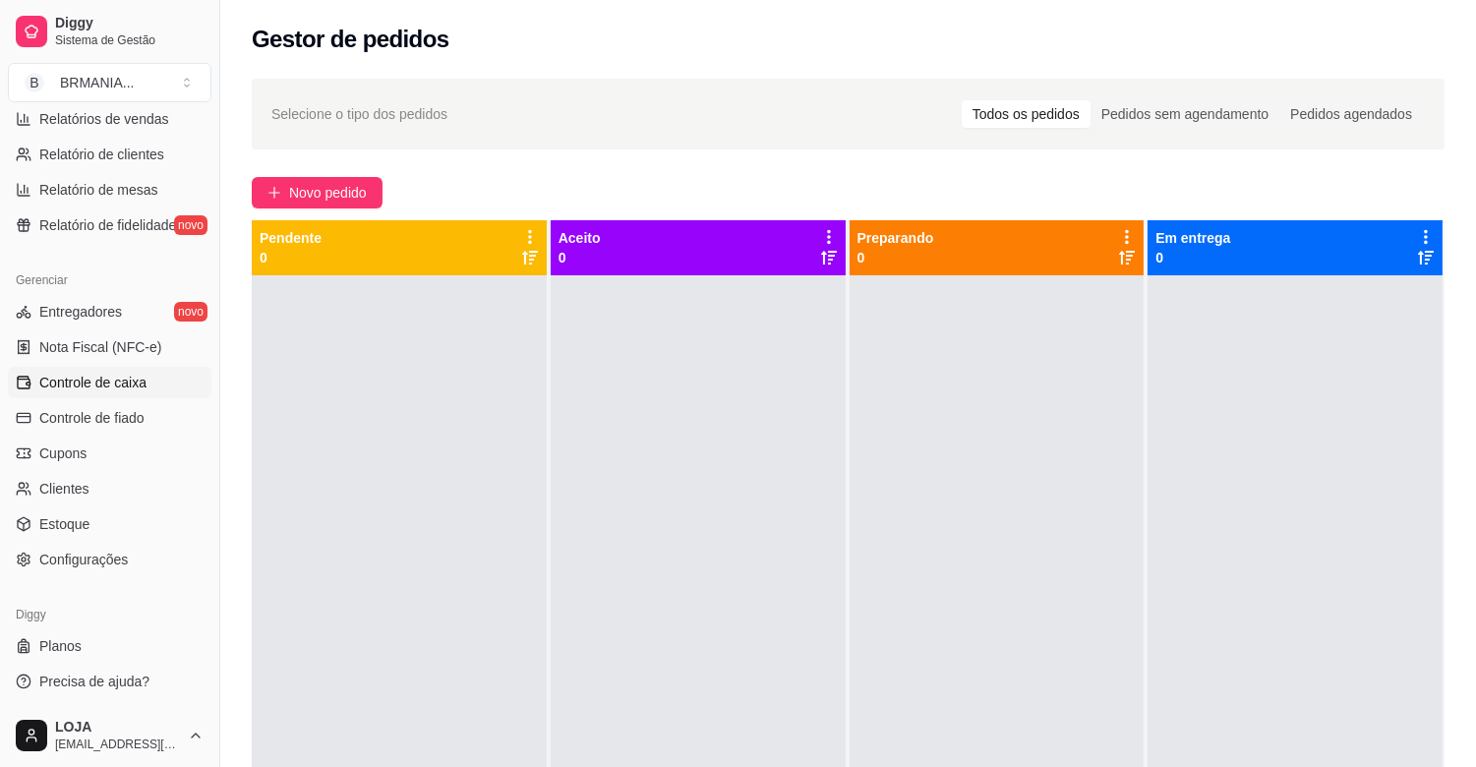
click at [90, 388] on span "Controle de caixa" at bounding box center [92, 383] width 107 height 20
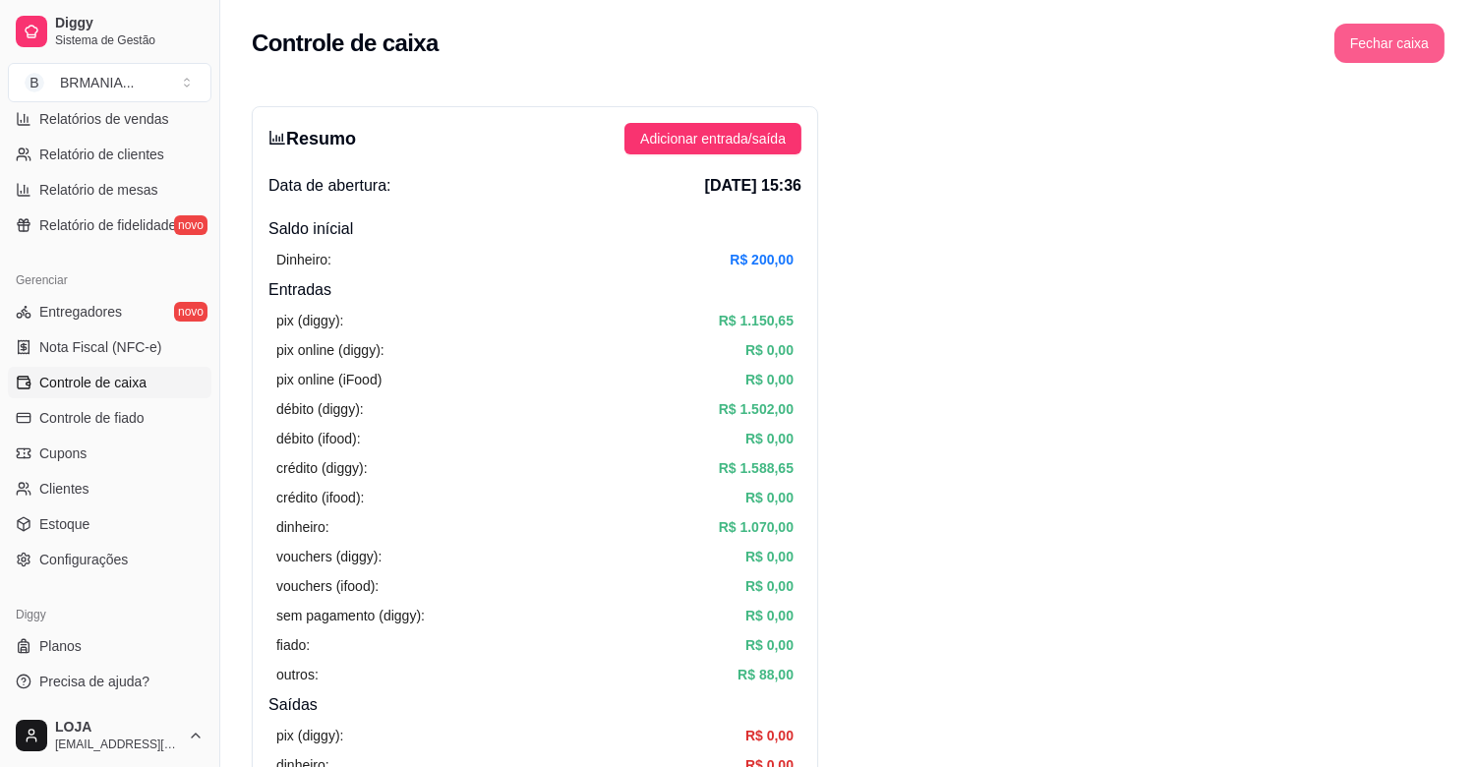
click at [1403, 52] on button "Fechar caixa" at bounding box center [1389, 43] width 110 height 39
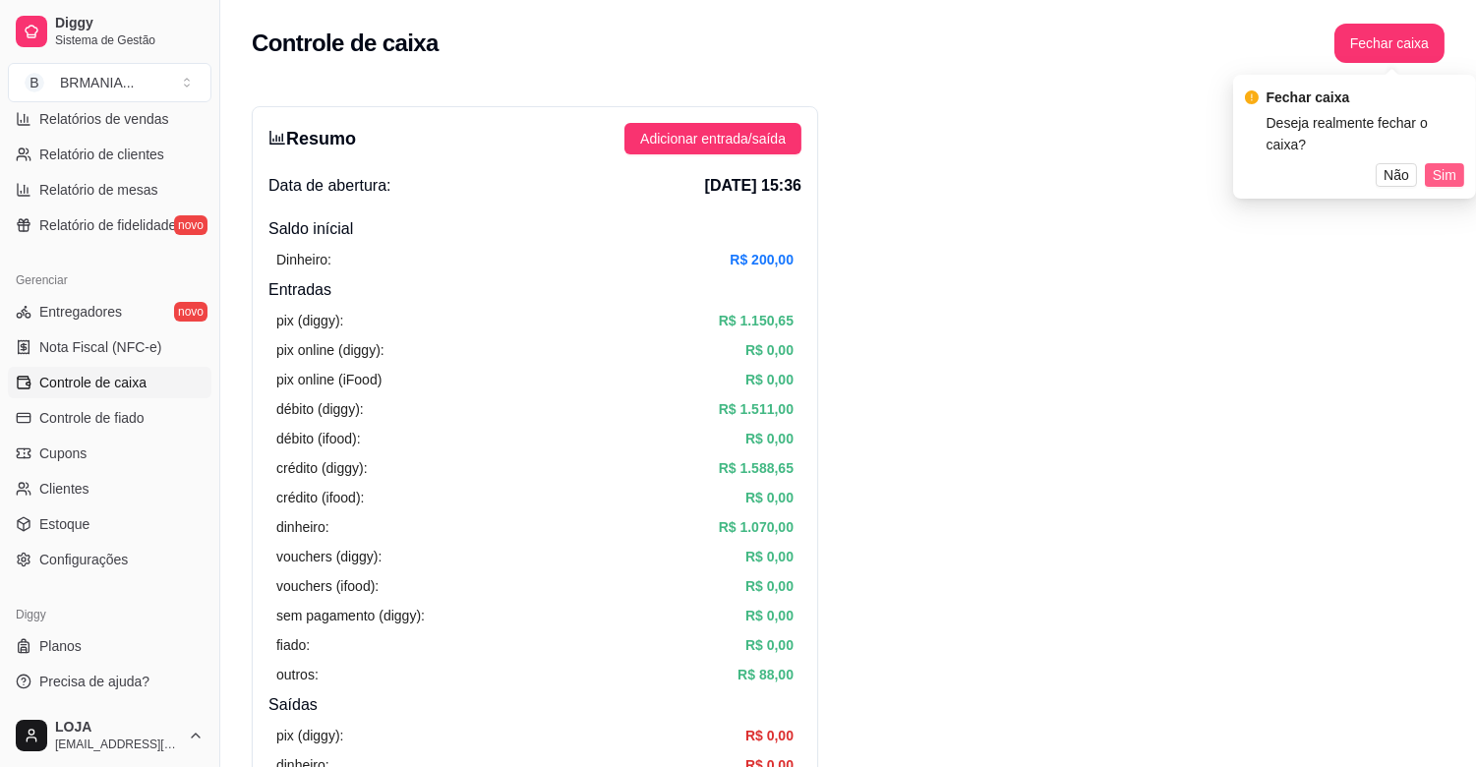
click at [1447, 164] on span "Sim" at bounding box center [1445, 175] width 24 height 22
